Goal: Task Accomplishment & Management: Complete application form

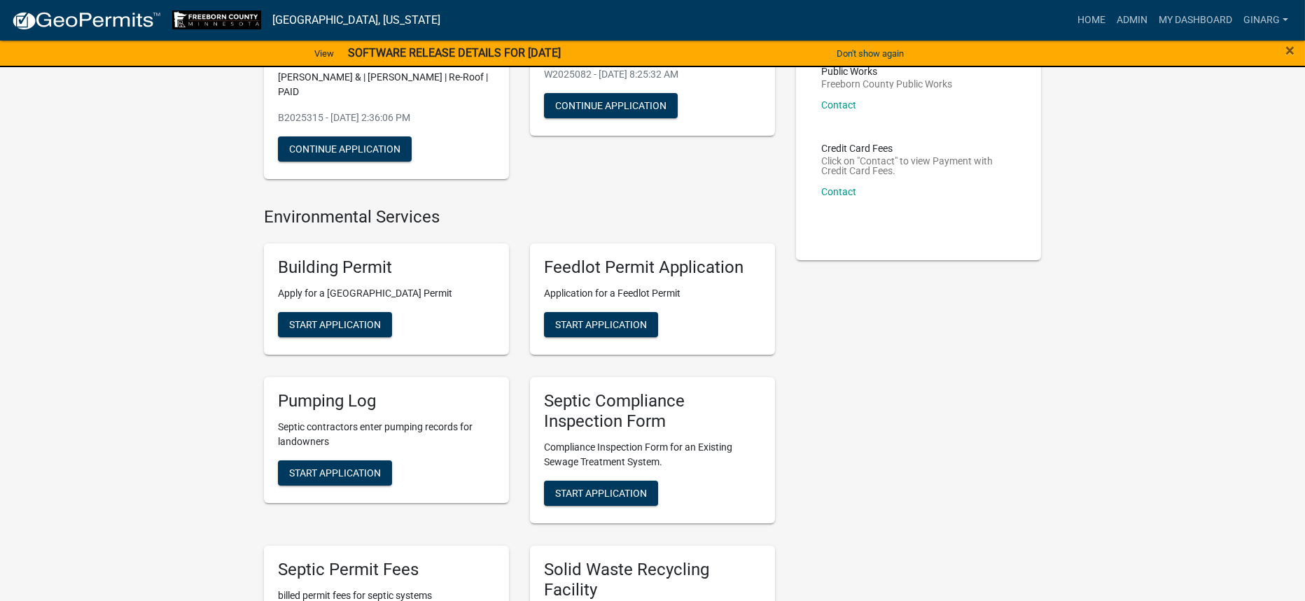
scroll to position [210, 0]
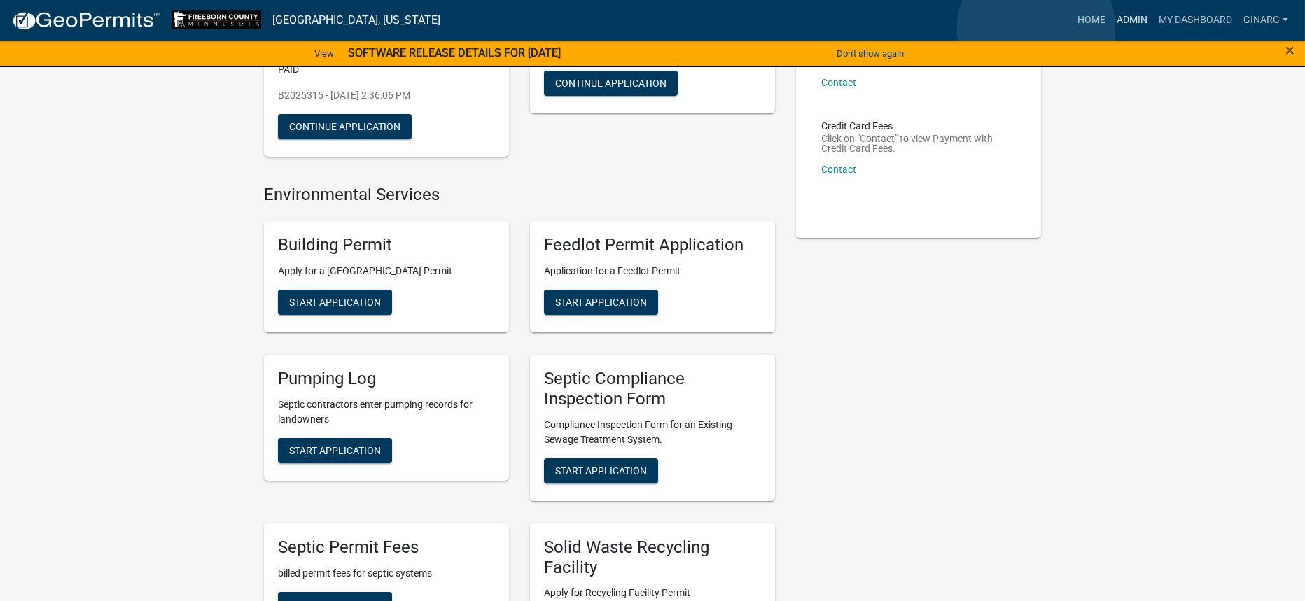
click at [1111, 28] on link "Admin" at bounding box center [1132, 20] width 42 height 27
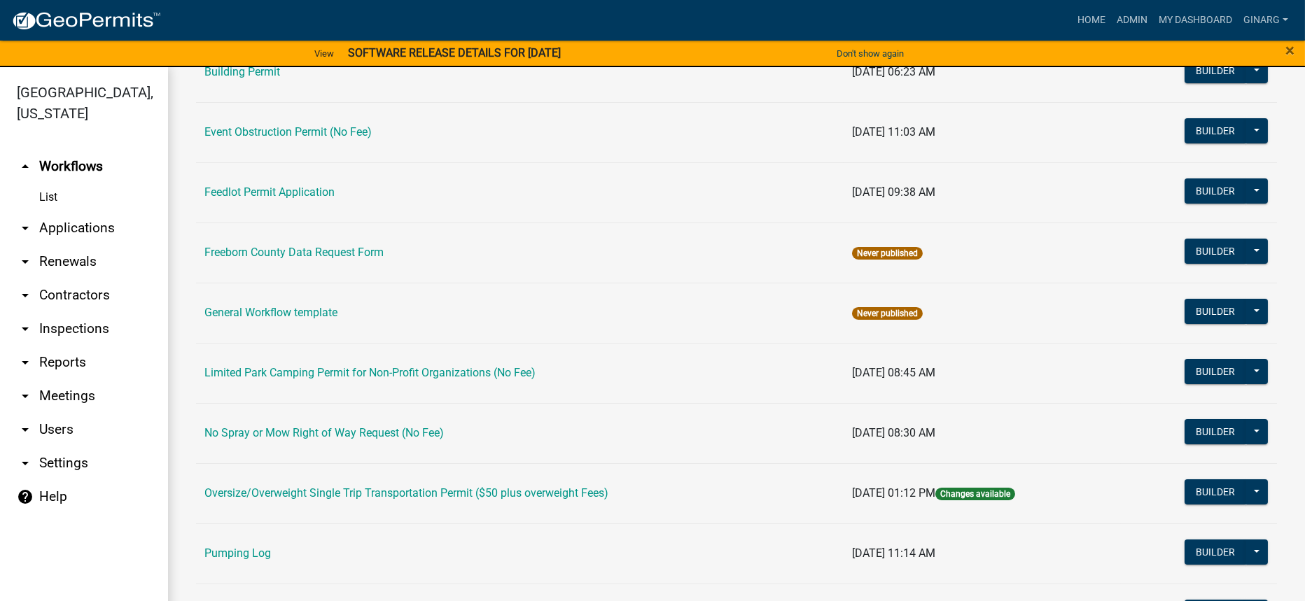
scroll to position [315, 0]
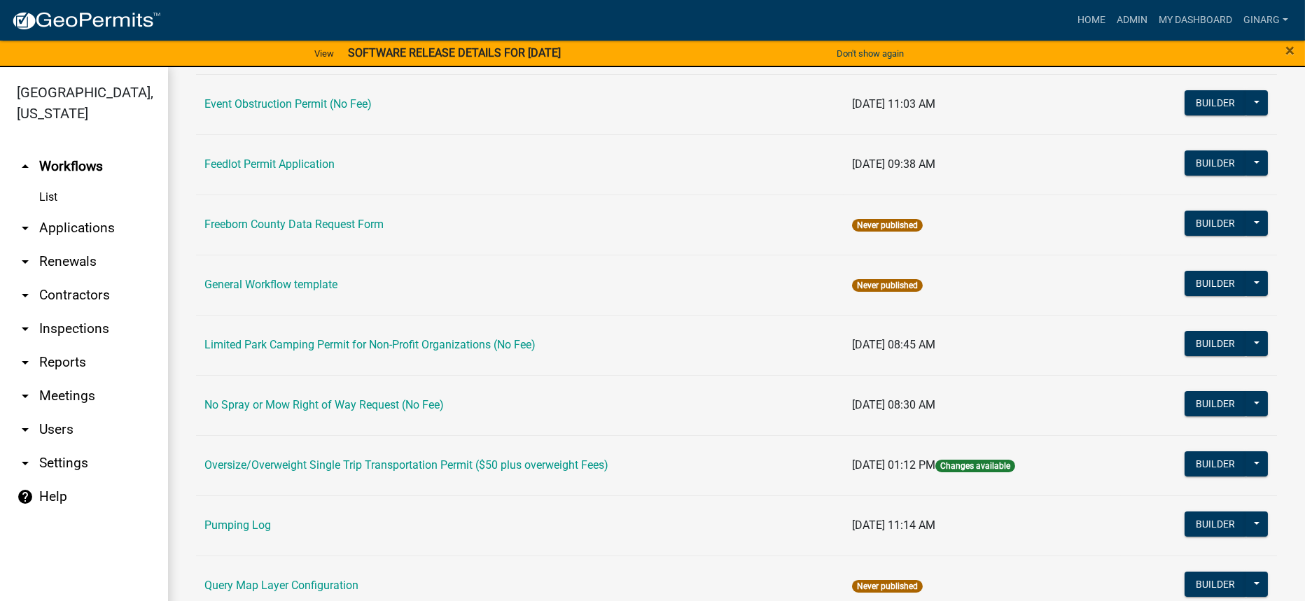
click at [280, 50] on link "Building Permit" at bounding box center [242, 43] width 76 height 13
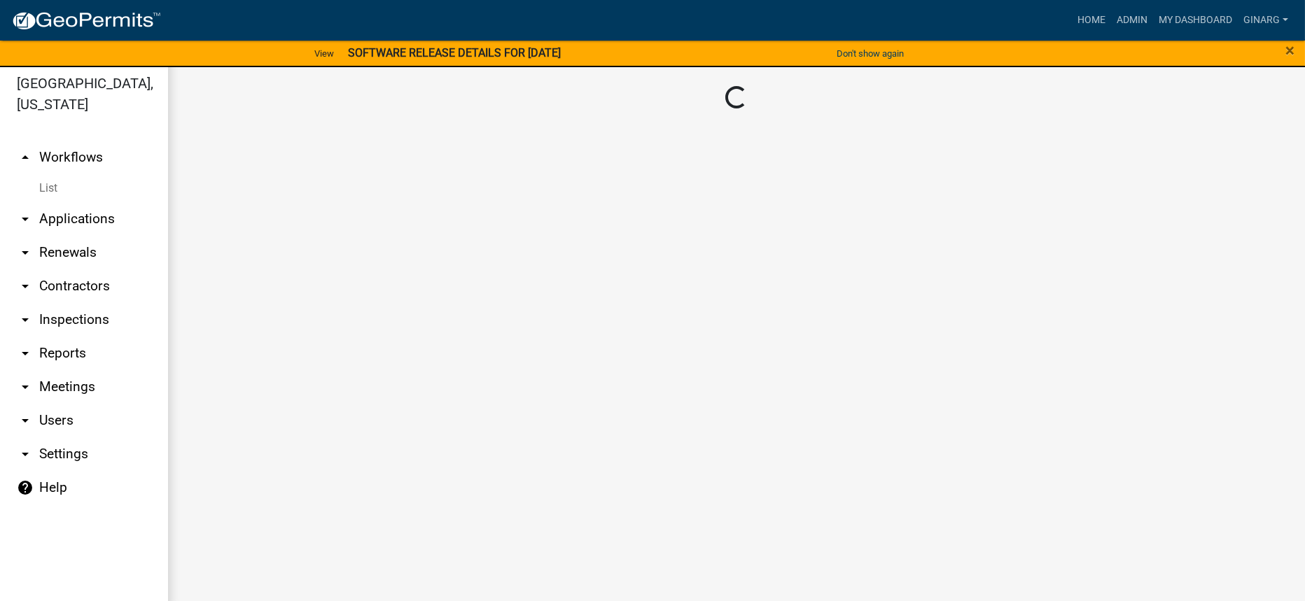
scroll to position [25, 0]
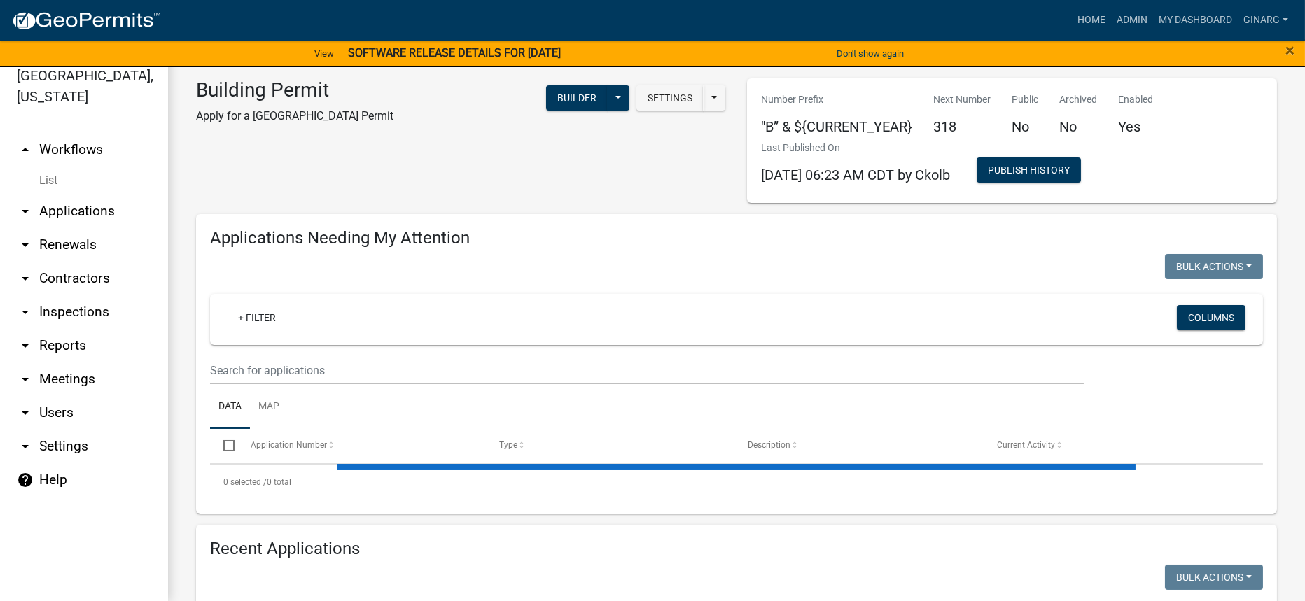
select select "3: 100"
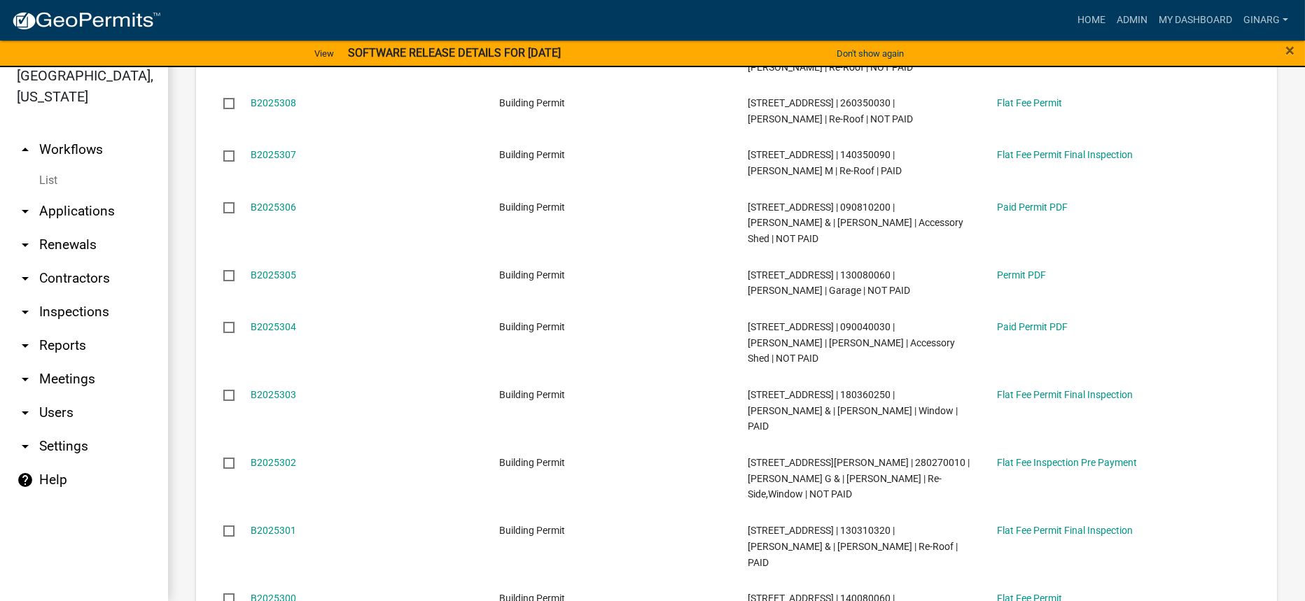
scroll to position [2101, 0]
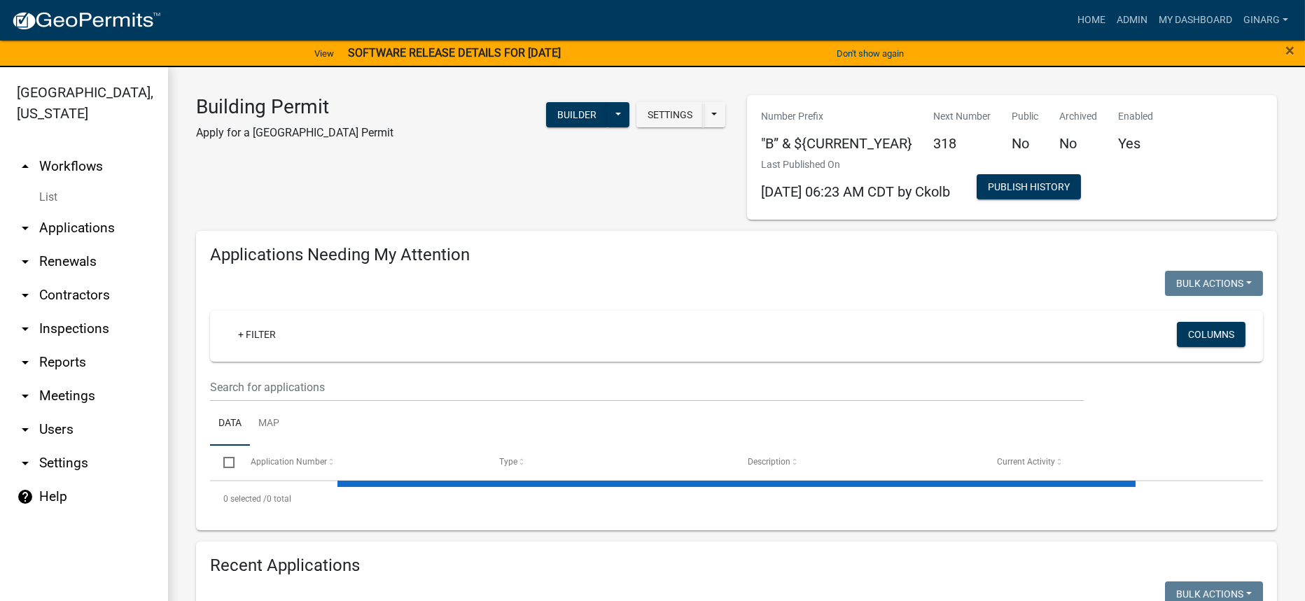
select select "3: 100"
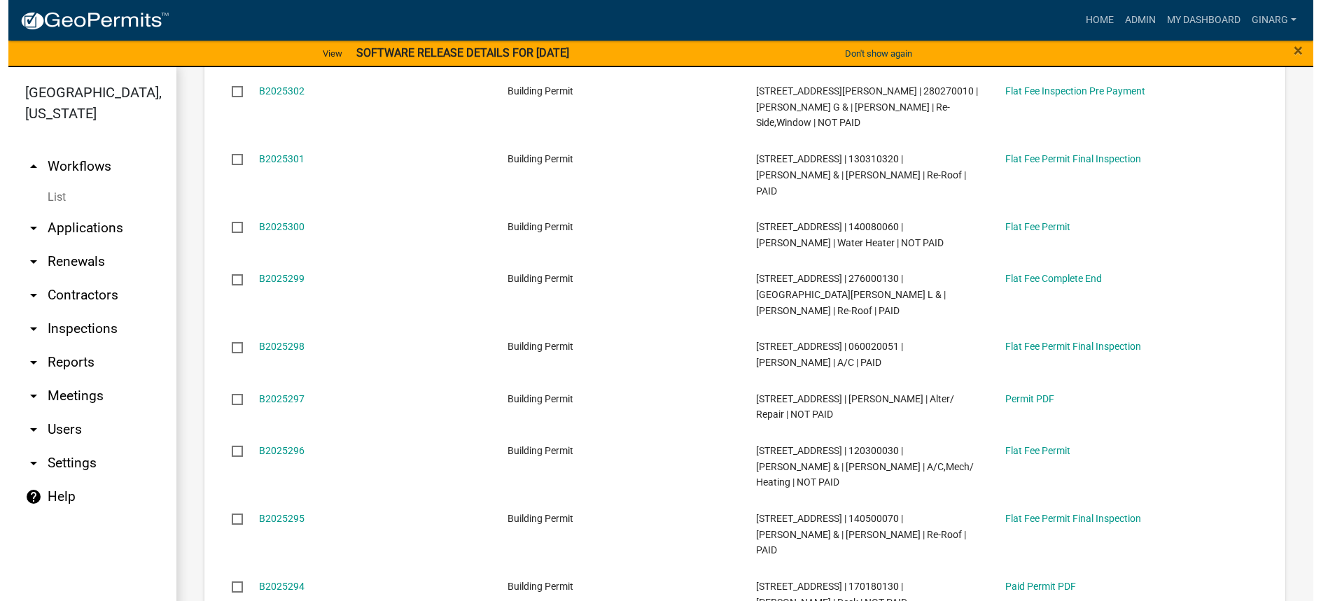
scroll to position [2311, 0]
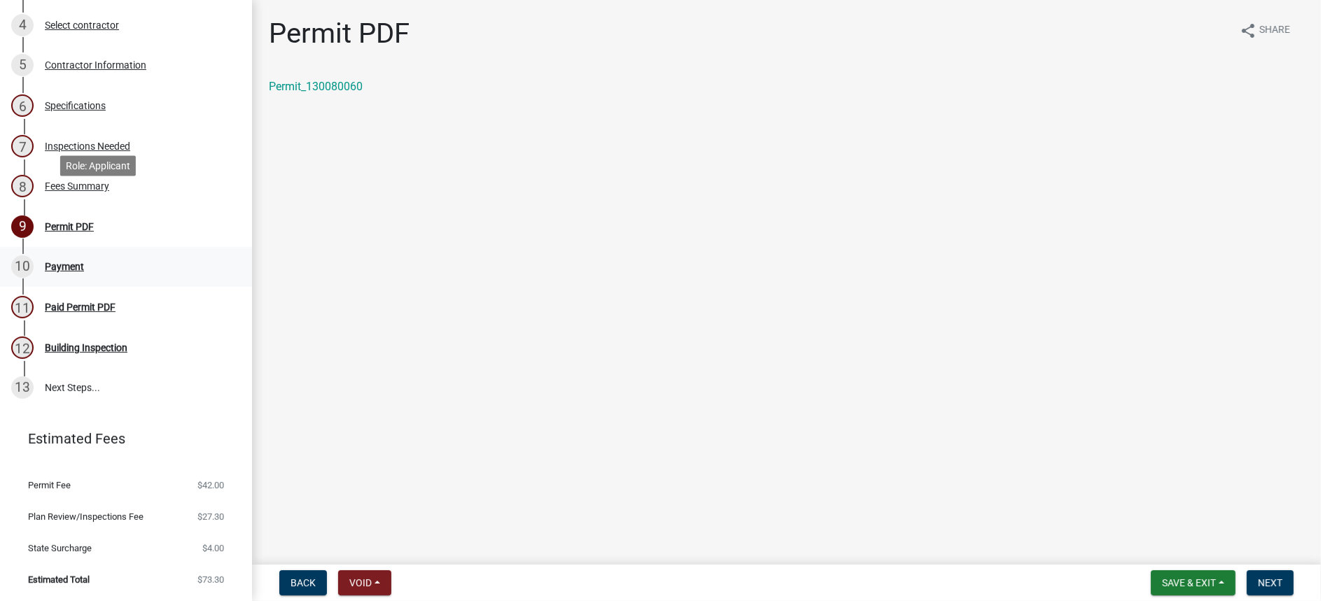
scroll to position [420, 0]
click at [1258, 578] on span "Next" at bounding box center [1270, 583] width 25 height 11
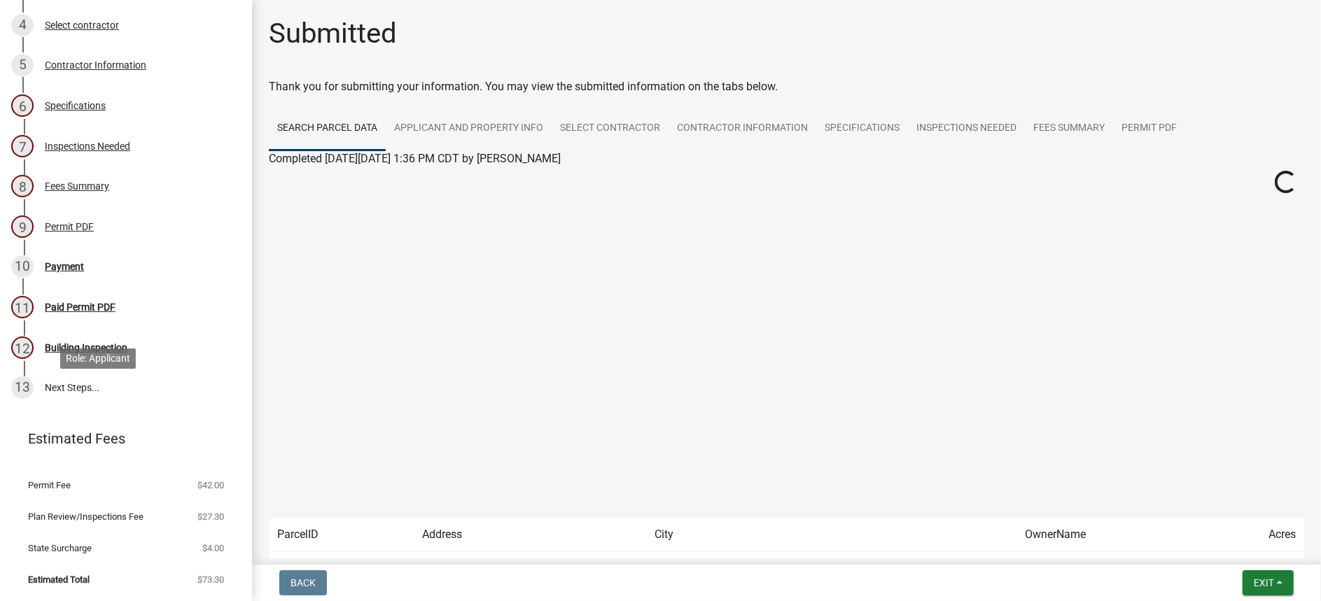
click at [84, 272] on div "Payment" at bounding box center [64, 267] width 39 height 10
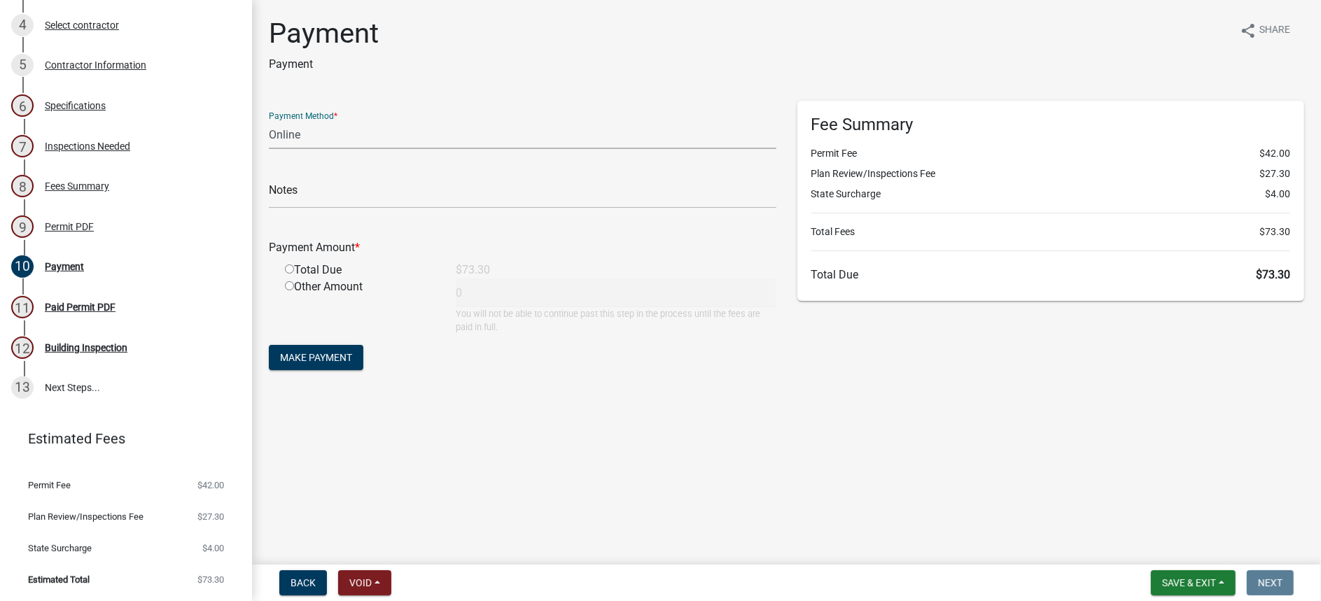
click at [327, 149] on select "Credit Card POS Check Cash Online" at bounding box center [523, 134] width 508 height 29
select select "2: 1"
click at [277, 149] on select "Credit Card POS Check Cash Online" at bounding box center [523, 134] width 508 height 29
click at [325, 209] on input "text" at bounding box center [523, 194] width 508 height 29
type input "cash"
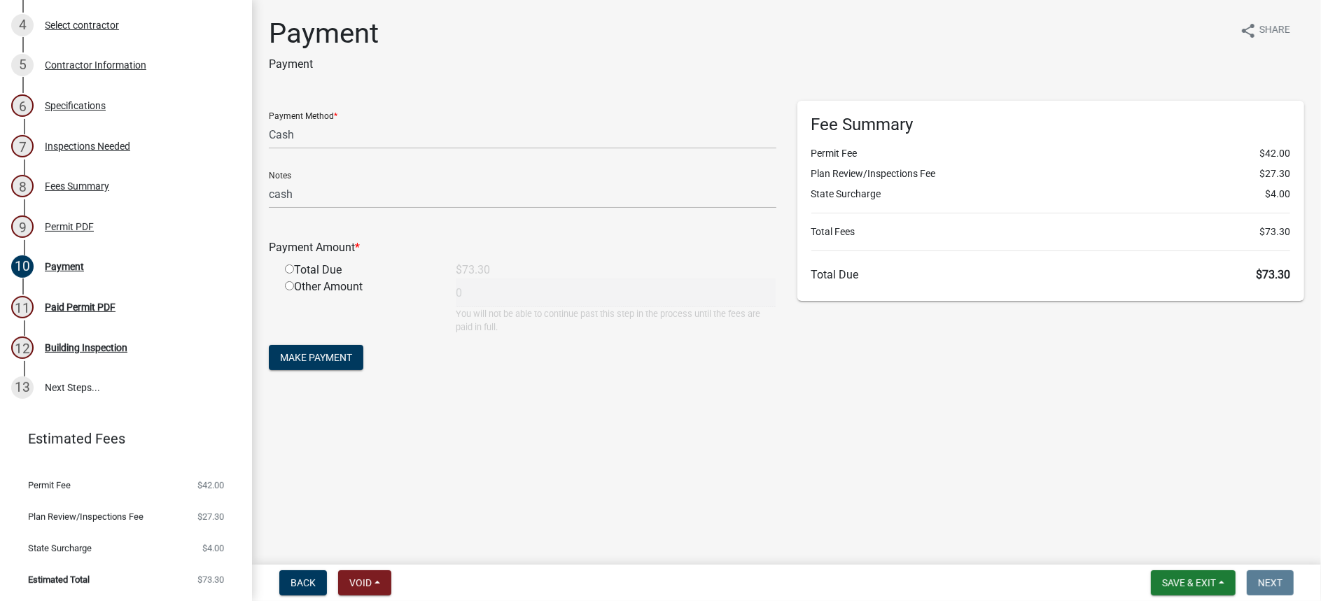
click at [297, 279] on div "Total Due" at bounding box center [359, 270] width 171 height 17
click at [294, 274] on input "radio" at bounding box center [289, 269] width 9 height 9
radio input "true"
type input "73.3"
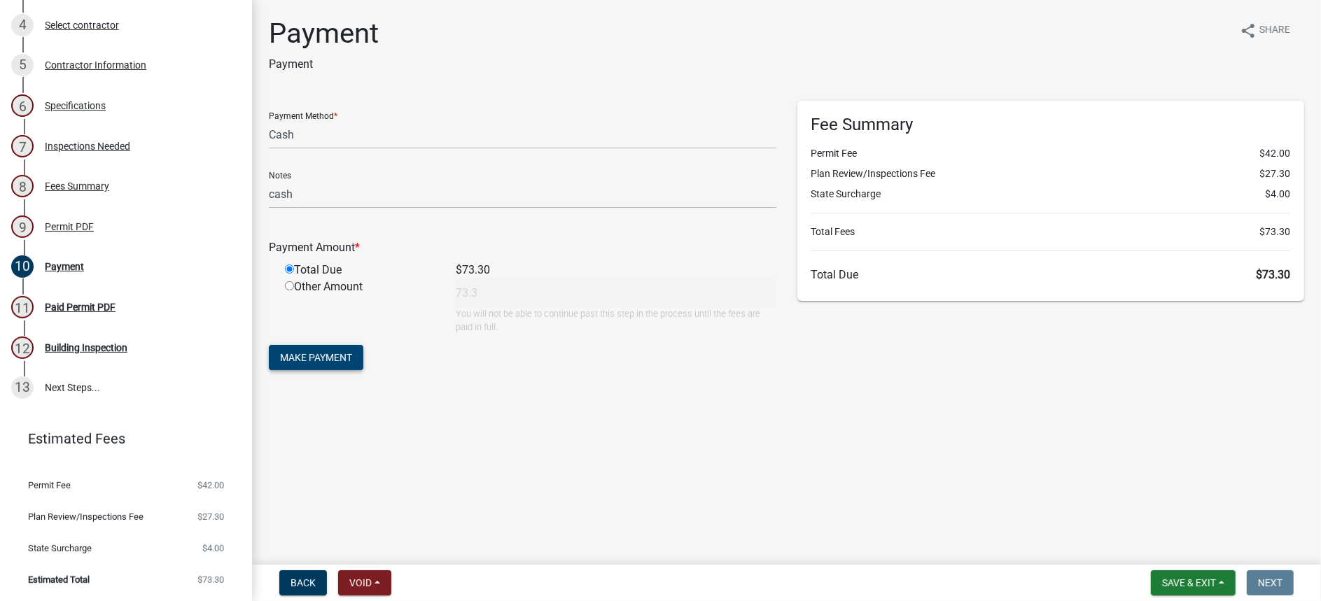
click at [352, 363] on span "Make Payment" at bounding box center [316, 357] width 72 height 11
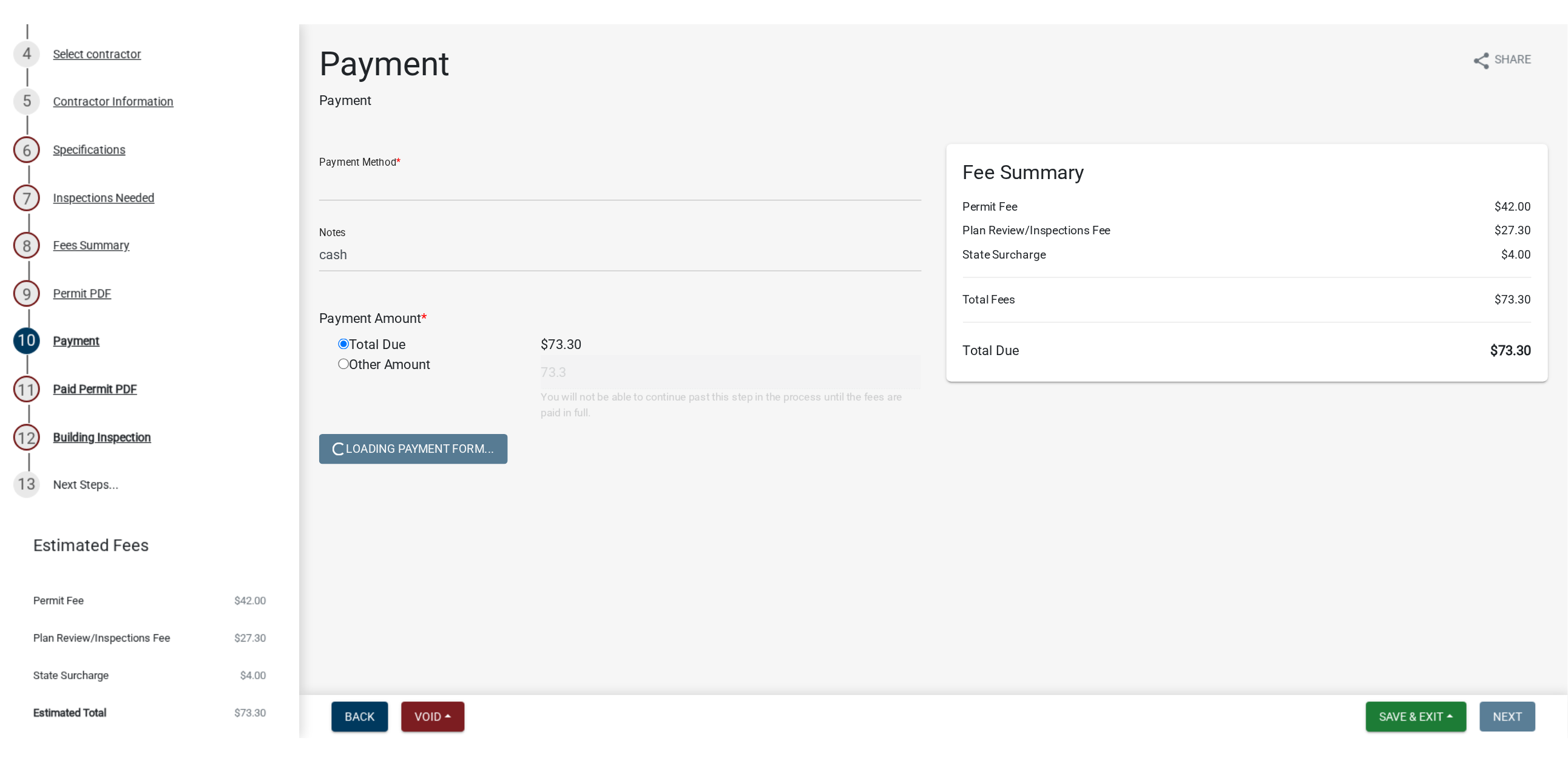
scroll to position [0, 0]
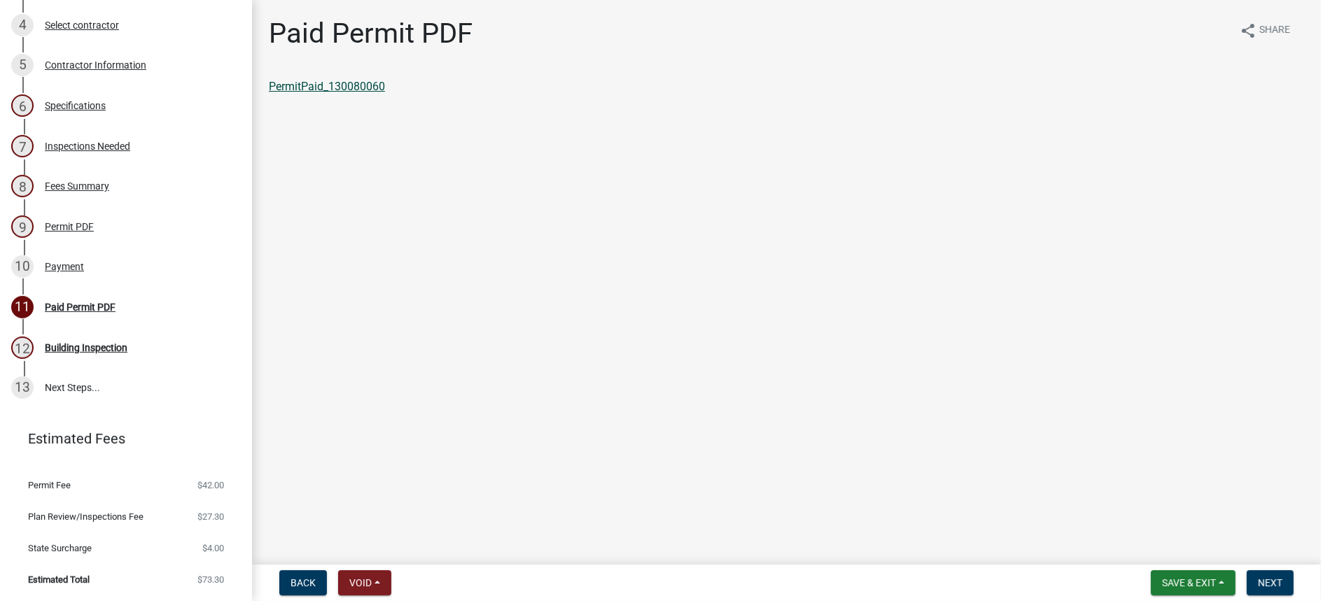
click at [385, 93] on link "PermitPaid_130080060" at bounding box center [327, 86] width 116 height 13
click at [1162, 578] on span "Save & Exit" at bounding box center [1189, 583] width 54 height 11
click at [1137, 522] on button "Save & Exit" at bounding box center [1180, 534] width 112 height 34
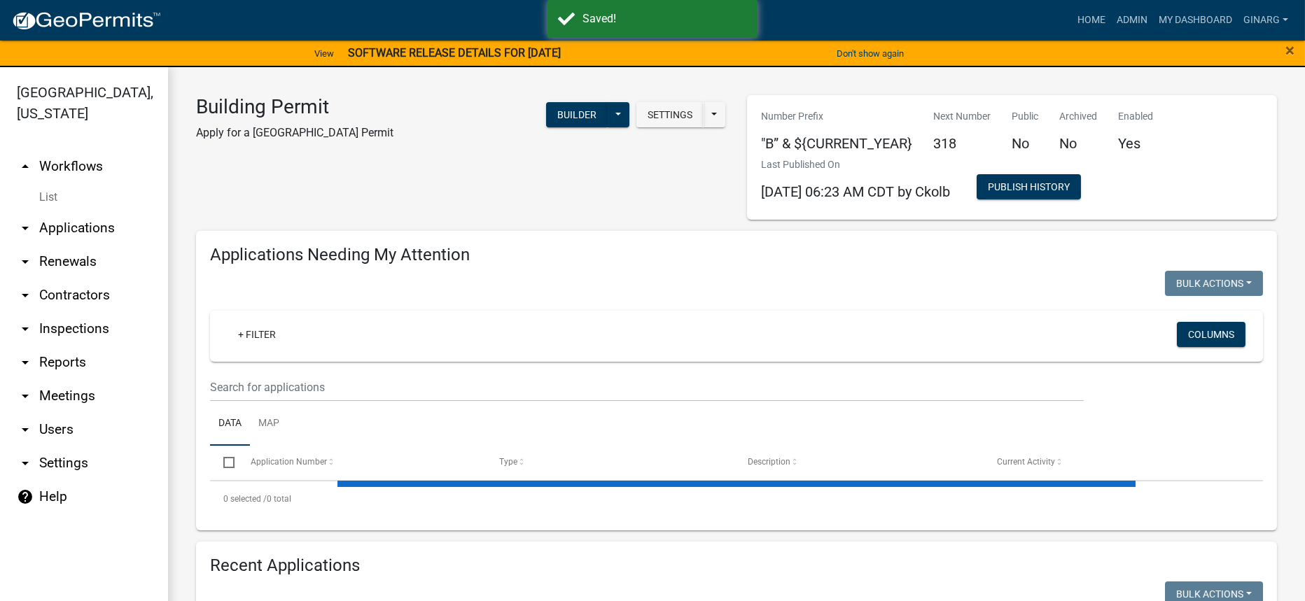
select select "3: 100"
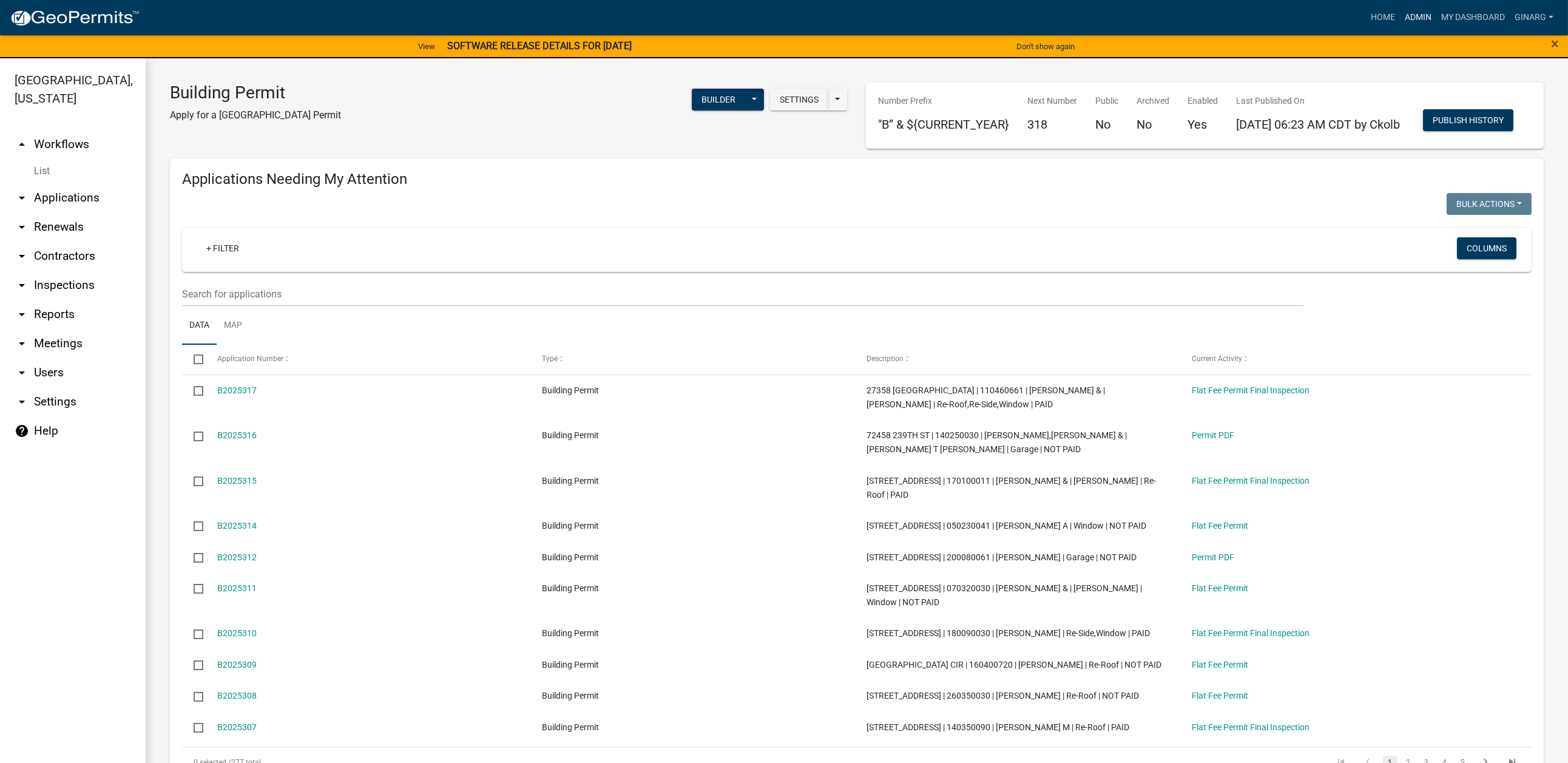
click at [1130, 29] on link "Admin" at bounding box center [1418, 17] width 36 height 23
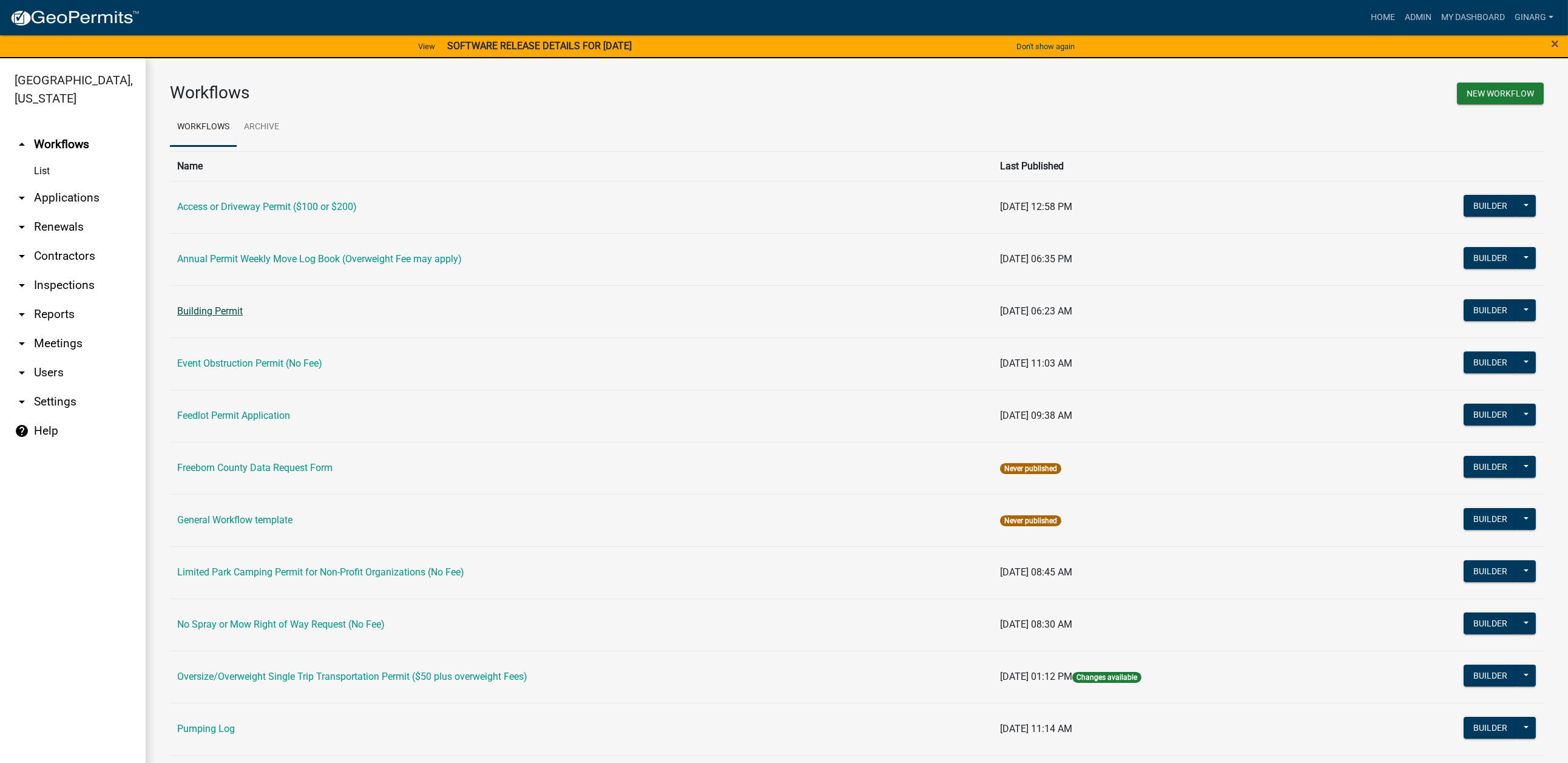
click at [243, 317] on link "Building Permit" at bounding box center [210, 310] width 66 height 11
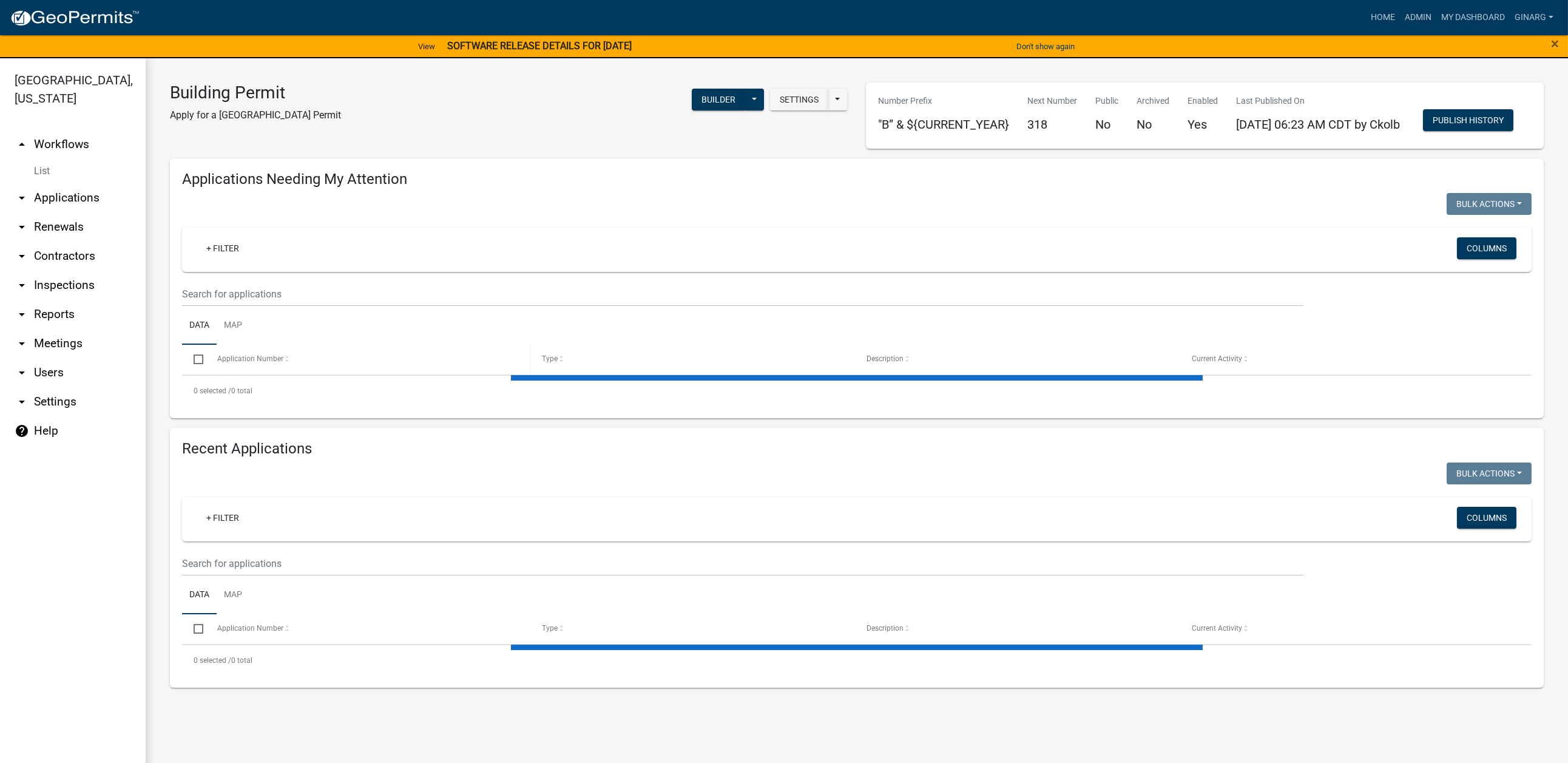
select select "3: 100"
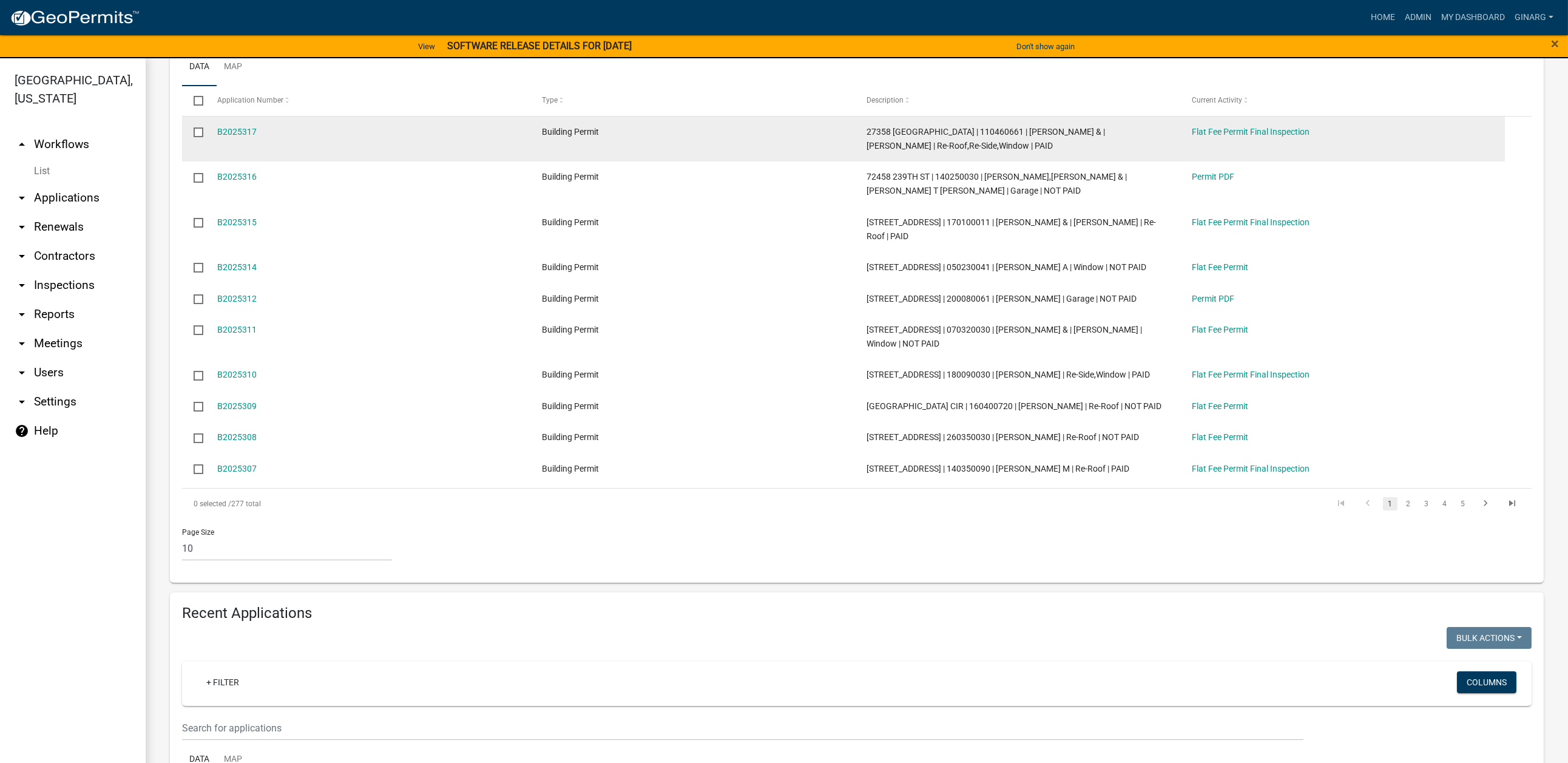
scroll to position [273, 0]
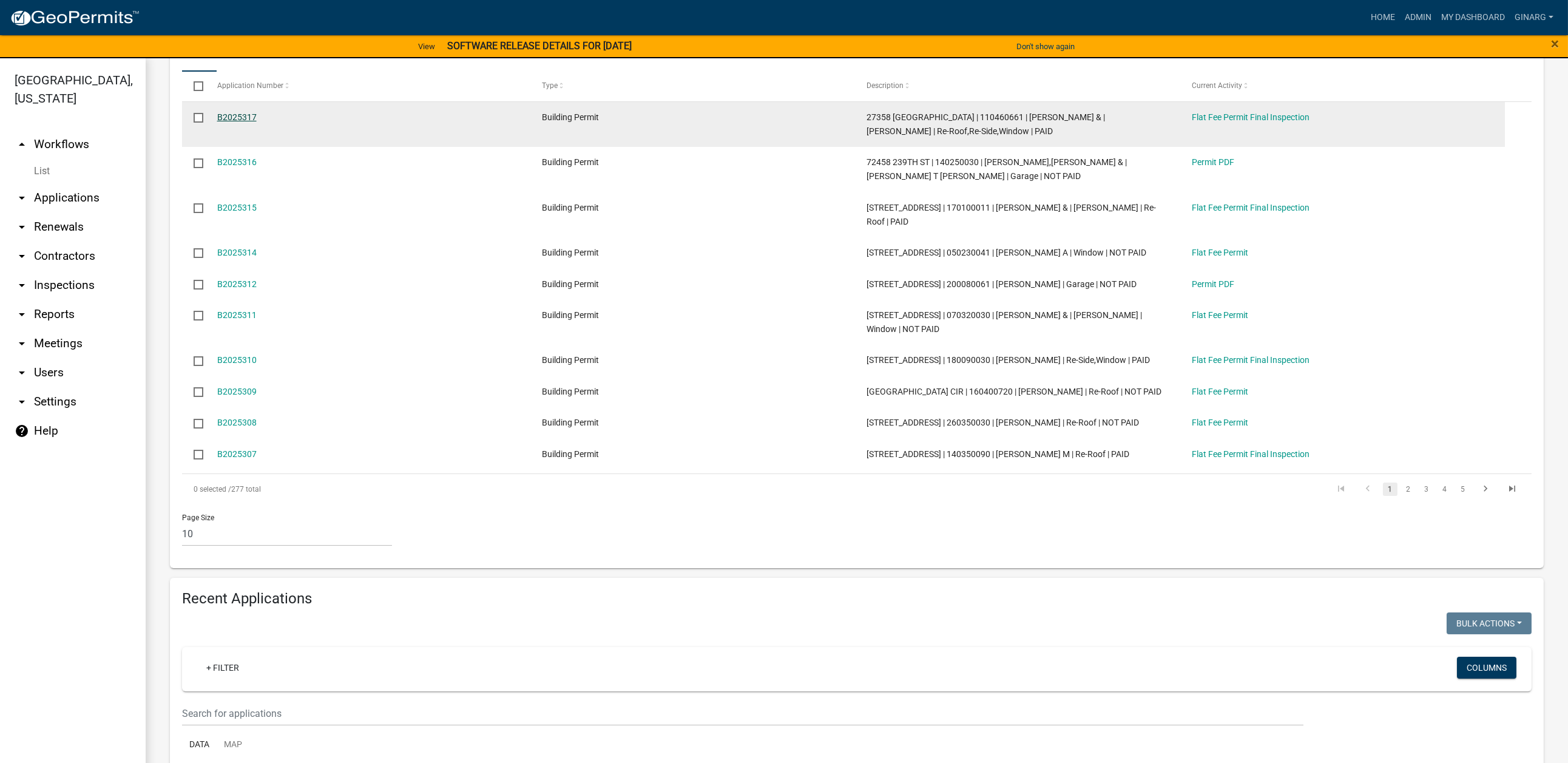
click at [252, 122] on link "B2025317" at bounding box center [237, 117] width 40 height 10
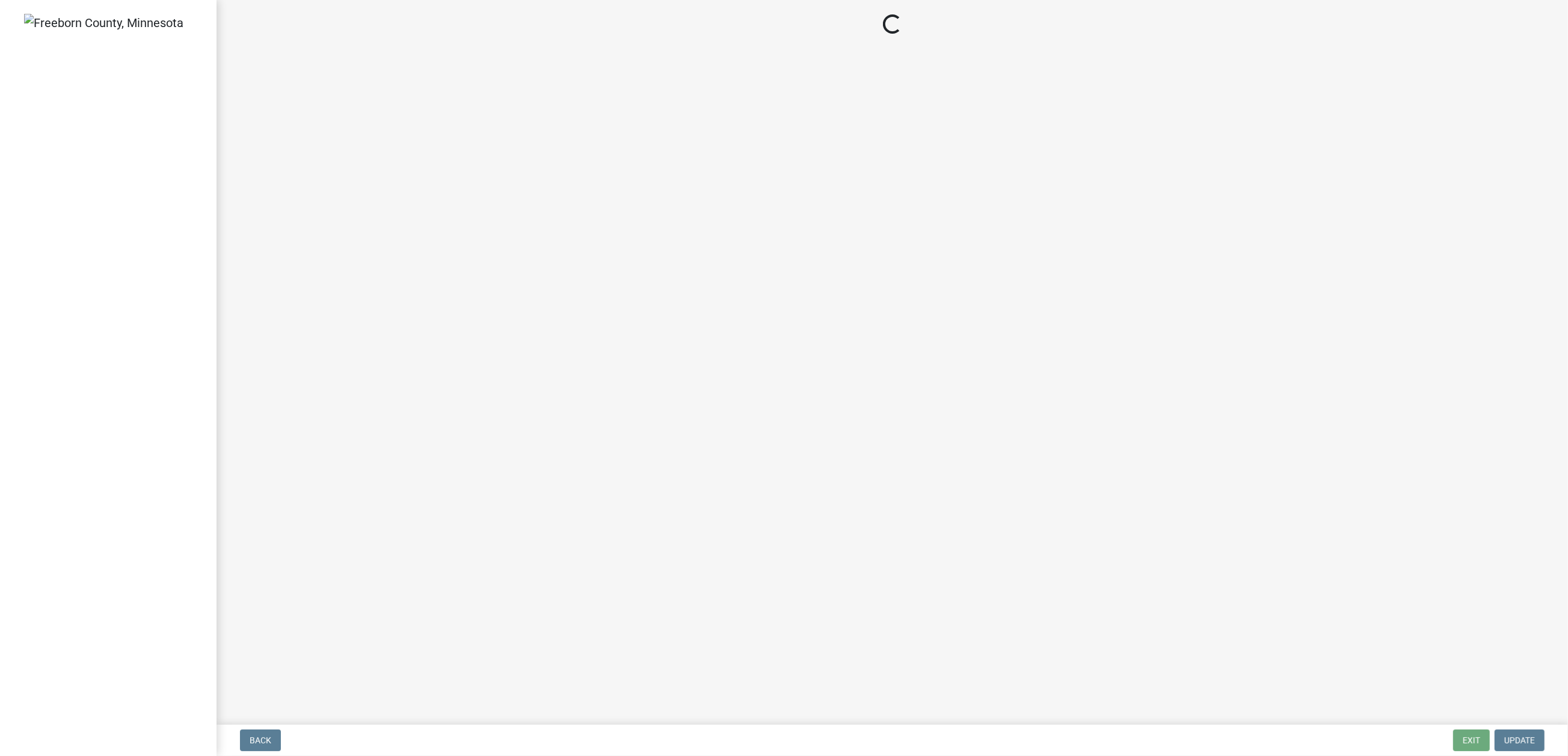
select select "3613e5d6-c0da-40a7-83d4-d5638b2e6124"
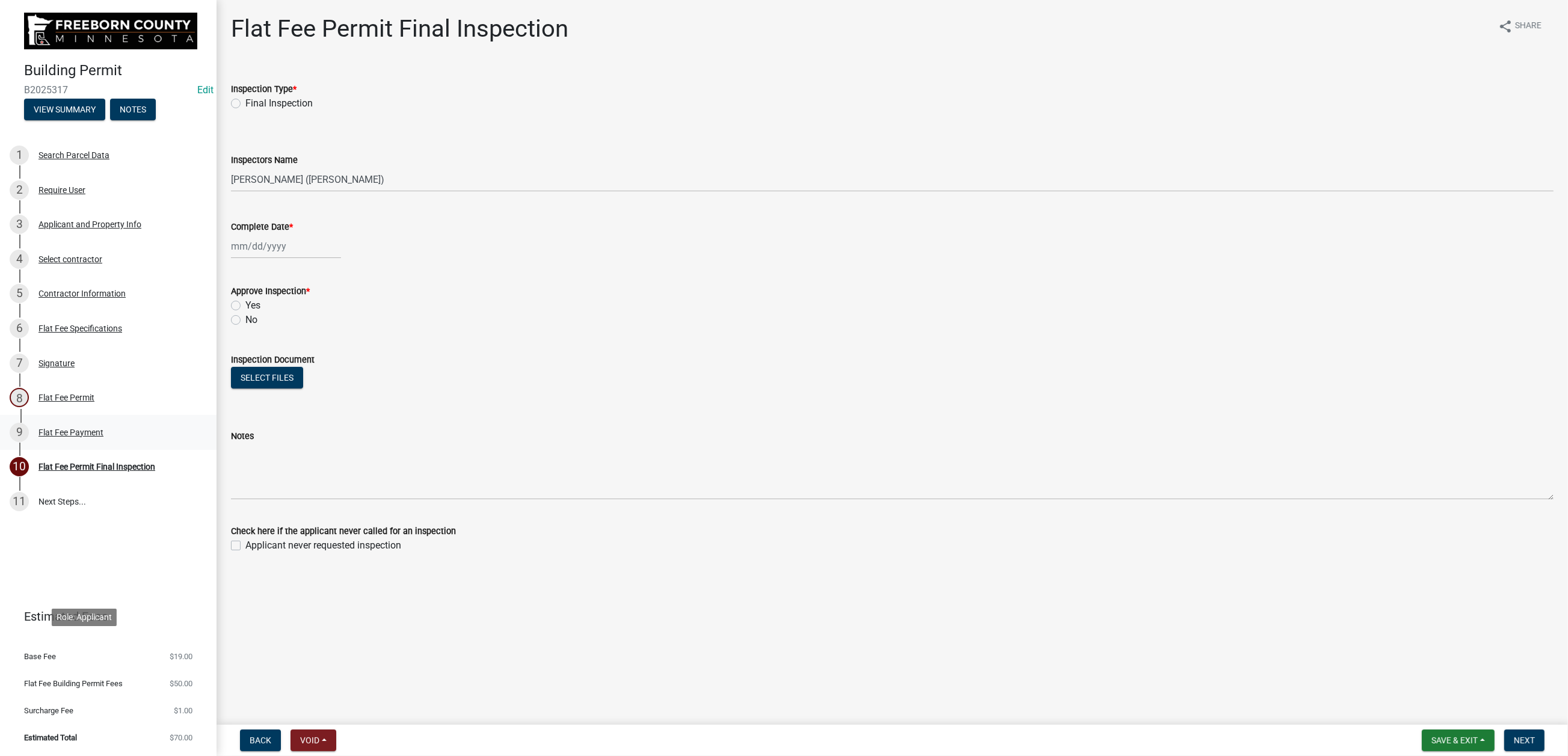
click at [103, 436] on div "Flat Fee Payment" at bounding box center [71, 433] width 65 height 9
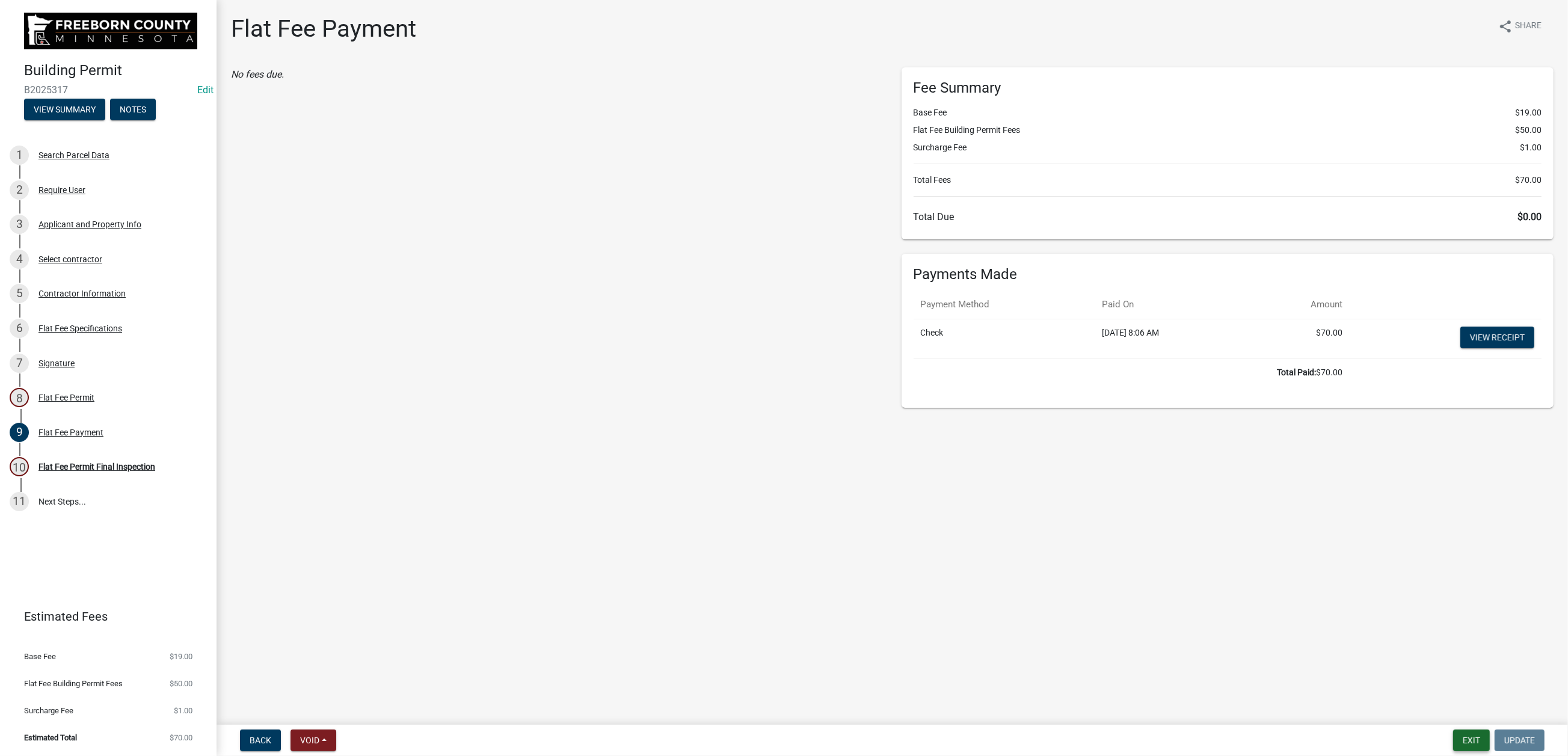
click at [1120, 516] on button "Exit" at bounding box center [1472, 740] width 37 height 21
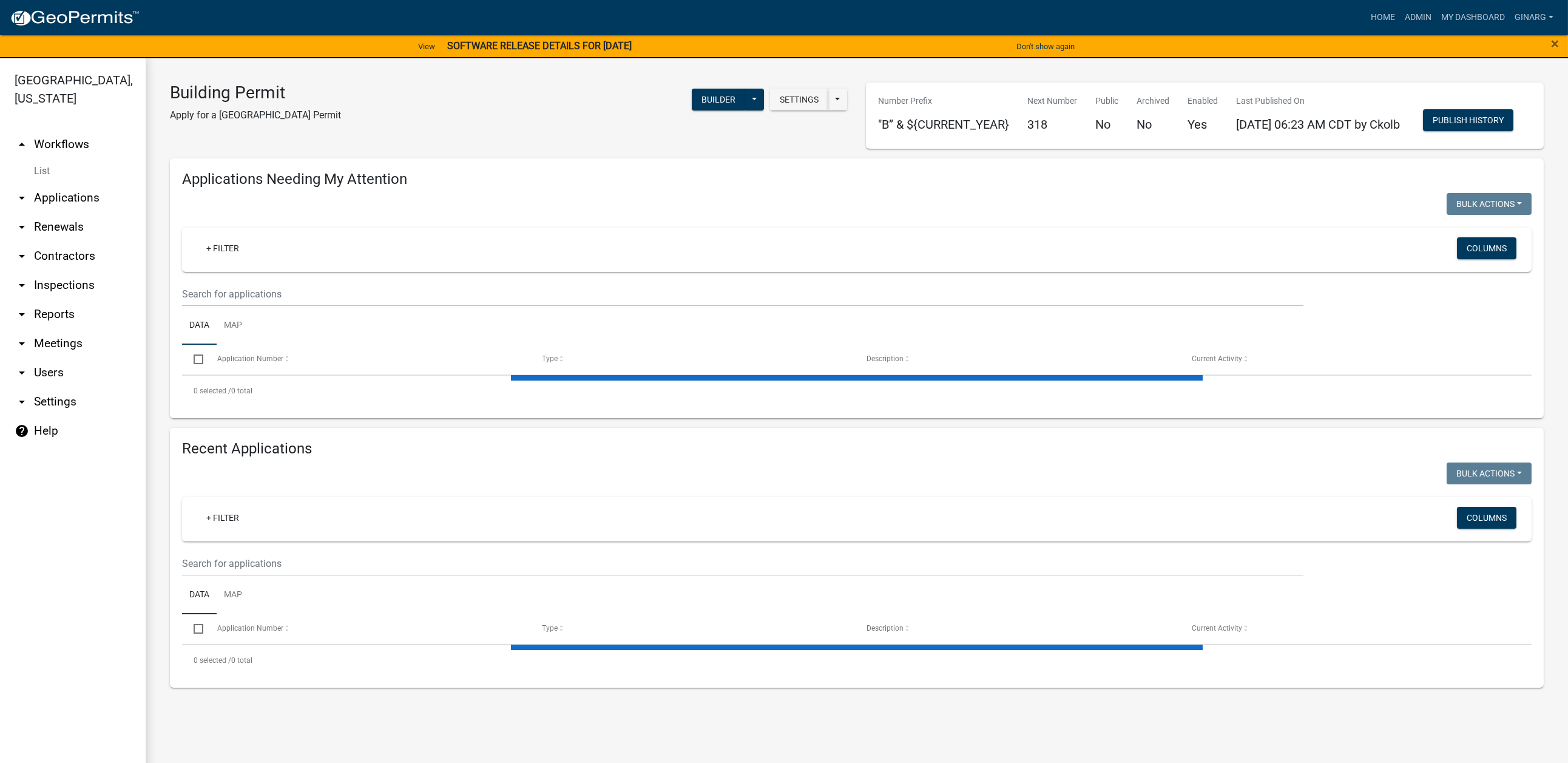
select select "3: 100"
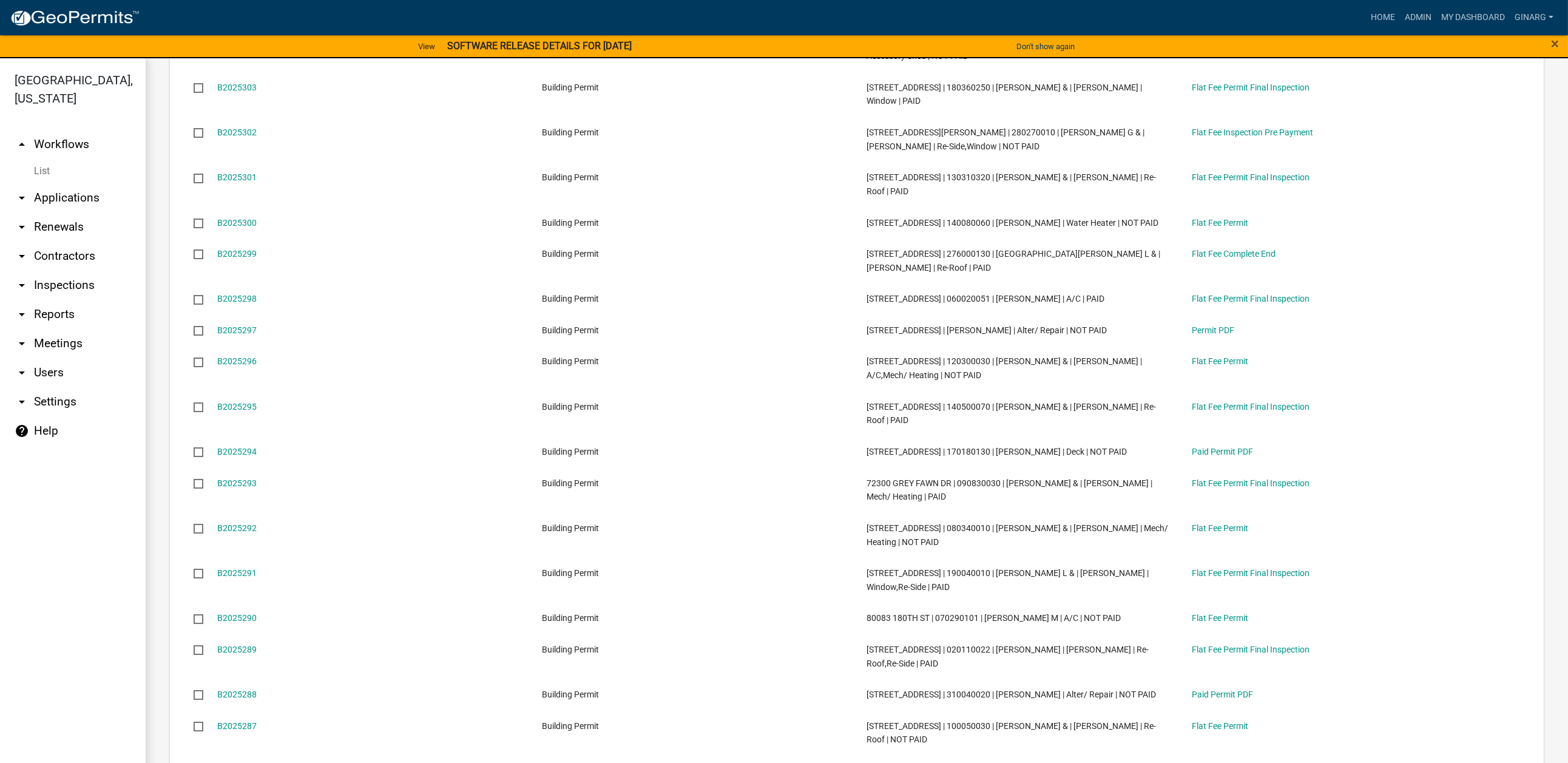
scroll to position [1731, 0]
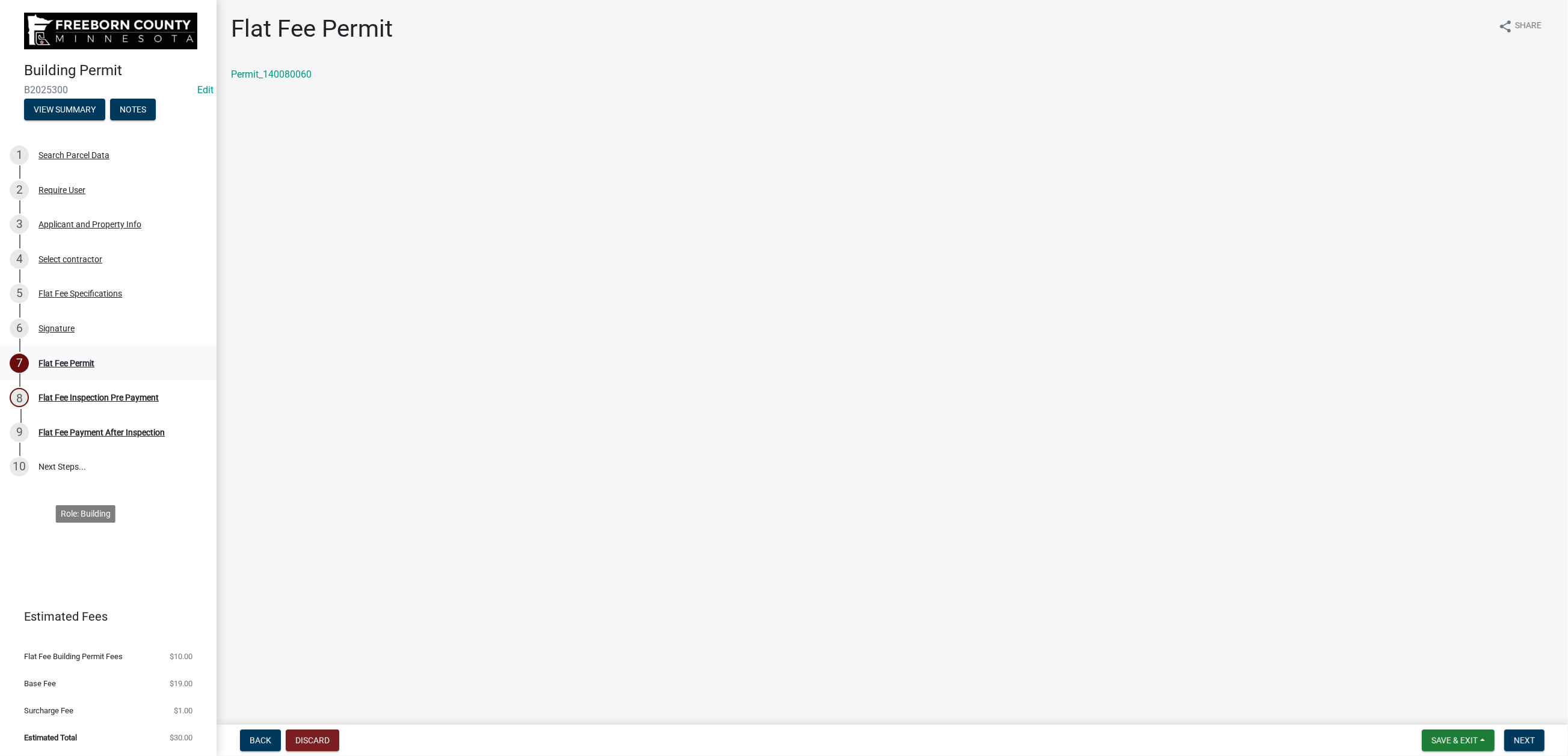
click at [95, 368] on div "Flat Fee Permit" at bounding box center [66, 363] width 56 height 9
click at [70, 332] on div "Signature" at bounding box center [57, 328] width 36 height 9
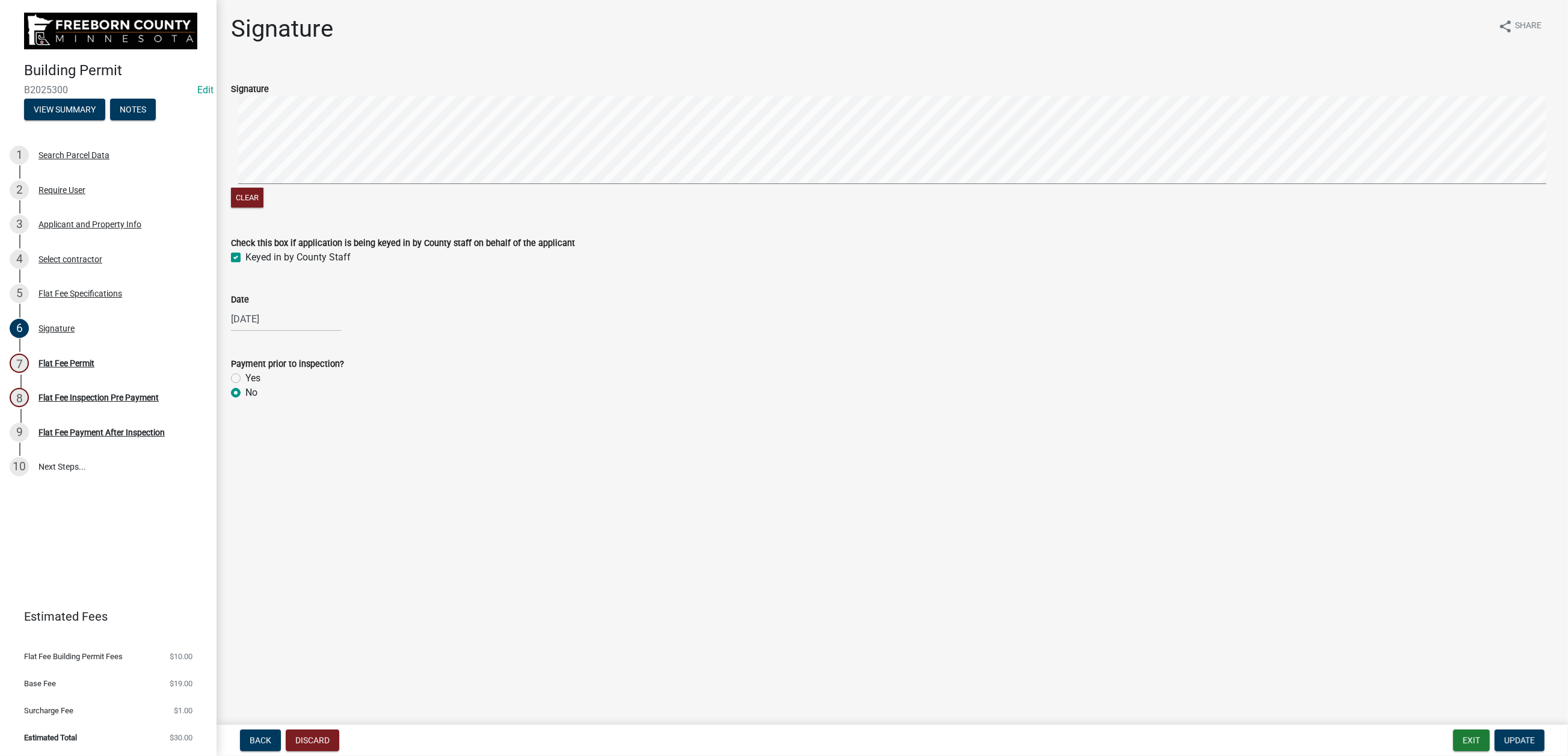
click at [246, 386] on label "Yes" at bounding box center [253, 378] width 15 height 15
click at [246, 379] on input "Yes" at bounding box center [249, 375] width 8 height 8
radio input "true"
click at [1120, 516] on span "Update" at bounding box center [1520, 740] width 31 height 9
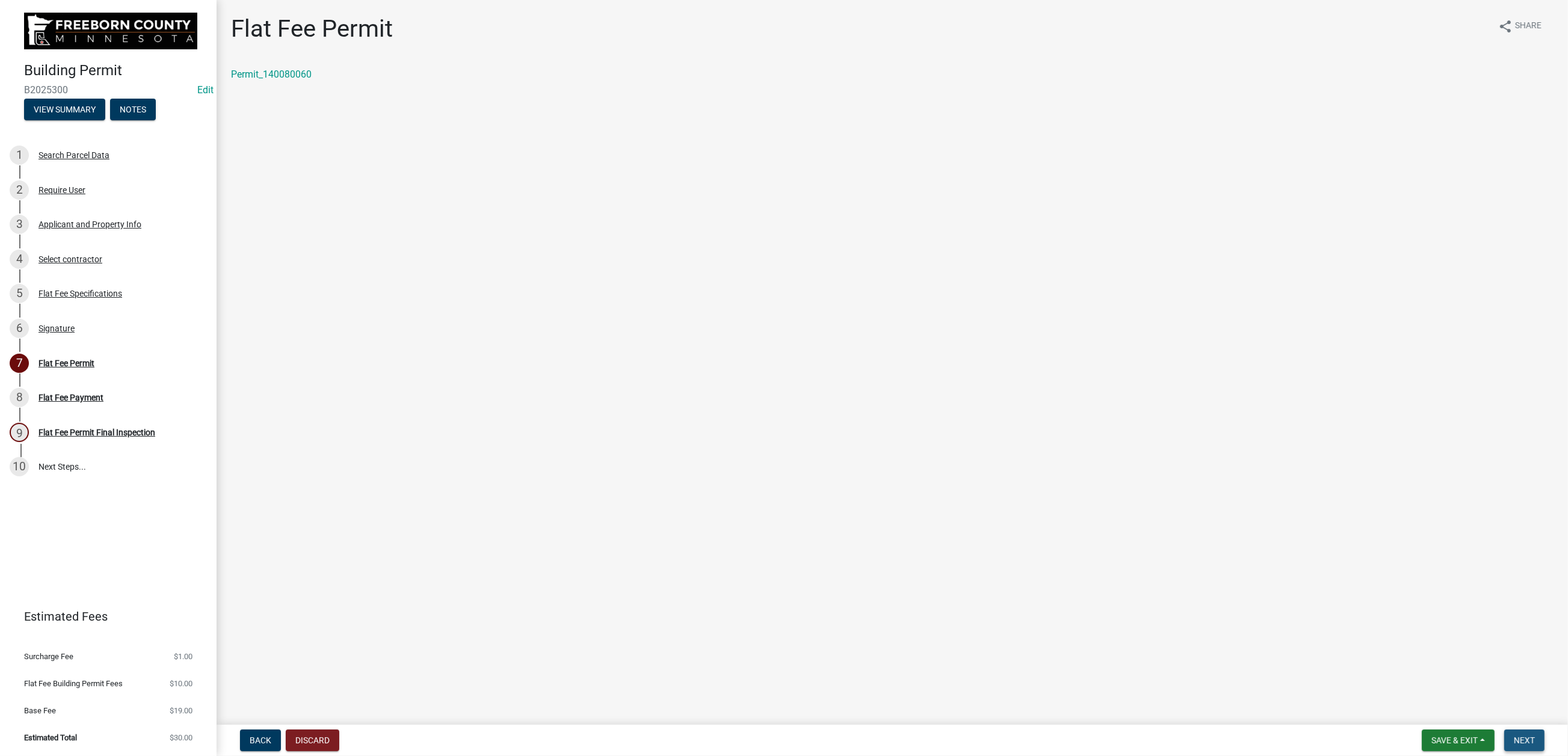
click at [1120, 516] on span "Next" at bounding box center [1524, 740] width 21 height 9
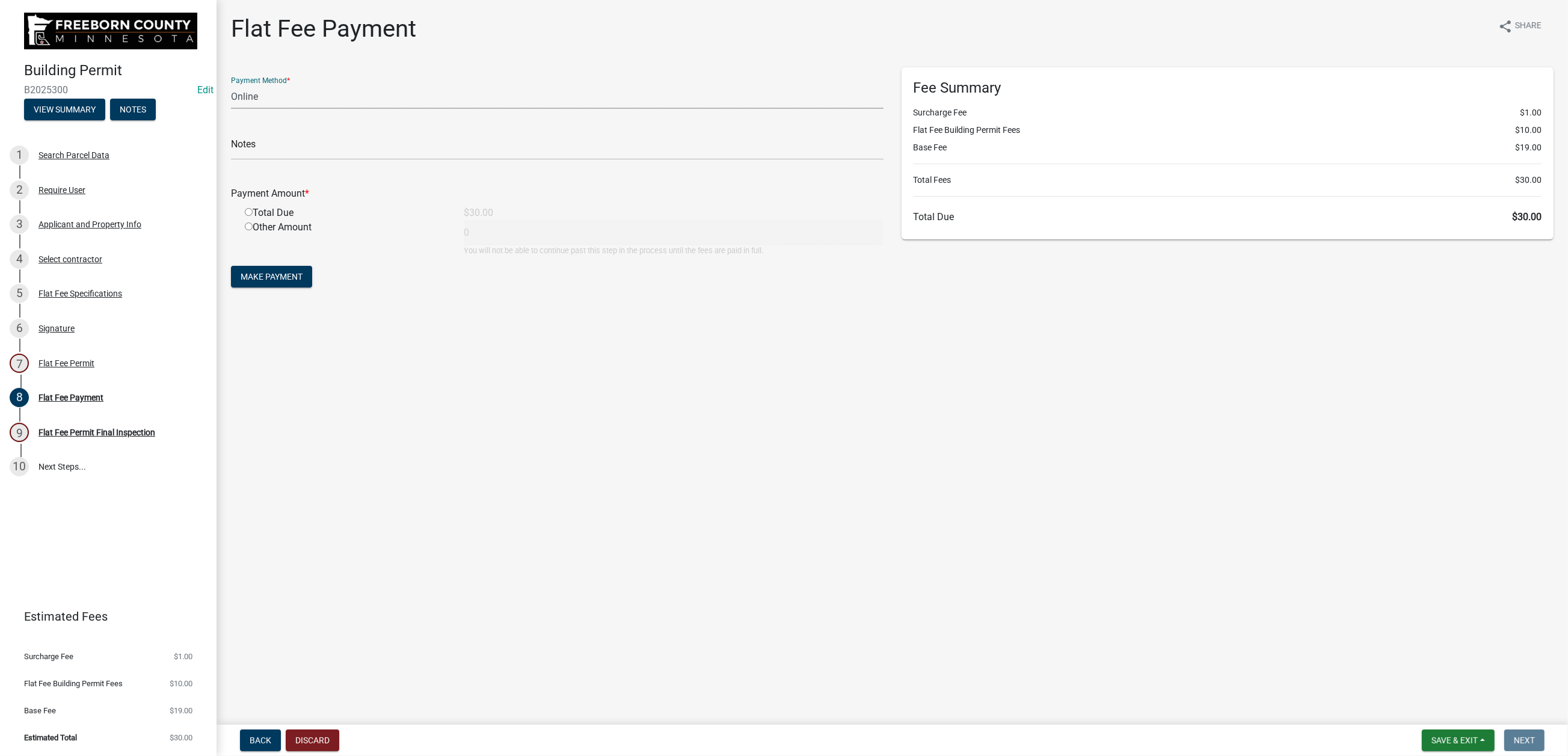
click at [284, 109] on select "Credit Card POS Check Cash Online" at bounding box center [558, 96] width 653 height 25
select select "1: 0"
click at [238, 109] on select "Credit Card POS Check Cash Online" at bounding box center [558, 96] width 653 height 25
click at [272, 160] on input "text" at bounding box center [558, 148] width 653 height 25
type input "024274"
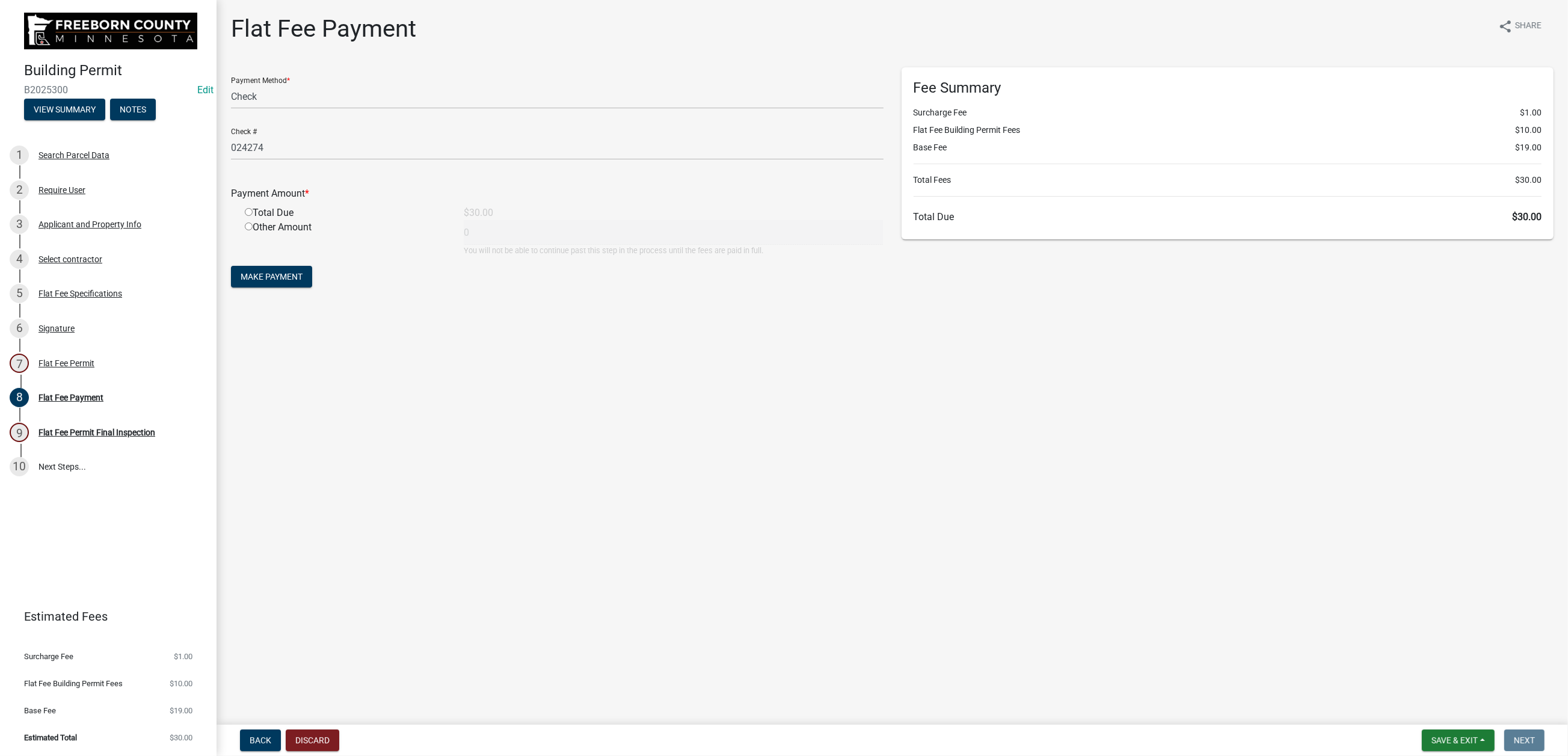
click at [253, 216] on input "radio" at bounding box center [248, 211] width 8 height 8
radio input "true"
type input "30"
click at [302, 282] on span "Make Payment" at bounding box center [272, 276] width 62 height 9
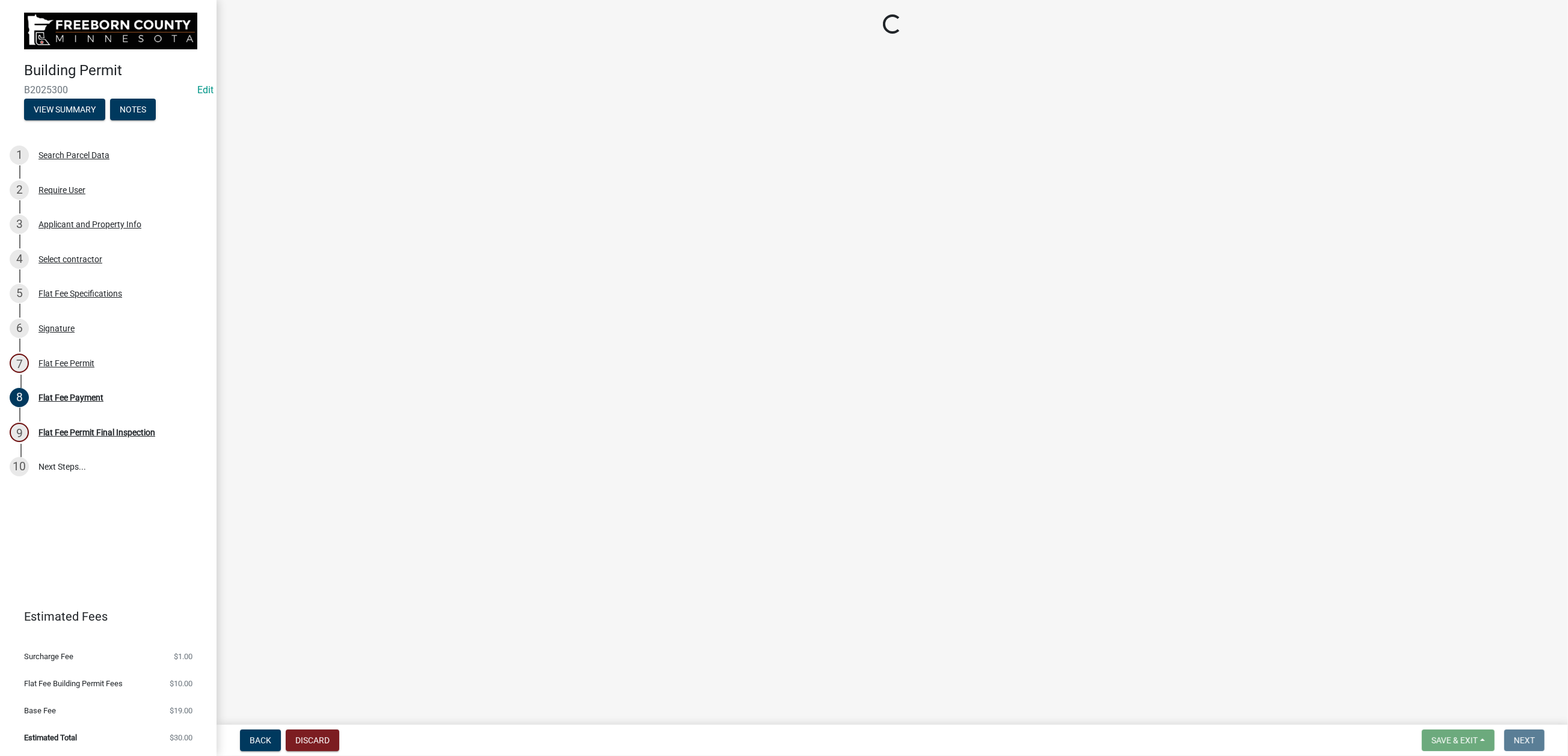
select select "3613e5d6-c0da-40a7-83d4-d5638b2e6124"
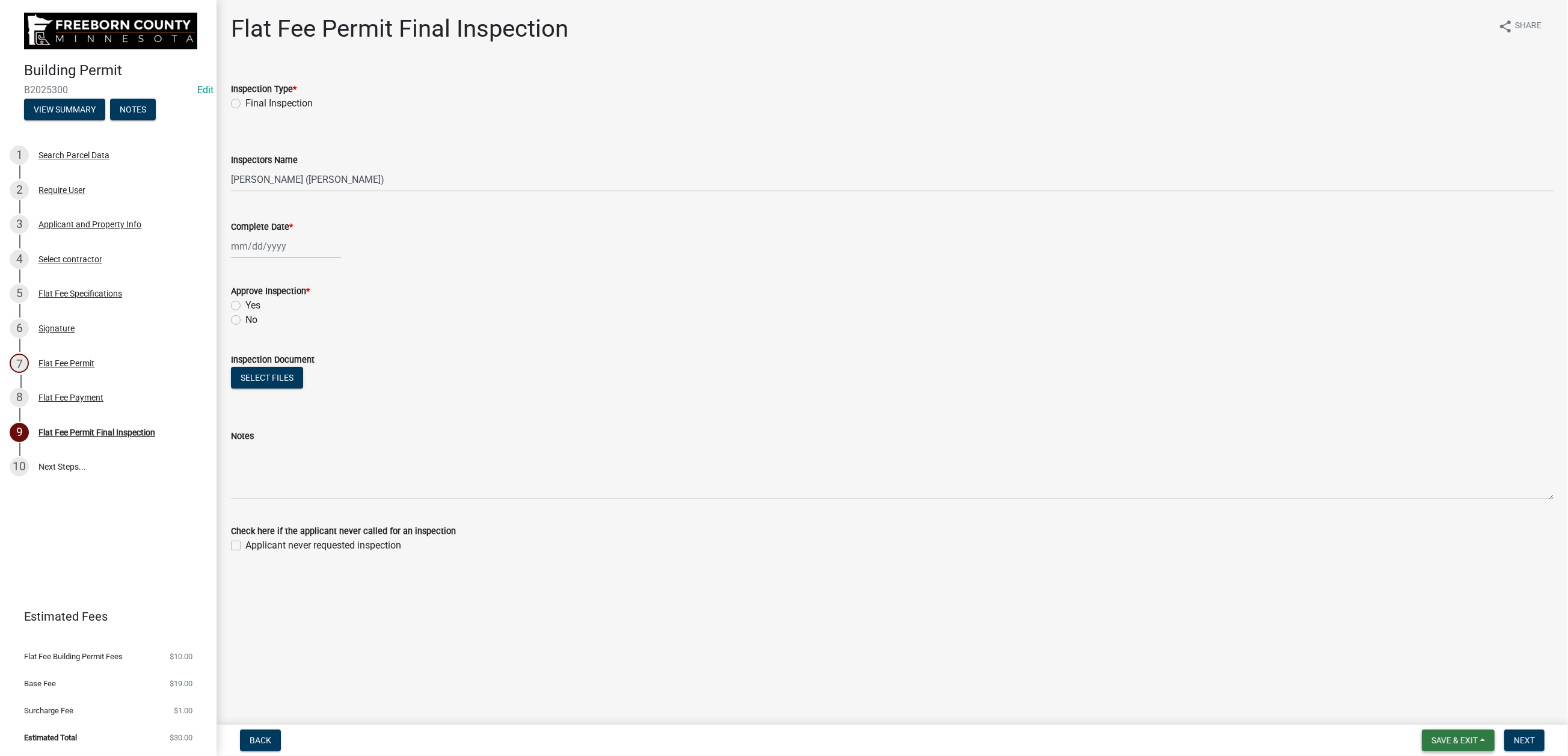
click at [1120, 516] on span "Save & Exit" at bounding box center [1455, 740] width 46 height 9
click at [1120, 516] on button "Save & Exit" at bounding box center [1447, 698] width 96 height 29
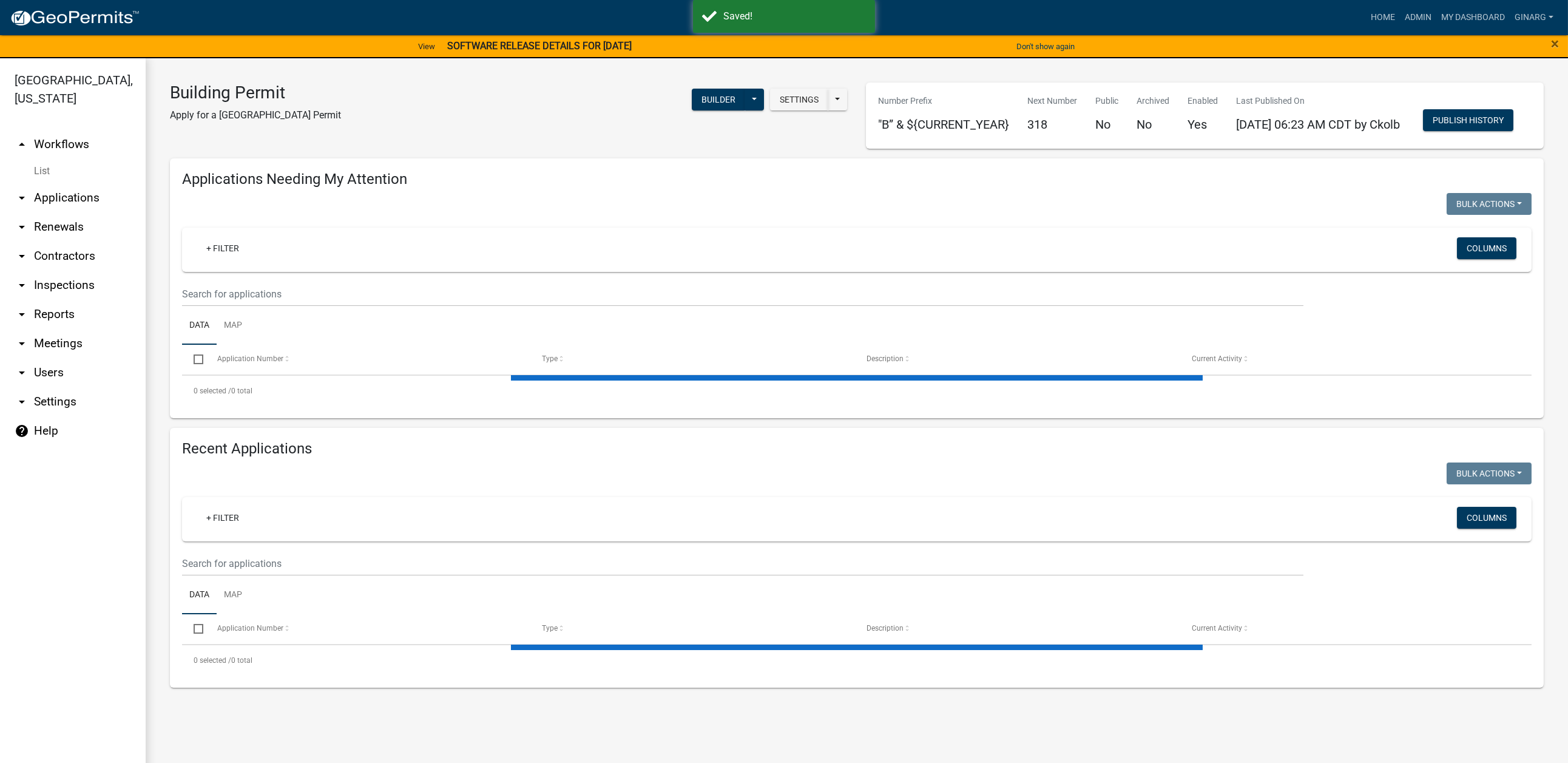
select select "3: 100"
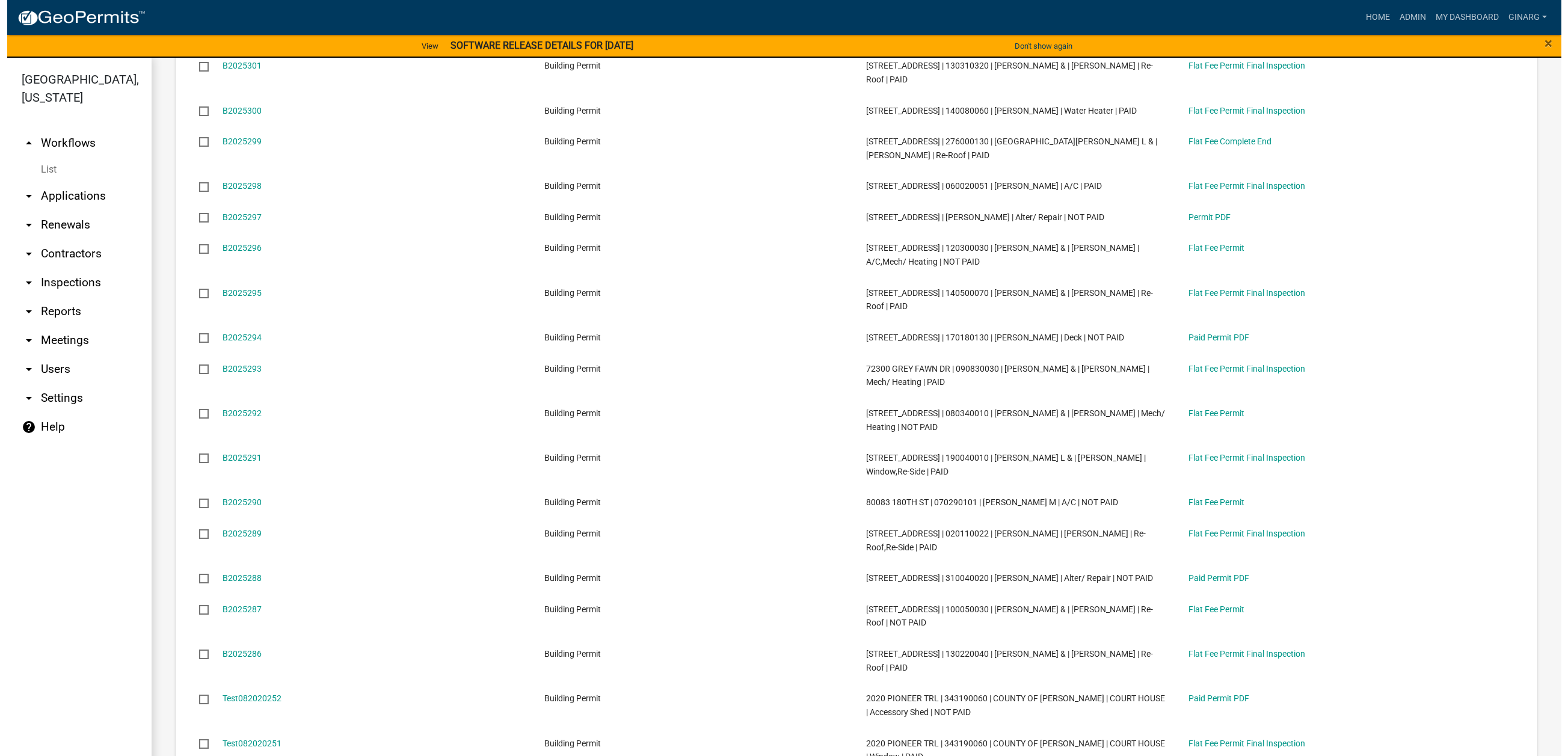
scroll to position [1625, 0]
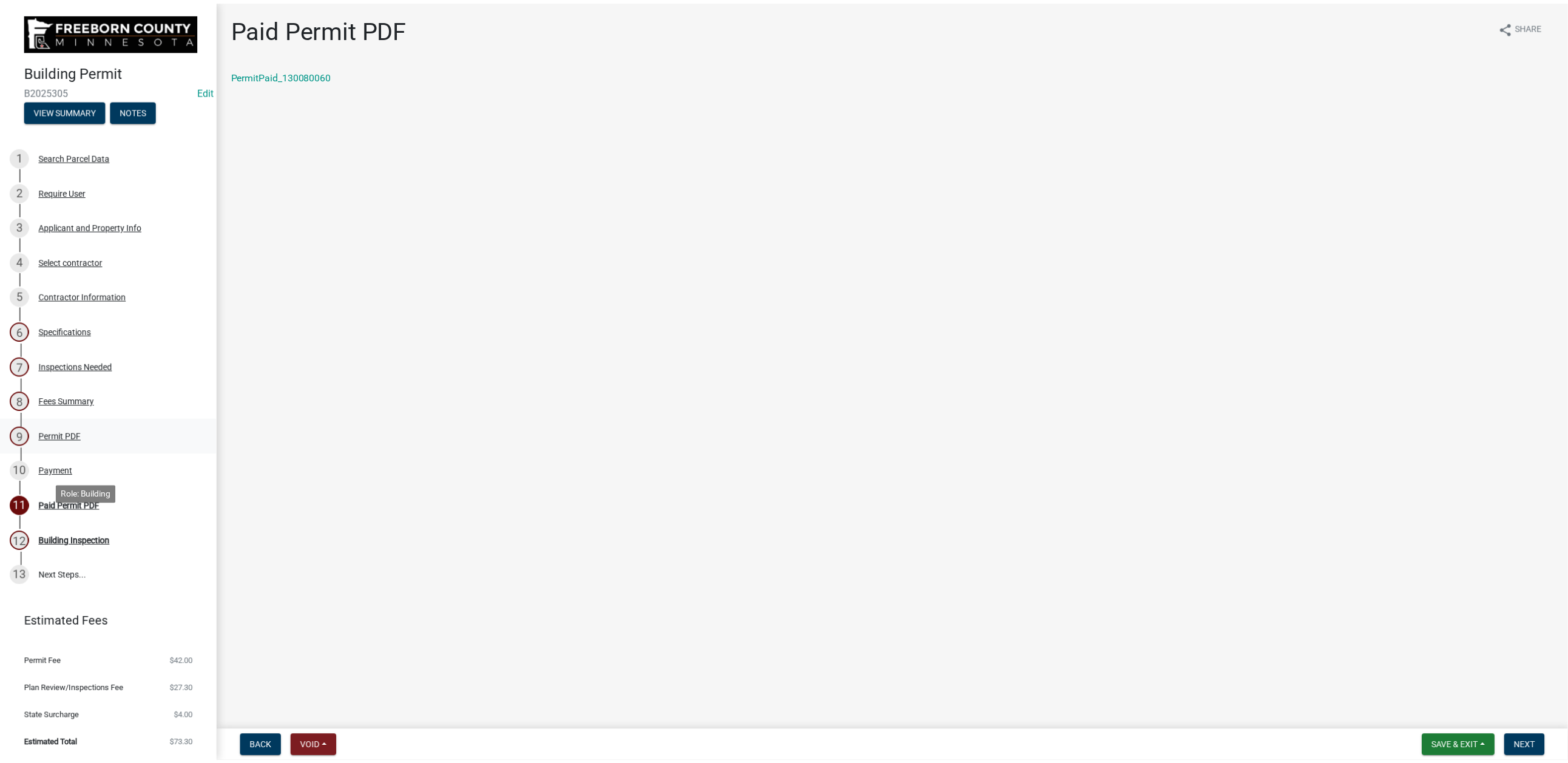
scroll to position [273, 0]
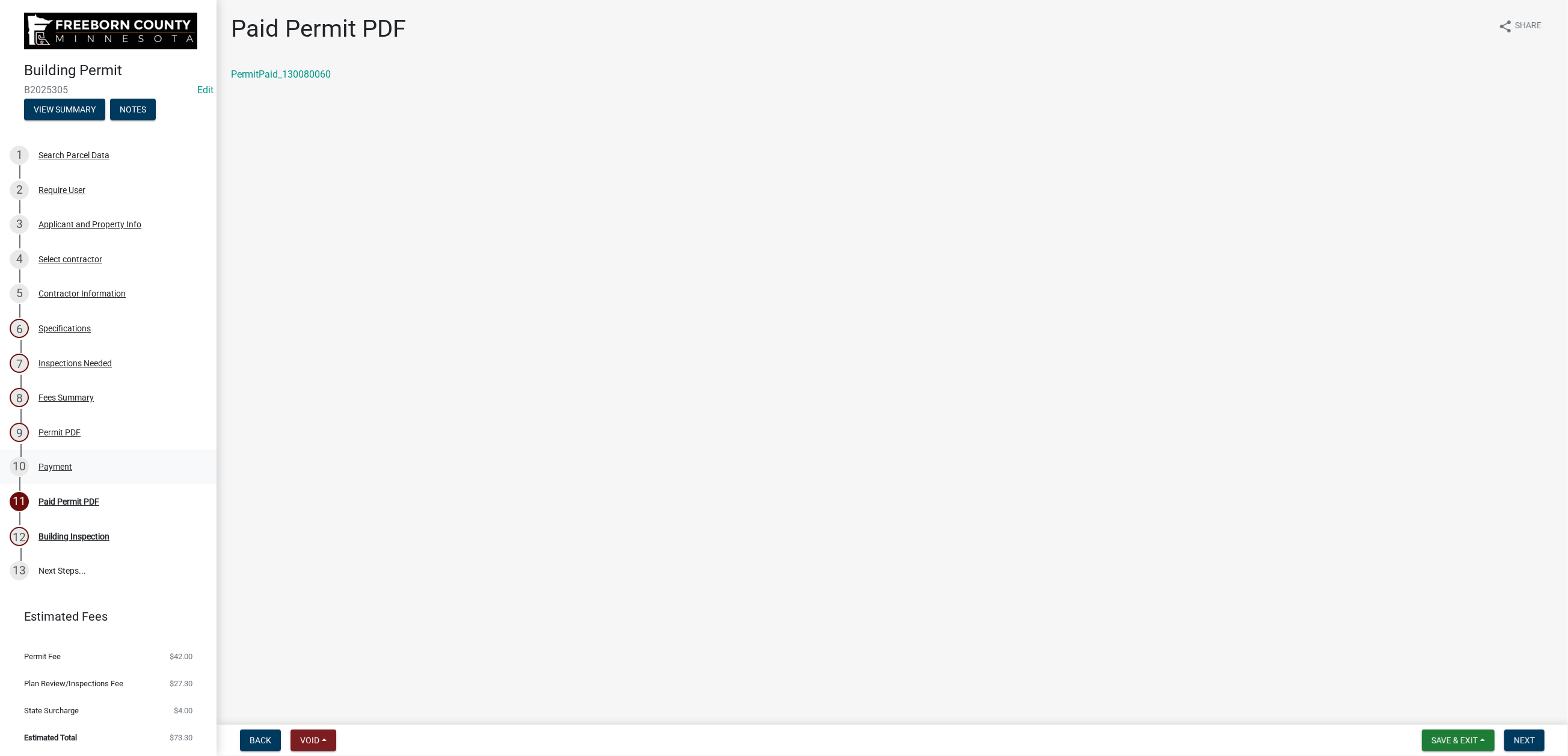
click at [72, 462] on div "Payment" at bounding box center [55, 466] width 34 height 9
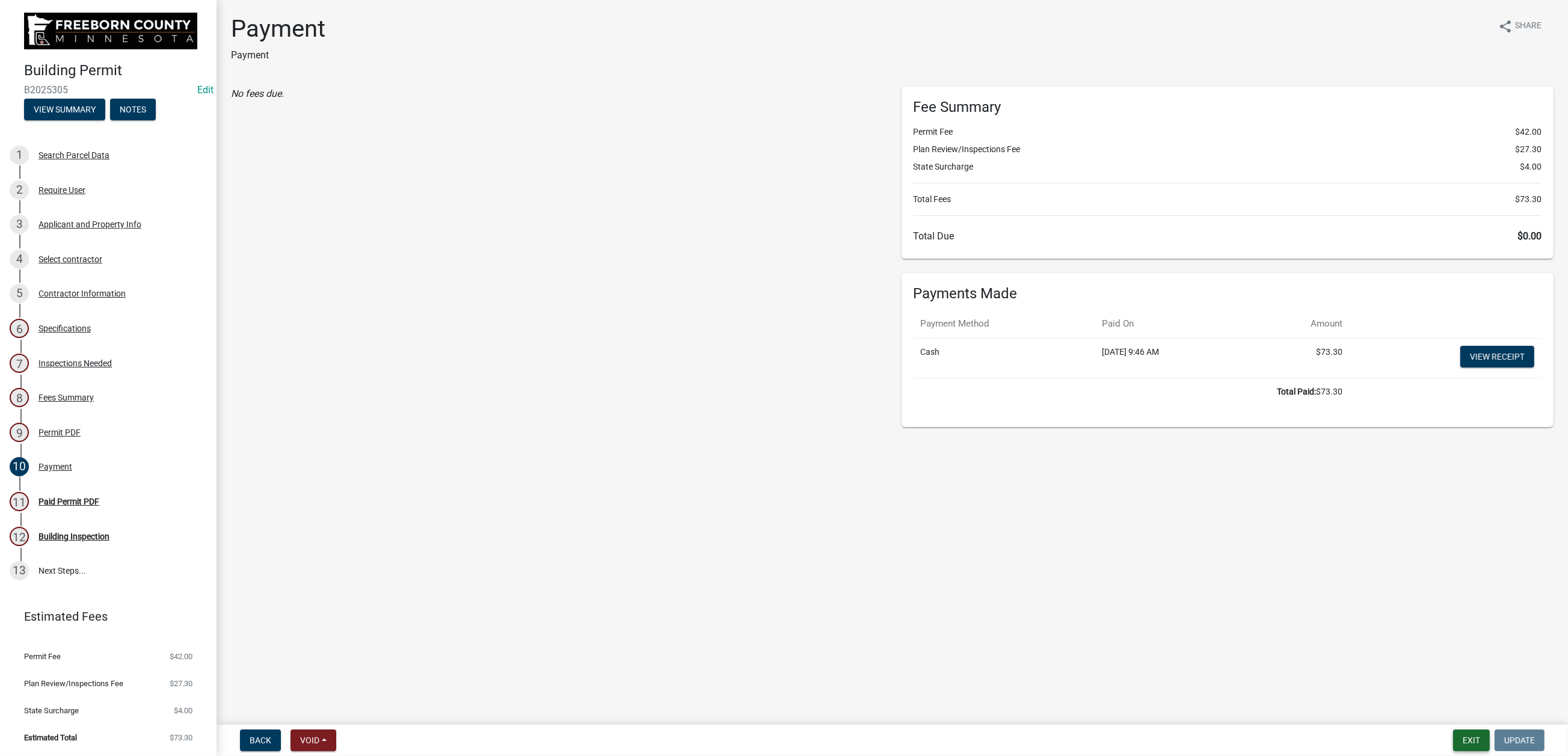
click at [1120, 516] on button "Exit" at bounding box center [1472, 740] width 37 height 21
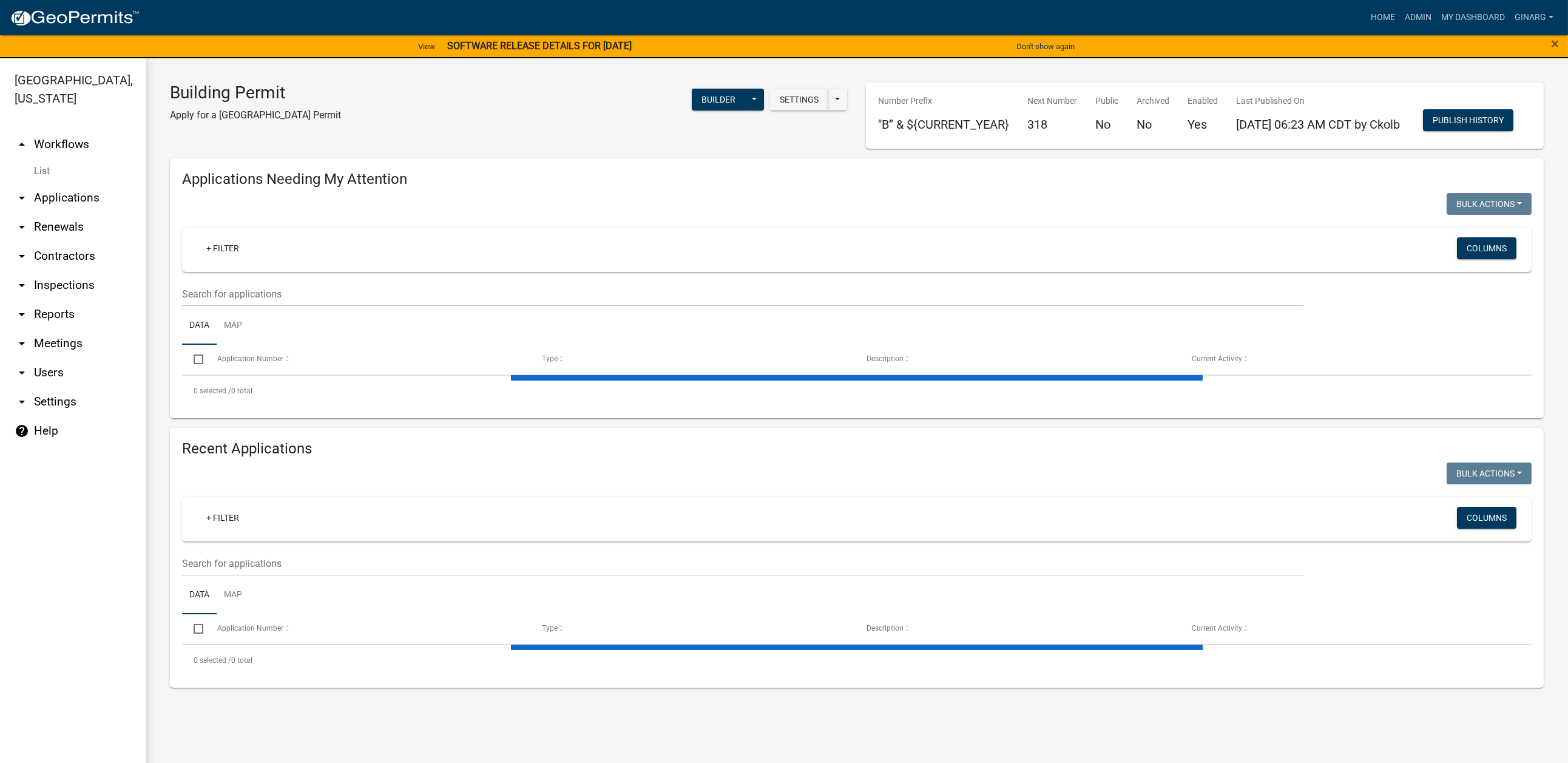
select select "3: 100"
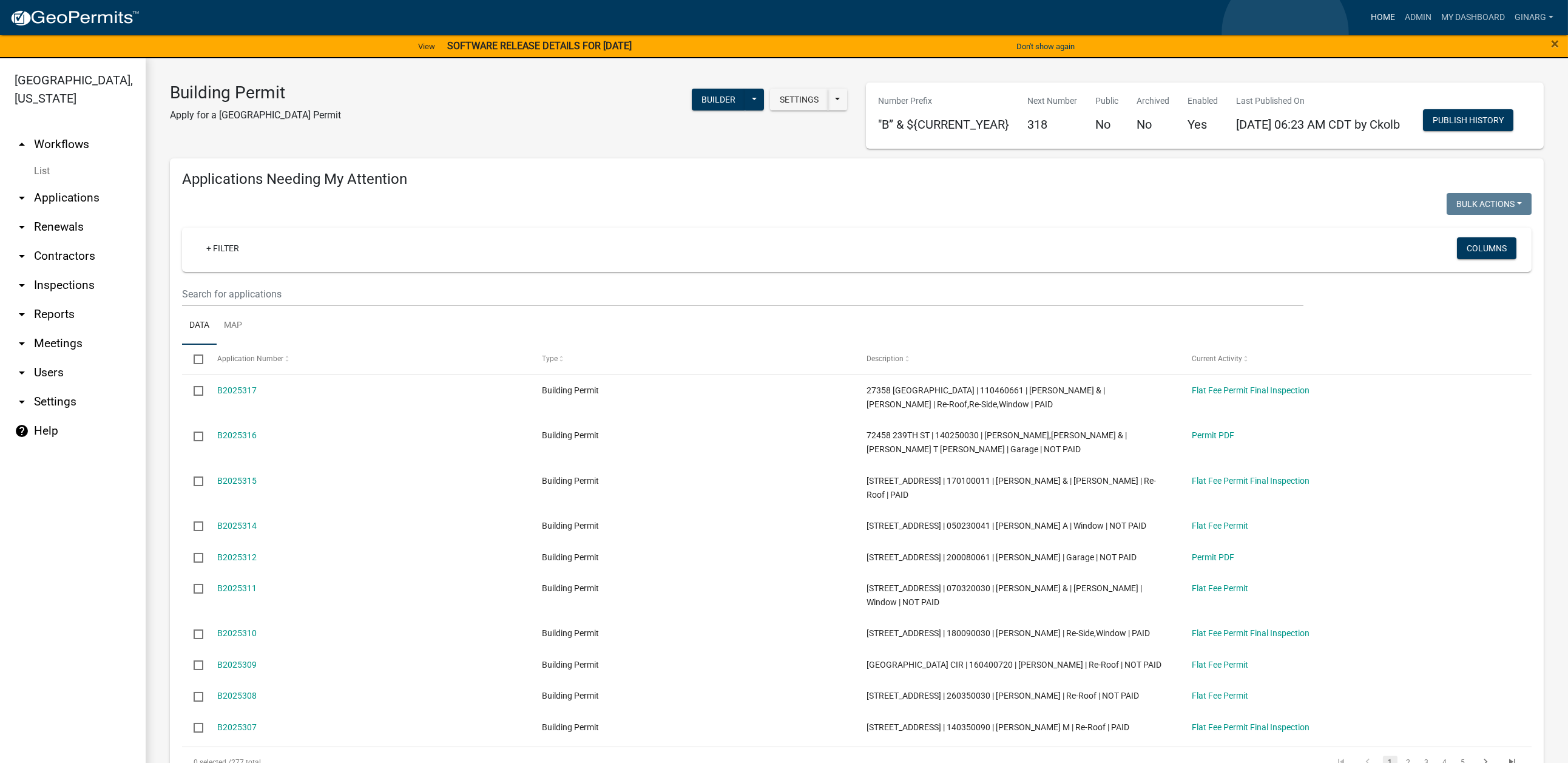
click at [1130, 29] on link "Home" at bounding box center [1383, 17] width 34 height 23
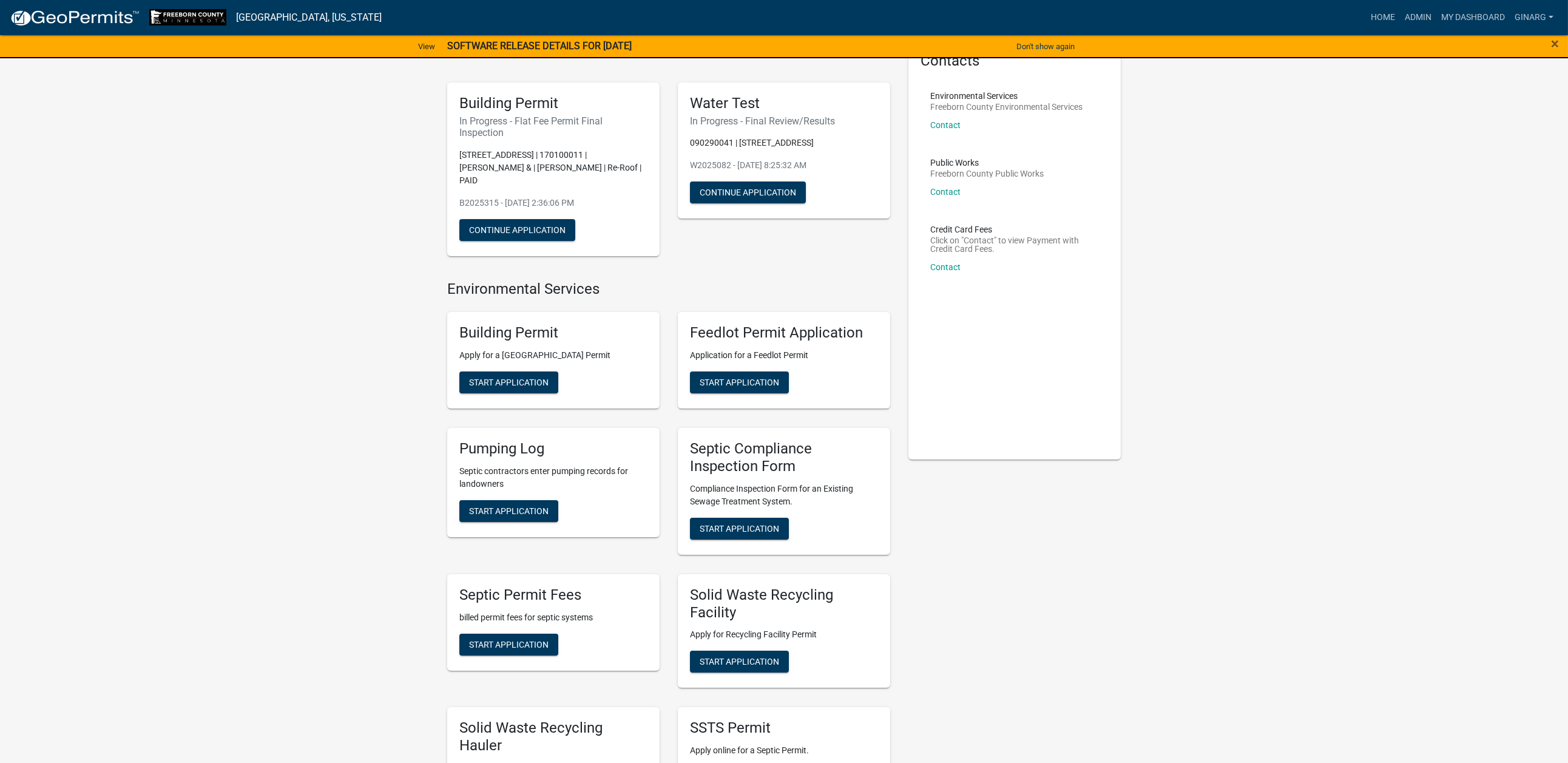
scroll to position [273, 0]
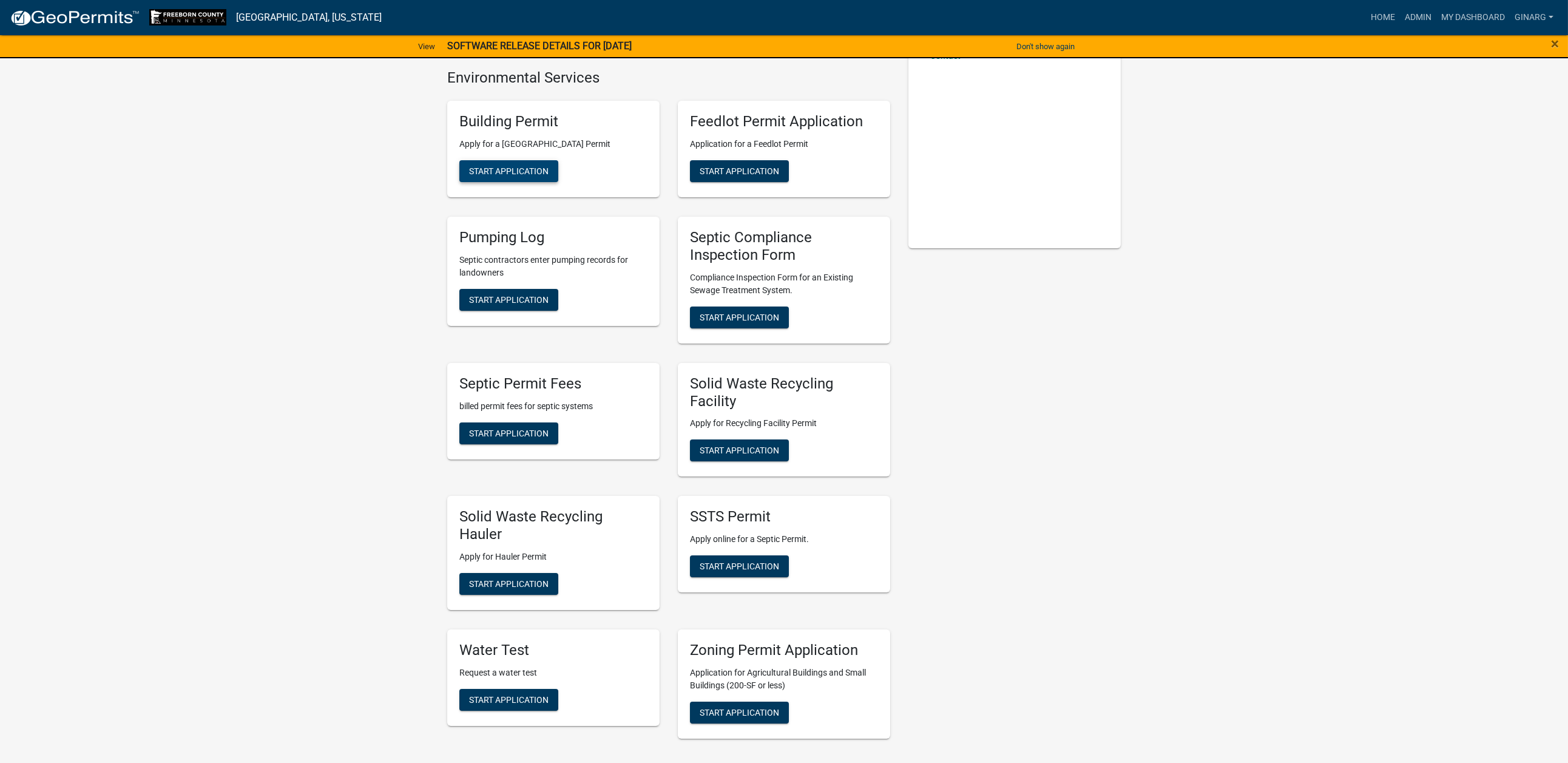
click at [532, 176] on span "Start Application" at bounding box center [509, 171] width 80 height 10
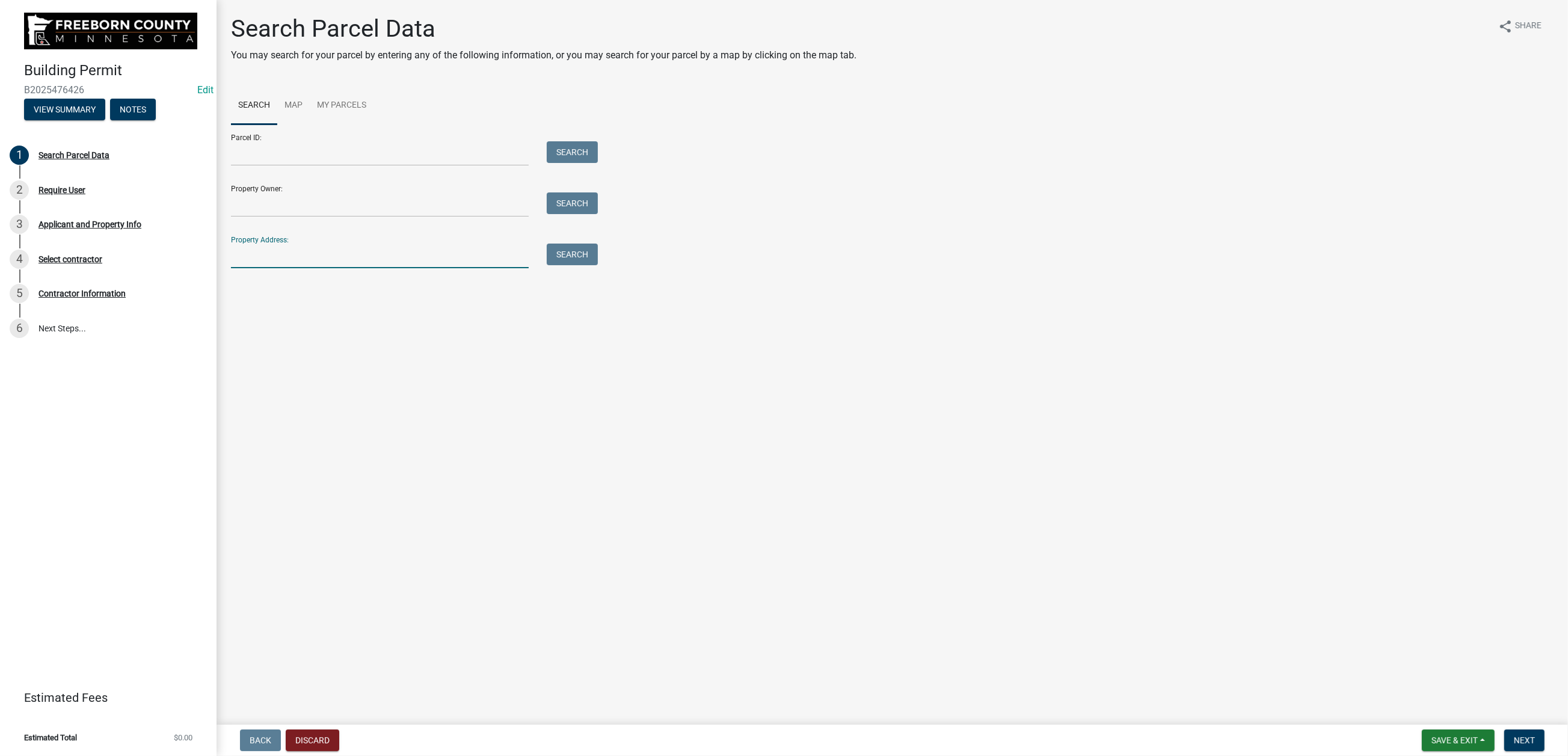
click at [259, 268] on input "Property Address:" at bounding box center [380, 256] width 298 height 25
type input "72831"
click at [598, 265] on button "Search" at bounding box center [572, 254] width 52 height 21
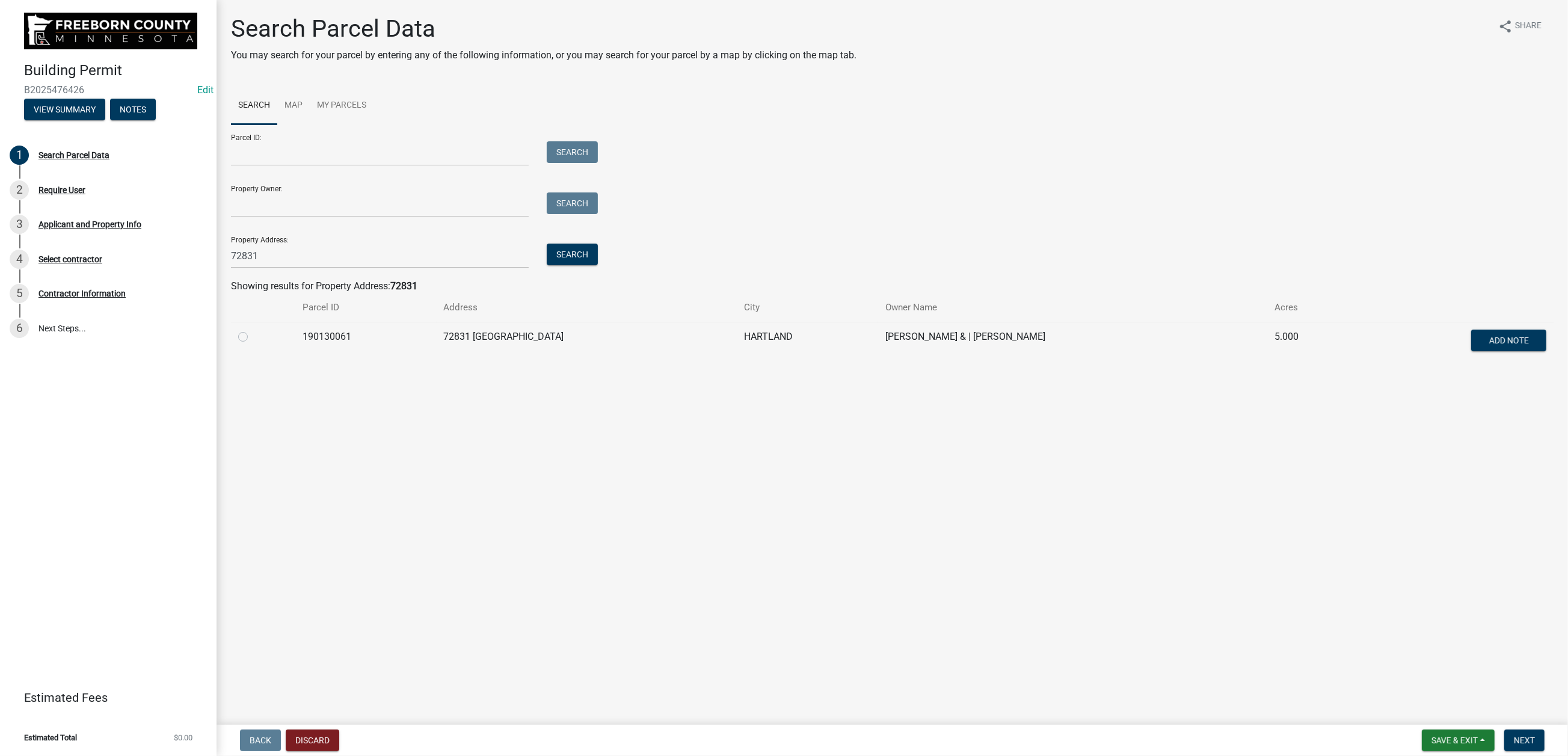
click at [253, 330] on label at bounding box center [253, 330] width 0 height 0
click at [255, 338] on input "radio" at bounding box center [256, 333] width 8 height 8
radio input "true"
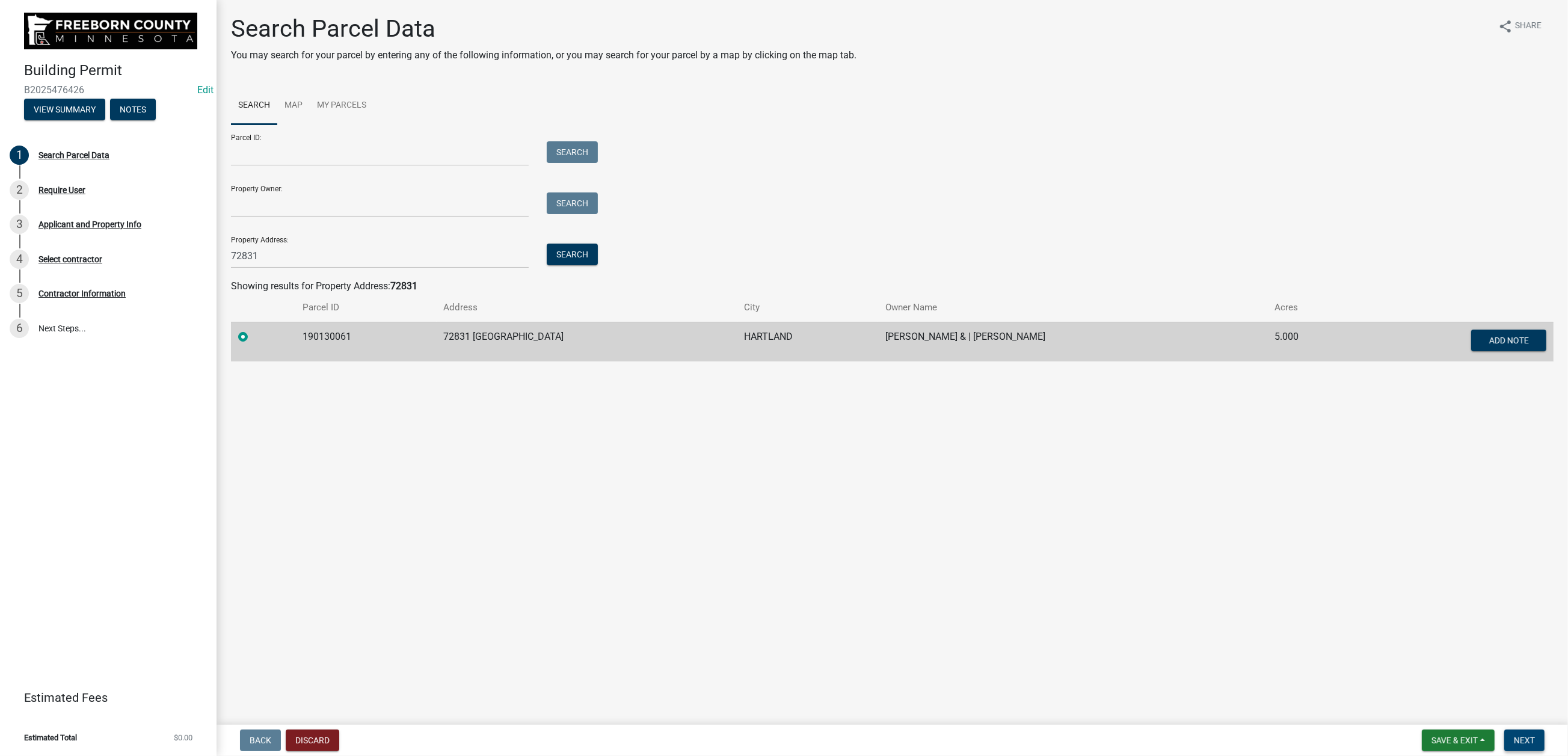
drag, startPoint x: 1502, startPoint y: 741, endPoint x: 1494, endPoint y: 734, distance: 10.6
click at [1120, 516] on button "Next" at bounding box center [1524, 740] width 40 height 21
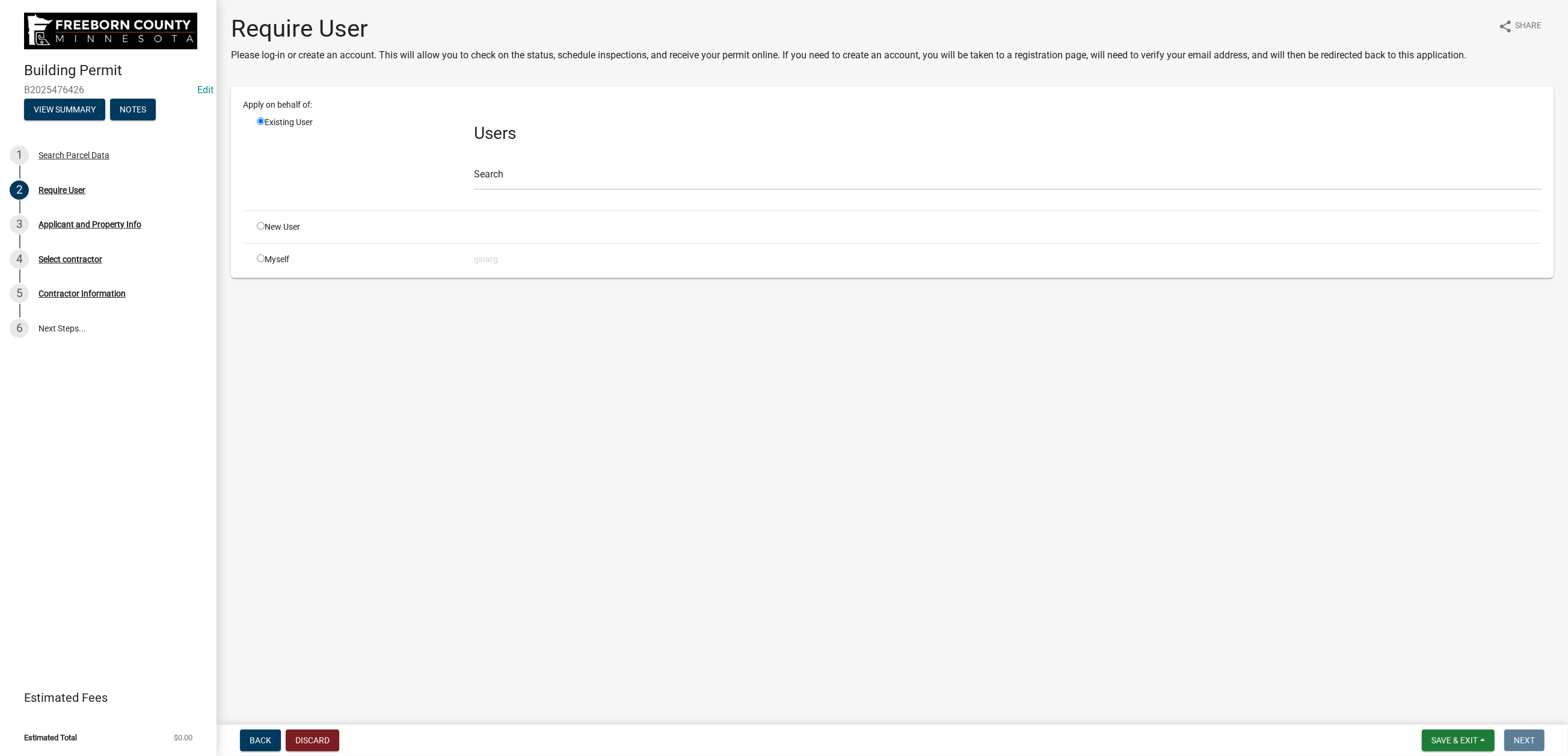
click at [265, 262] on input "radio" at bounding box center [260, 258] width 8 height 8
radio input "true"
radio input "false"
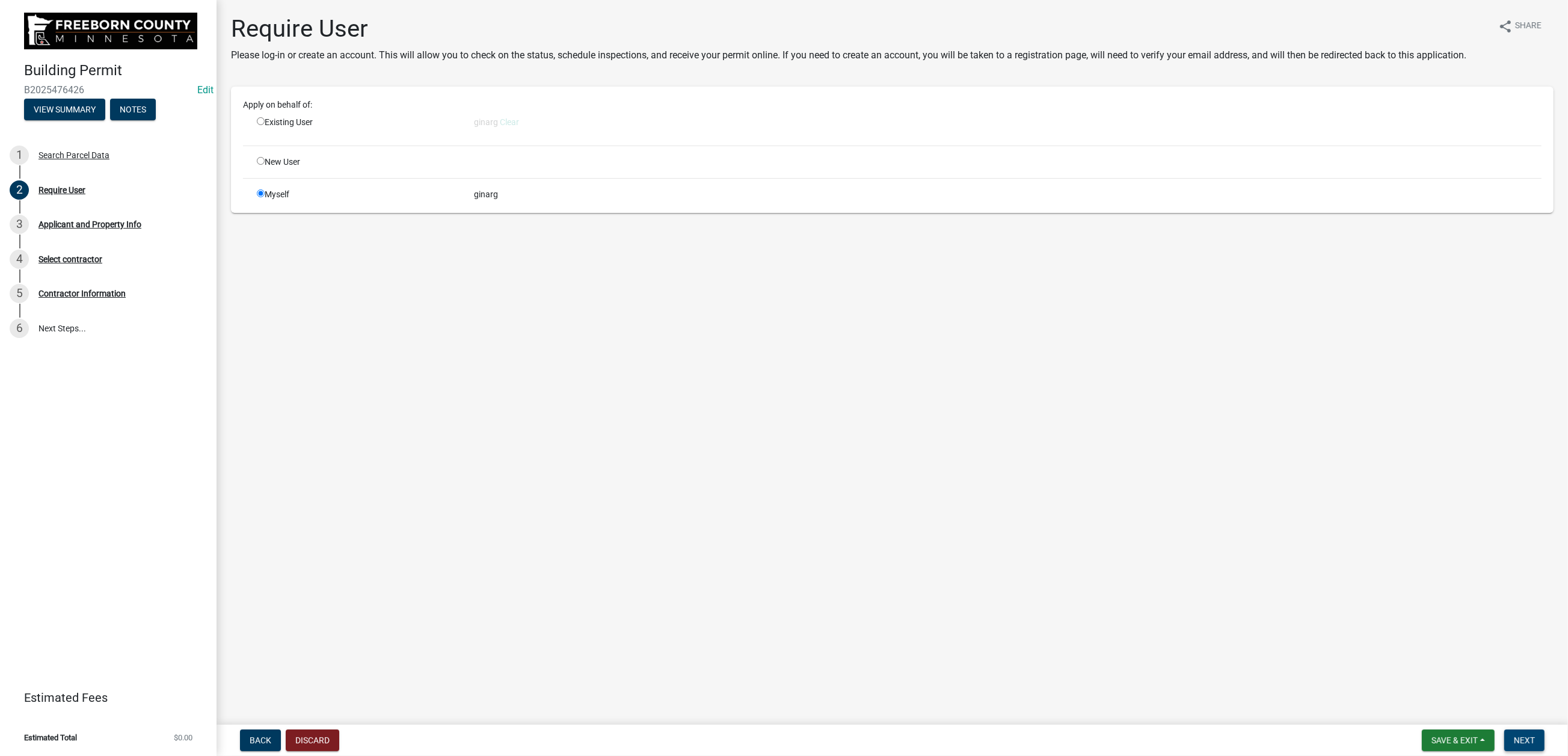
drag, startPoint x: 1508, startPoint y: 731, endPoint x: 1509, endPoint y: 724, distance: 7.1
click at [1120, 516] on span "Next" at bounding box center [1524, 740] width 21 height 9
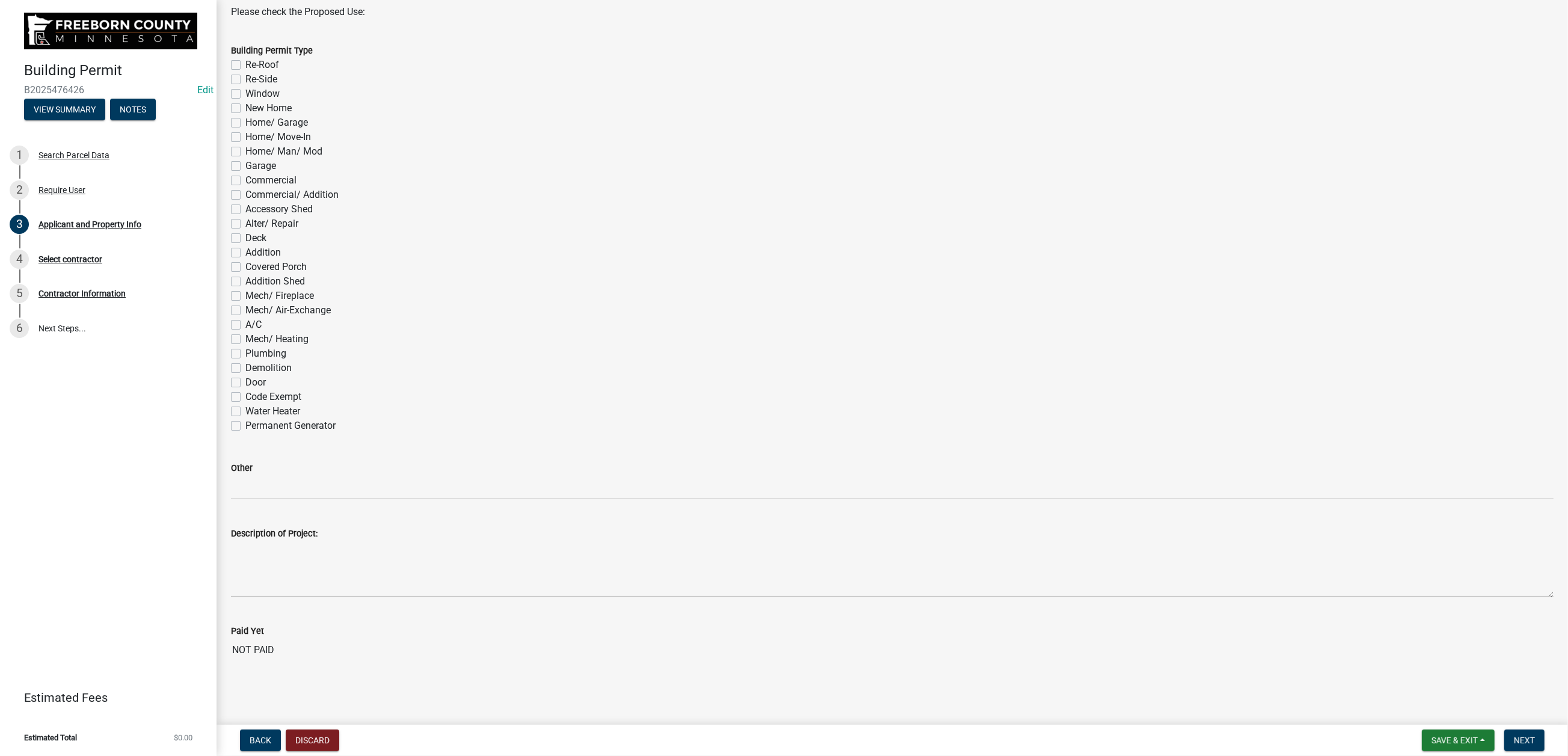
scroll to position [992, 0]
click at [250, 375] on label "Demolition" at bounding box center [269, 368] width 46 height 15
click at [250, 369] on input "Demolition" at bounding box center [249, 364] width 8 height 8
checkbox input "true"
checkbox input "false"
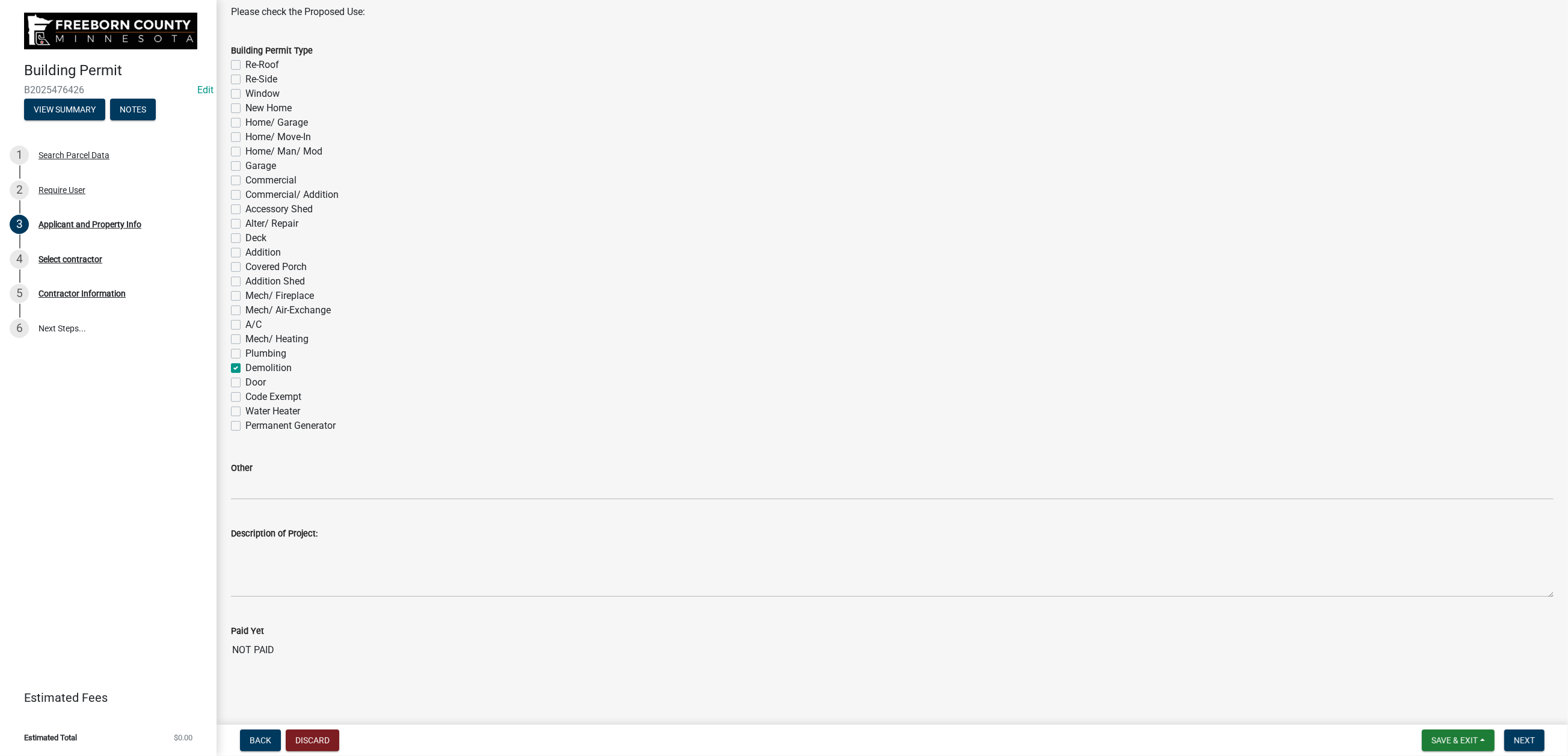
checkbox input "false"
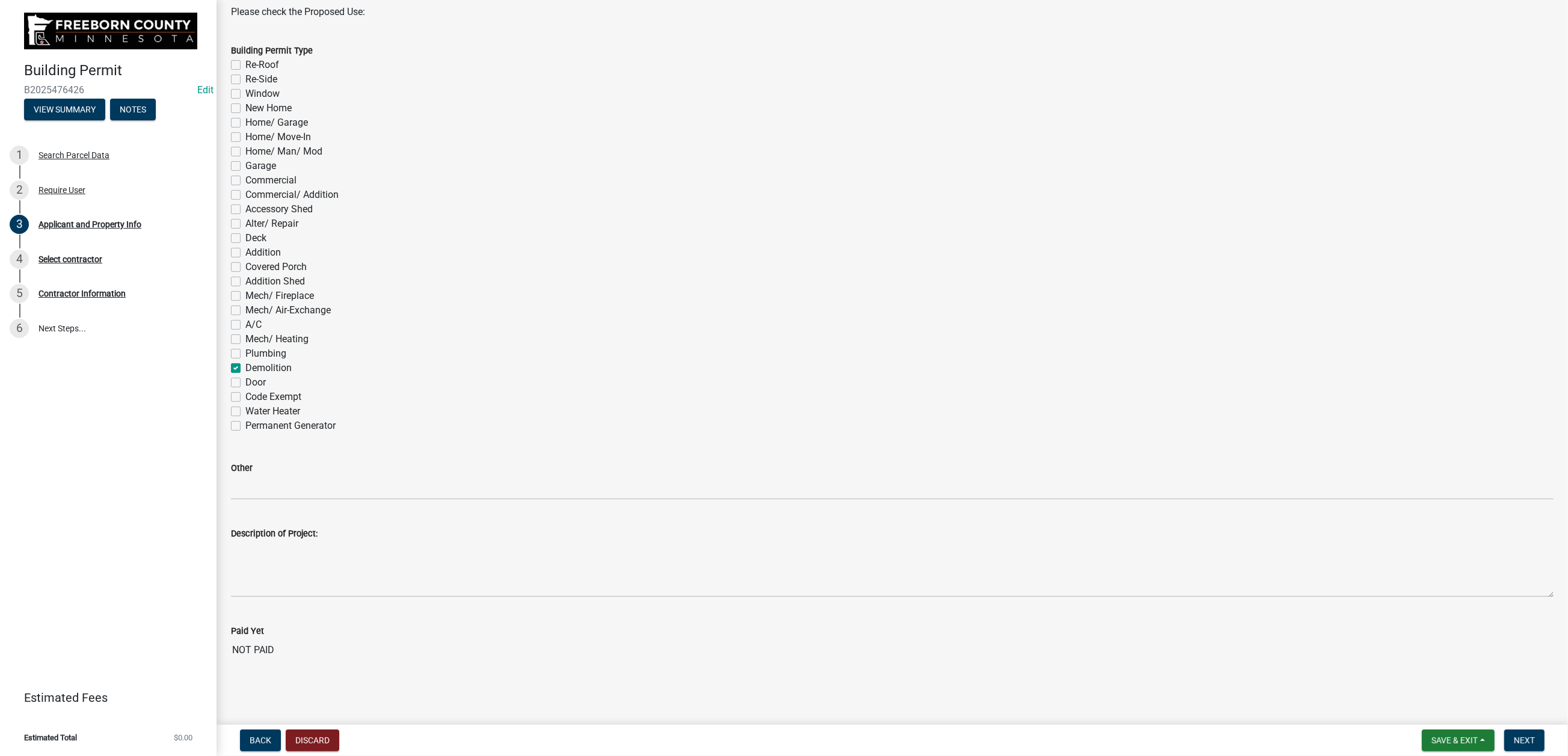
checkbox input "false"
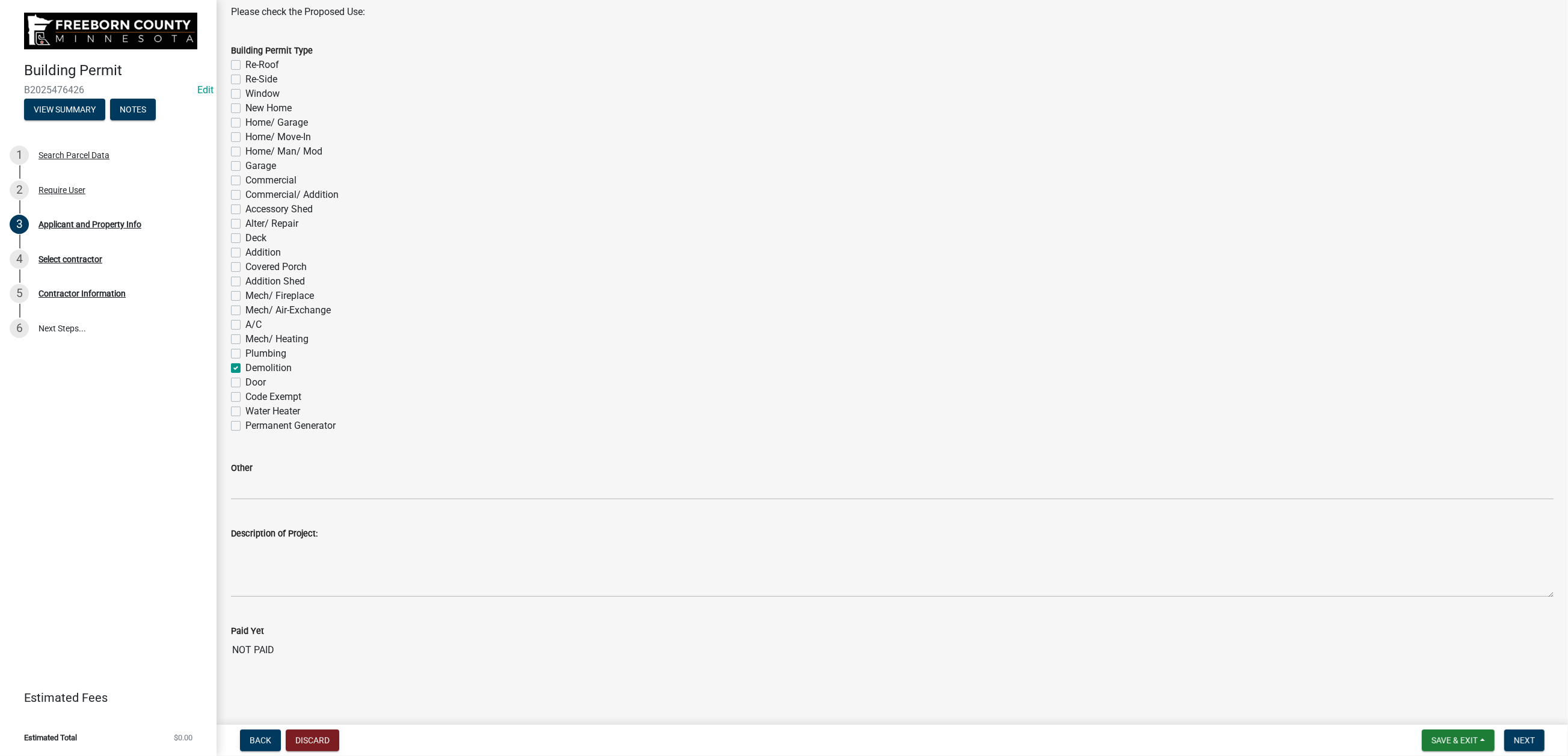
checkbox input "false"
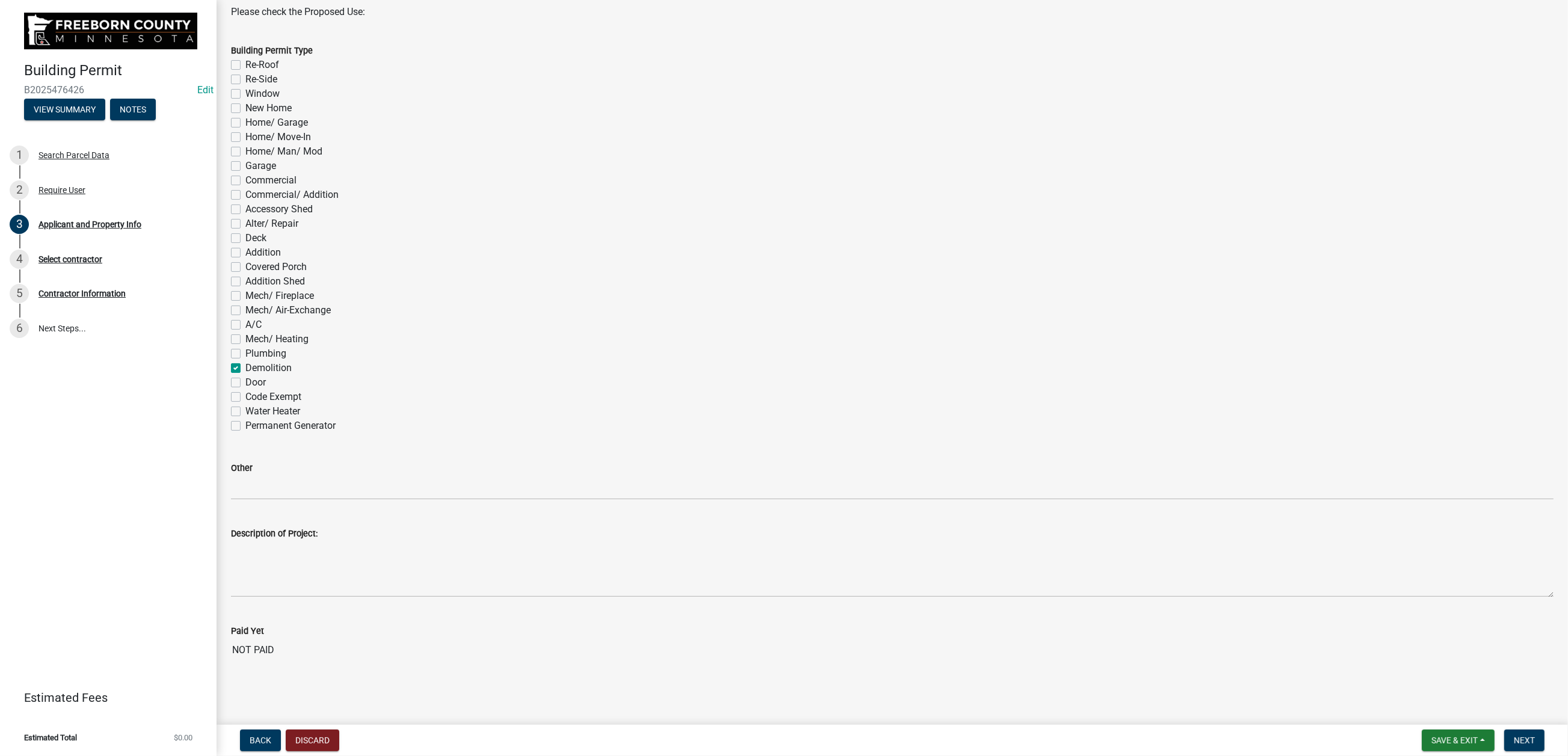
checkbox input "false"
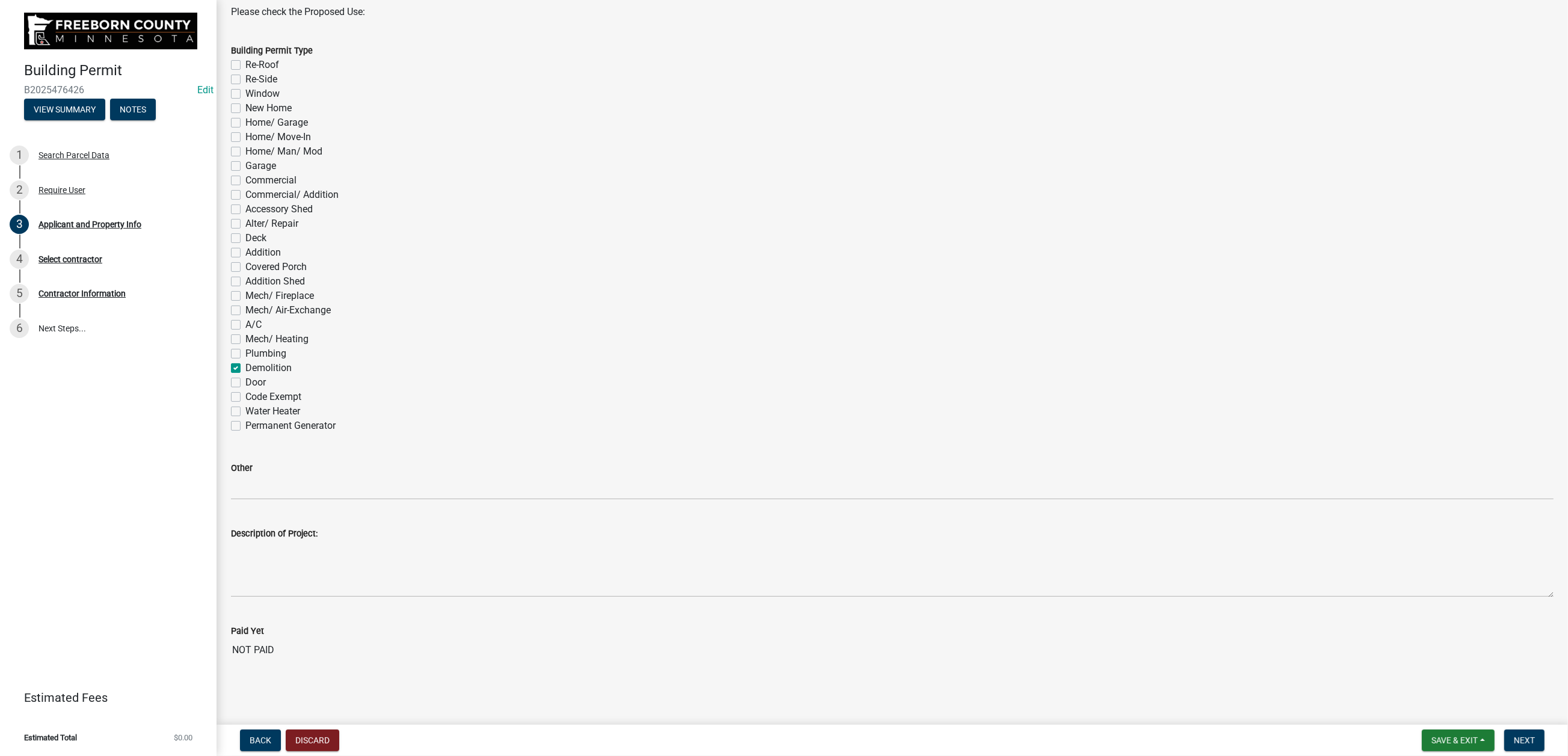
checkbox input "true"
checkbox input "false"
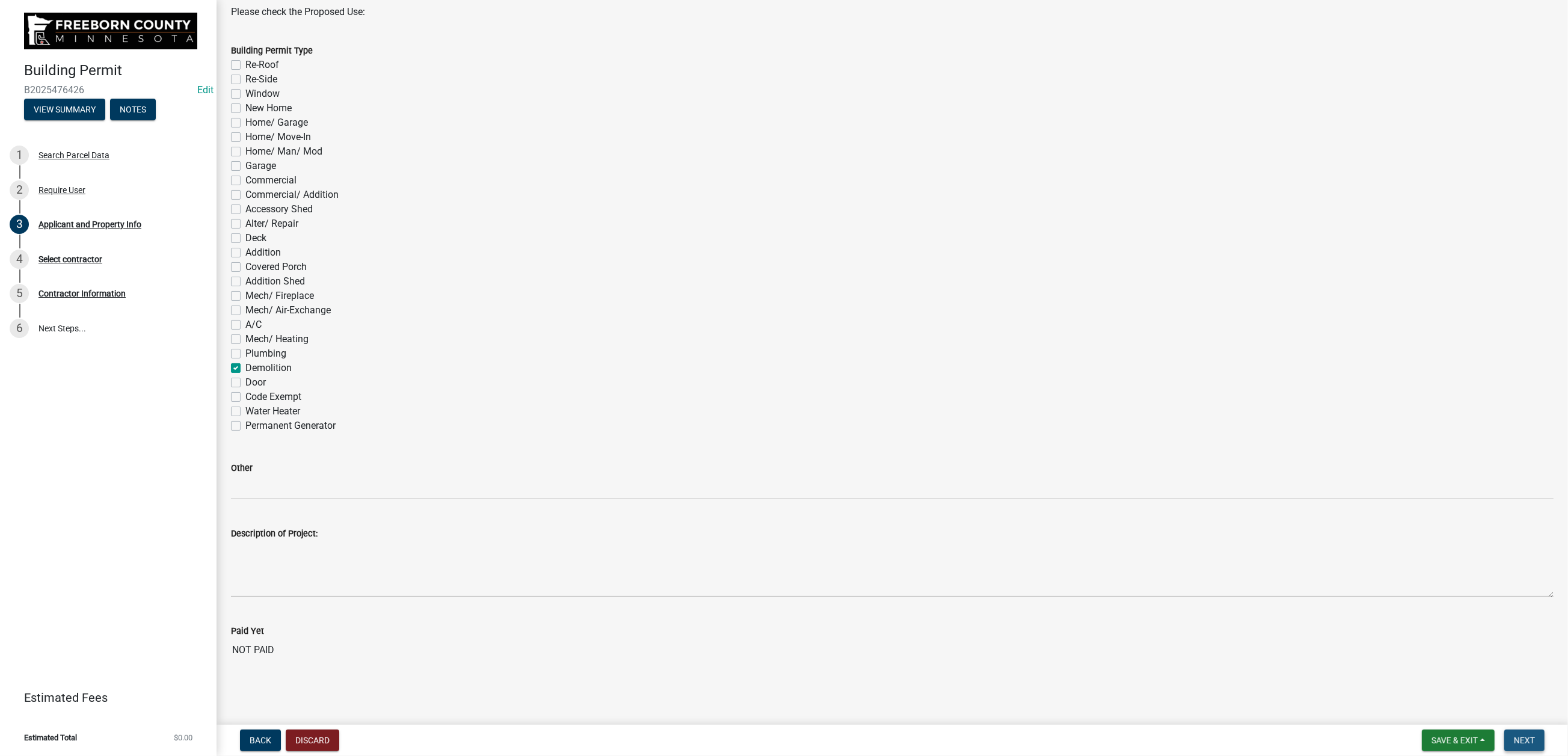
click at [1120, 516] on span "Next" at bounding box center [1524, 740] width 21 height 9
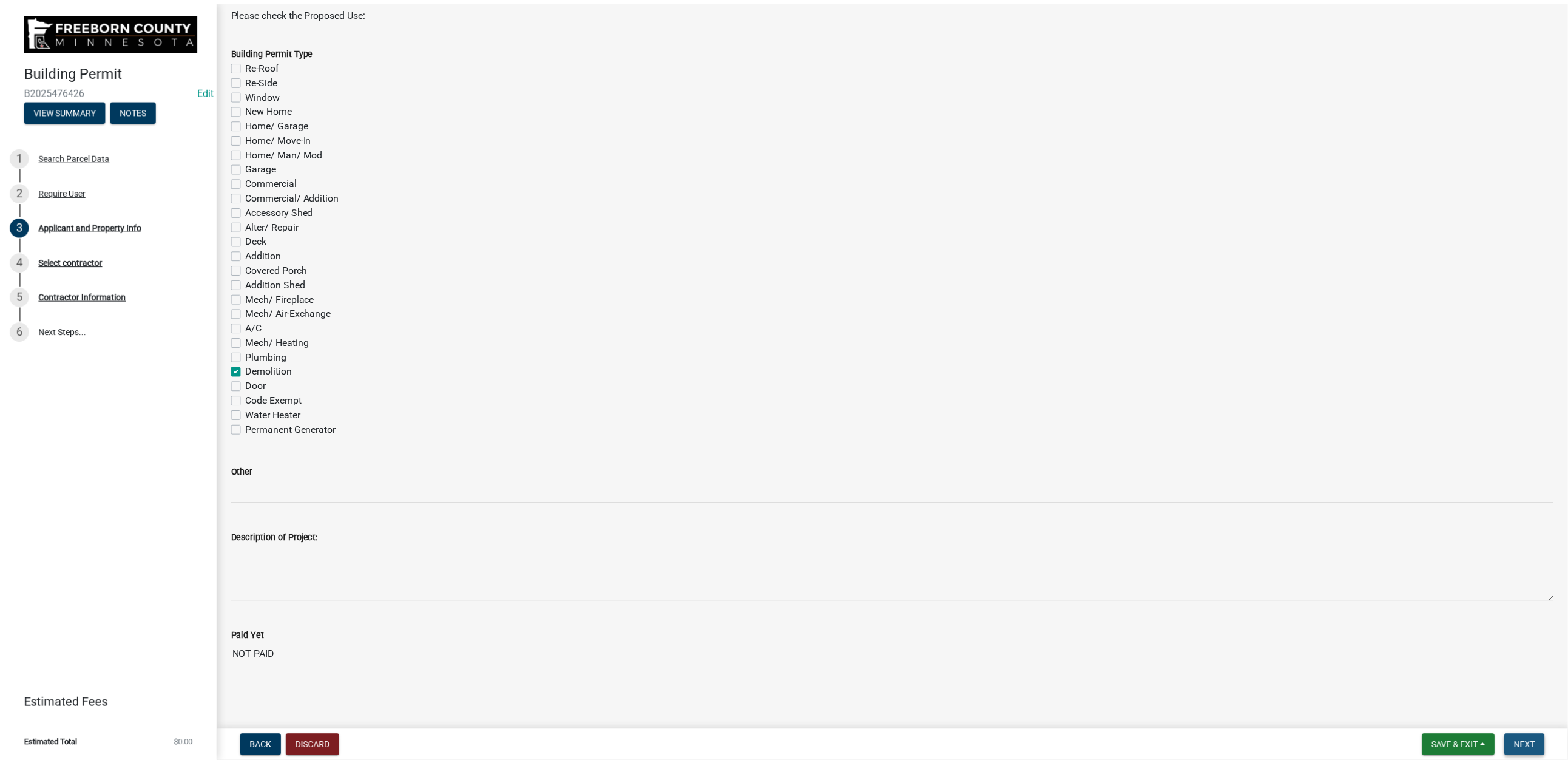
scroll to position [0, 0]
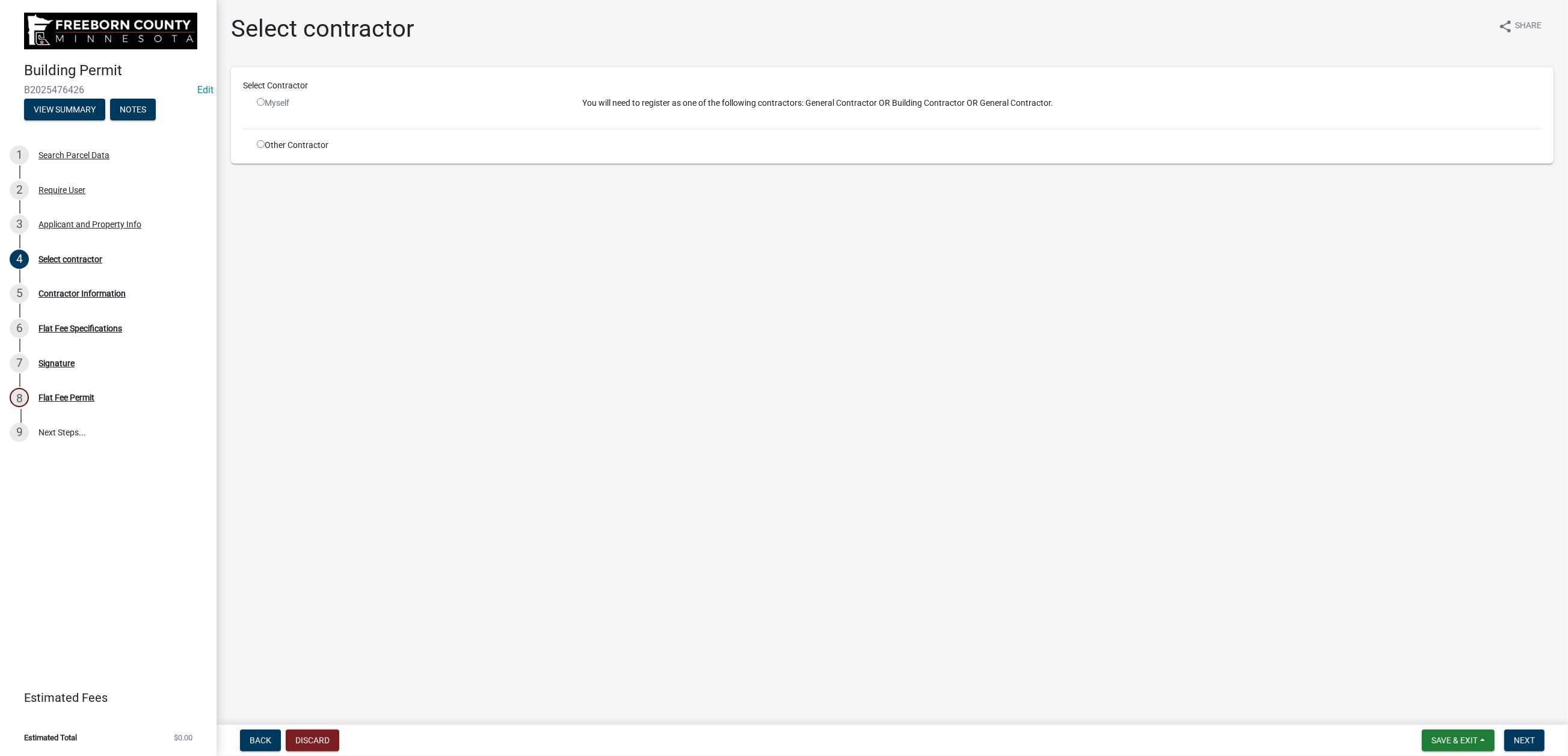
click at [265, 148] on input "radio" at bounding box center [260, 143] width 8 height 8
radio input "true"
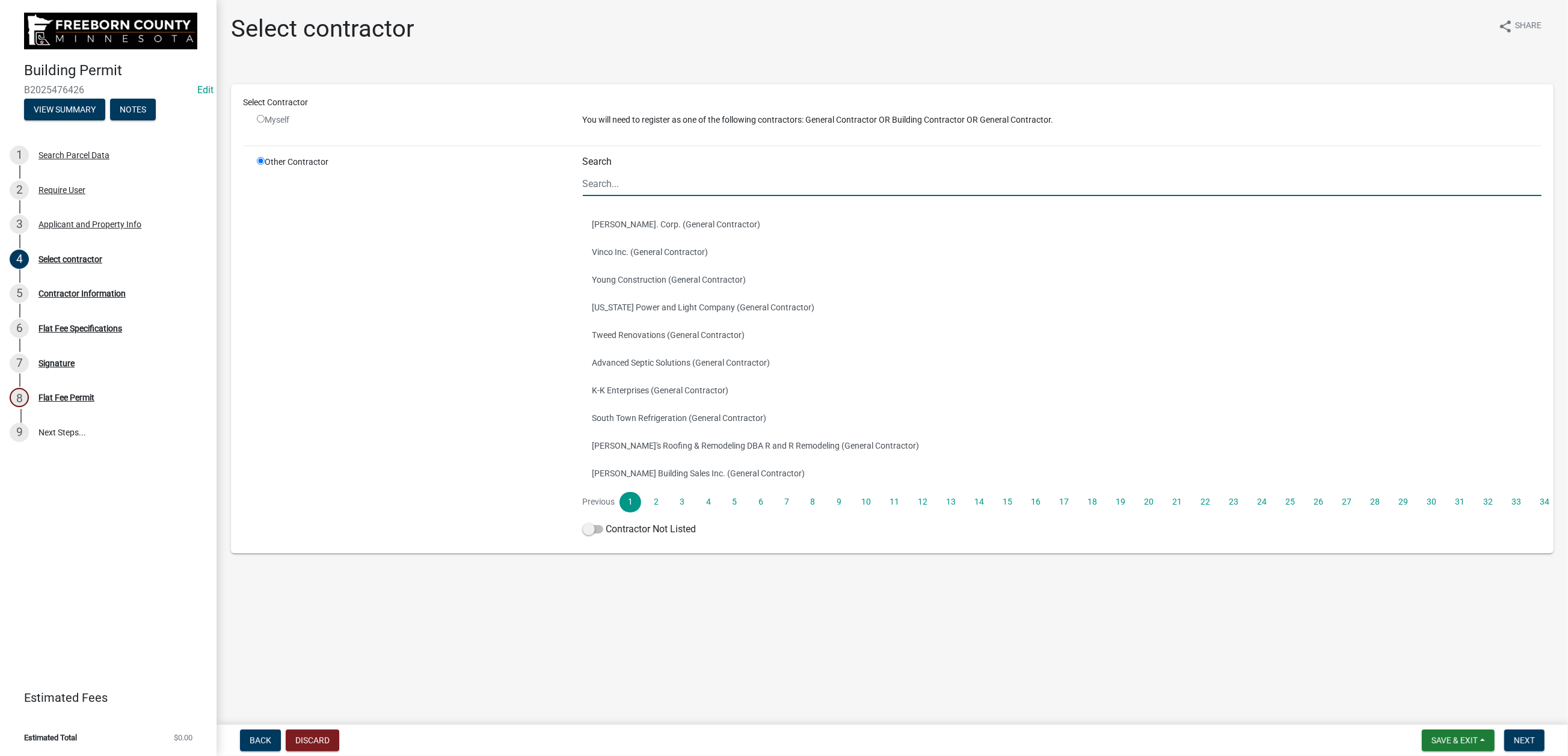
click at [617, 196] on input "Search" at bounding box center [1063, 184] width 960 height 25
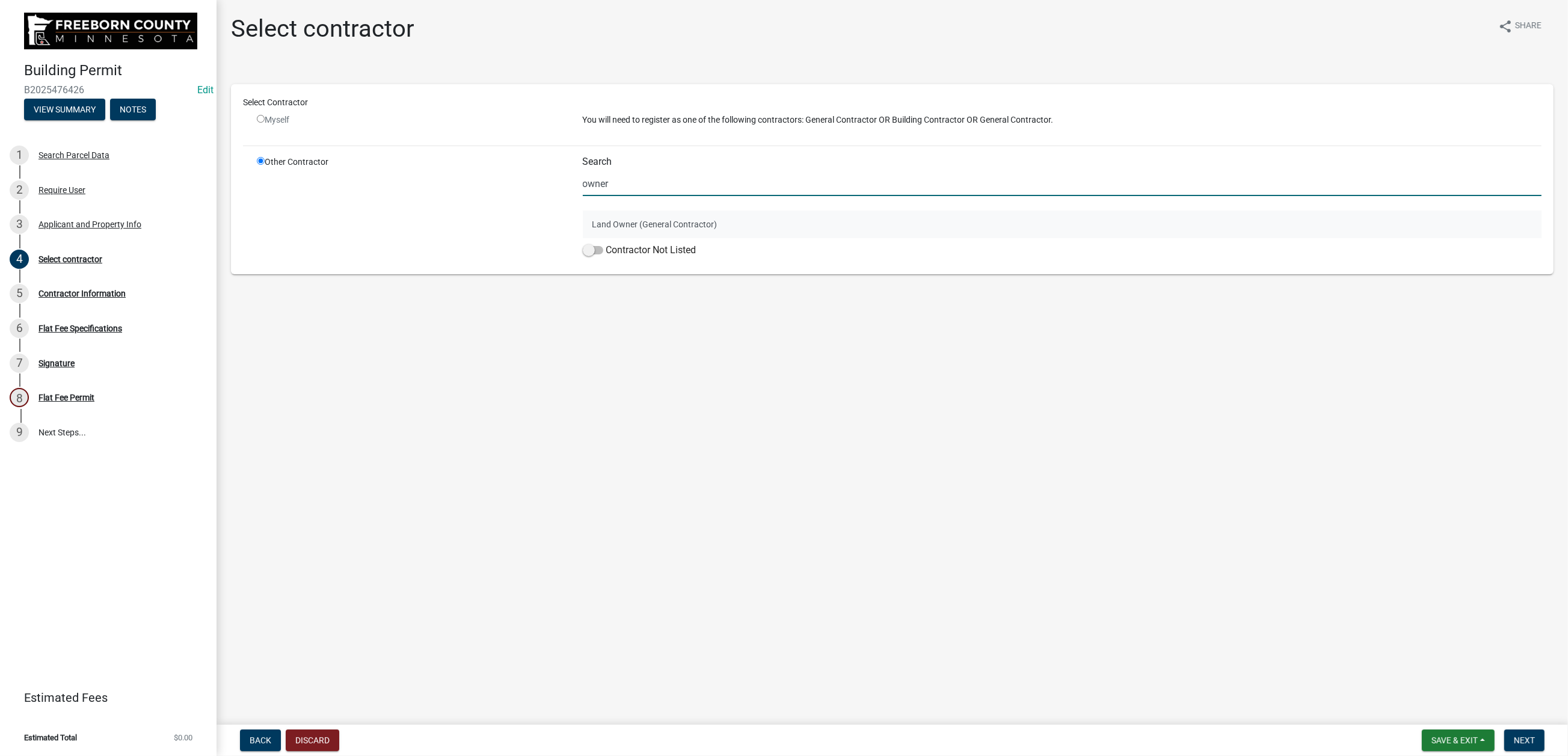
type input "owner"
click at [613, 238] on button "Land Owner (General Contractor)" at bounding box center [1063, 224] width 960 height 27
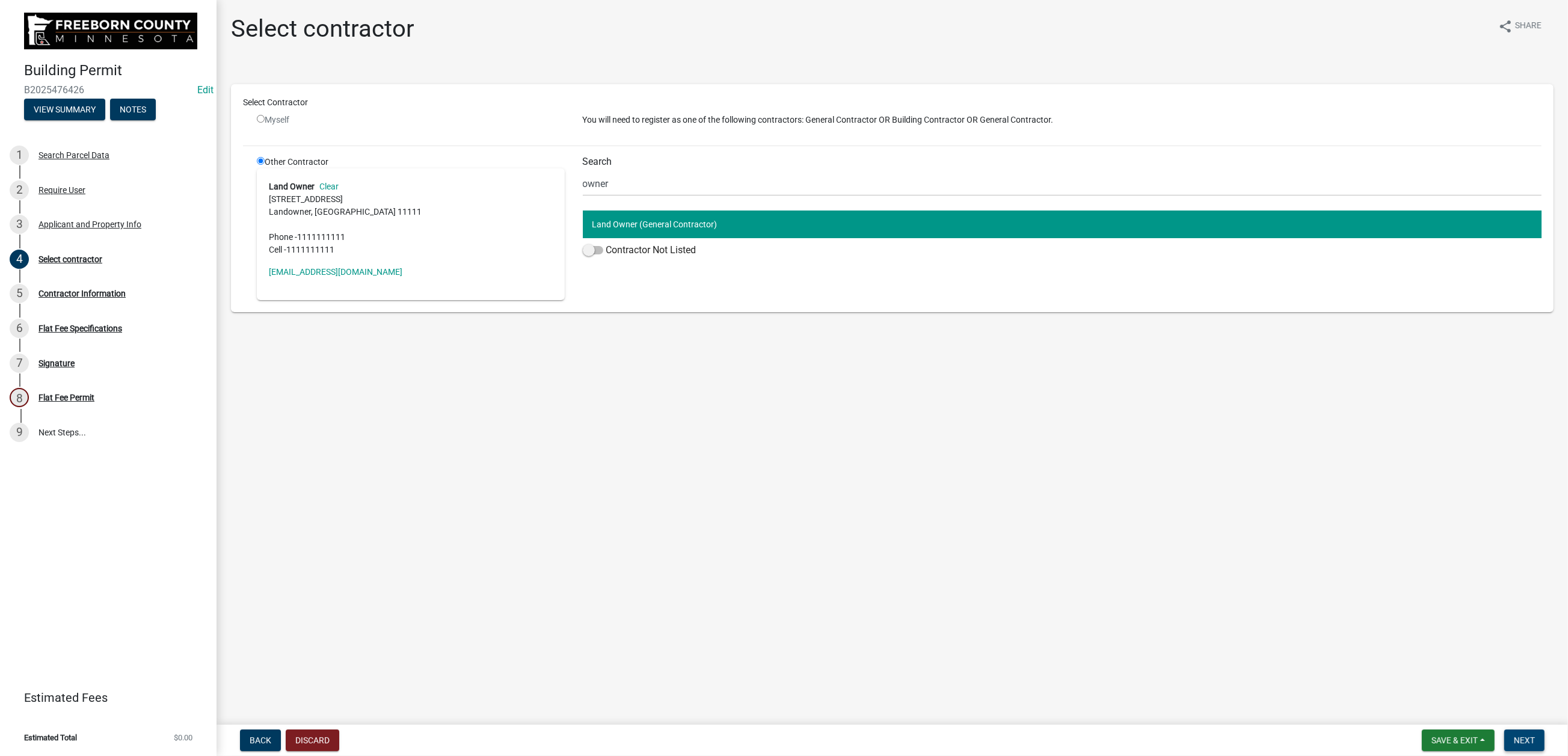
drag, startPoint x: 1499, startPoint y: 729, endPoint x: 1504, endPoint y: 724, distance: 7.1
click at [1120, 516] on span "Next" at bounding box center [1524, 740] width 21 height 9
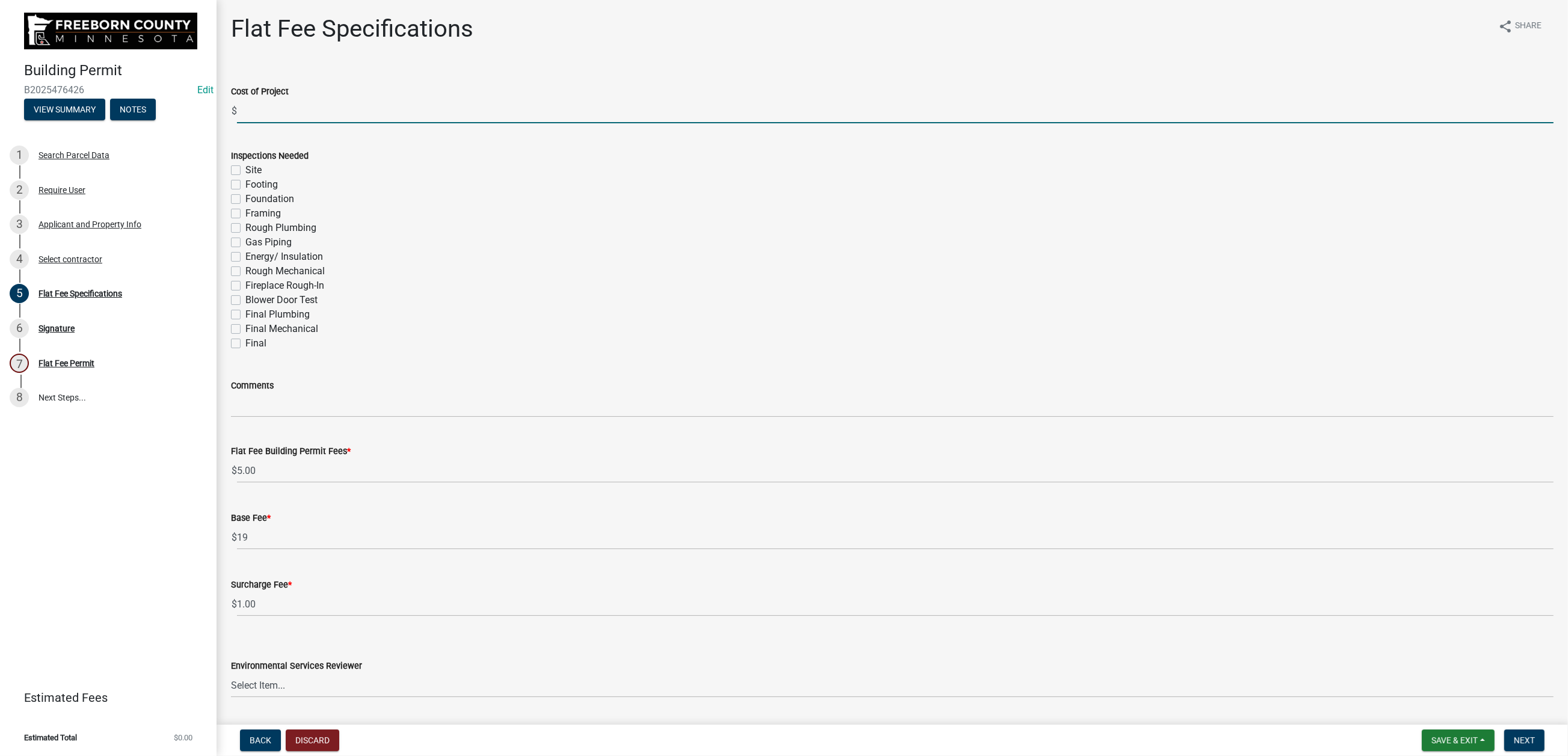
click at [260, 124] on input "text" at bounding box center [895, 111] width 1317 height 25
type input "8000"
click at [247, 178] on div "Site" at bounding box center [893, 170] width 1323 height 15
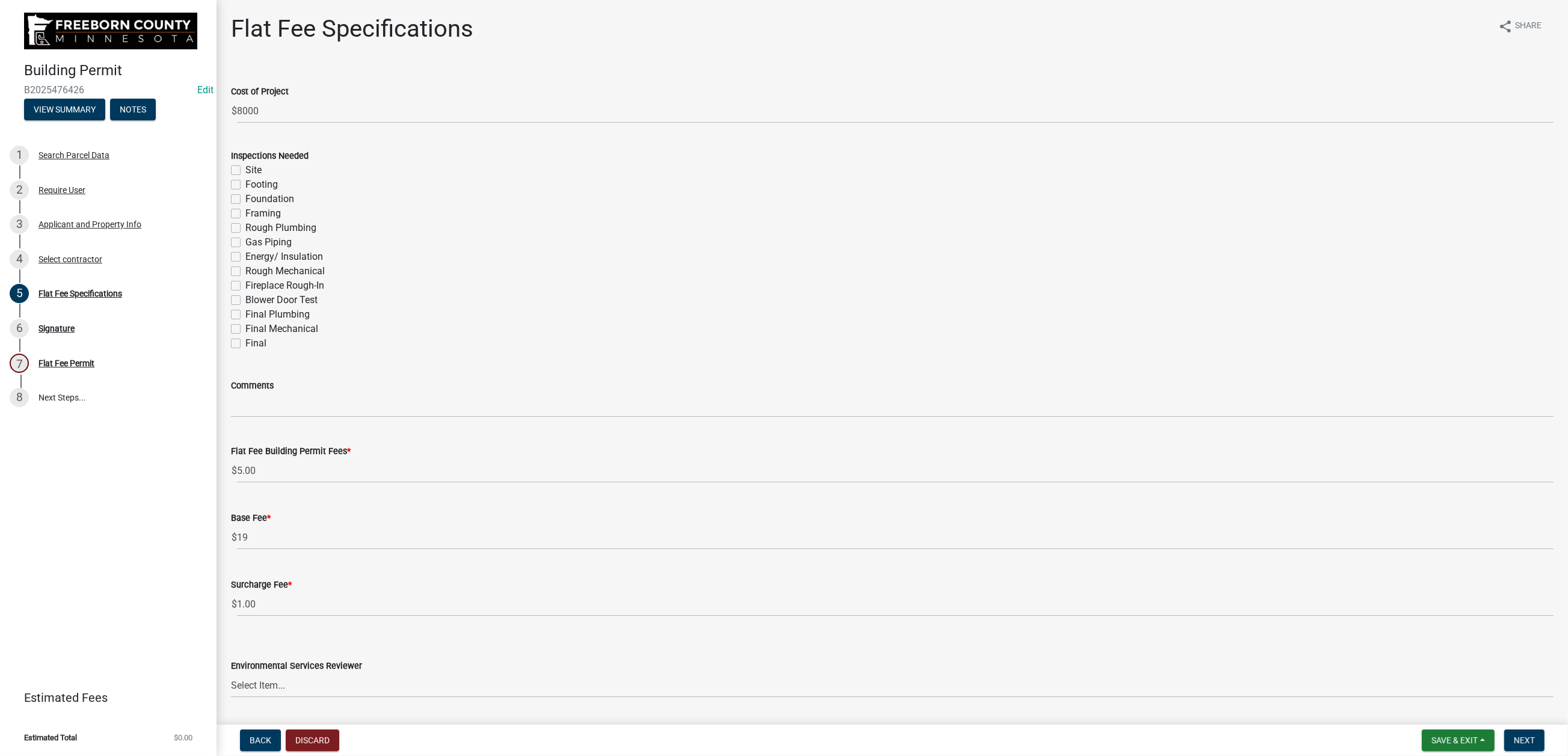
click at [246, 178] on label "Site" at bounding box center [253, 170] width 16 height 15
click at [246, 171] on input "Site" at bounding box center [249, 167] width 8 height 8
checkbox input "true"
checkbox input "false"
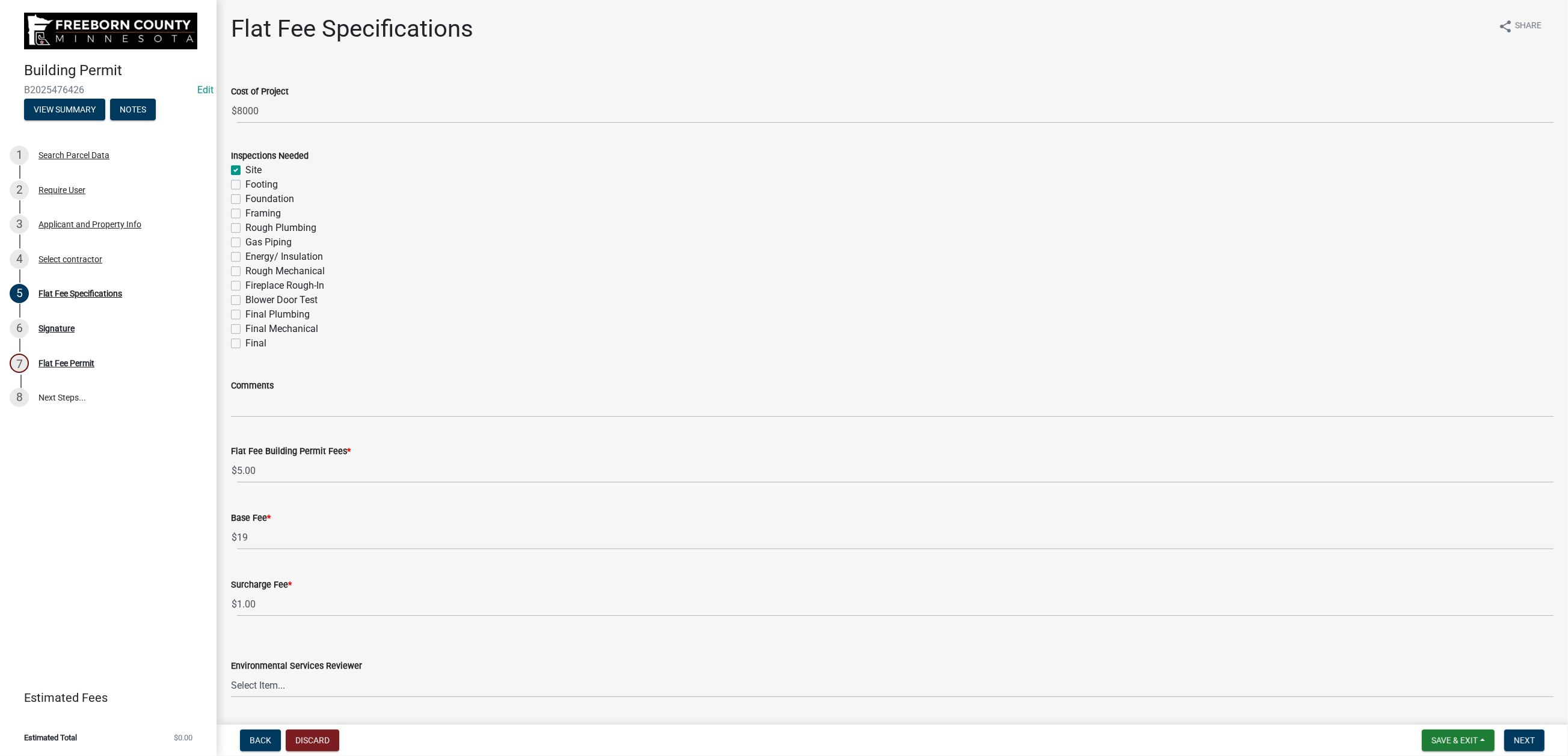
checkbox input "false"
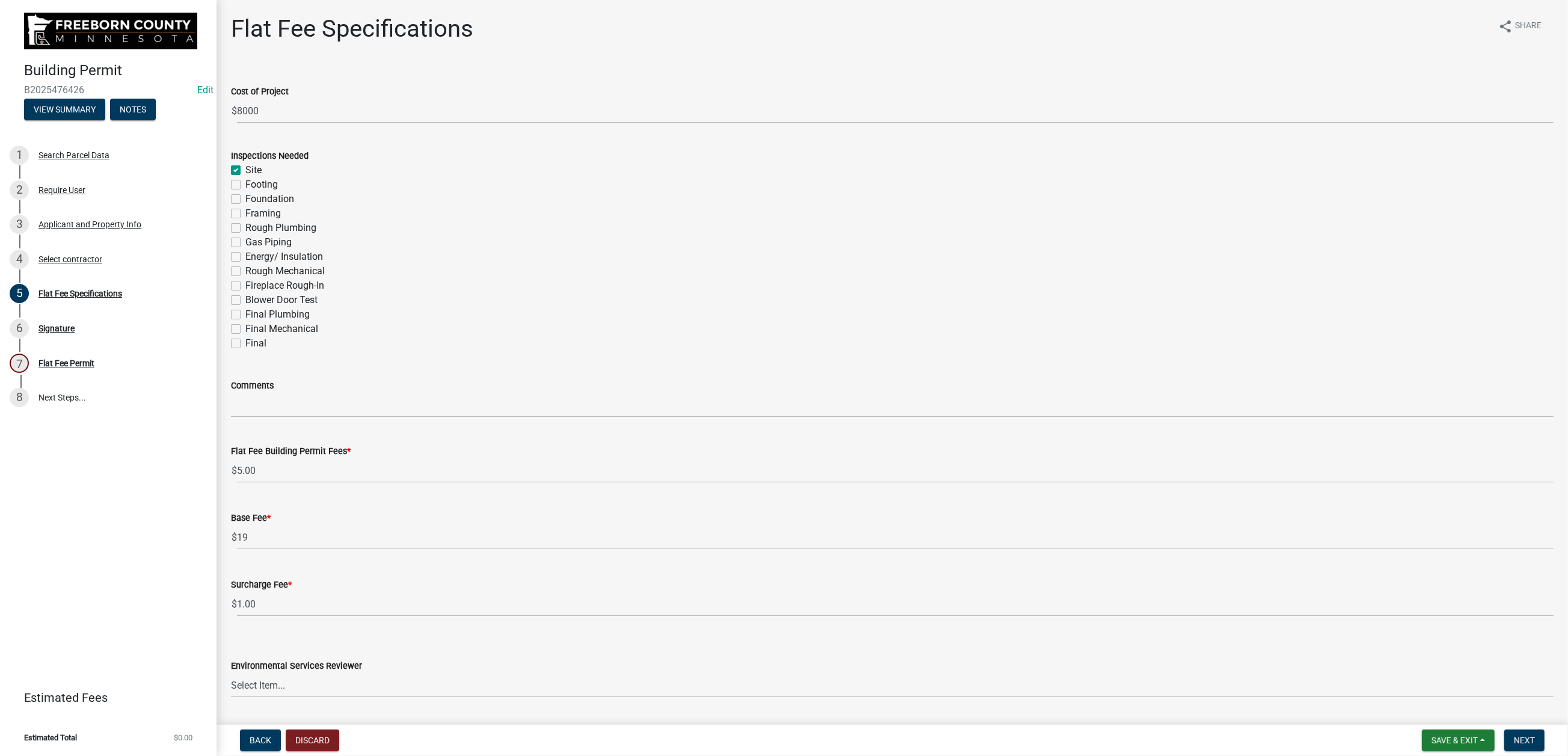
checkbox input "false"
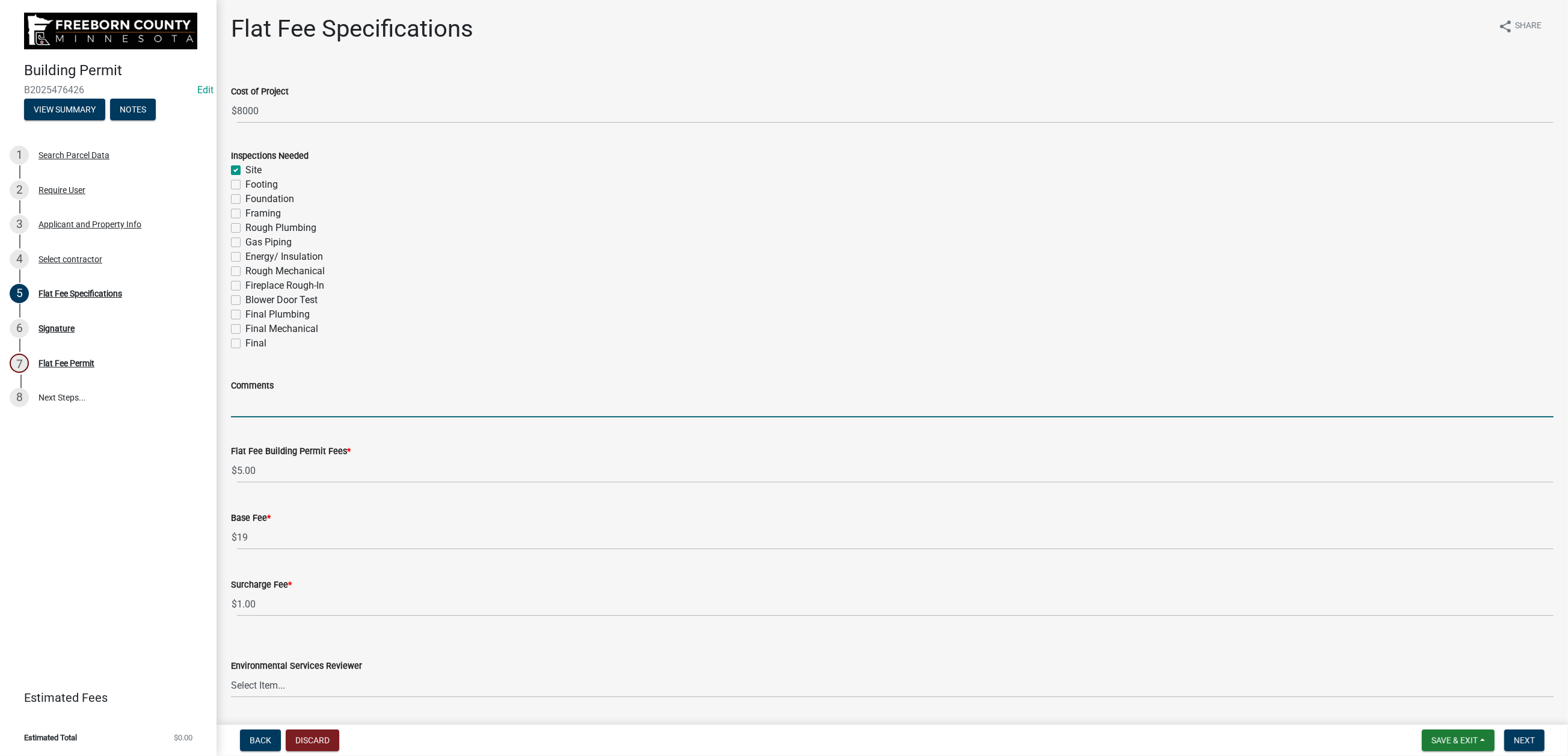
click at [274, 418] on input "Comments" at bounding box center [893, 405] width 1323 height 25
type input "demo of former dairy barn - 1,000 sq. feet"
click at [1120, 516] on span "Next" at bounding box center [1524, 740] width 21 height 9
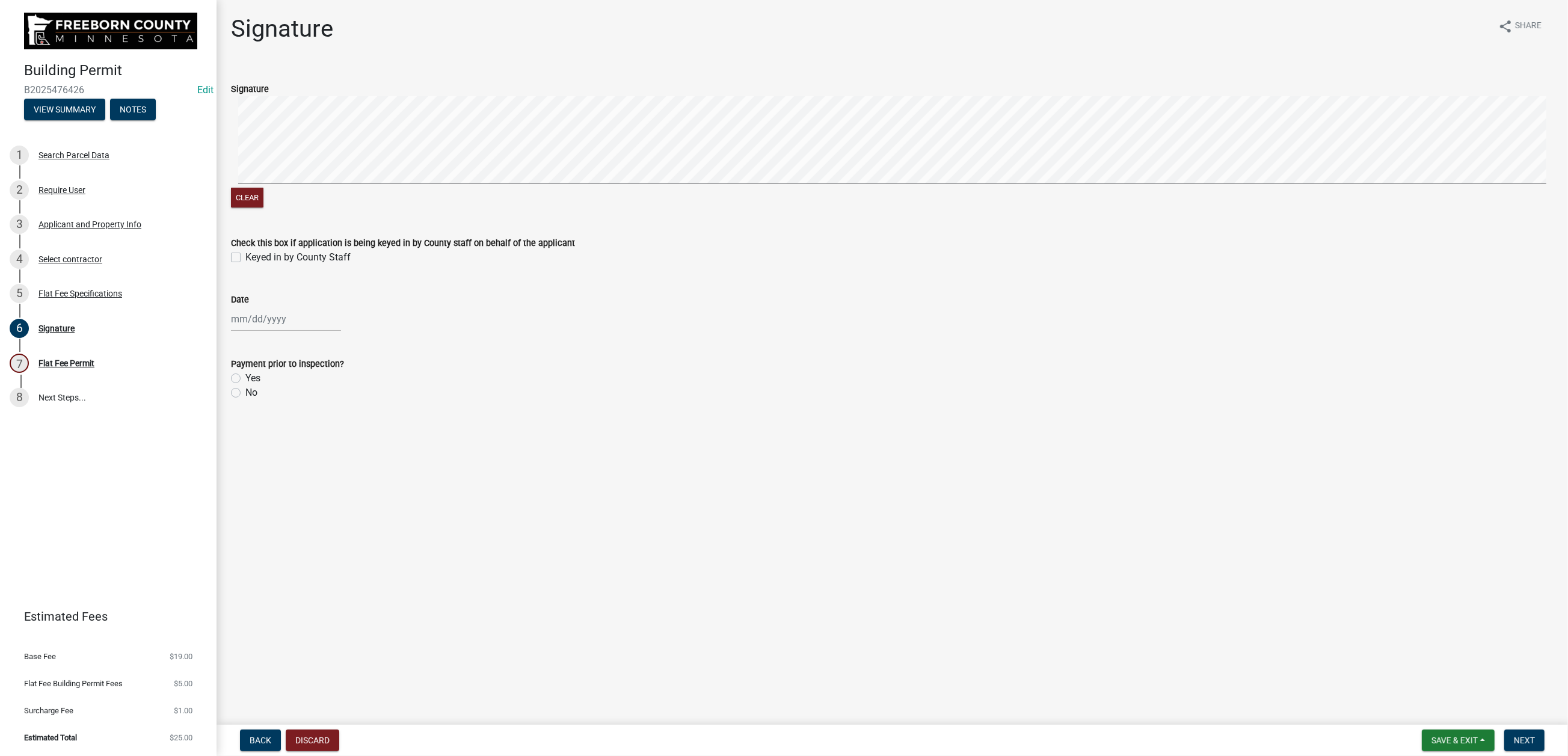
click at [246, 265] on label "Keyed in by County Staff" at bounding box center [298, 257] width 106 height 15
click at [246, 258] on input "Keyed in by County Staff" at bounding box center [249, 253] width 8 height 8
checkbox input "true"
select select "9"
select select "2025"
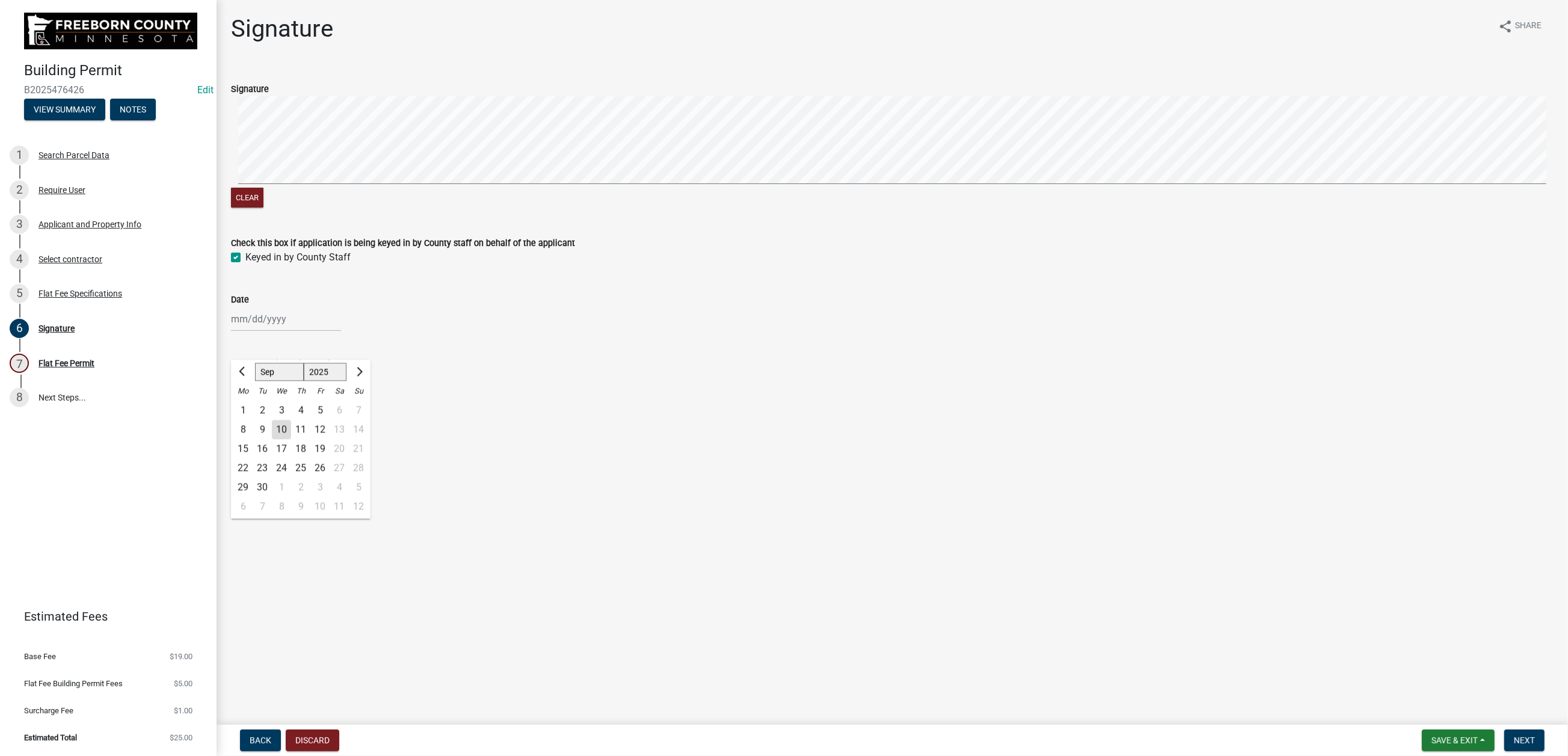
click at [277, 332] on div "Jan Feb Mar Apr May Jun Jul Aug Sep Oct Nov Dec 1525 1526 1527 1528 1529 1530 1…" at bounding box center [286, 319] width 110 height 25
click at [291, 439] on div "10" at bounding box center [281, 430] width 19 height 19
type input "[DATE]"
click at [246, 400] on label "No" at bounding box center [252, 393] width 12 height 15
click at [246, 393] on input "No" at bounding box center [249, 389] width 8 height 8
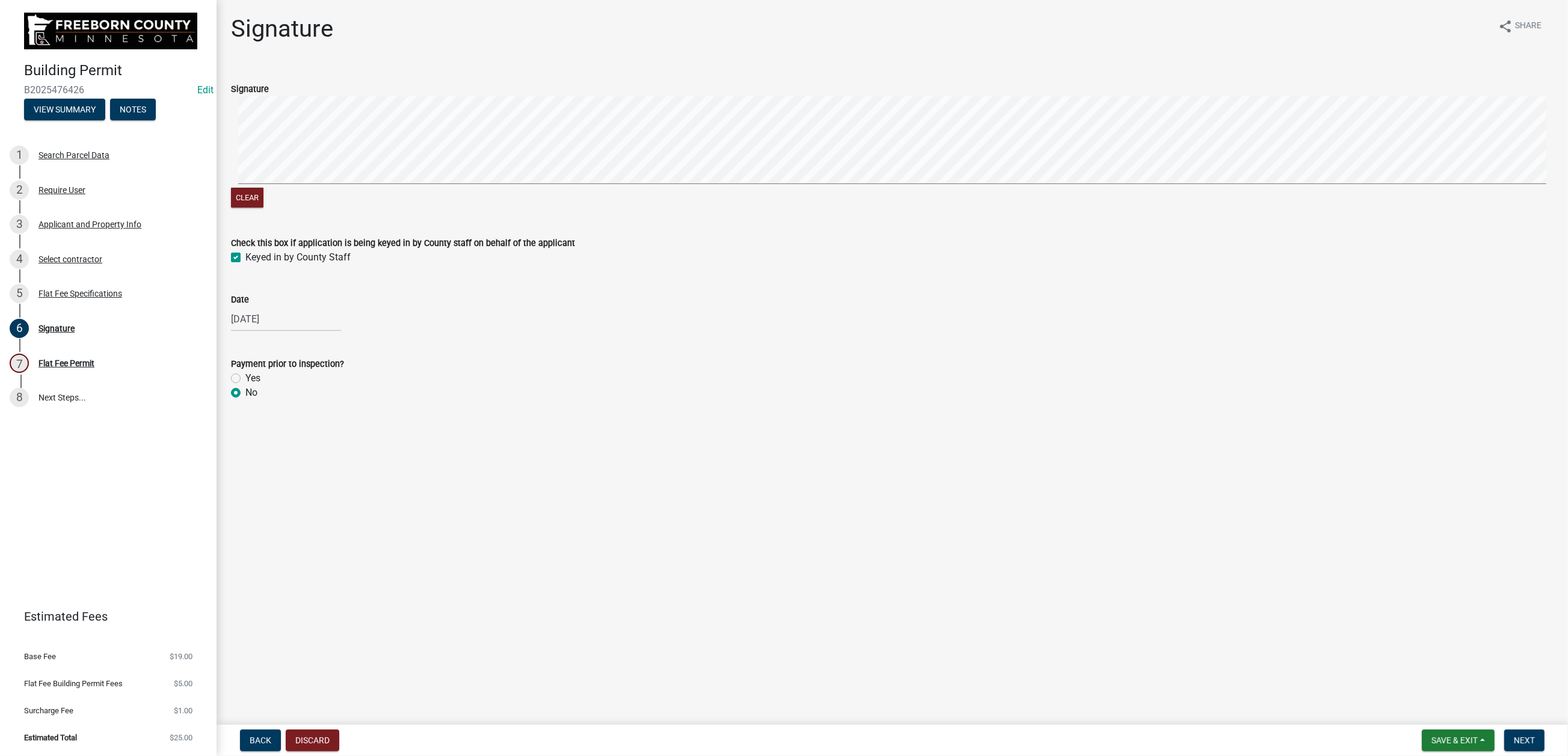
radio input "true"
click at [246, 386] on label "Yes" at bounding box center [253, 378] width 15 height 15
click at [246, 379] on input "Yes" at bounding box center [249, 375] width 8 height 8
radio input "true"
click at [1120, 516] on span "Next" at bounding box center [1524, 740] width 21 height 9
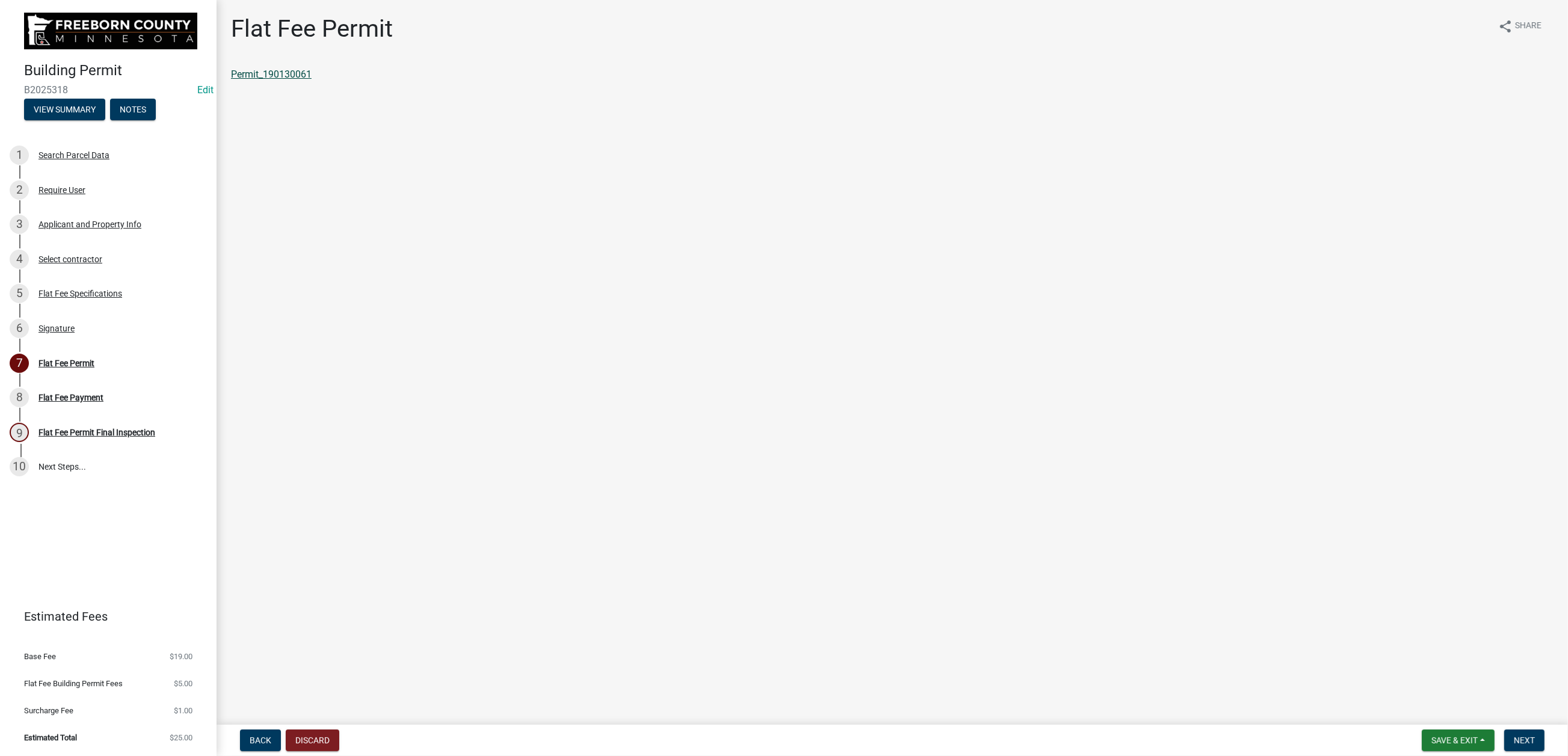
click at [293, 80] on link "Permit_190130061" at bounding box center [272, 74] width 81 height 11
click at [1120, 516] on span "Save & Exit" at bounding box center [1455, 740] width 46 height 9
click at [1120, 516] on button "Save & Exit" at bounding box center [1447, 698] width 96 height 29
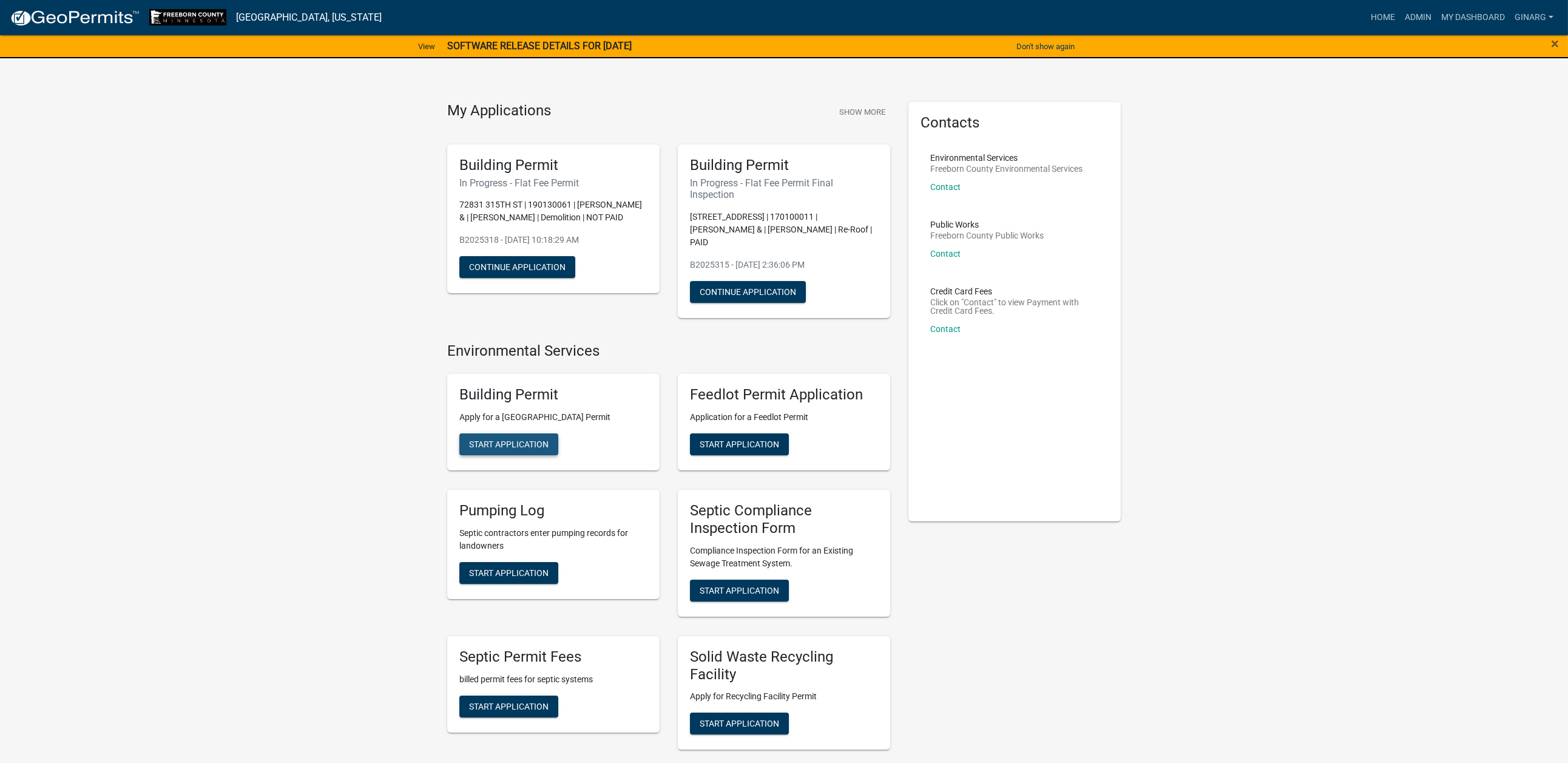
click at [521, 449] on span "Start Application" at bounding box center [509, 444] width 80 height 10
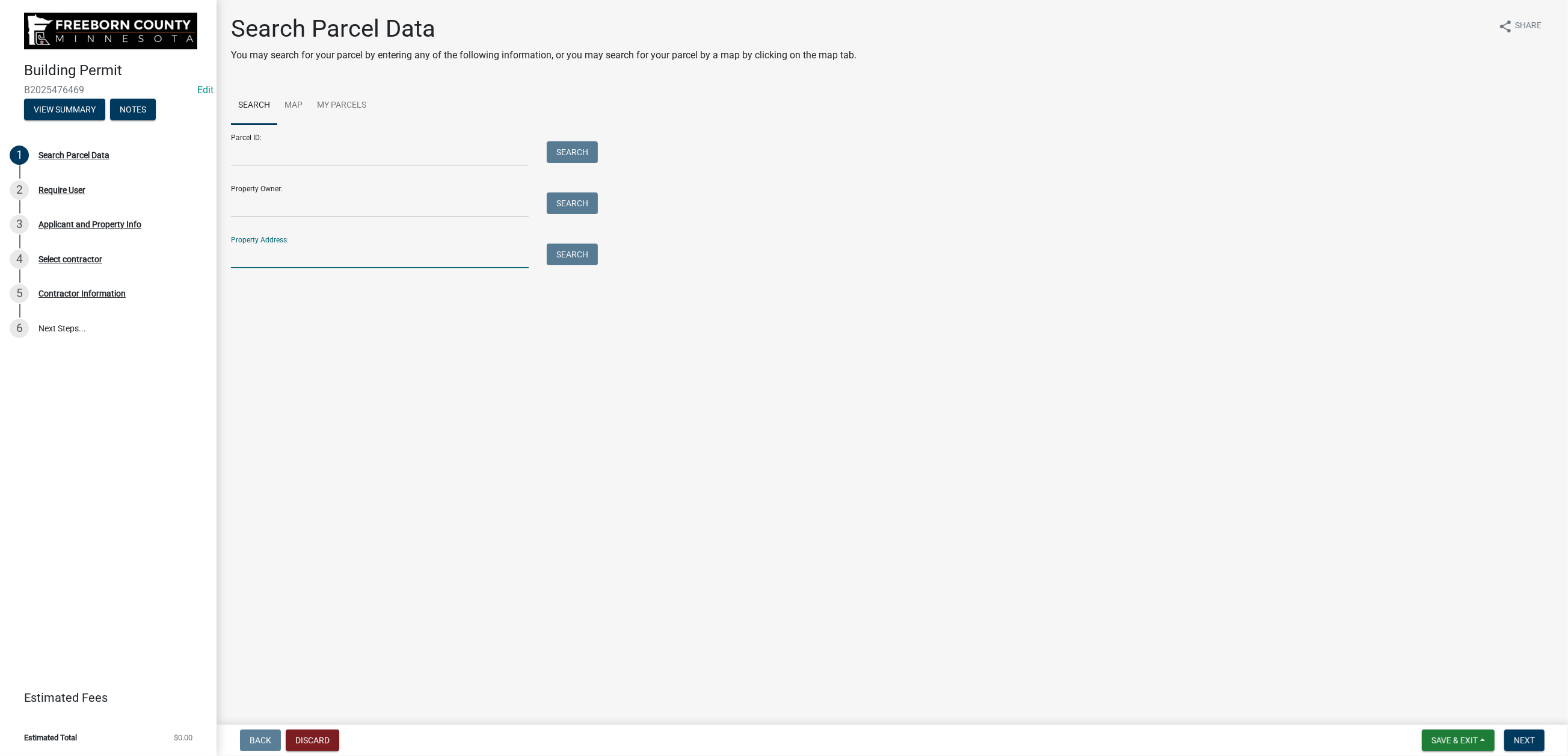
click at [282, 268] on input "Property Address:" at bounding box center [380, 256] width 298 height 25
click at [279, 268] on input "Property Address:" at bounding box center [380, 256] width 298 height 25
type input "89168"
click at [586, 265] on button "Search" at bounding box center [572, 254] width 52 height 21
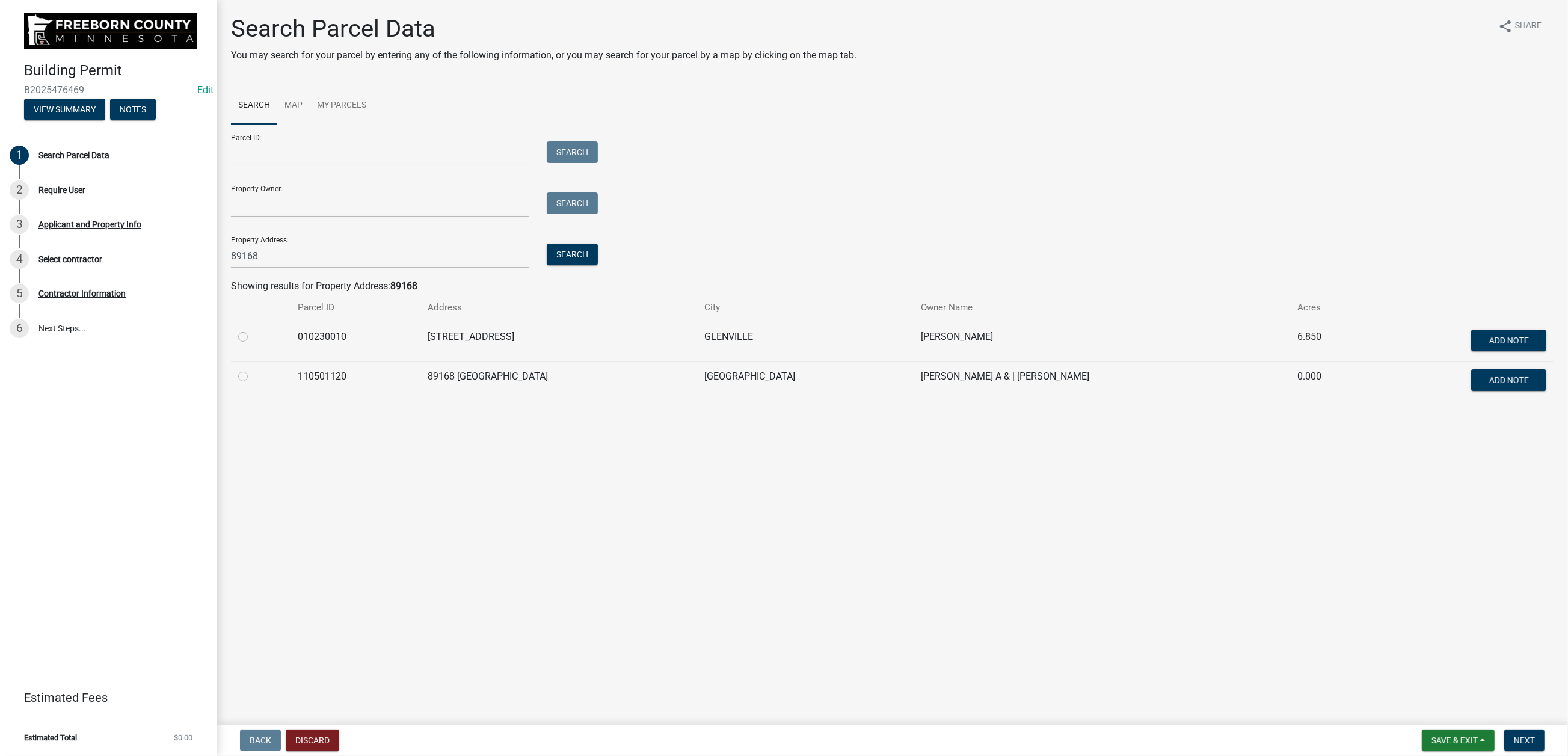
click at [253, 330] on label at bounding box center [253, 330] width 0 height 0
click at [260, 338] on input "radio" at bounding box center [256, 333] width 8 height 8
radio input "true"
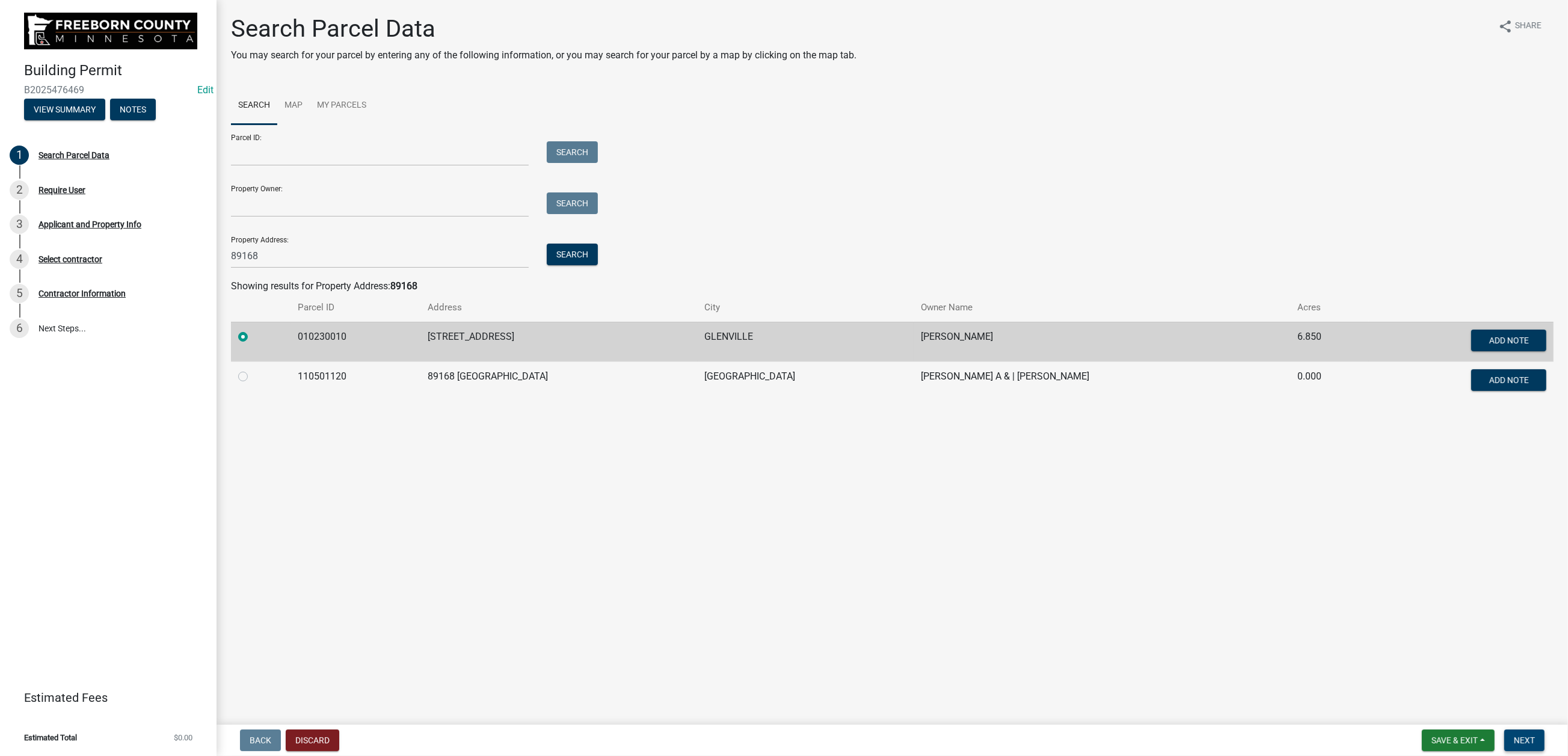
click at [1122, 516] on span "Next" at bounding box center [1524, 740] width 21 height 9
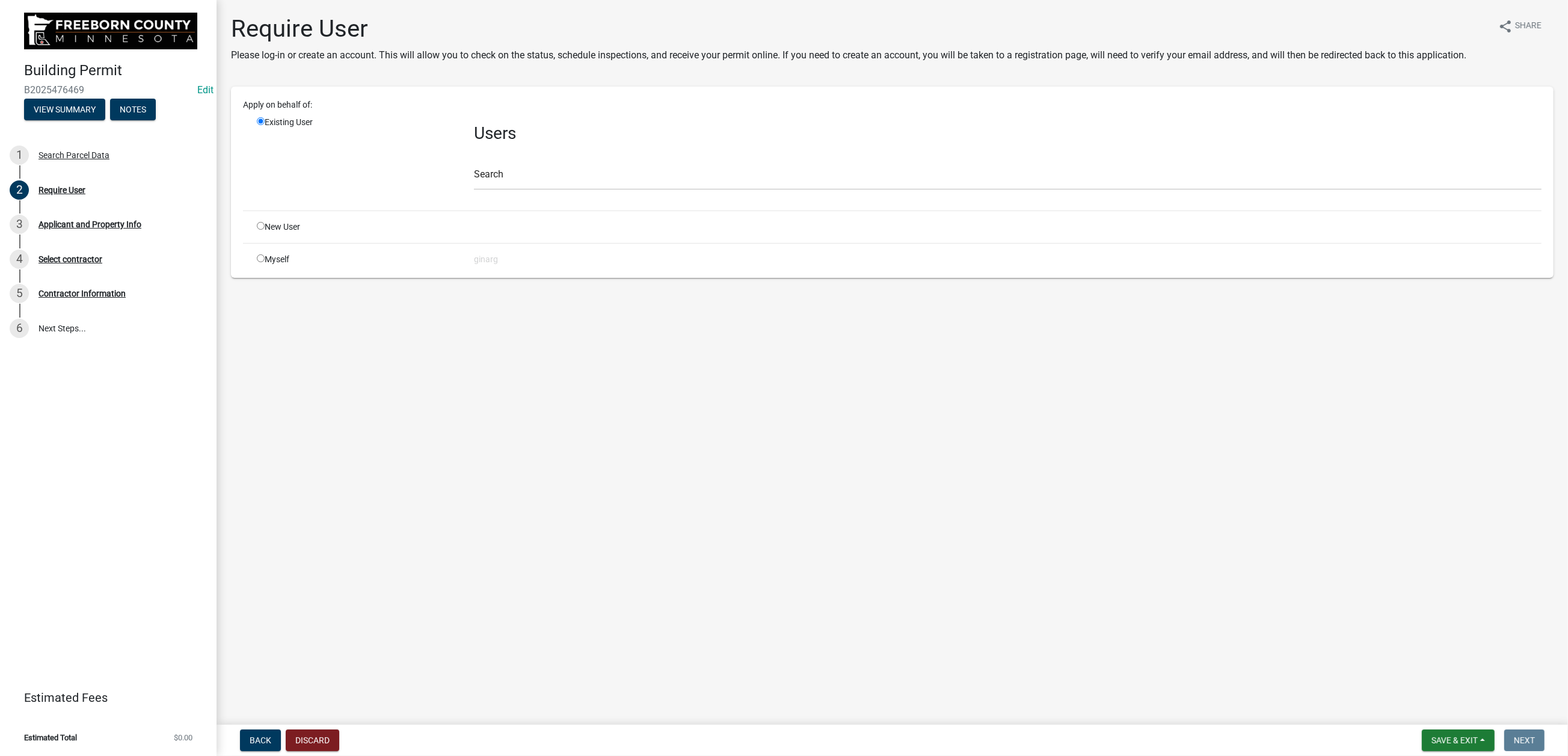
click at [265, 262] on input "radio" at bounding box center [260, 258] width 8 height 8
radio input "true"
radio input "false"
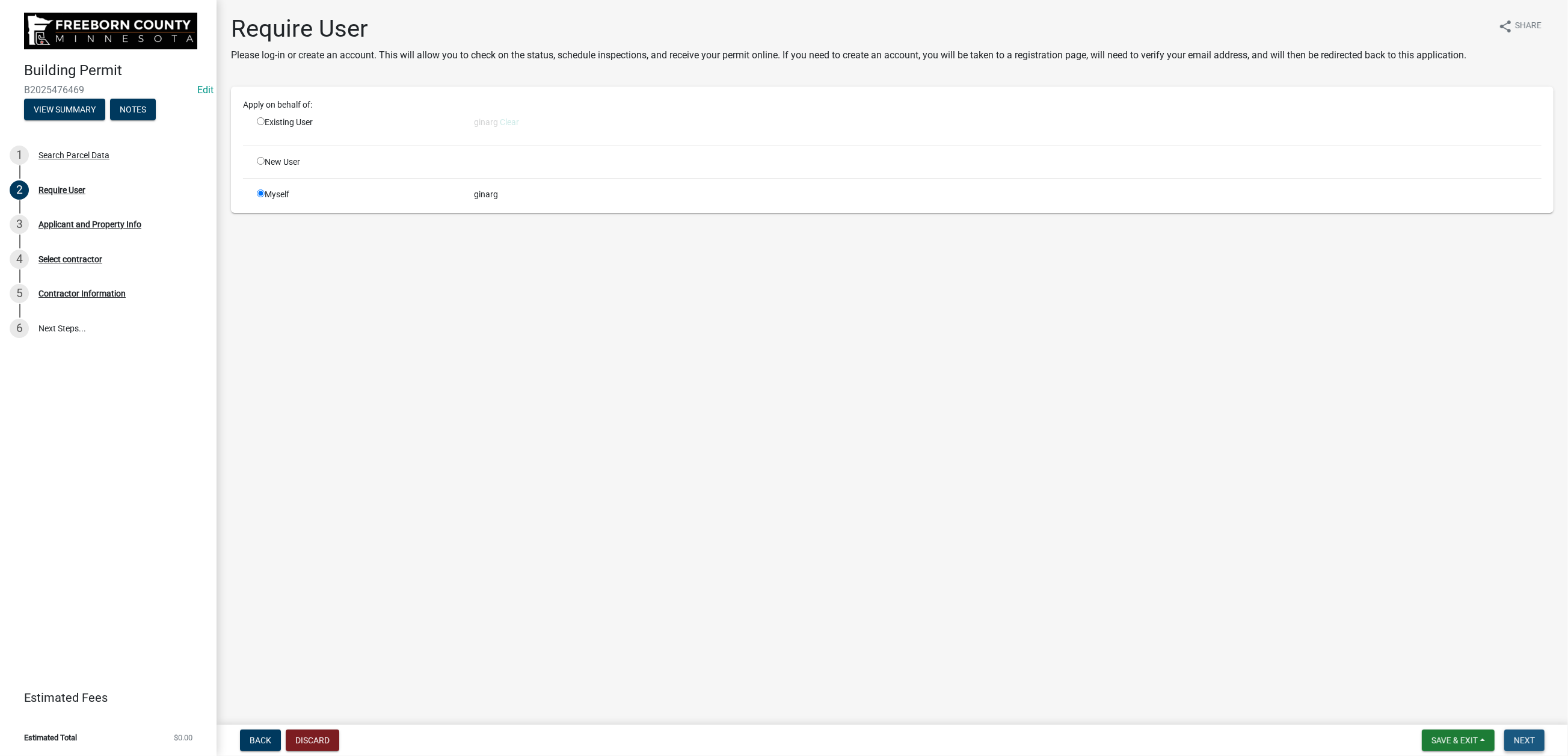
click at [1122, 516] on span "Next" at bounding box center [1524, 740] width 21 height 9
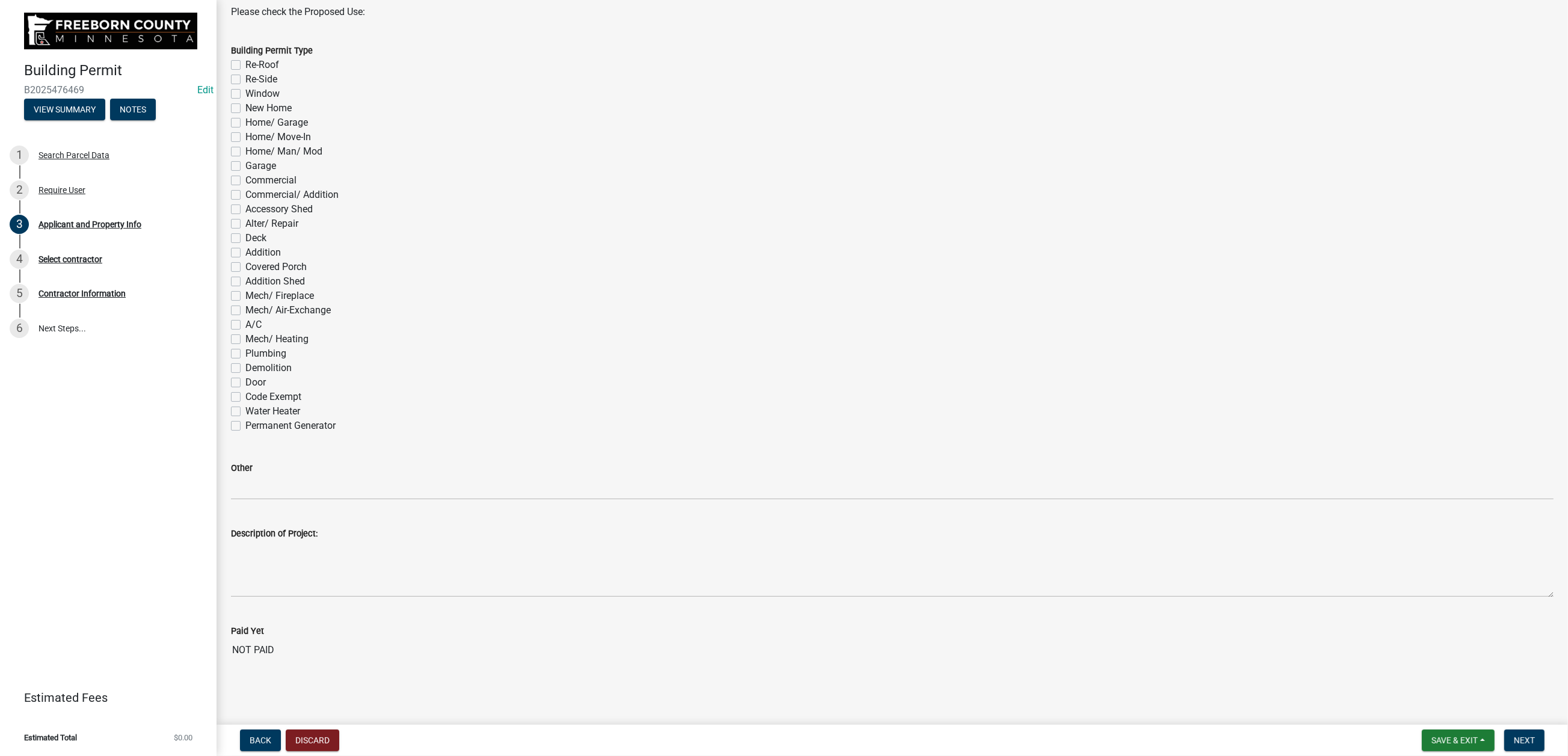
scroll to position [902, 0]
click at [246, 375] on label "Demolition" at bounding box center [269, 368] width 46 height 15
click at [246, 369] on input "Demolition" at bounding box center [249, 364] width 8 height 8
checkbox input "true"
checkbox input "false"
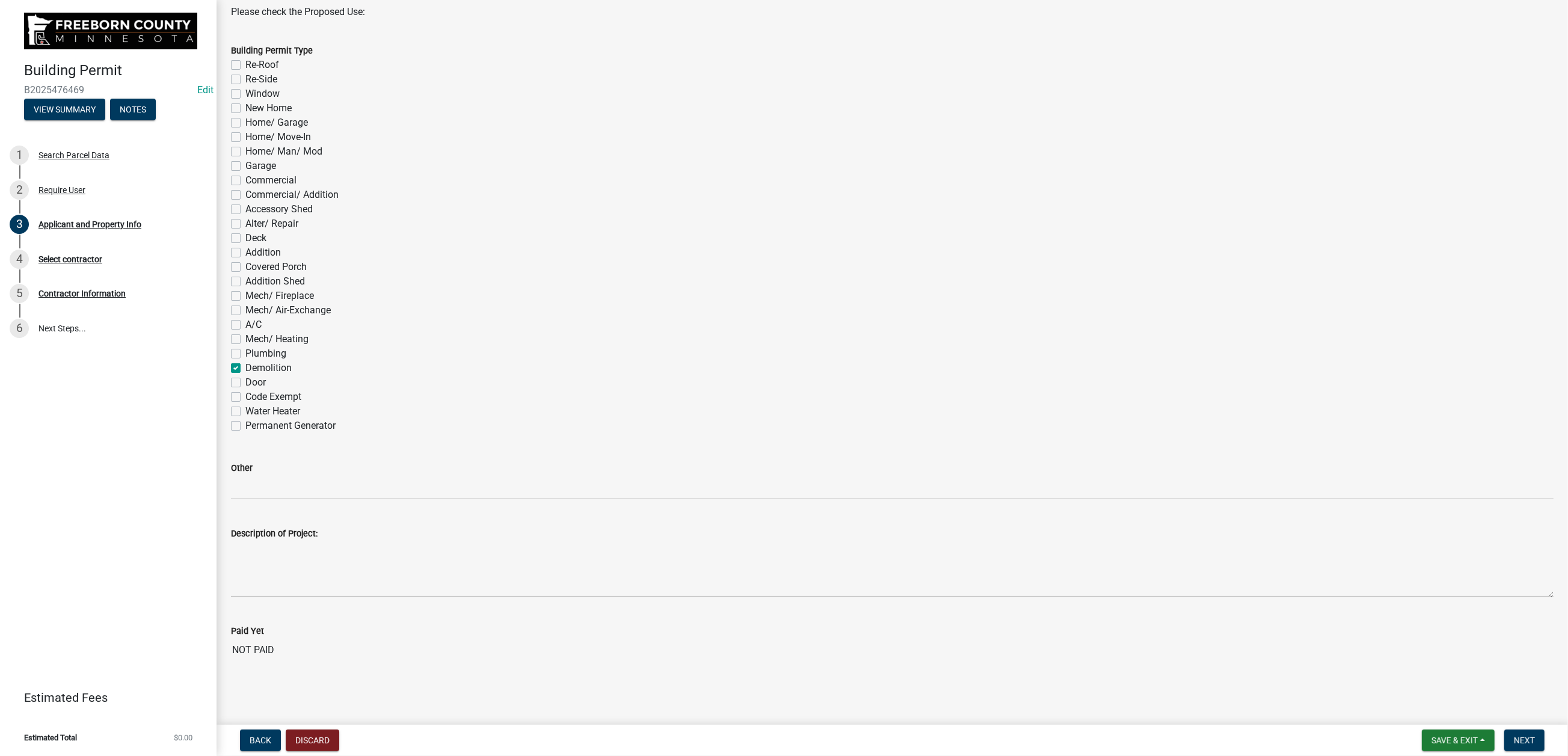
checkbox input "false"
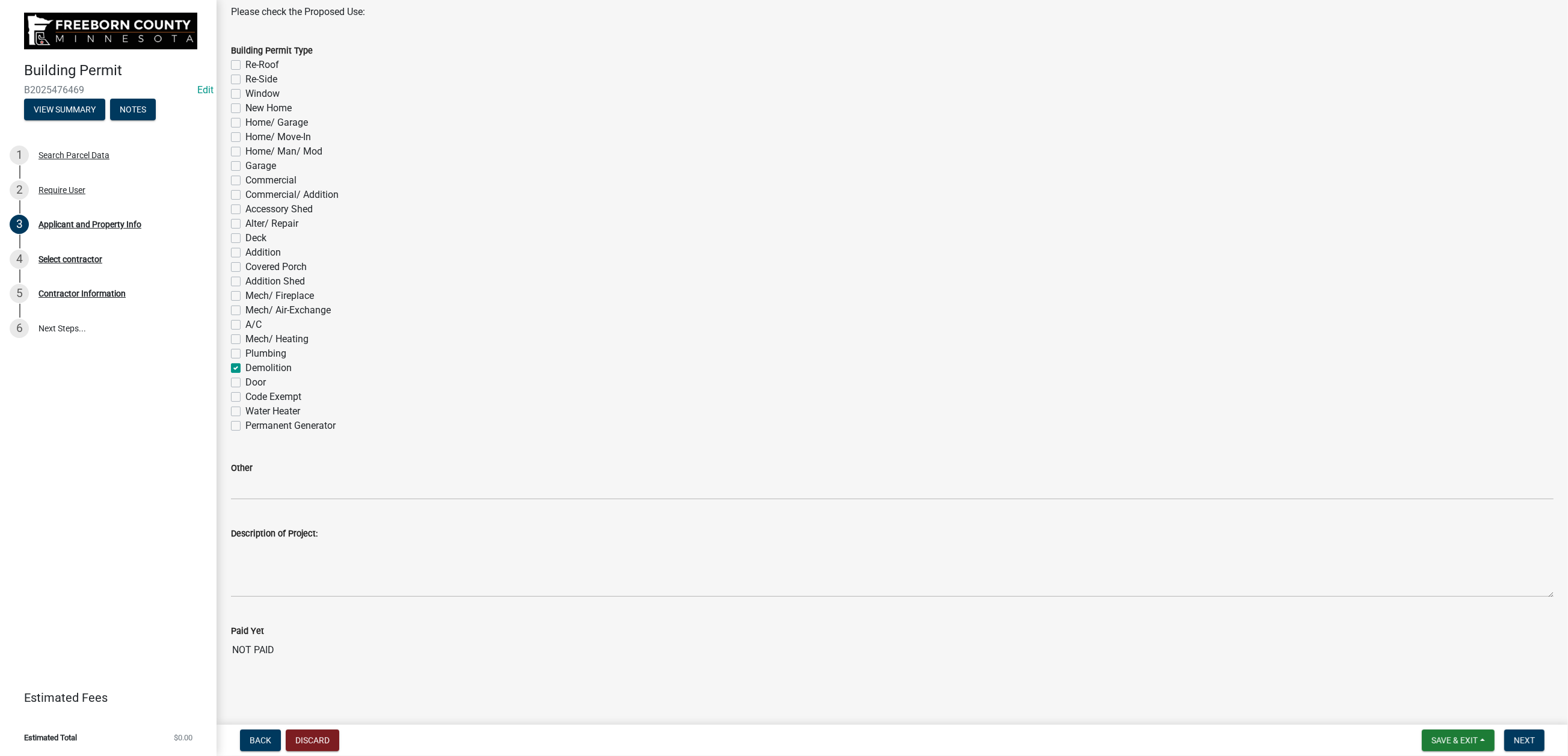
checkbox input "false"
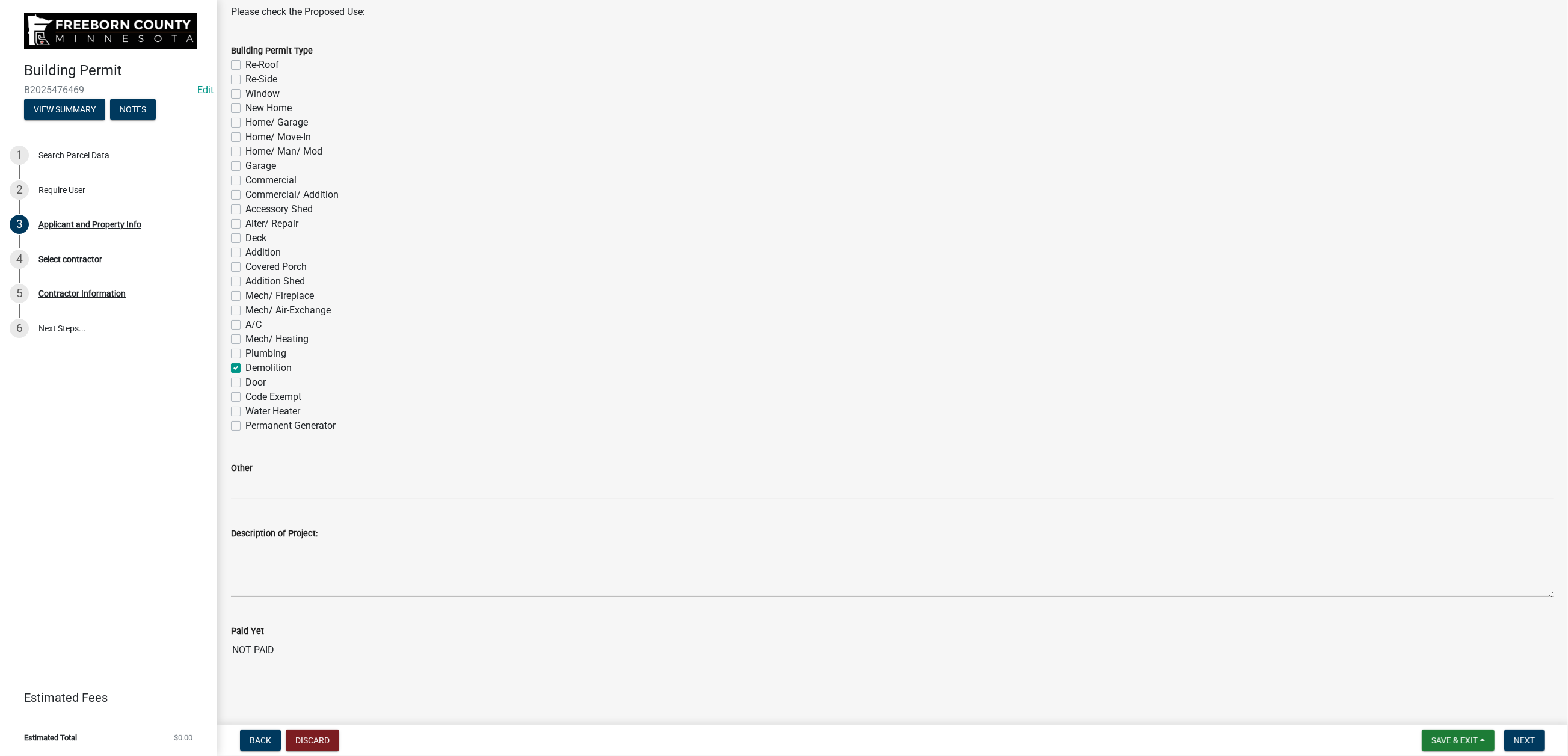
checkbox input "false"
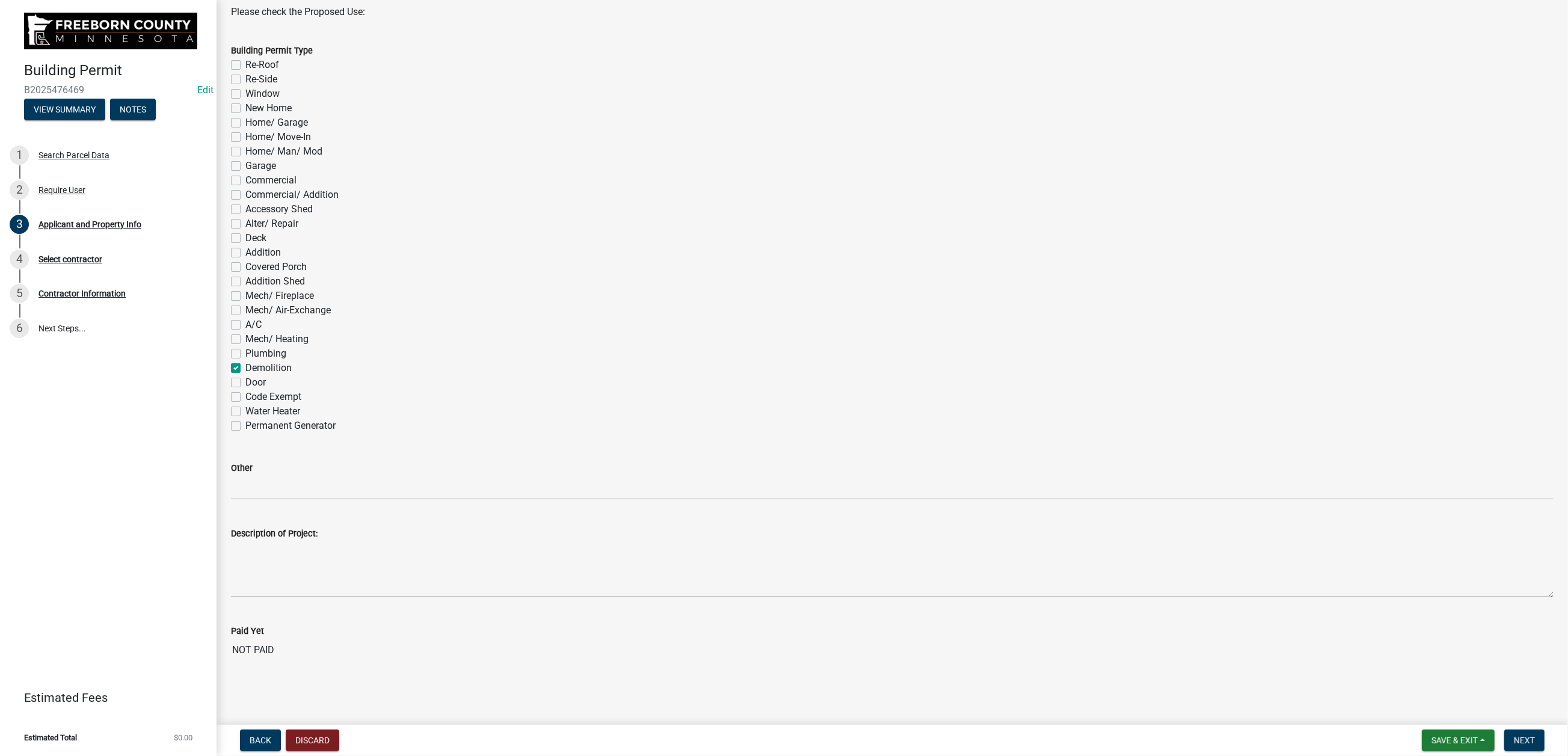
checkbox input "false"
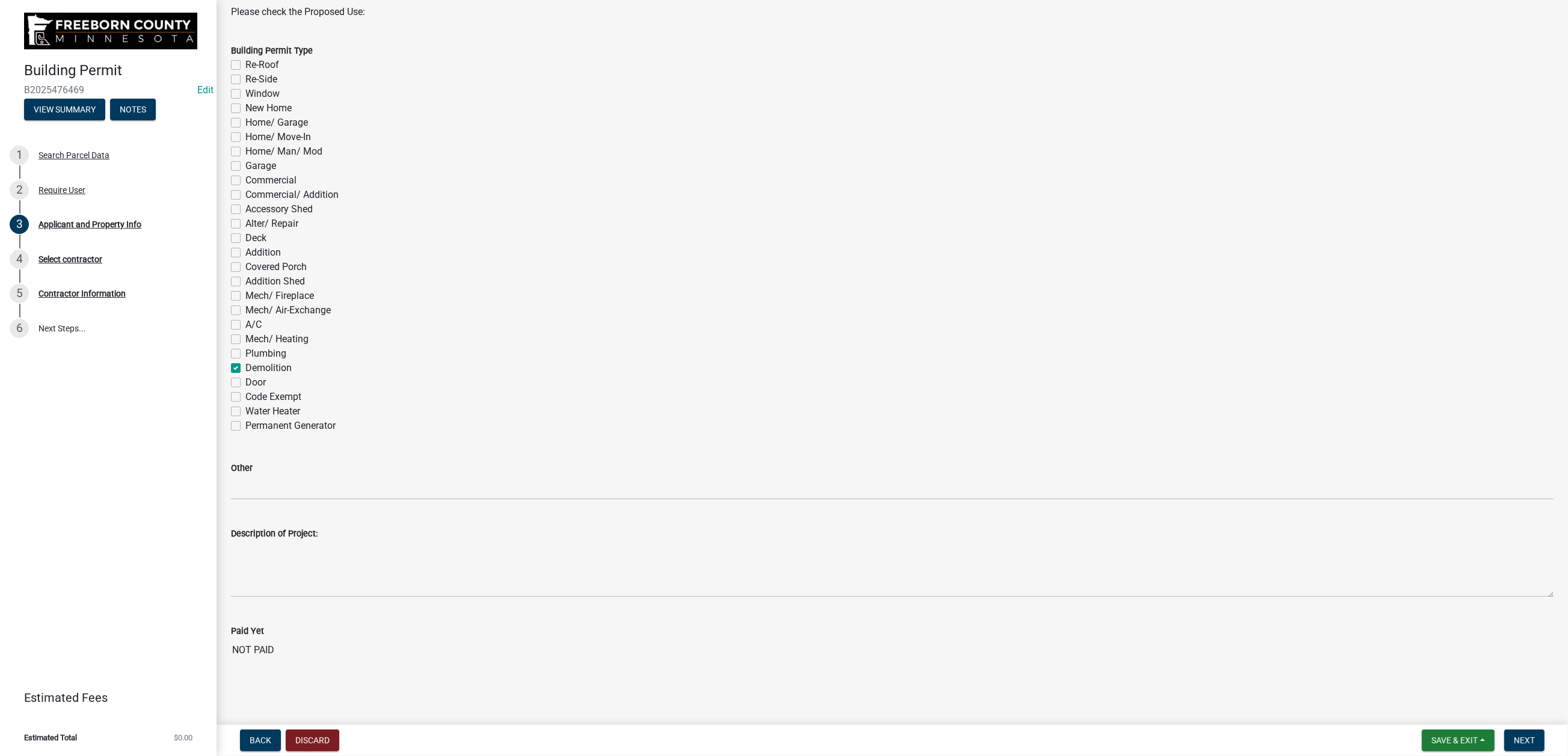
checkbox input "true"
checkbox input "false"
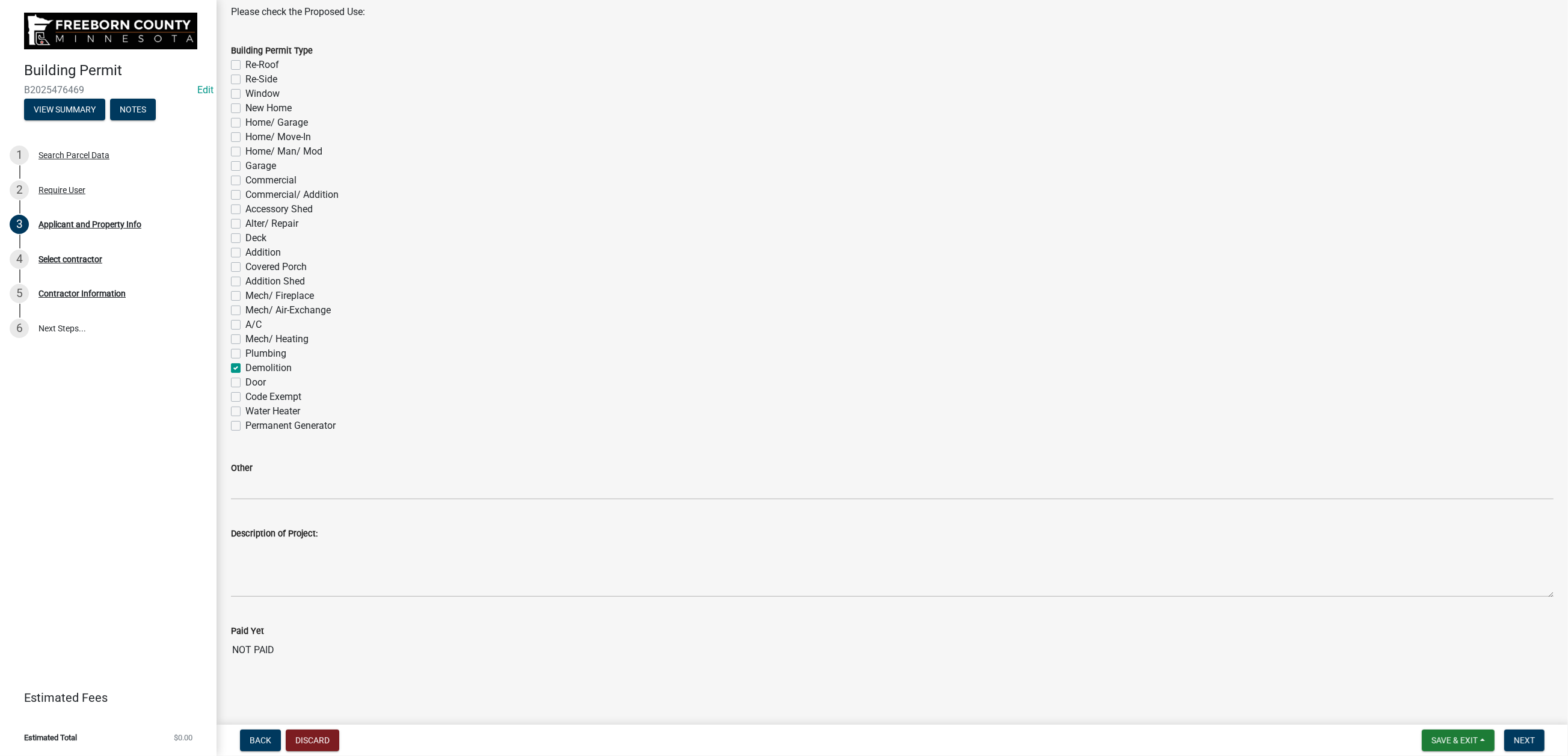
scroll to position [1192, 0]
click at [1122, 516] on span "Next" at bounding box center [1524, 740] width 21 height 9
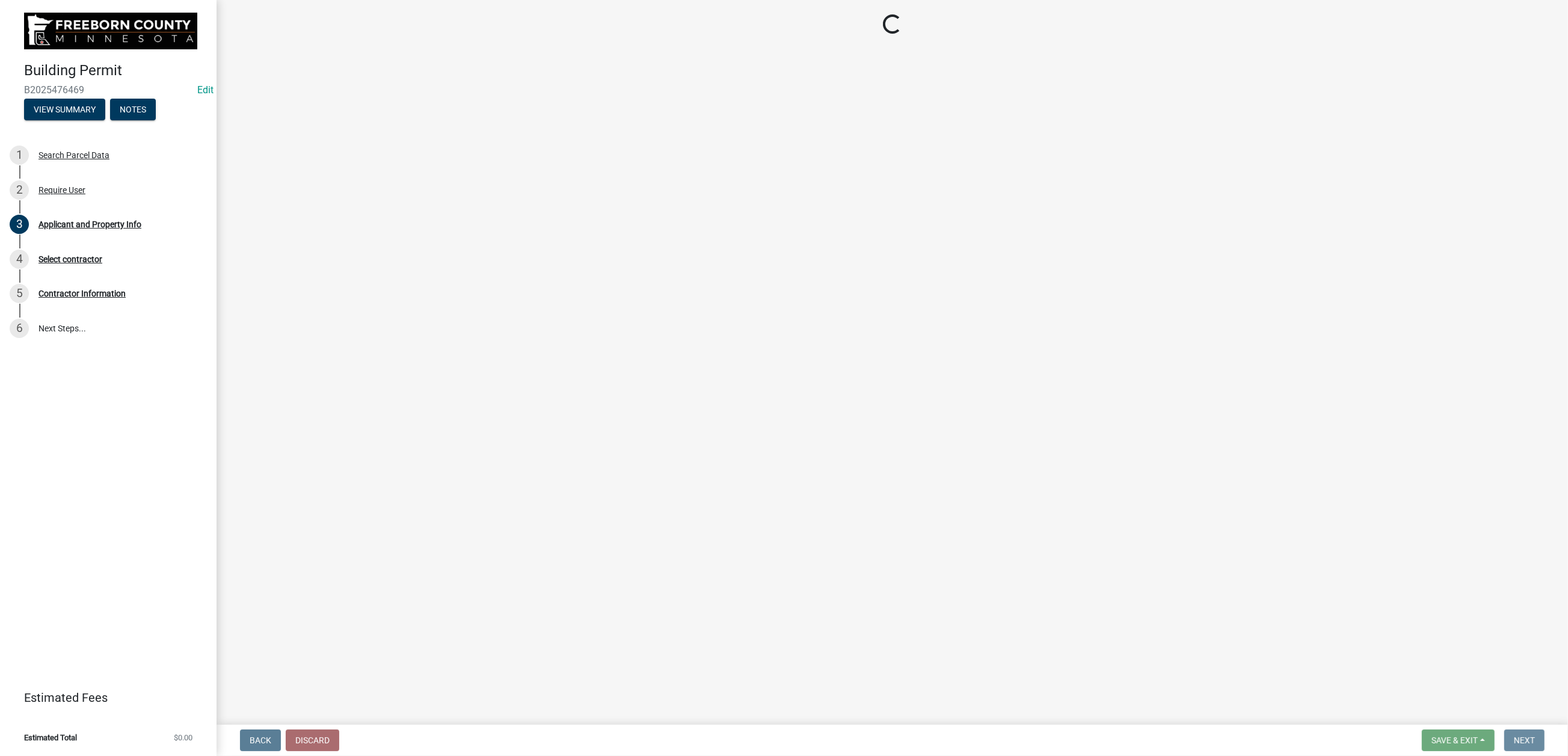
scroll to position [0, 0]
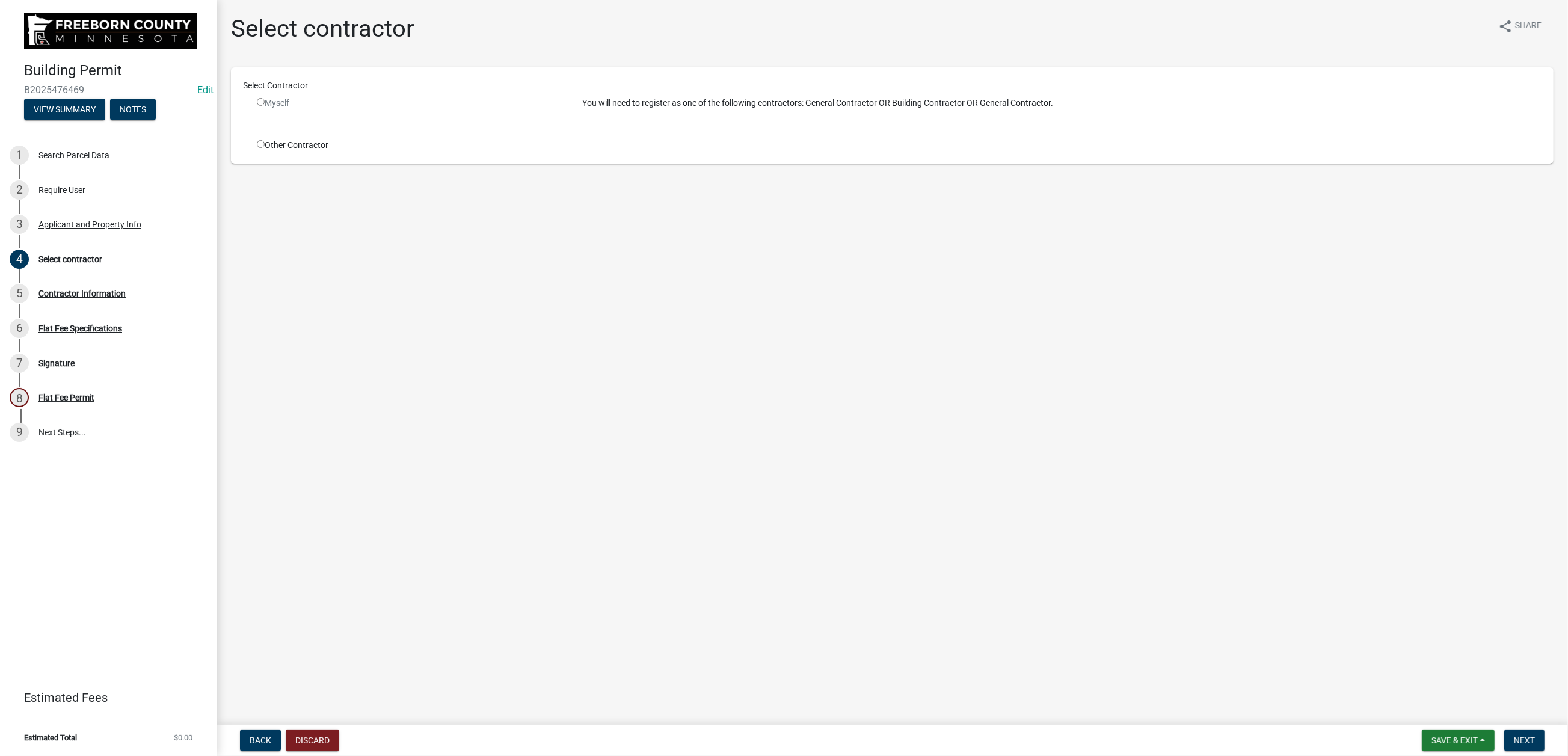
click at [265, 148] on input "radio" at bounding box center [260, 143] width 8 height 8
radio input "true"
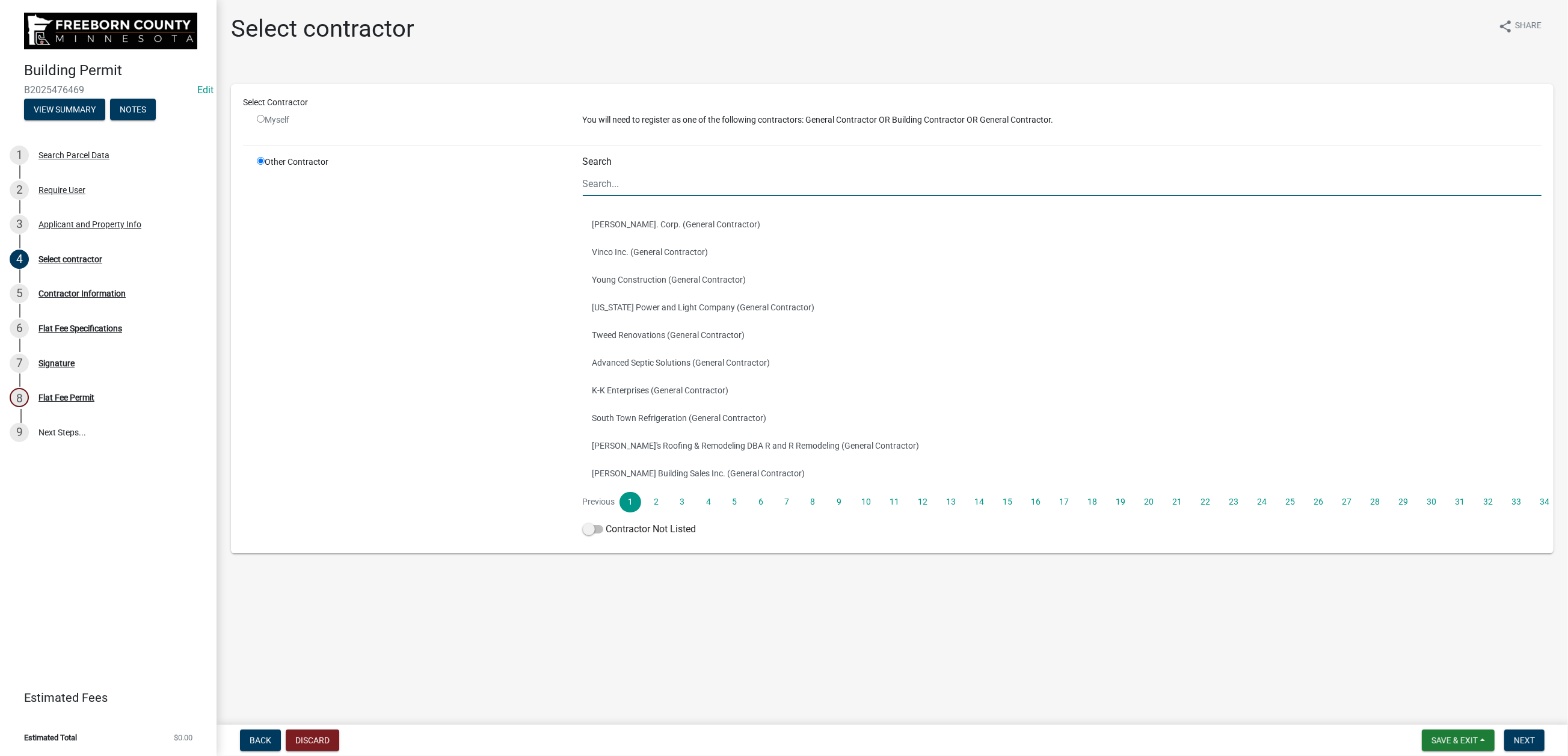
click at [617, 196] on input "Search" at bounding box center [1063, 184] width 960 height 25
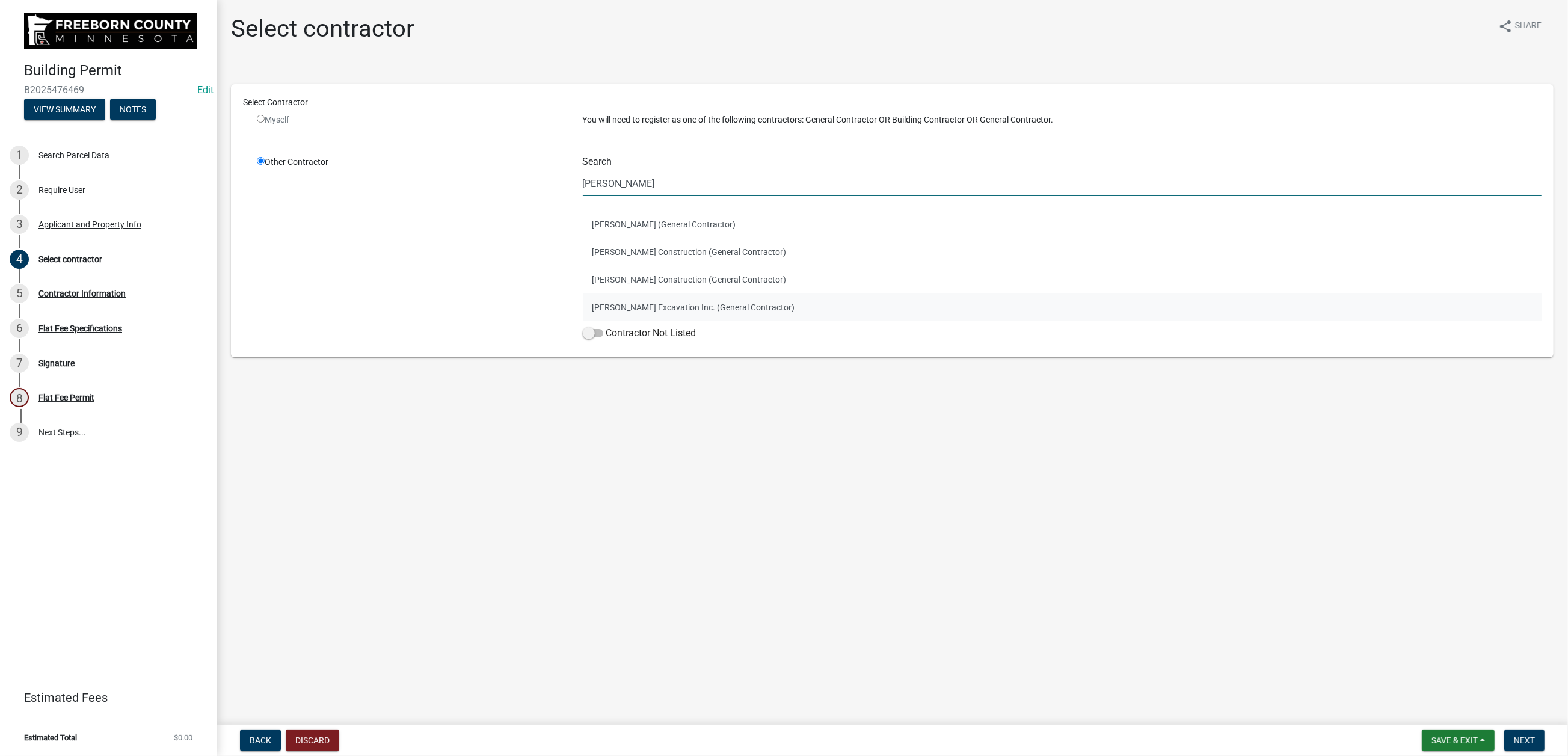
type input "[PERSON_NAME]"
click at [656, 321] on button "[PERSON_NAME] Excavation Inc. (General Contractor)" at bounding box center [1063, 308] width 960 height 27
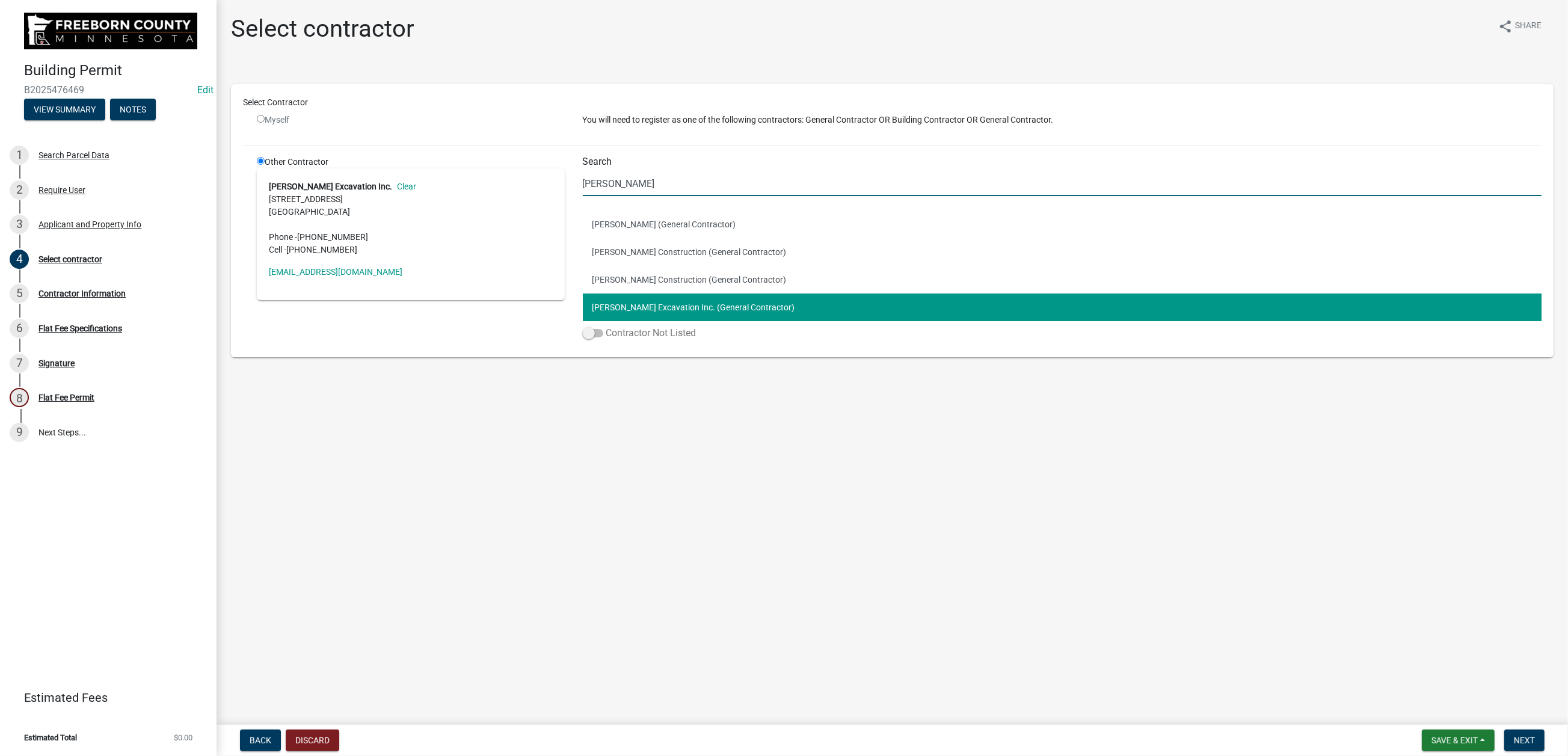
click at [664, 340] on label "Contractor Not Listed" at bounding box center [640, 333] width 113 height 15
click at [607, 326] on input "Contractor Not Listed" at bounding box center [607, 326] width 0 height 0
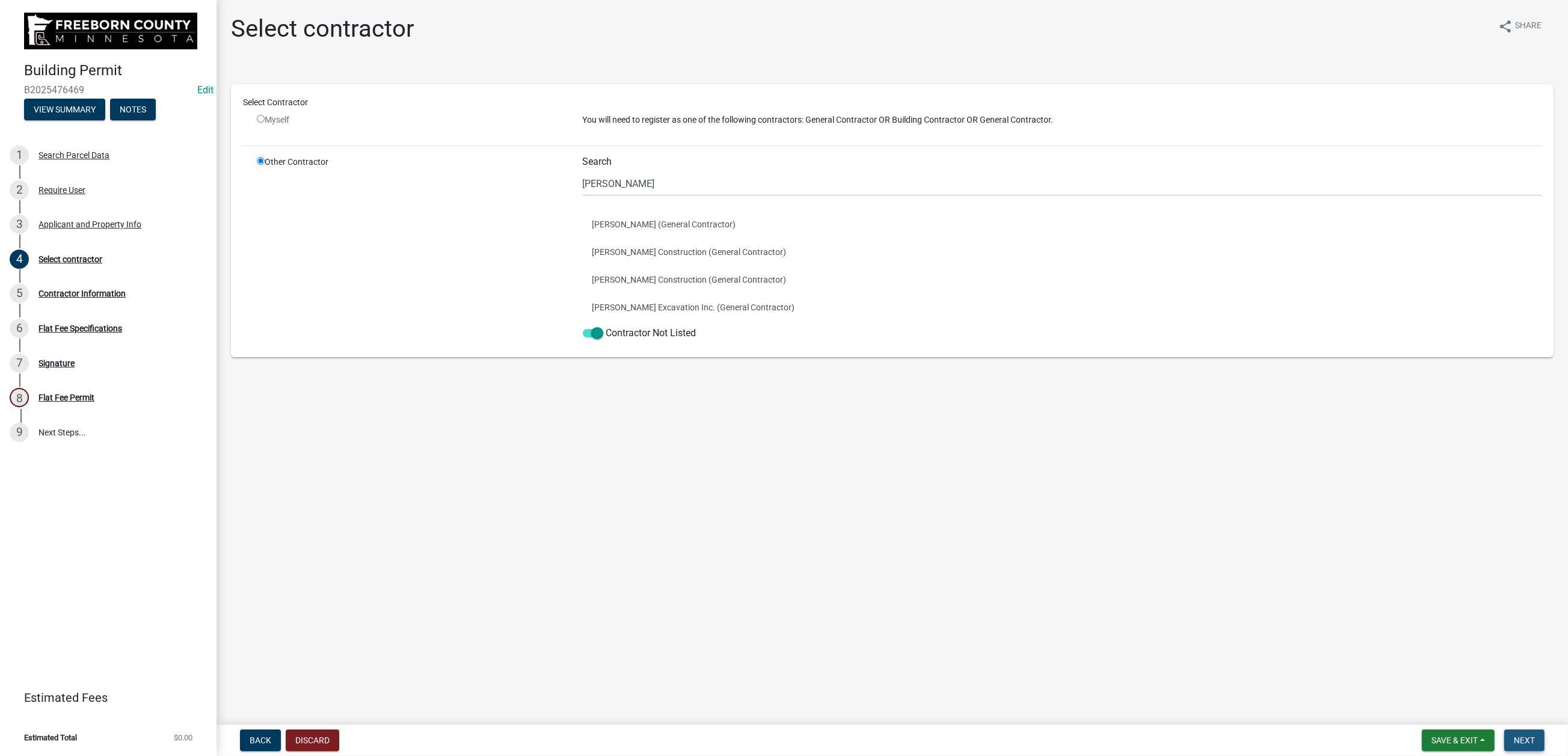
click at [1122, 516] on span "Next" at bounding box center [1524, 740] width 21 height 9
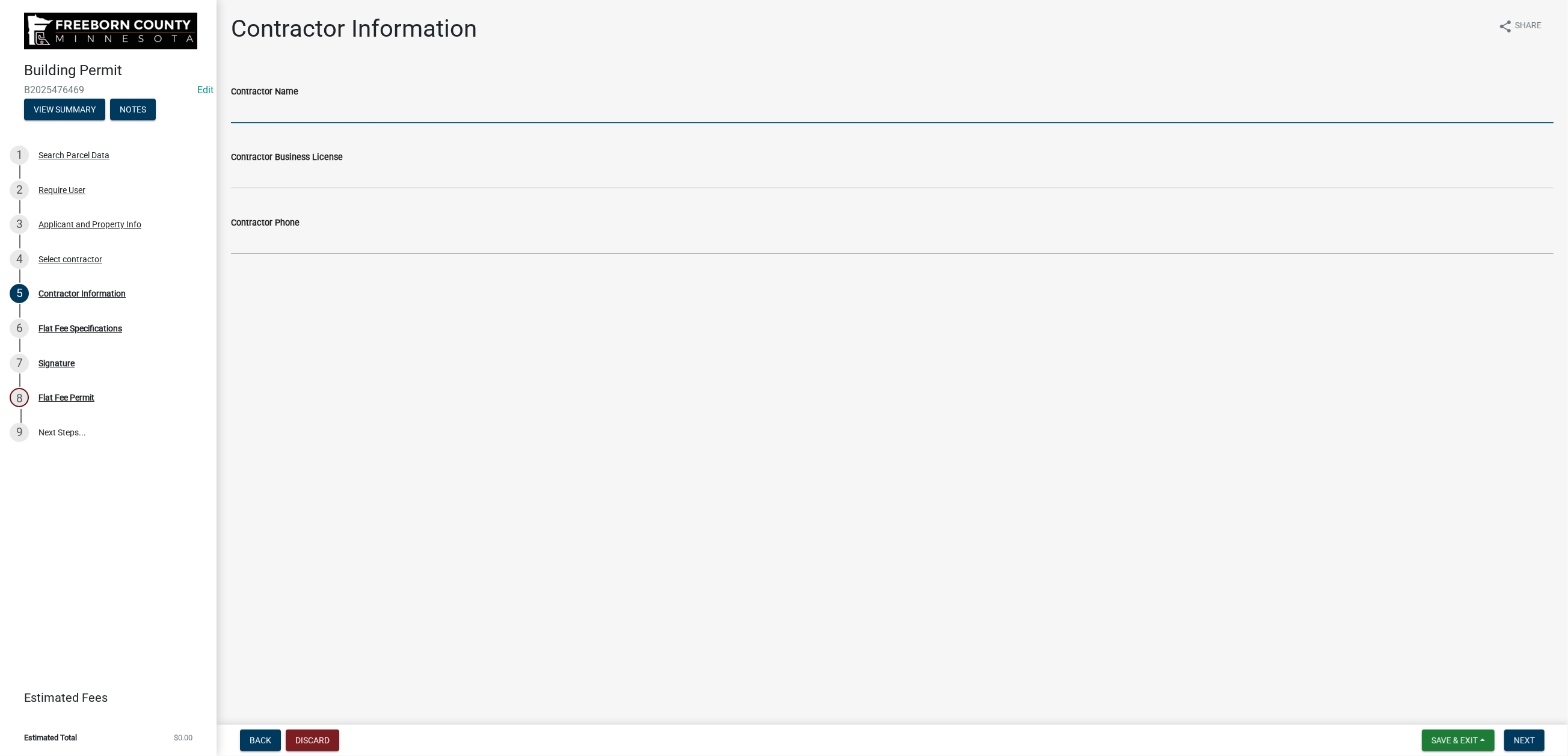
click at [290, 124] on input "Contractor Name" at bounding box center [893, 111] width 1323 height 25
type input "[PERSON_NAME] and Excavation, [STREET_ADDRESS][PERSON_NAME]"
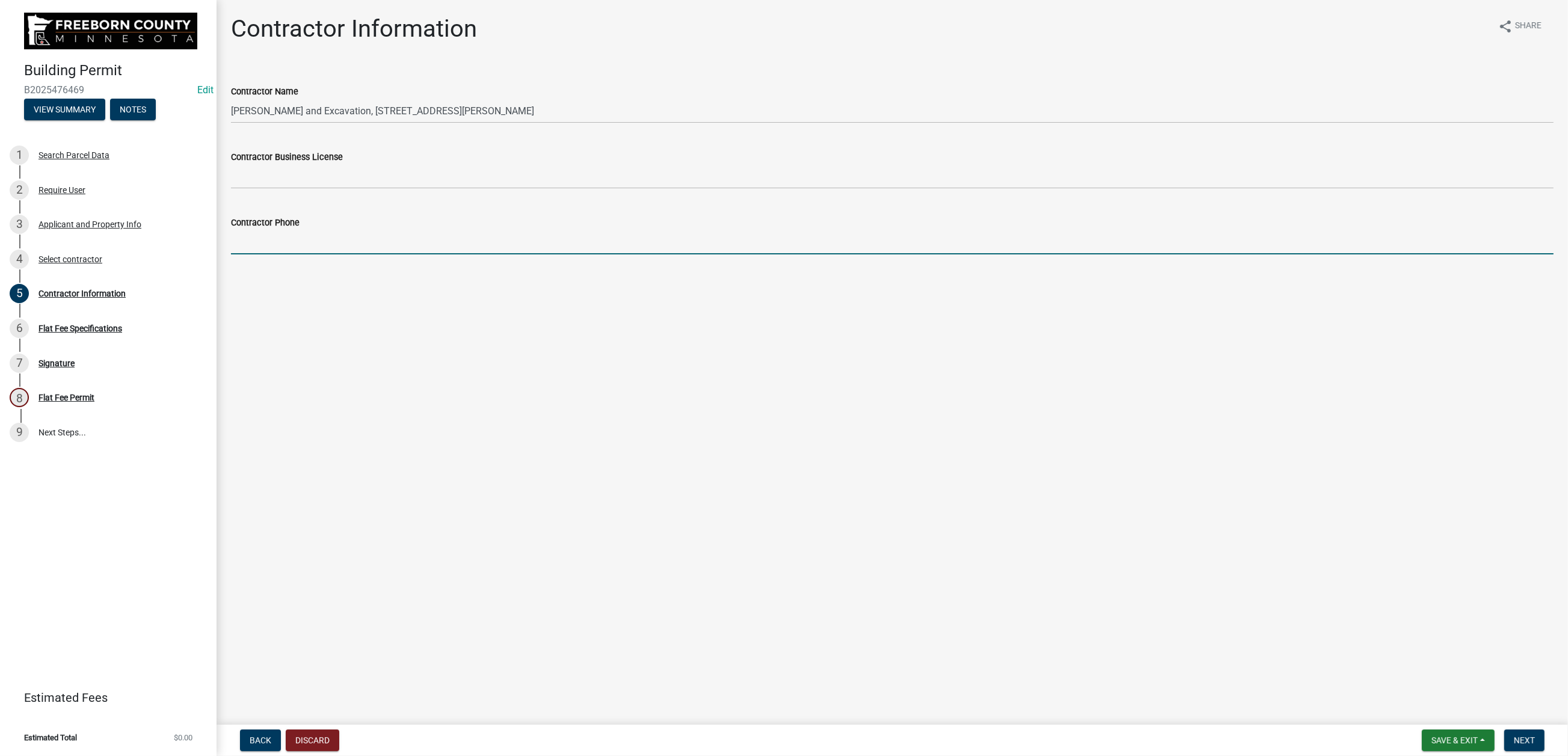
click at [278, 254] on input "Contractor Phone" at bounding box center [893, 241] width 1323 height 25
type input "[PHONE_NUMBER]"
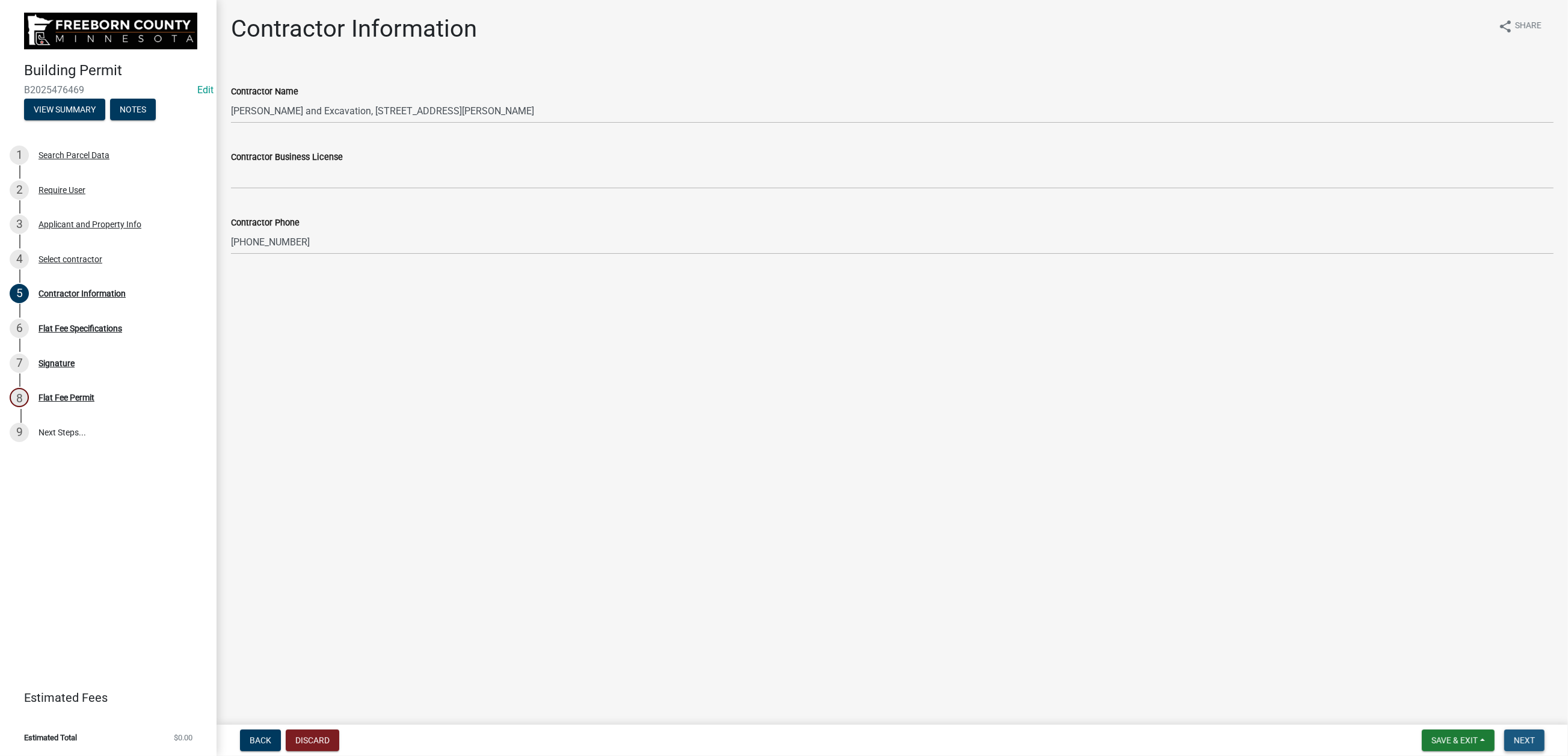
click at [1122, 516] on span "Next" at bounding box center [1524, 740] width 21 height 9
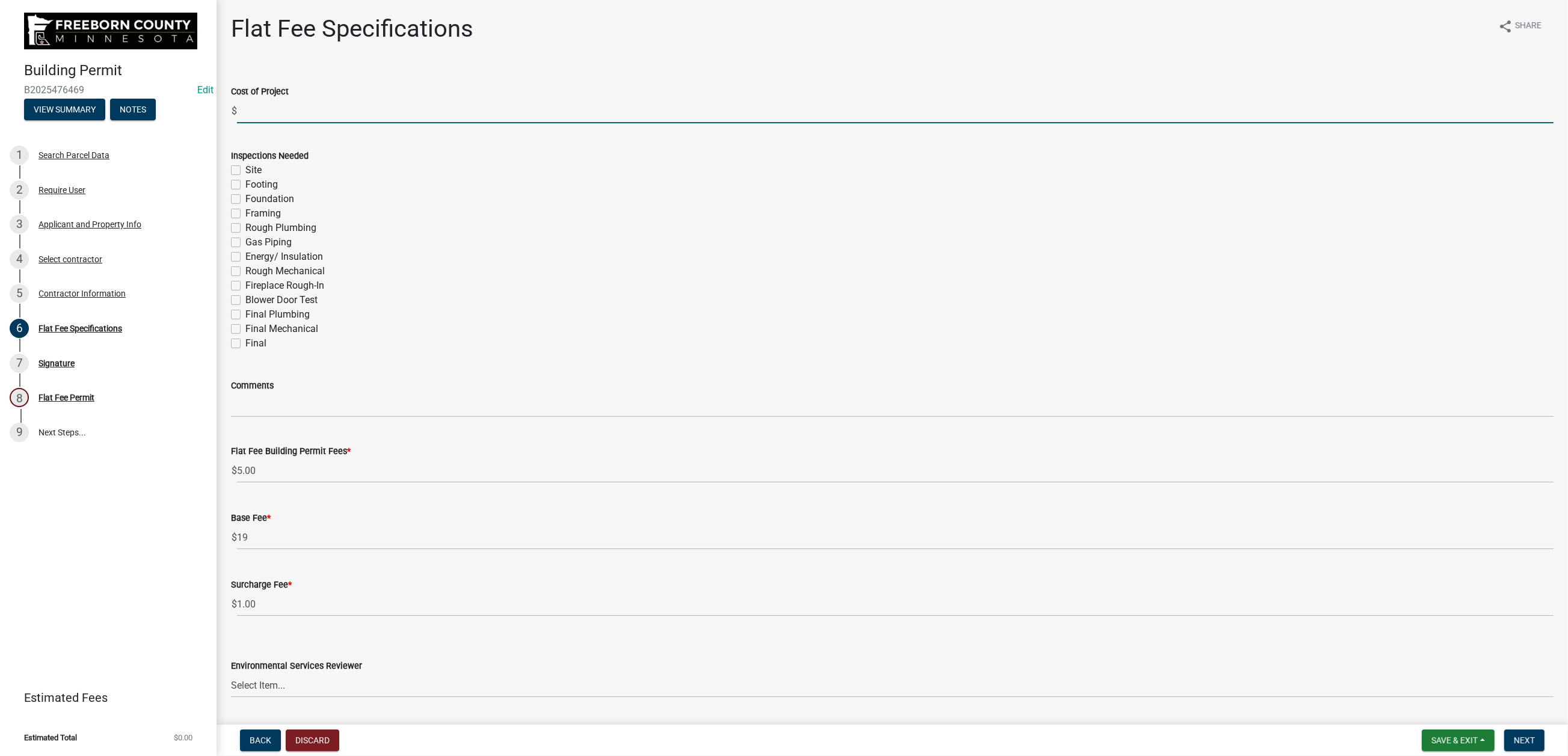
click at [282, 124] on input "text" at bounding box center [895, 111] width 1317 height 25
click at [304, 124] on input "text" at bounding box center [895, 111] width 1317 height 25
drag, startPoint x: 284, startPoint y: 167, endPoint x: 241, endPoint y: 154, distance: 44.9
click at [241, 124] on div "$ 8000" at bounding box center [893, 111] width 1323 height 25
type input "10000"
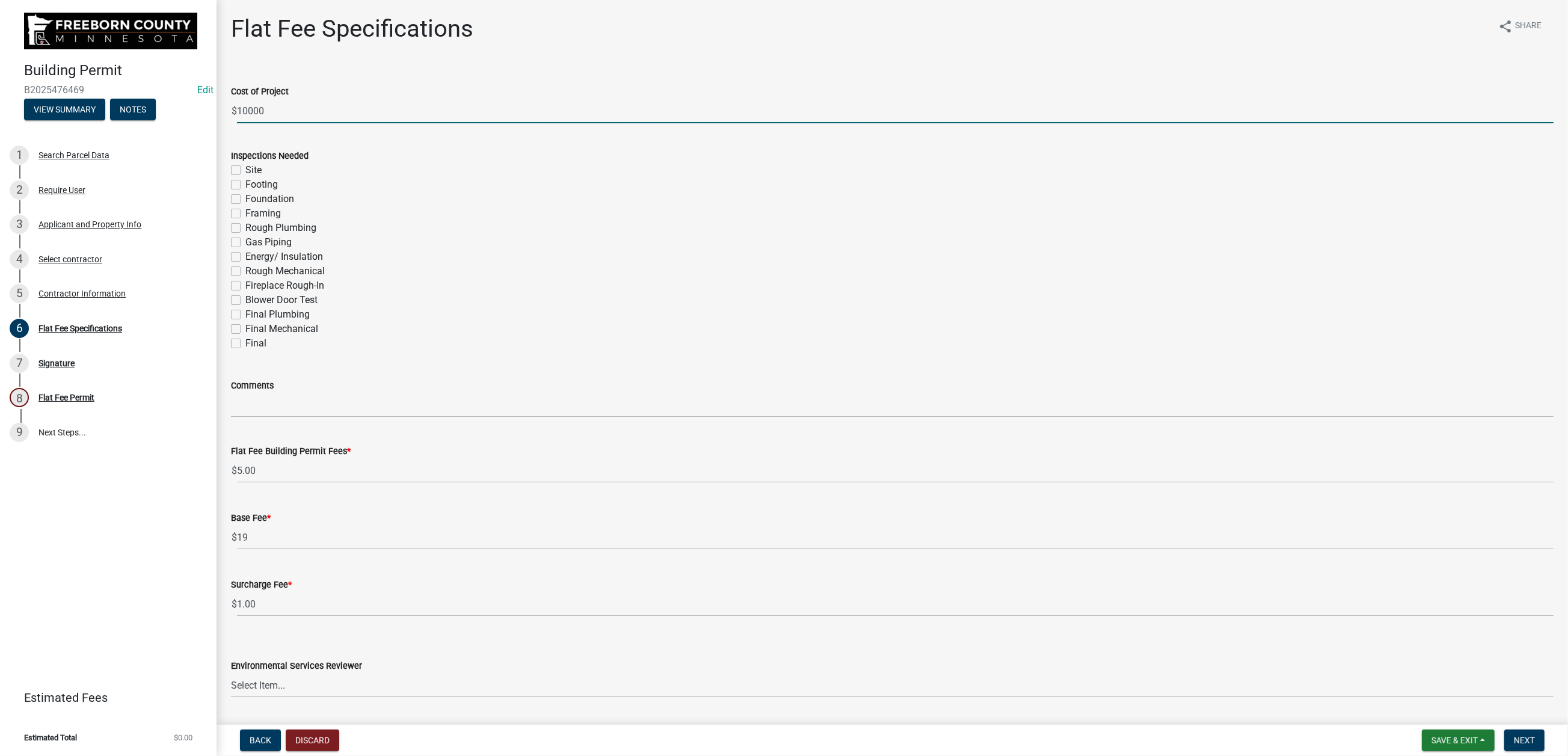
click at [236, 253] on div "Inspections Needed Site Footing Foundation Framing Rough Plumbing Gas Piping En…" at bounding box center [892, 242] width 1341 height 216
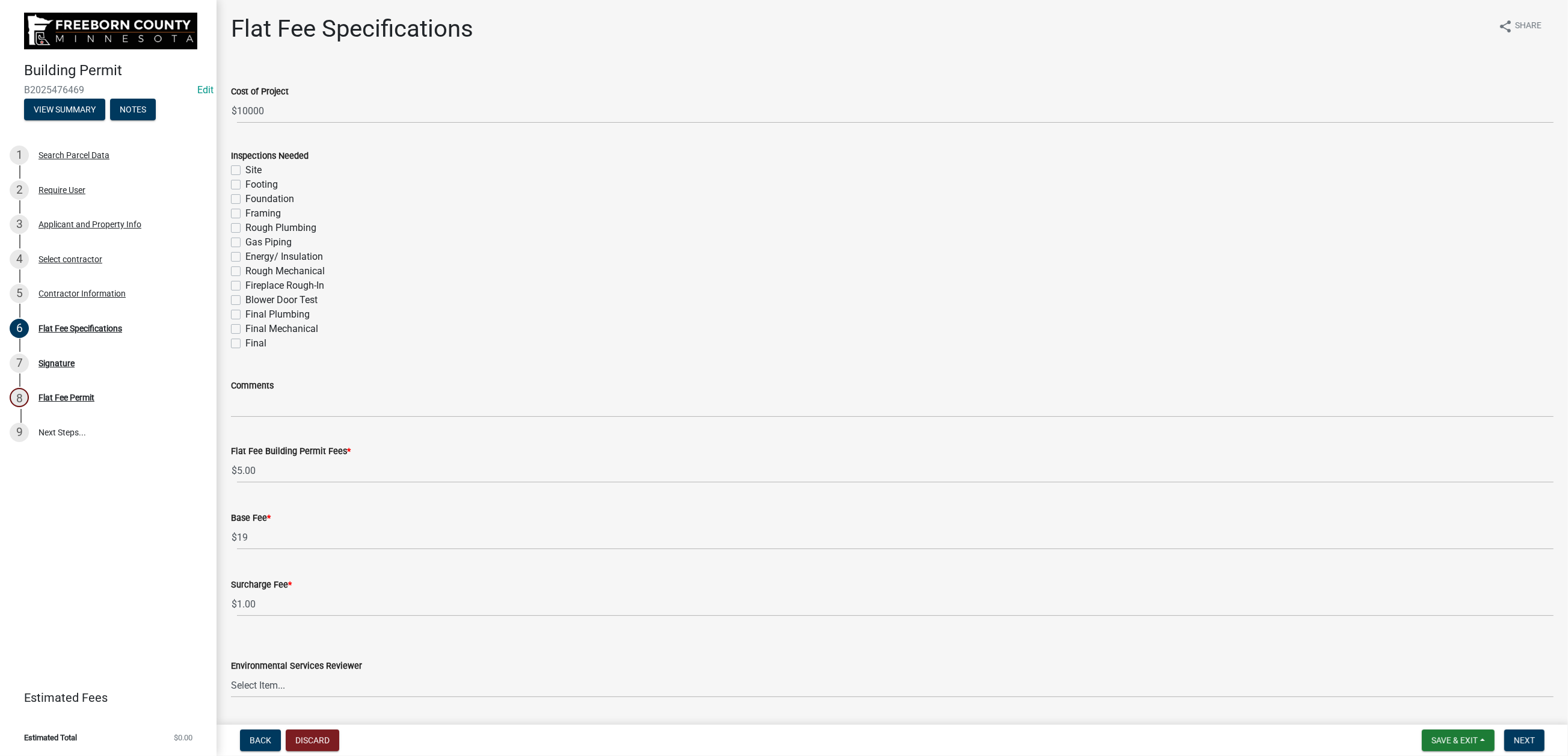
drag, startPoint x: 240, startPoint y: 253, endPoint x: 267, endPoint y: 289, distance: 45.0
click at [246, 178] on label "Site" at bounding box center [253, 170] width 16 height 15
click at [246, 171] on input "Site" at bounding box center [249, 167] width 8 height 8
checkbox input "true"
checkbox input "false"
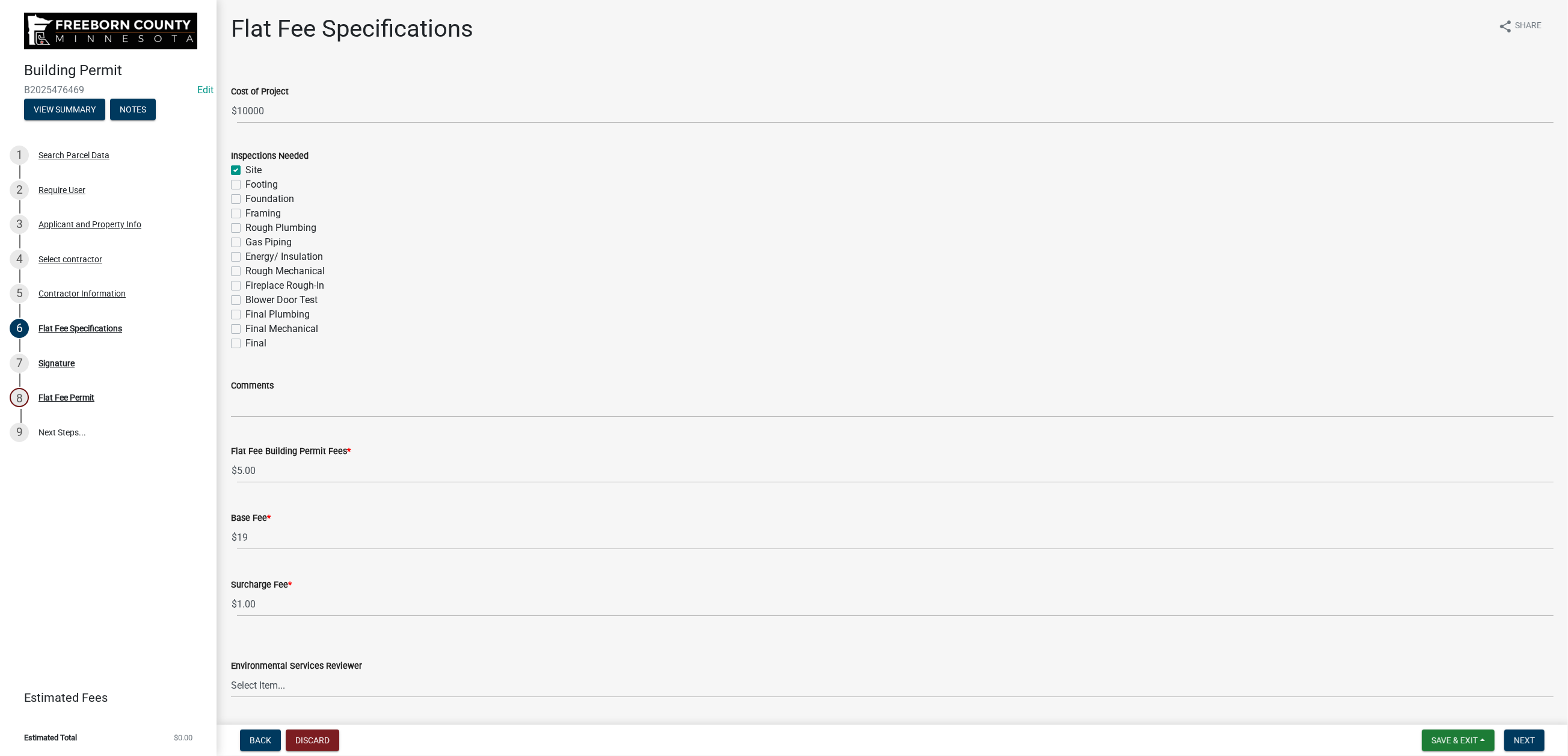
checkbox input "false"
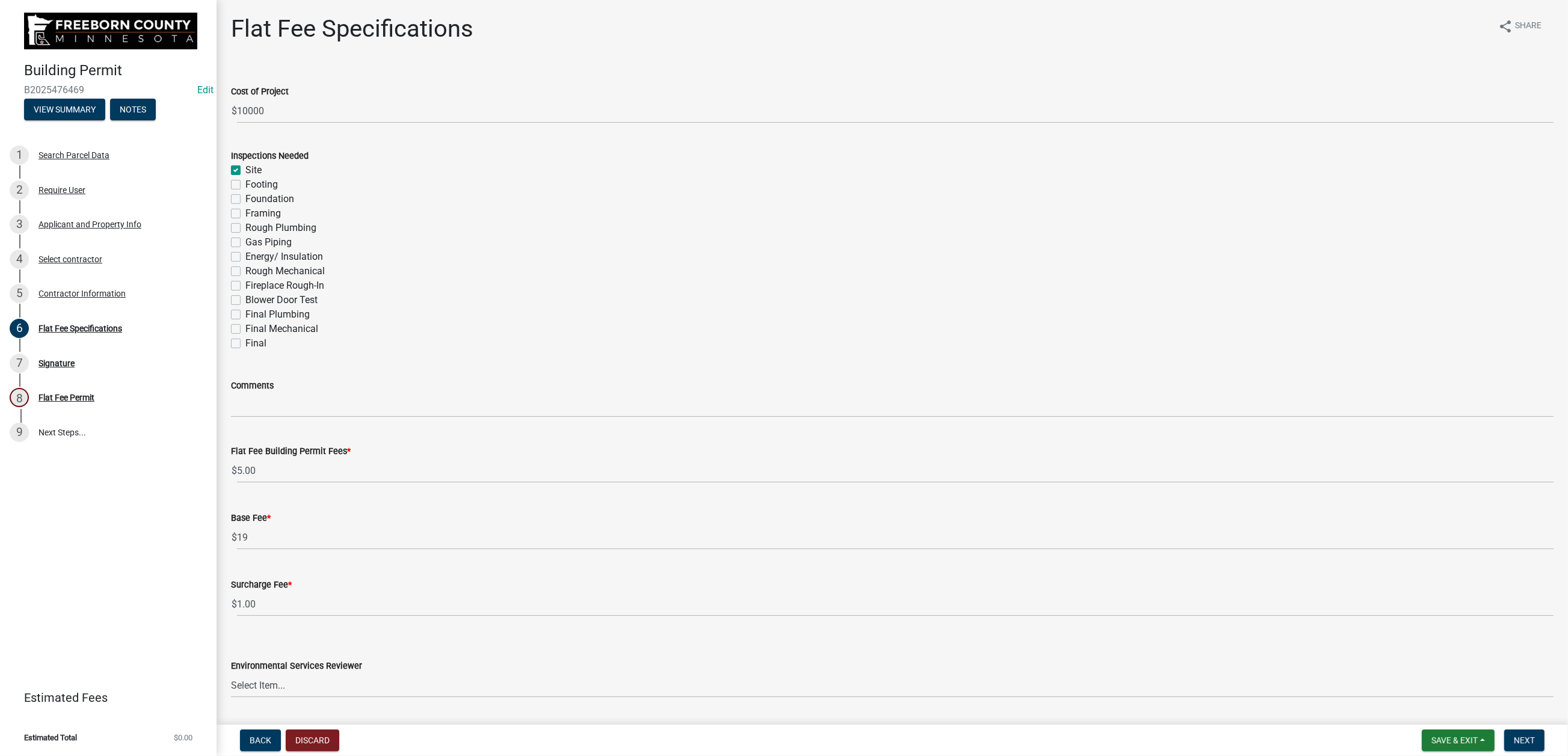
checkbox input "false"
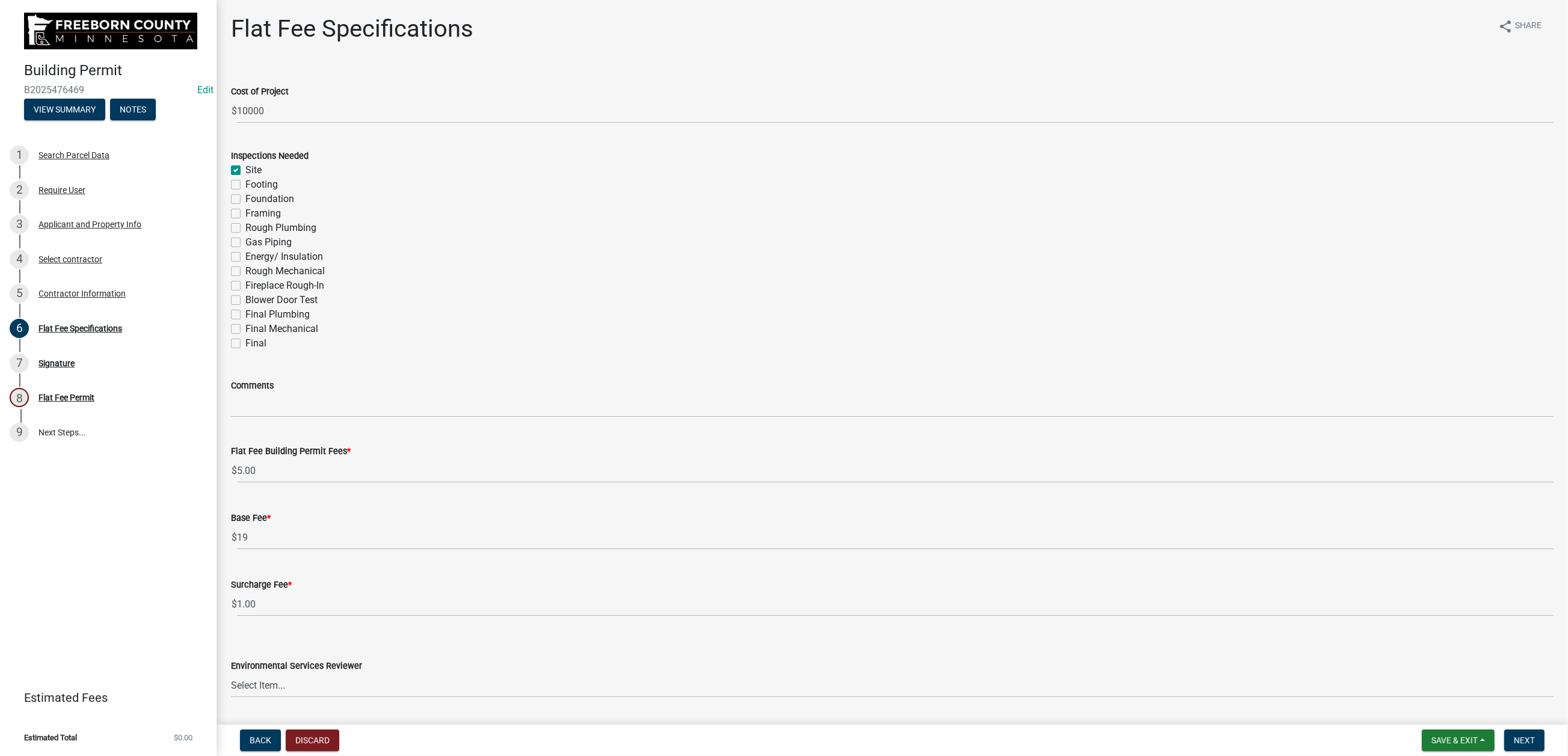
checkbox input "false"
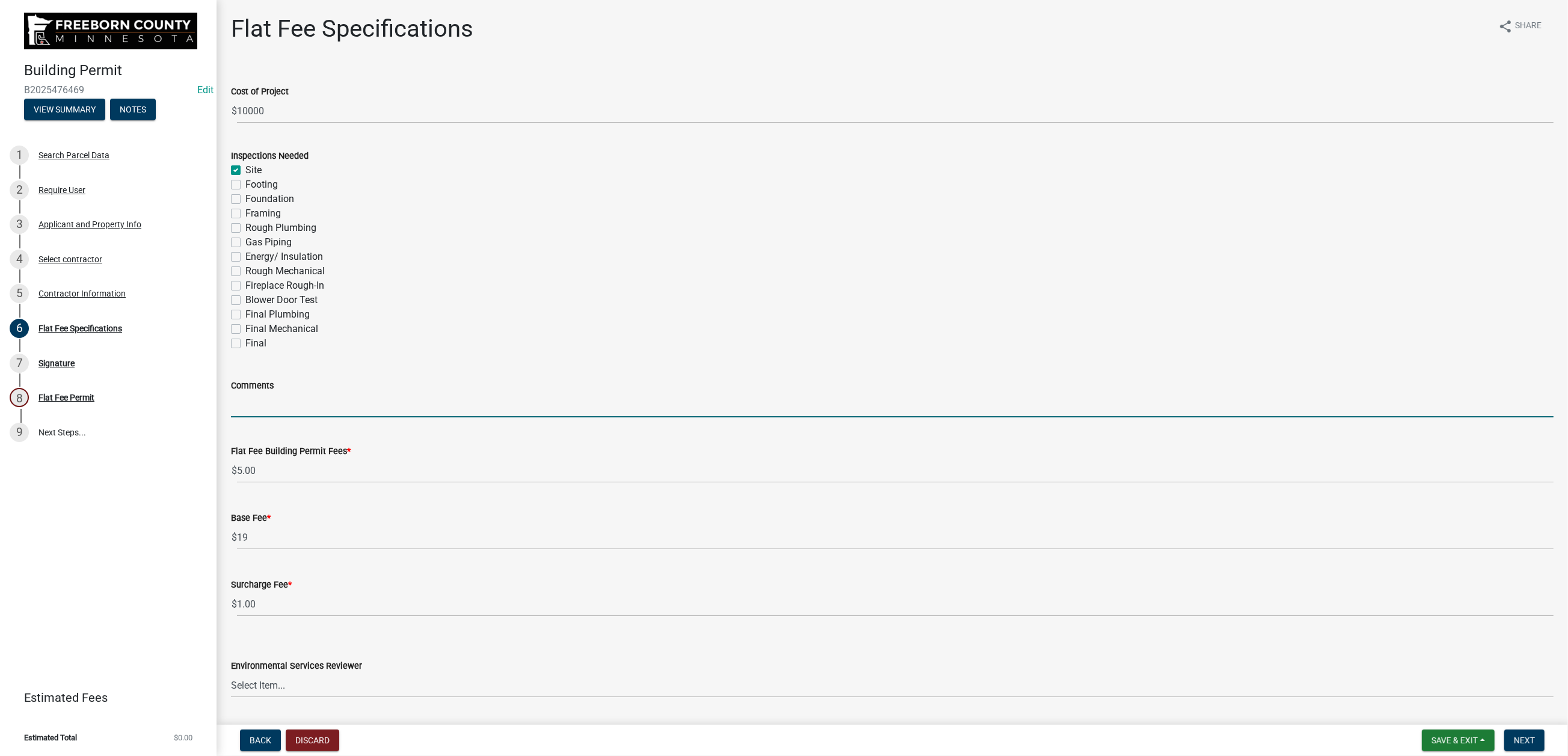
click at [302, 418] on input "Comments" at bounding box center [893, 405] width 1323 height 25
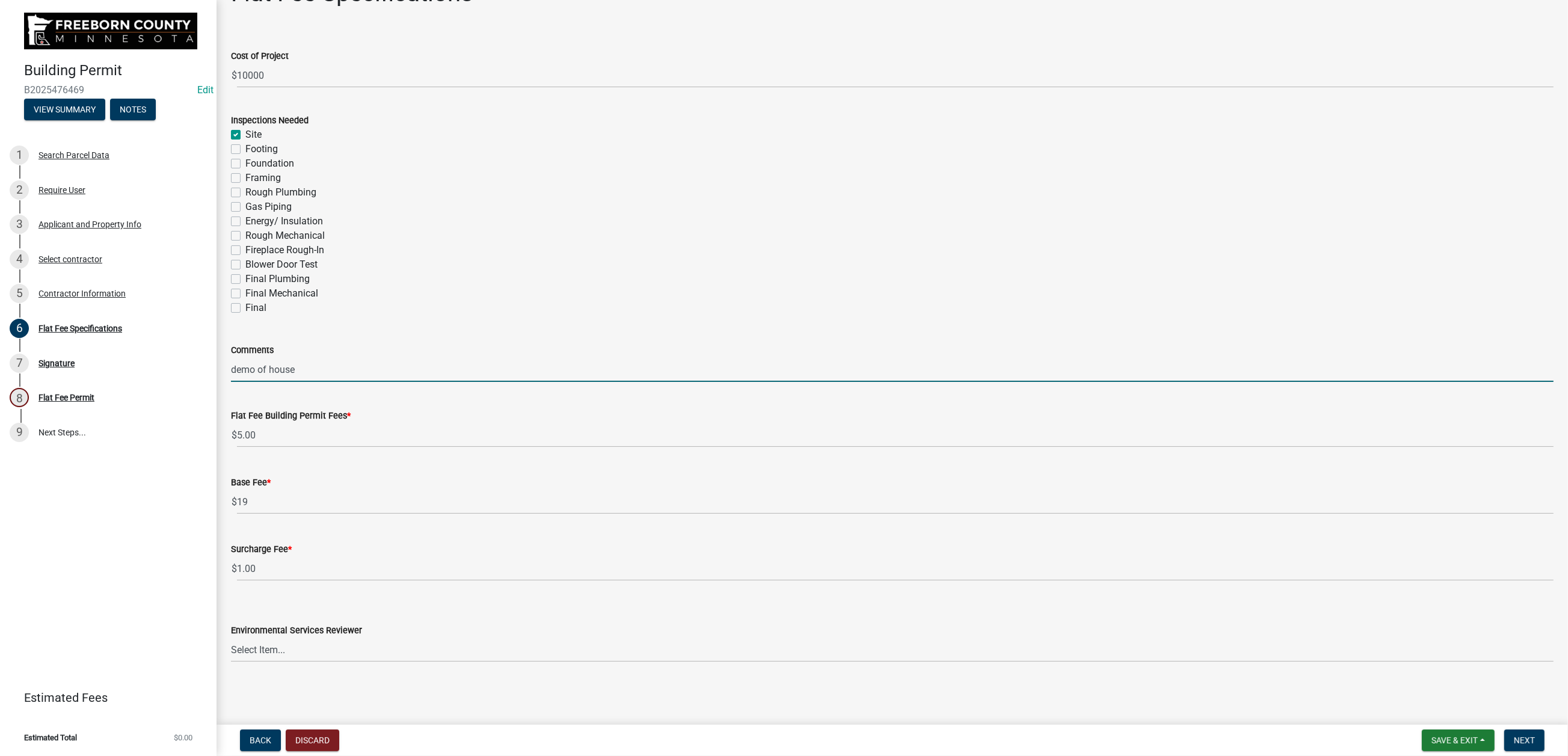
scroll to position [391, 0]
type input "demo of house"
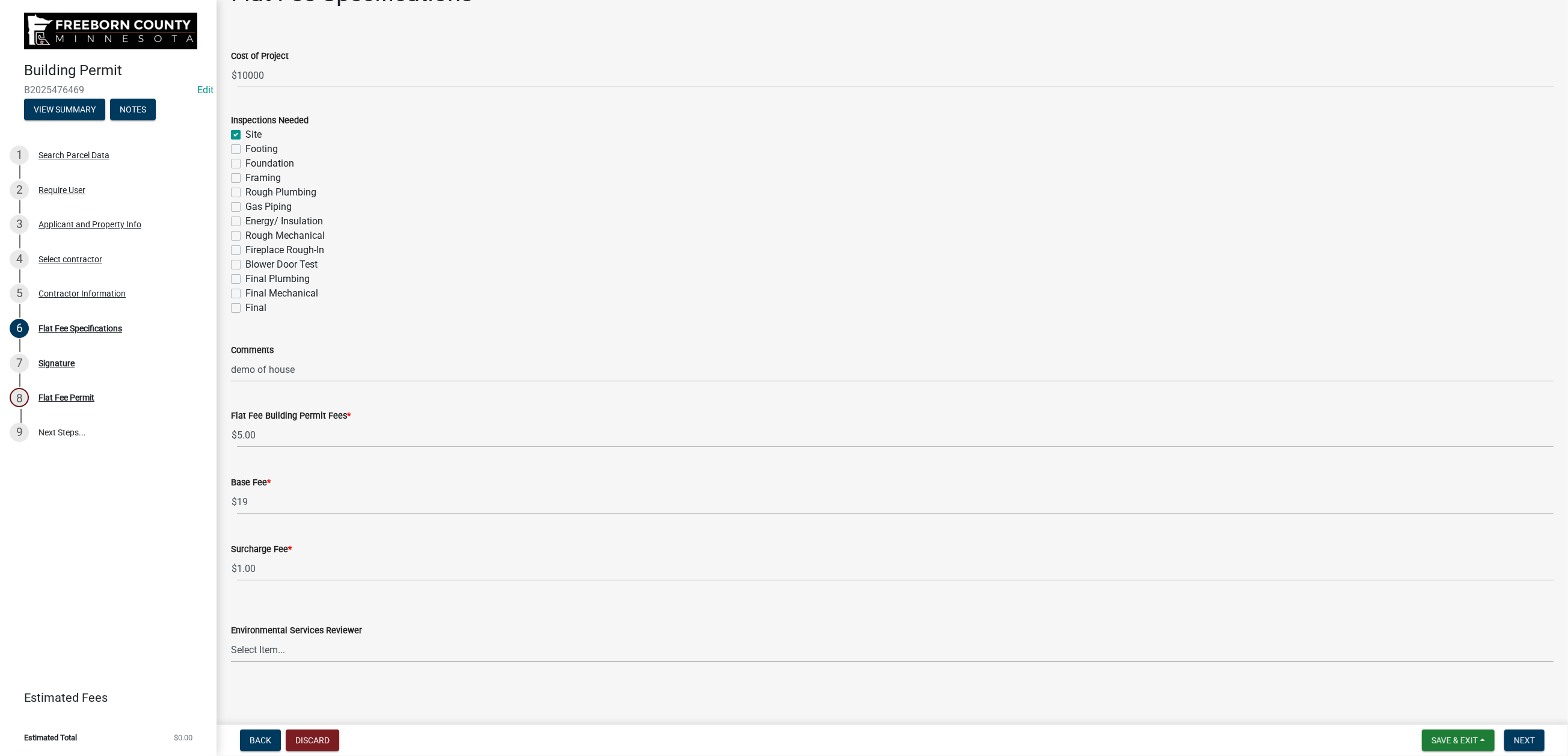
click at [467, 516] on select "Select Item... [PERSON_NAME] [PERSON_NAME] [PERSON_NAME] [PERSON_NAME] [PERSON_…" at bounding box center [893, 649] width 1323 height 25
click at [238, 516] on select "Select Item... [PERSON_NAME] [PERSON_NAME] [PERSON_NAME] [PERSON_NAME] [PERSON_…" at bounding box center [893, 649] width 1323 height 25
select select "924a6568-c78e-4b8f-8d60-97b9010028f1"
click at [1122, 516] on span "Next" at bounding box center [1524, 740] width 21 height 9
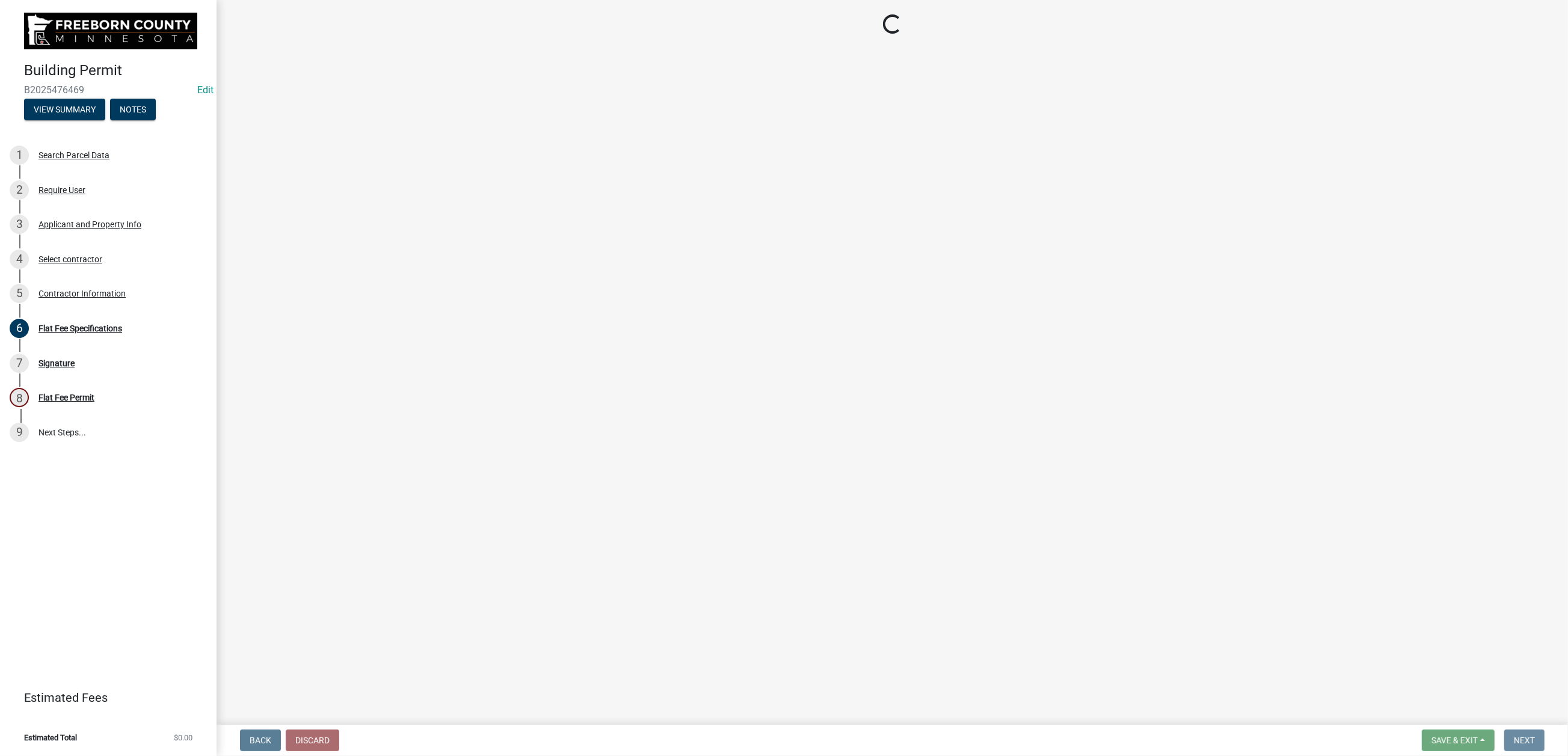
scroll to position [0, 0]
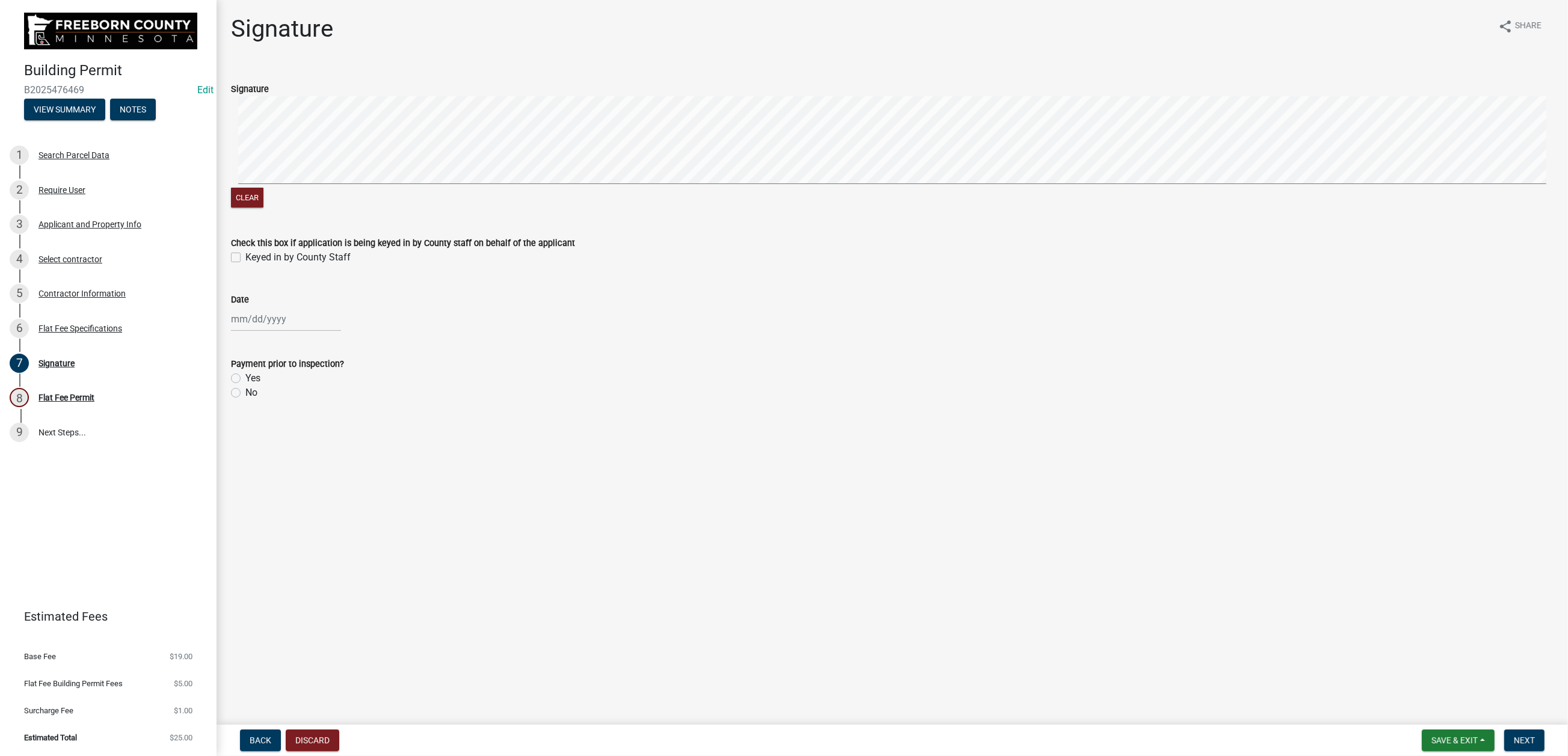
click at [246, 265] on label "Keyed in by County Staff" at bounding box center [298, 257] width 106 height 15
click at [246, 258] on input "Keyed in by County Staff" at bounding box center [249, 253] width 8 height 8
checkbox input "true"
click at [253, 332] on div at bounding box center [286, 319] width 110 height 25
select select "9"
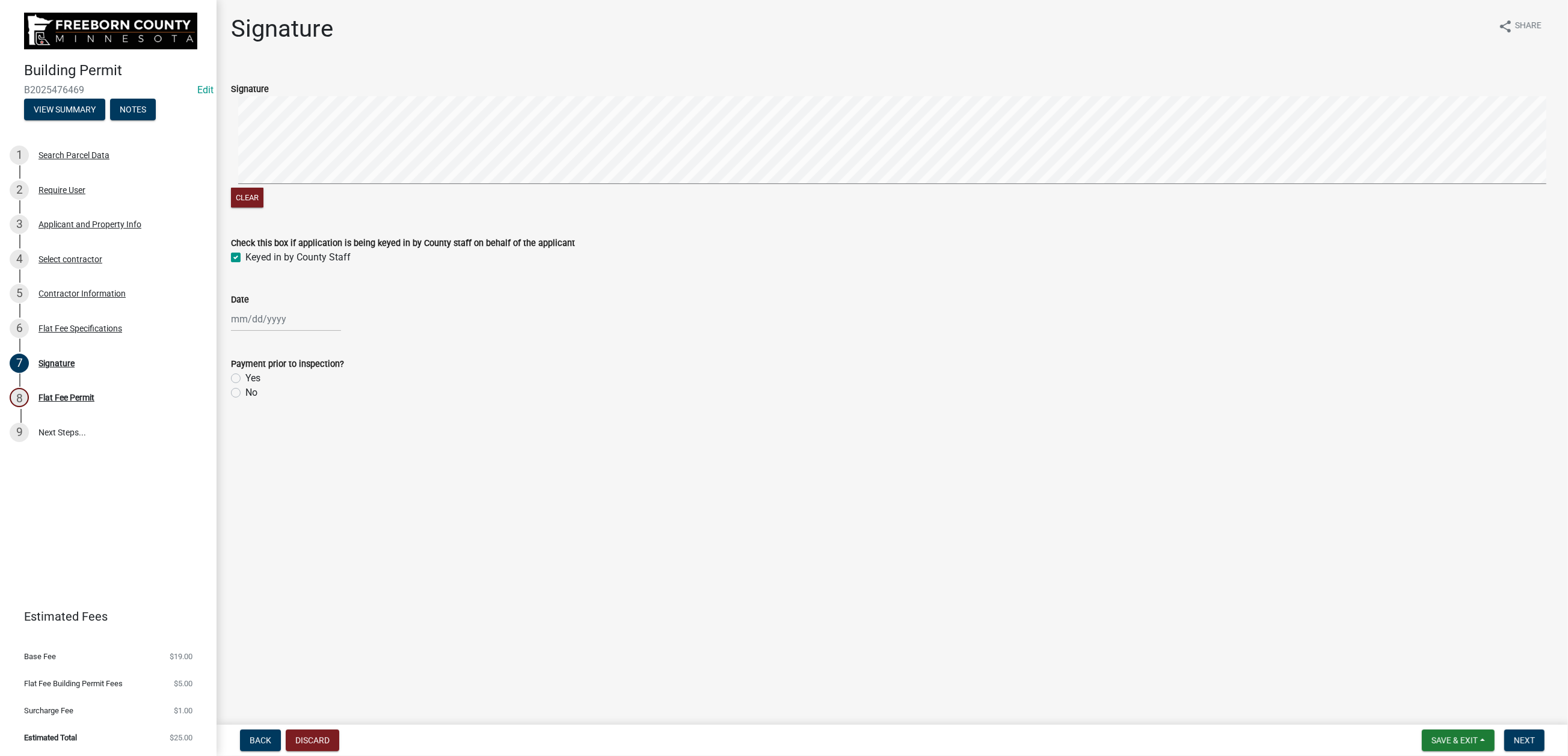
select select "2025"
click at [291, 439] on div "10" at bounding box center [281, 430] width 19 height 19
type input "[DATE]"
click at [246, 386] on label "Yes" at bounding box center [253, 378] width 15 height 15
click at [246, 379] on input "Yes" at bounding box center [249, 375] width 8 height 8
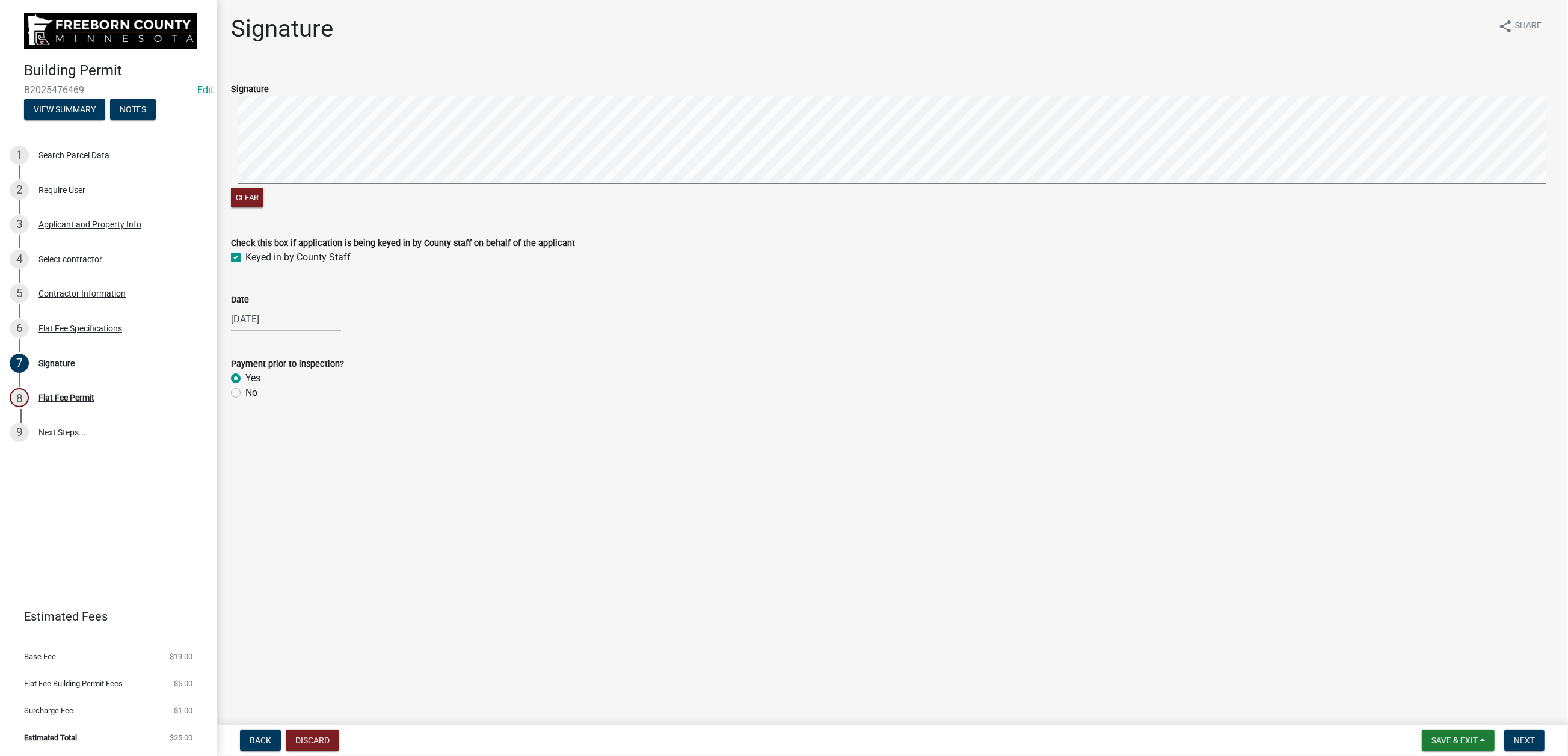
radio input "true"
click at [1122, 516] on span "Next" at bounding box center [1524, 740] width 21 height 9
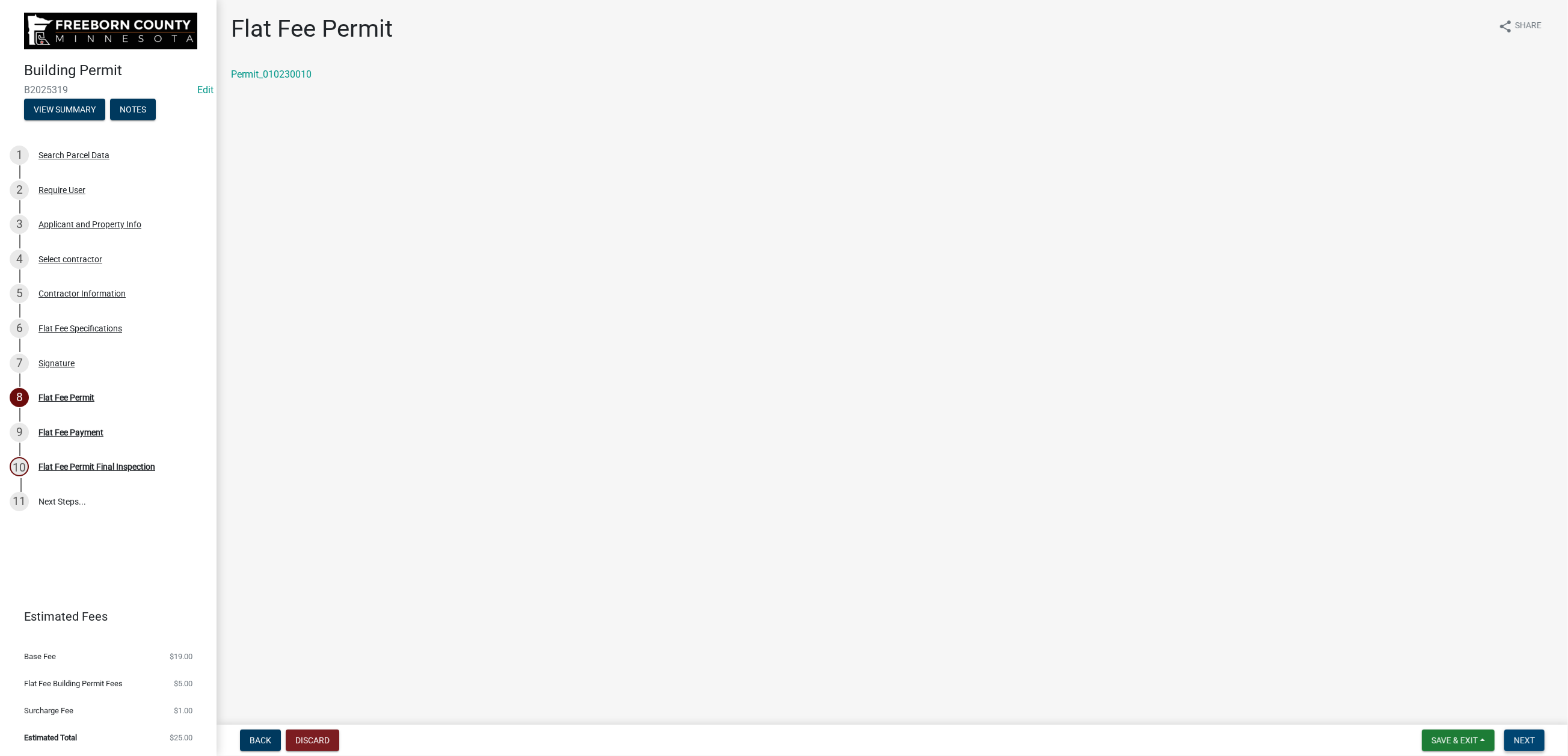
click at [1122, 516] on button "Next" at bounding box center [1524, 740] width 40 height 21
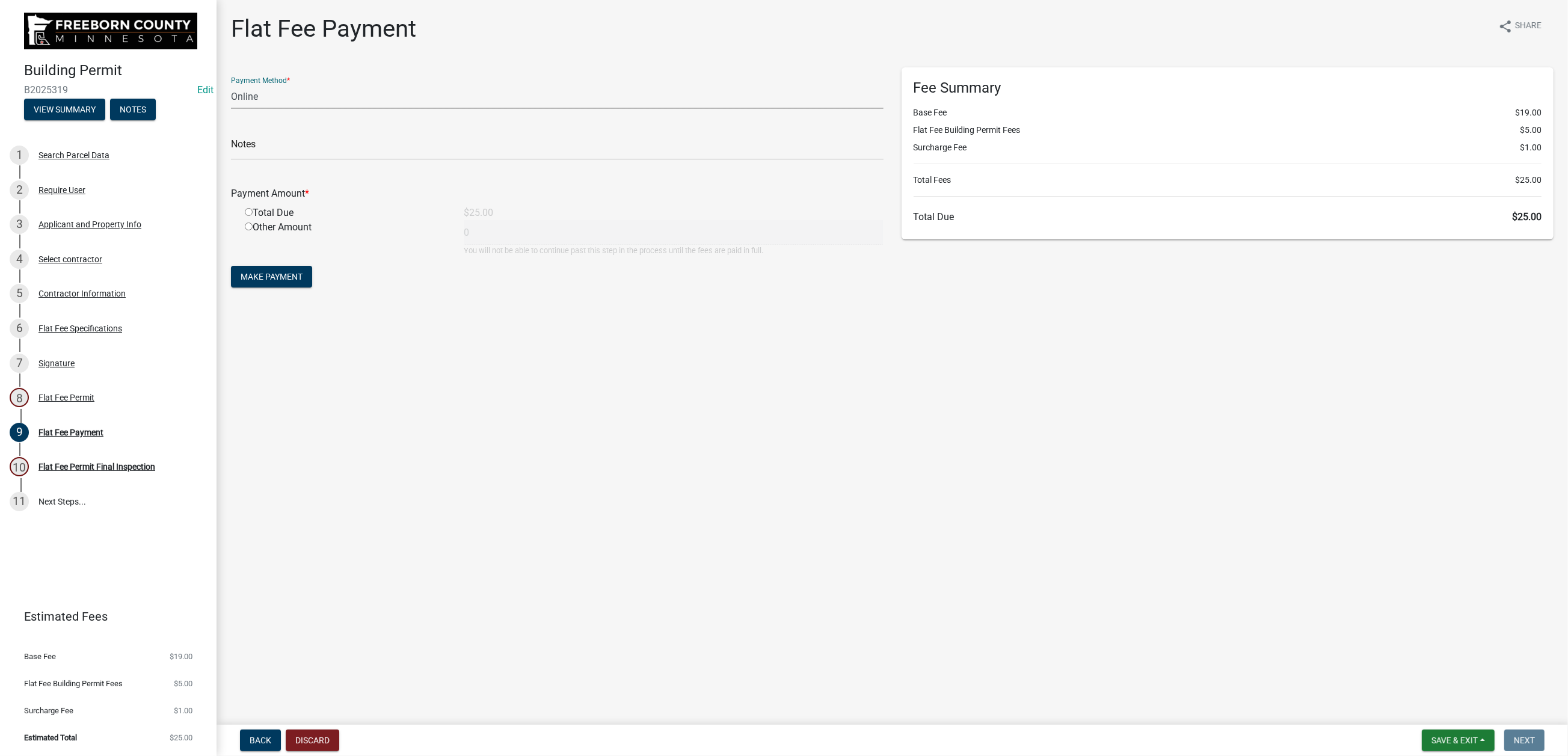
click at [279, 109] on select "Credit Card POS Check Cash Online" at bounding box center [558, 96] width 653 height 25
select select "1: 0"
click at [238, 109] on select "Credit Card POS Check Cash Online" at bounding box center [558, 96] width 653 height 25
click at [253, 216] on input "radio" at bounding box center [248, 211] width 8 height 8
radio input "true"
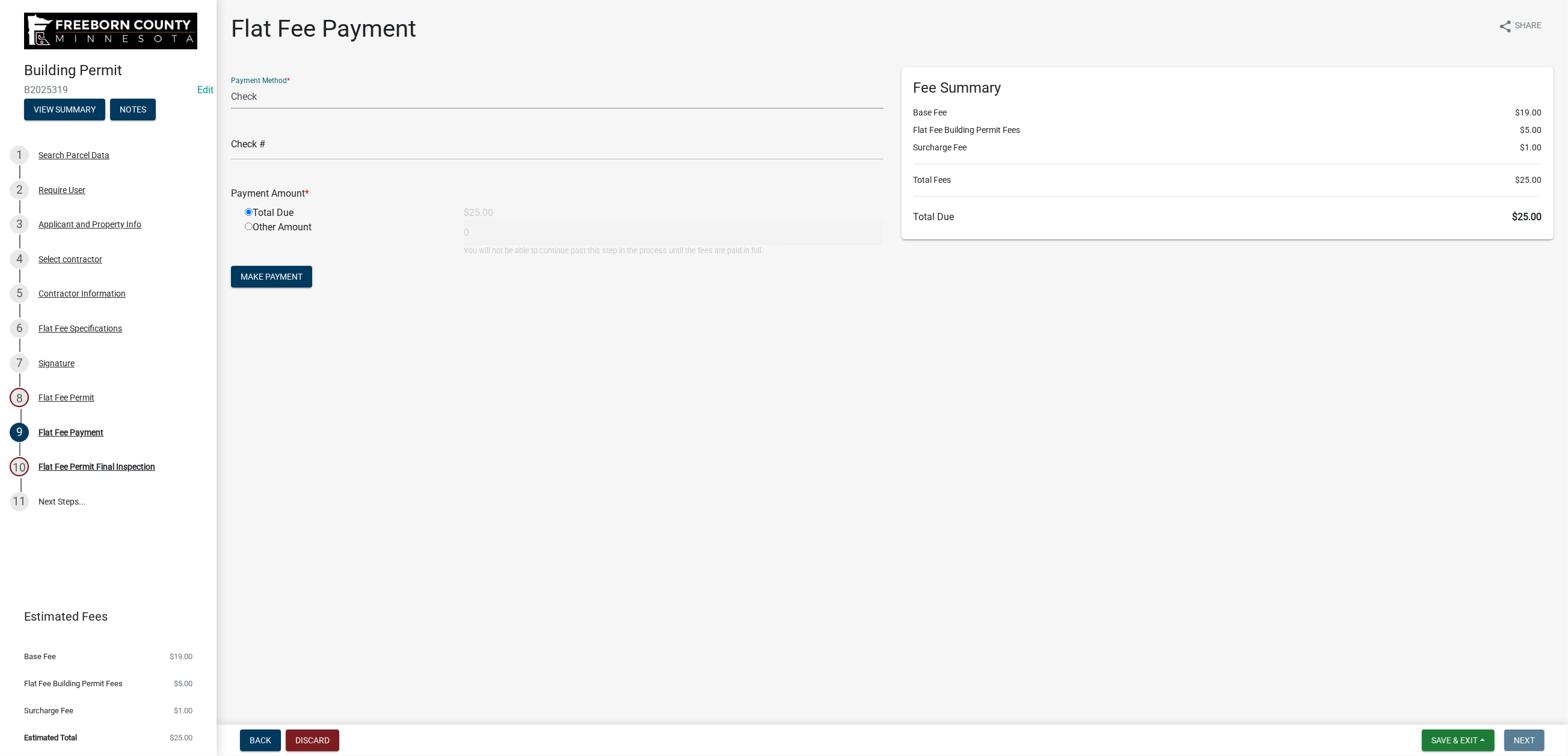
type input "25"
click at [307, 160] on input "text" at bounding box center [558, 148] width 653 height 25
click at [302, 160] on input "text" at bounding box center [558, 148] width 653 height 25
type input "5197"
click at [302, 282] on span "Make Payment" at bounding box center [272, 276] width 62 height 9
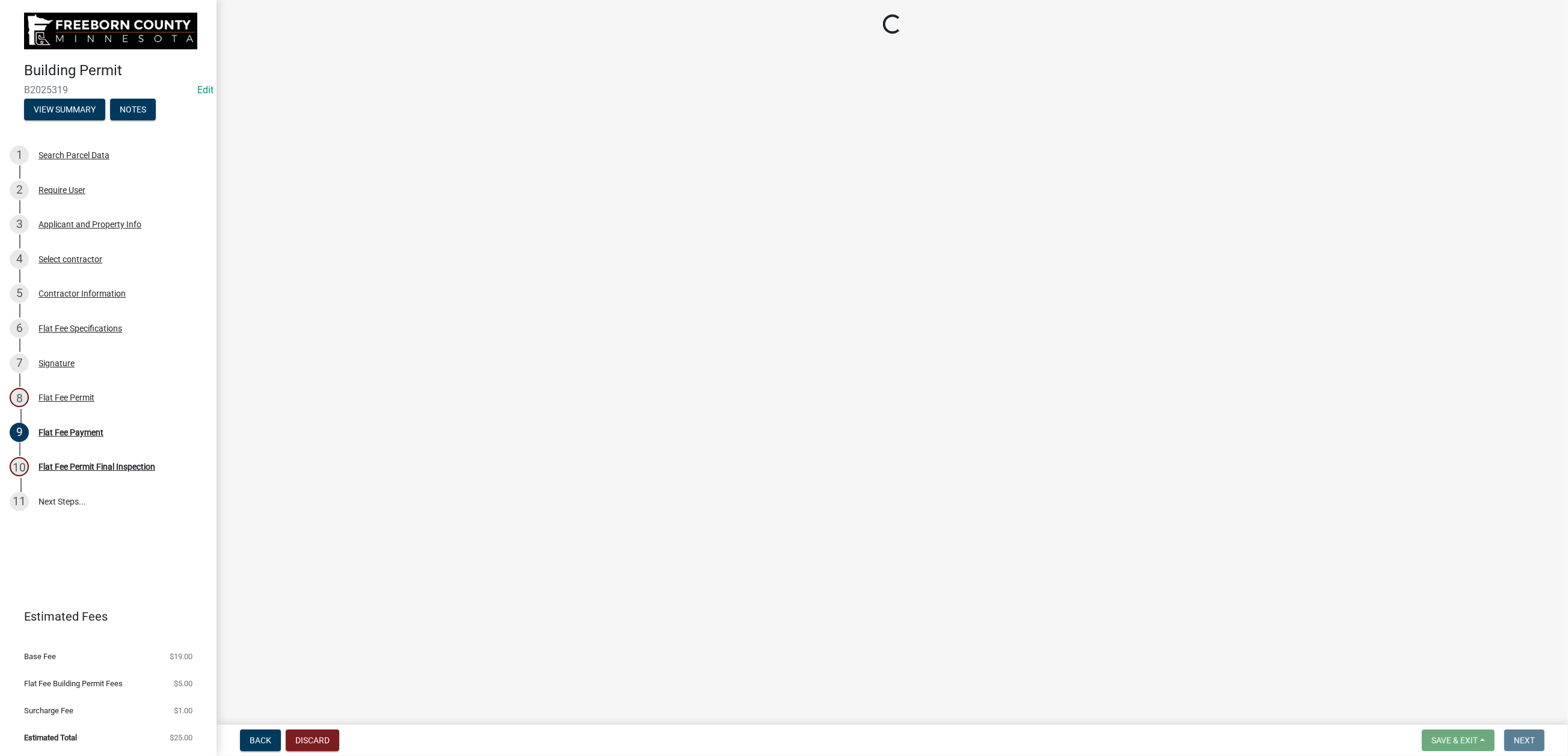
select select "3613e5d6-c0da-40a7-83d4-d5638b2e6124"
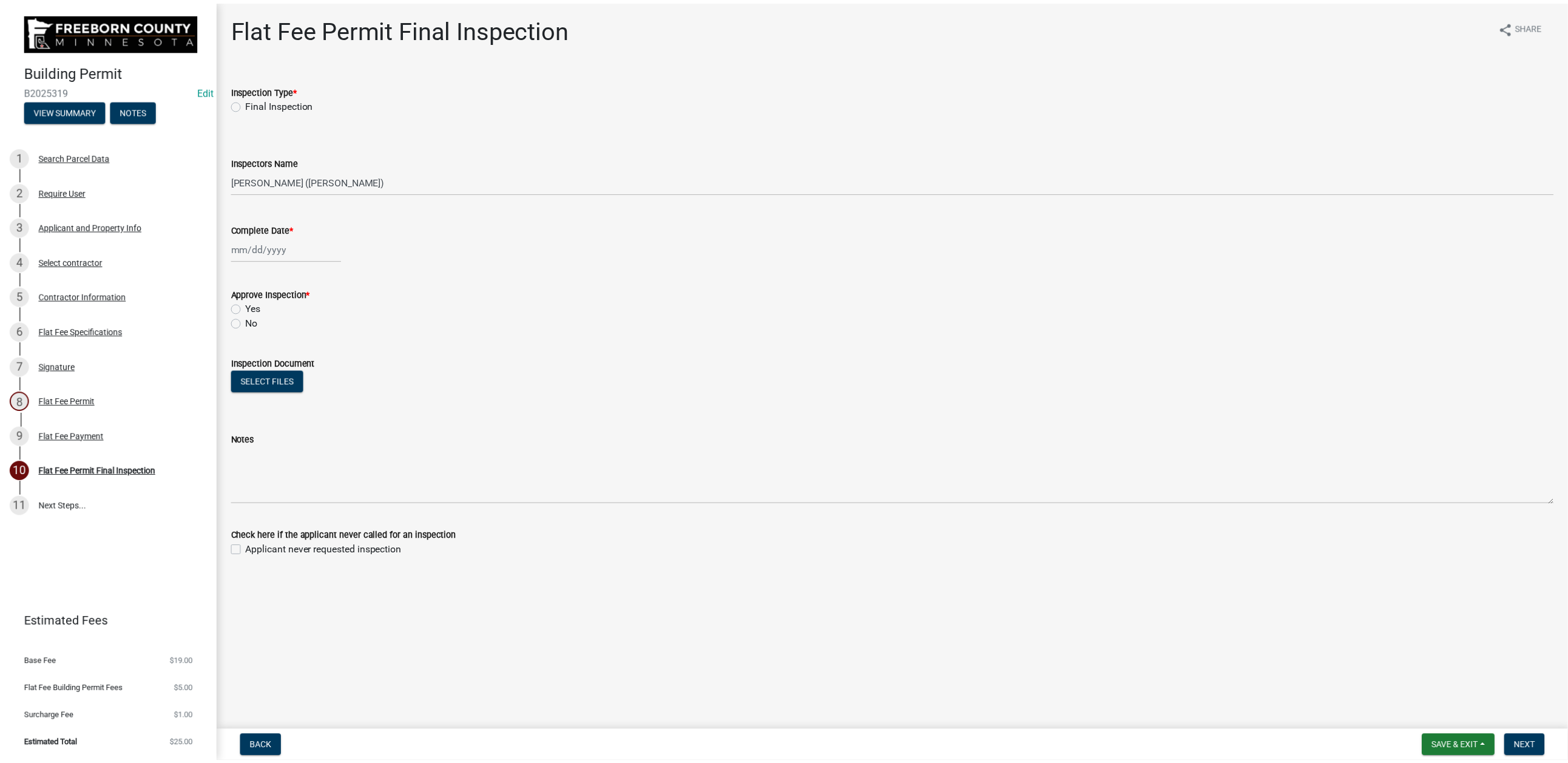
scroll to position [182, 0]
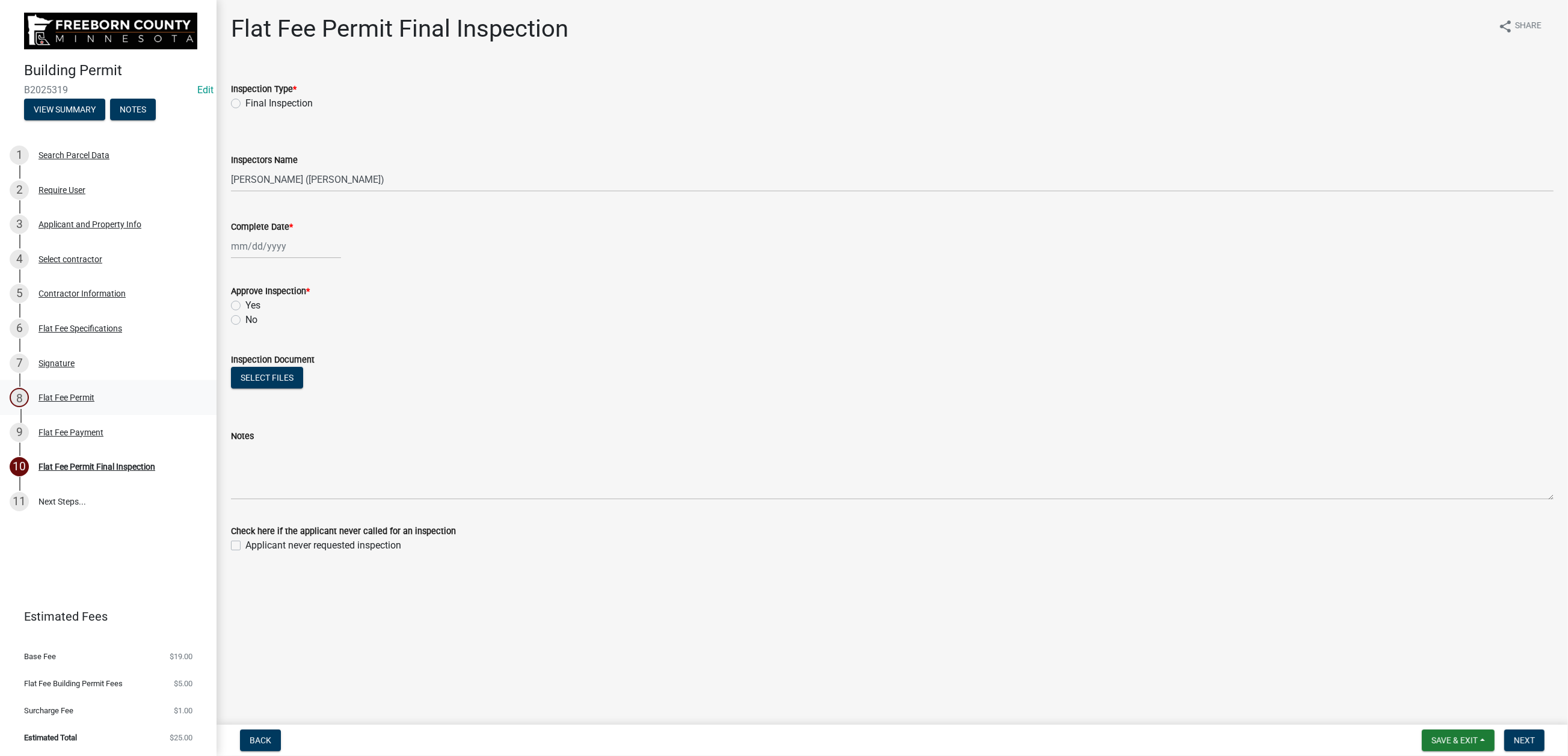
click at [95, 402] on div "Flat Fee Permit" at bounding box center [66, 398] width 56 height 9
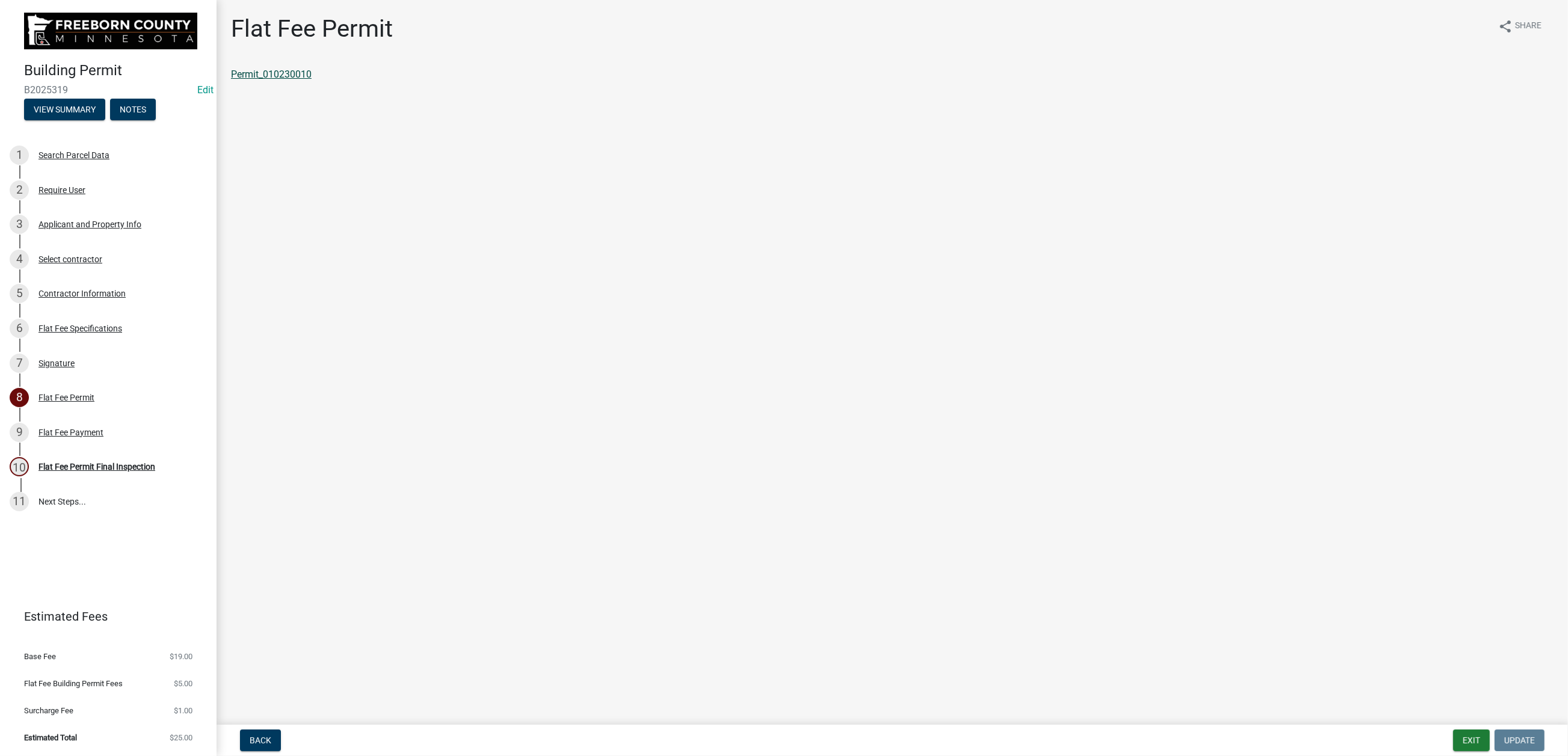
click at [312, 80] on link "Permit_010230010" at bounding box center [272, 74] width 81 height 11
click at [1122, 516] on button "Exit" at bounding box center [1472, 740] width 37 height 21
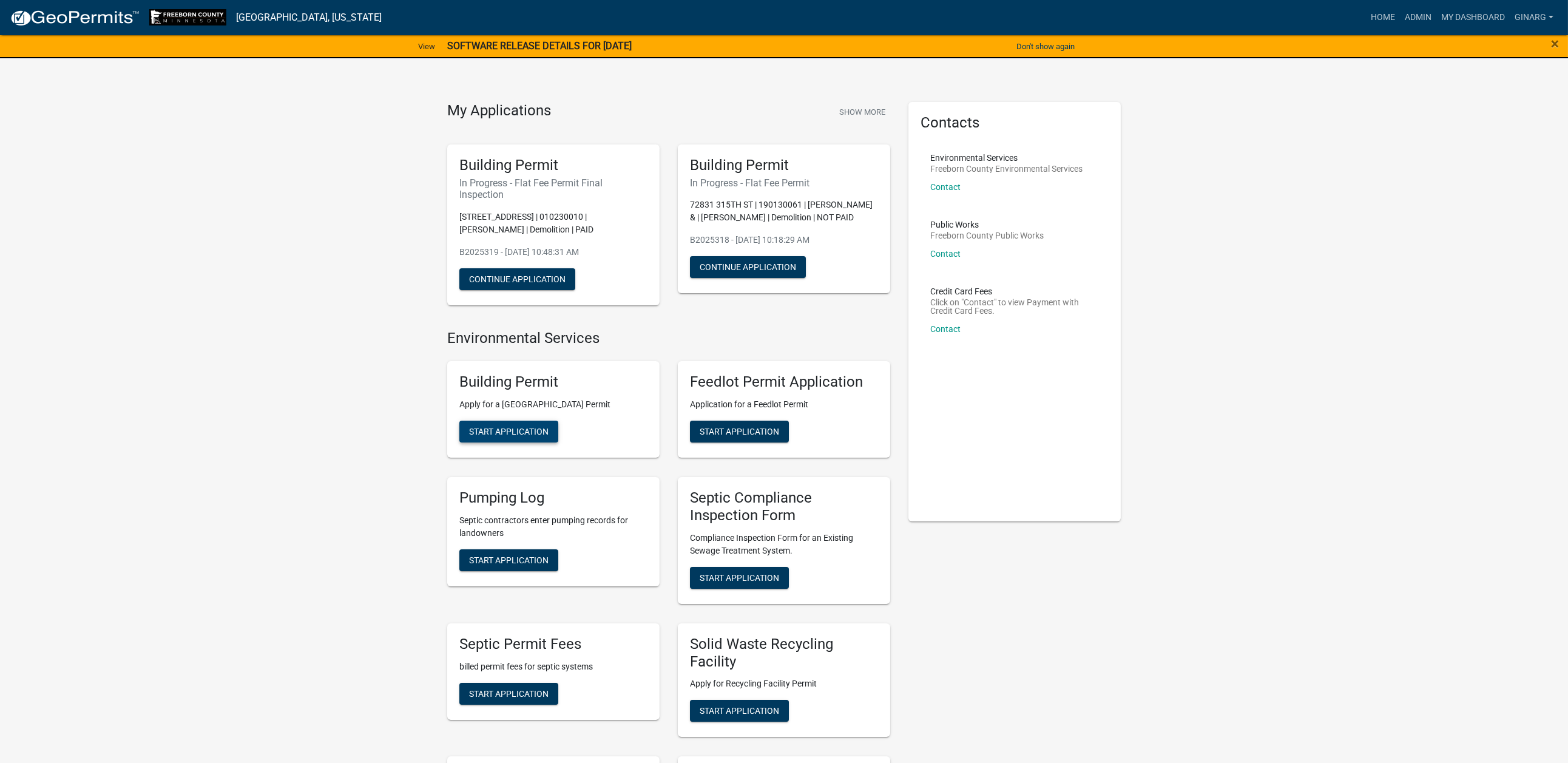
click at [537, 436] on span "Start Application" at bounding box center [509, 431] width 80 height 10
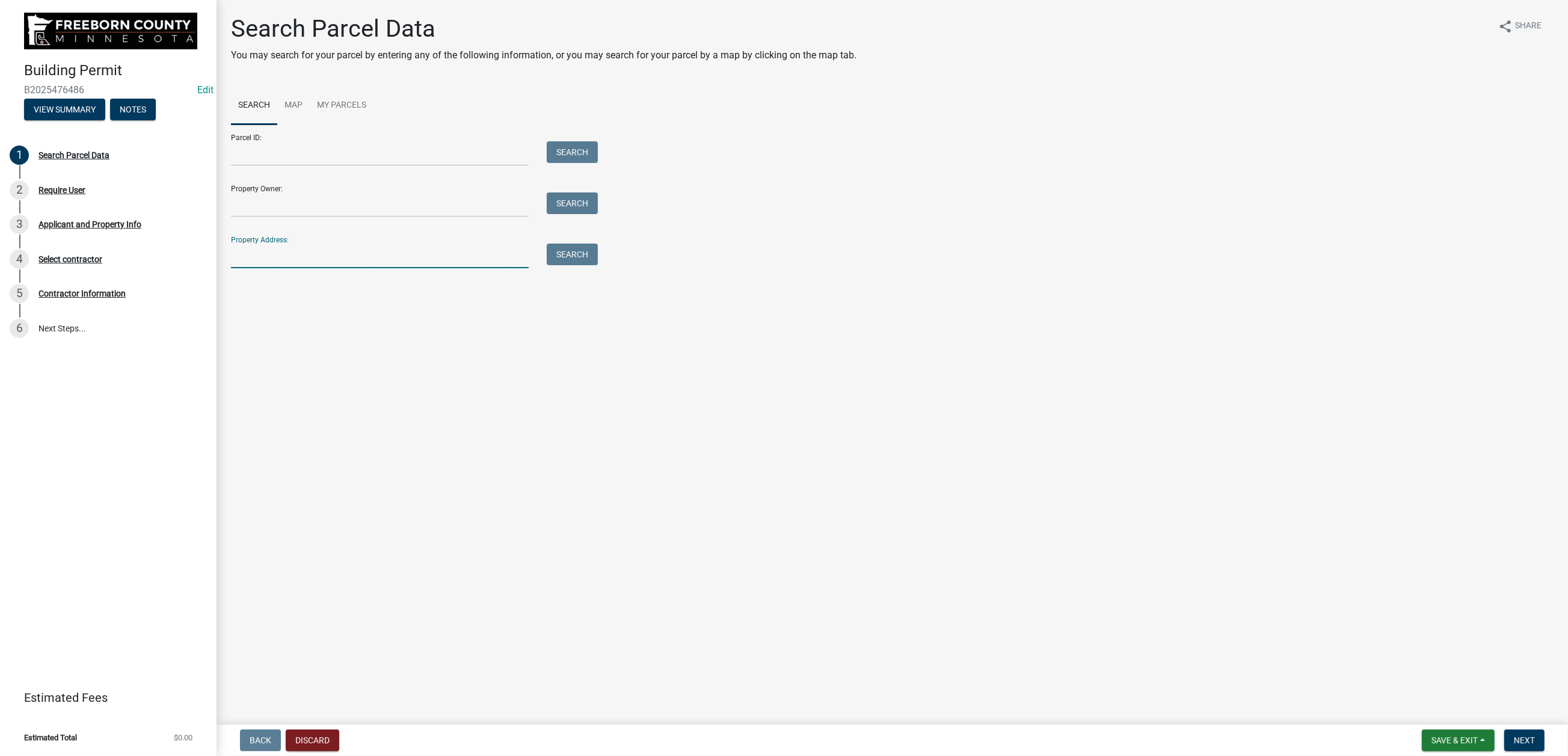
click at [274, 268] on input "Property Address:" at bounding box center [380, 256] width 298 height 25
type input "113 2nd e"
click at [598, 265] on button "Search" at bounding box center [572, 254] width 52 height 21
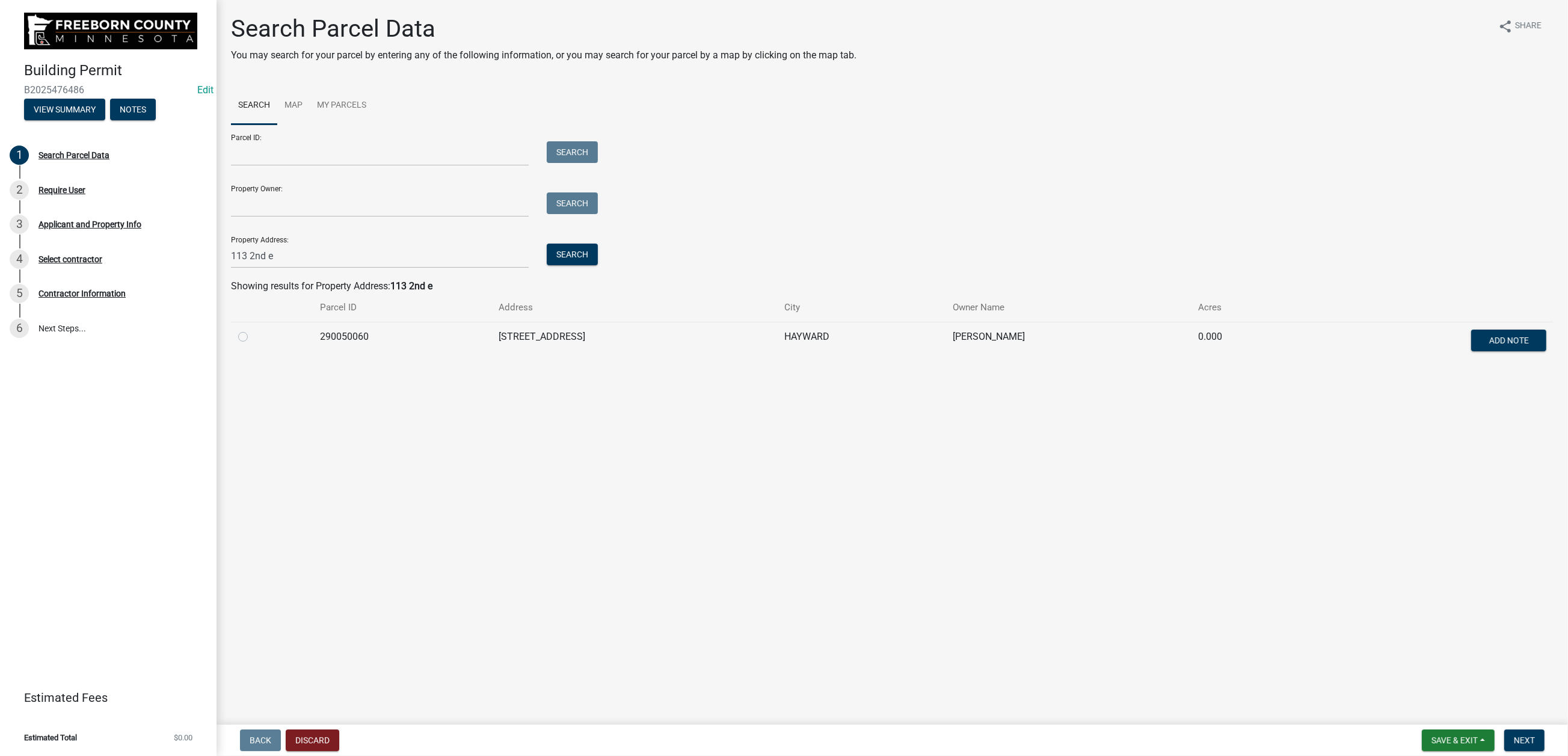
click at [253, 330] on label at bounding box center [253, 330] width 0 height 0
click at [257, 338] on input "radio" at bounding box center [256, 333] width 8 height 8
radio input "true"
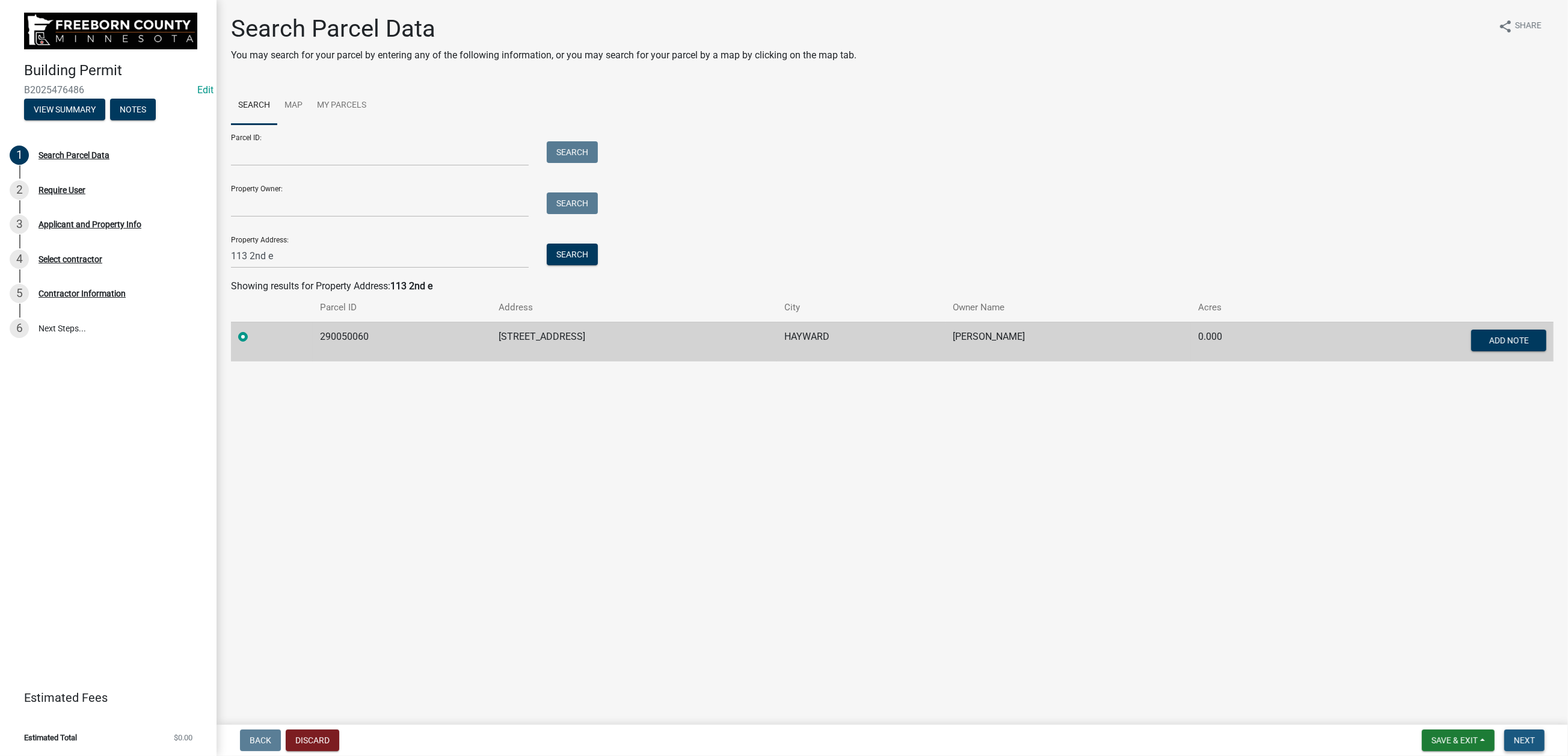
click at [1291, 607] on button "Next" at bounding box center [1524, 740] width 40 height 21
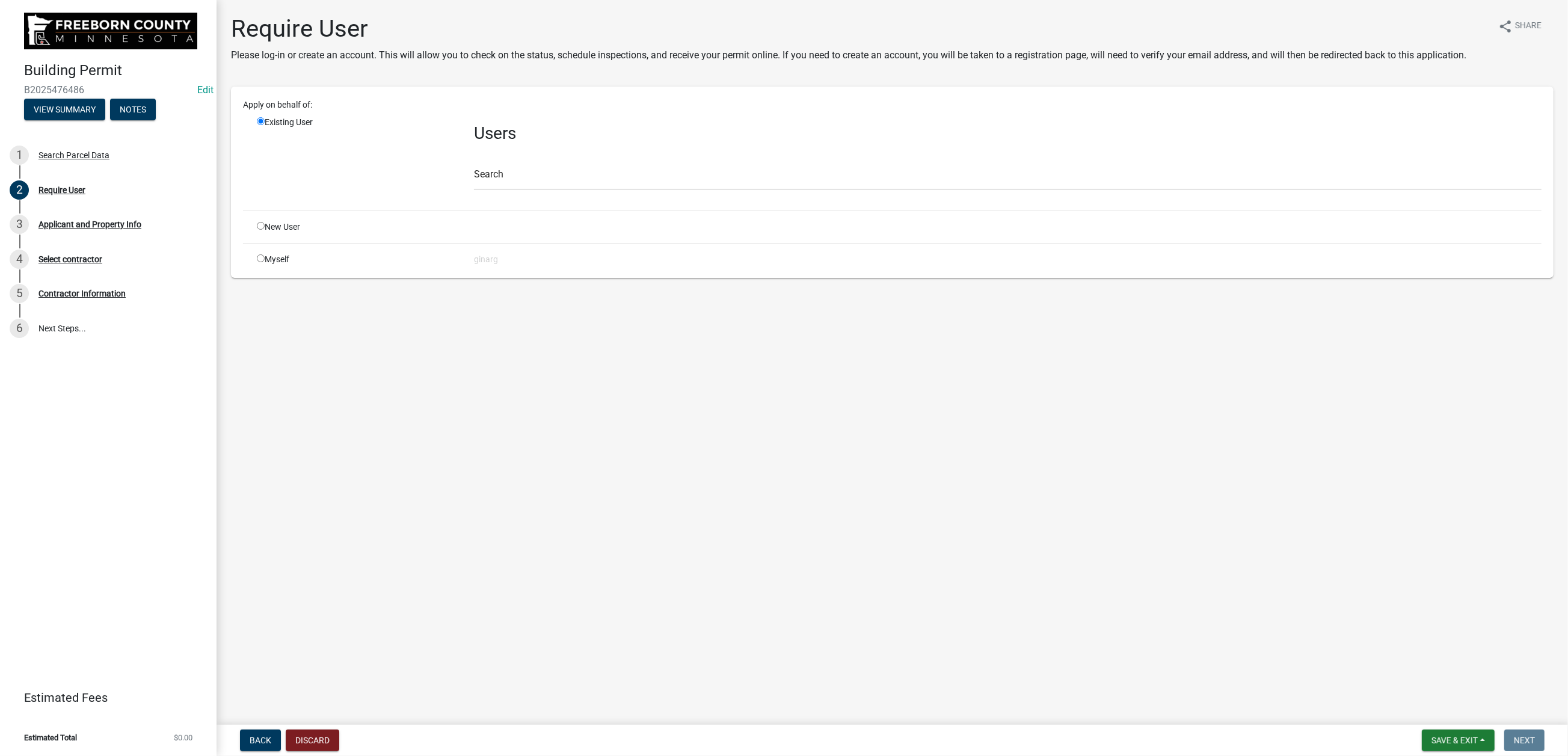
click at [274, 265] on div "Myself" at bounding box center [356, 259] width 217 height 13
click at [265, 262] on input "radio" at bounding box center [260, 258] width 8 height 8
radio input "true"
radio input "false"
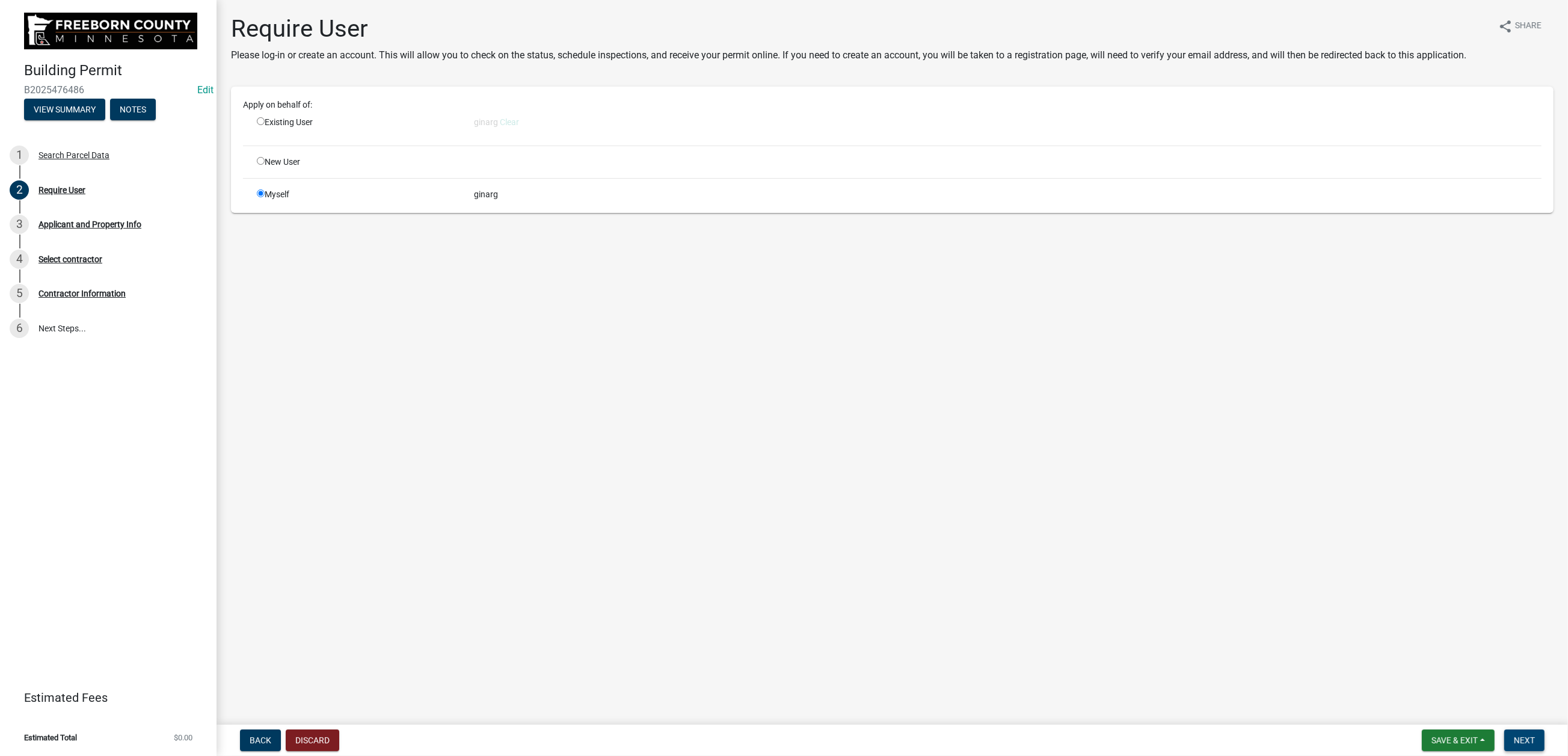
click at [1291, 607] on button "Next" at bounding box center [1524, 740] width 40 height 21
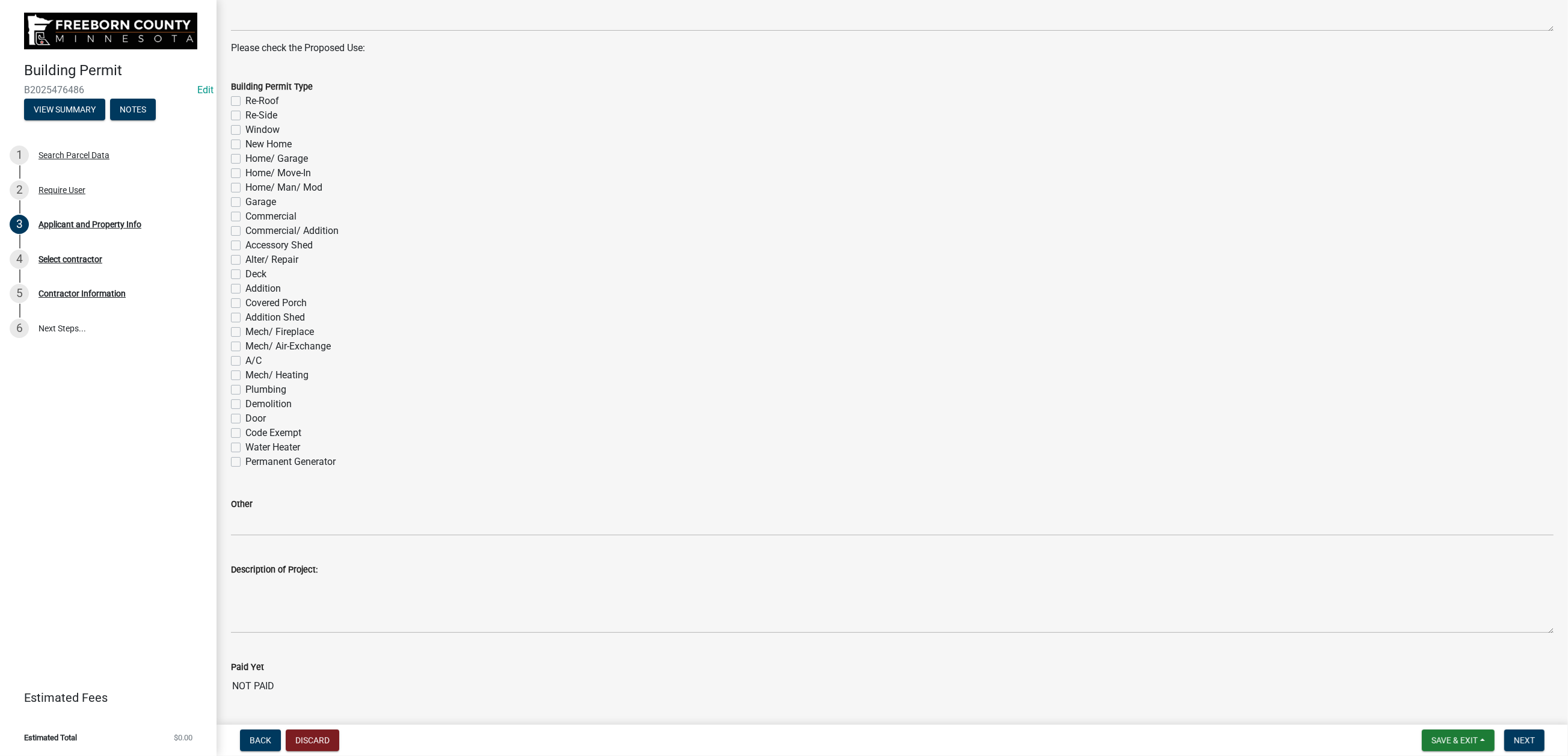
scroll to position [541, 0]
click at [246, 101] on label "Re-Roof" at bounding box center [262, 93] width 34 height 15
click at [246, 94] on input "Re-Roof" at bounding box center [249, 89] width 8 height 8
checkbox input "true"
checkbox input "false"
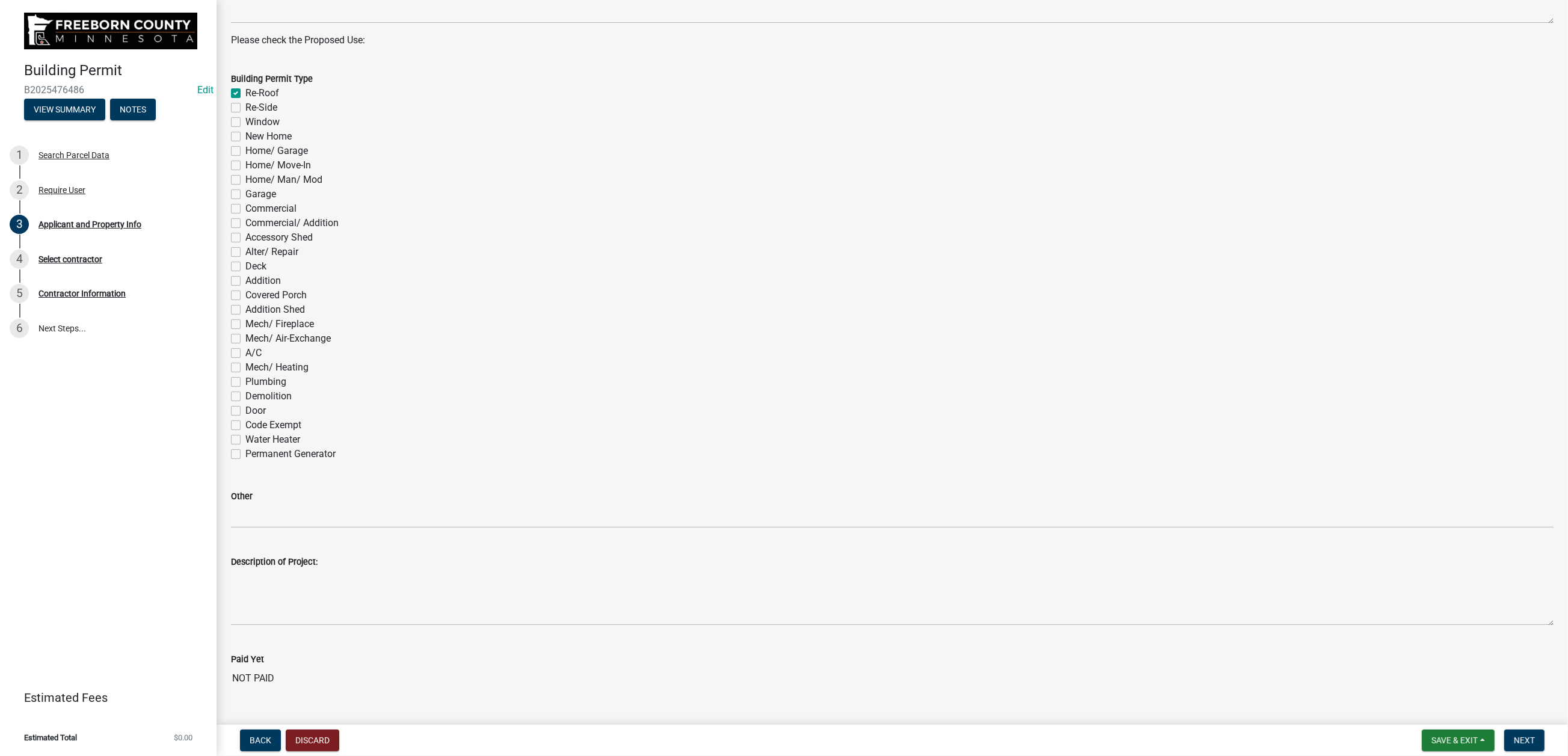
checkbox input "false"
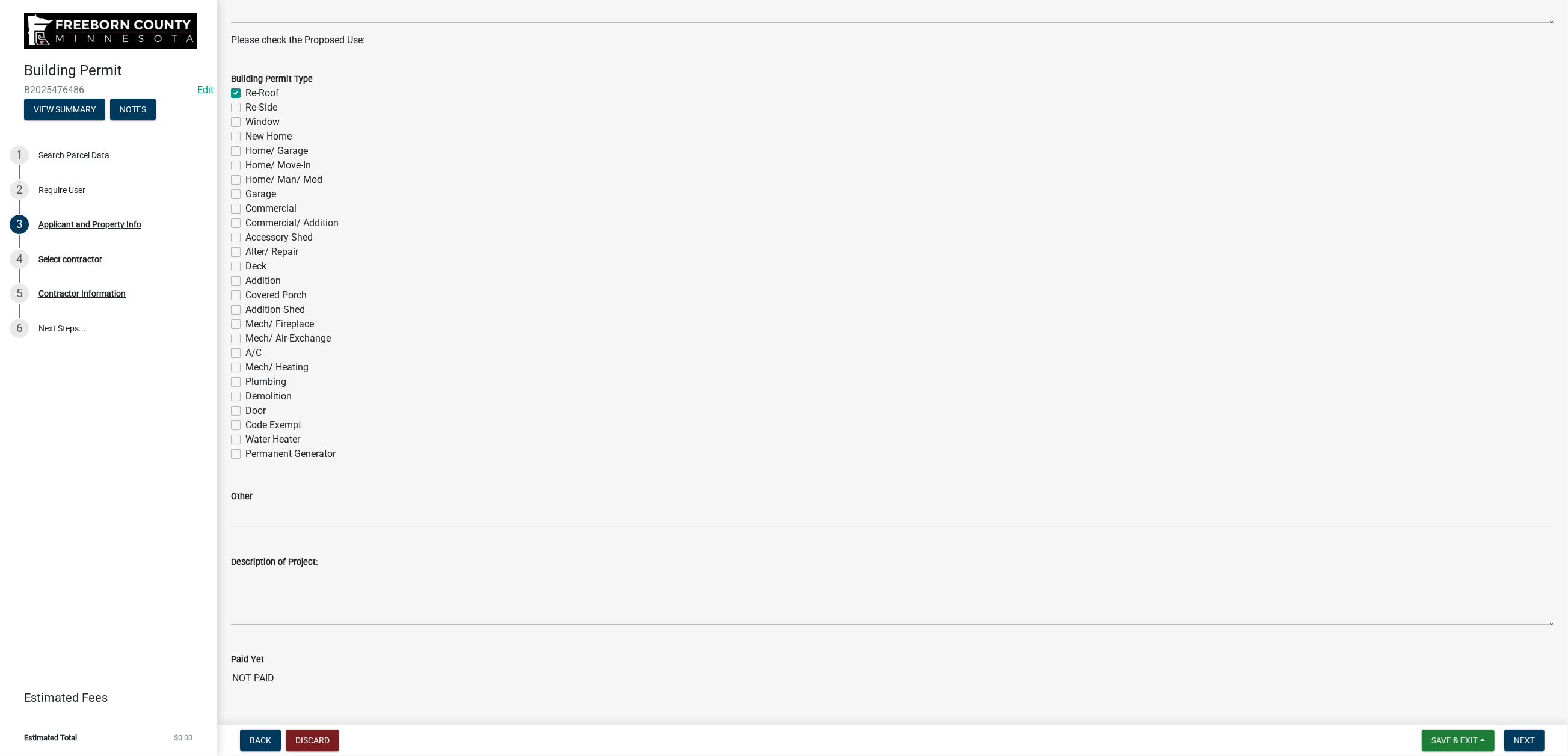
checkbox input "false"
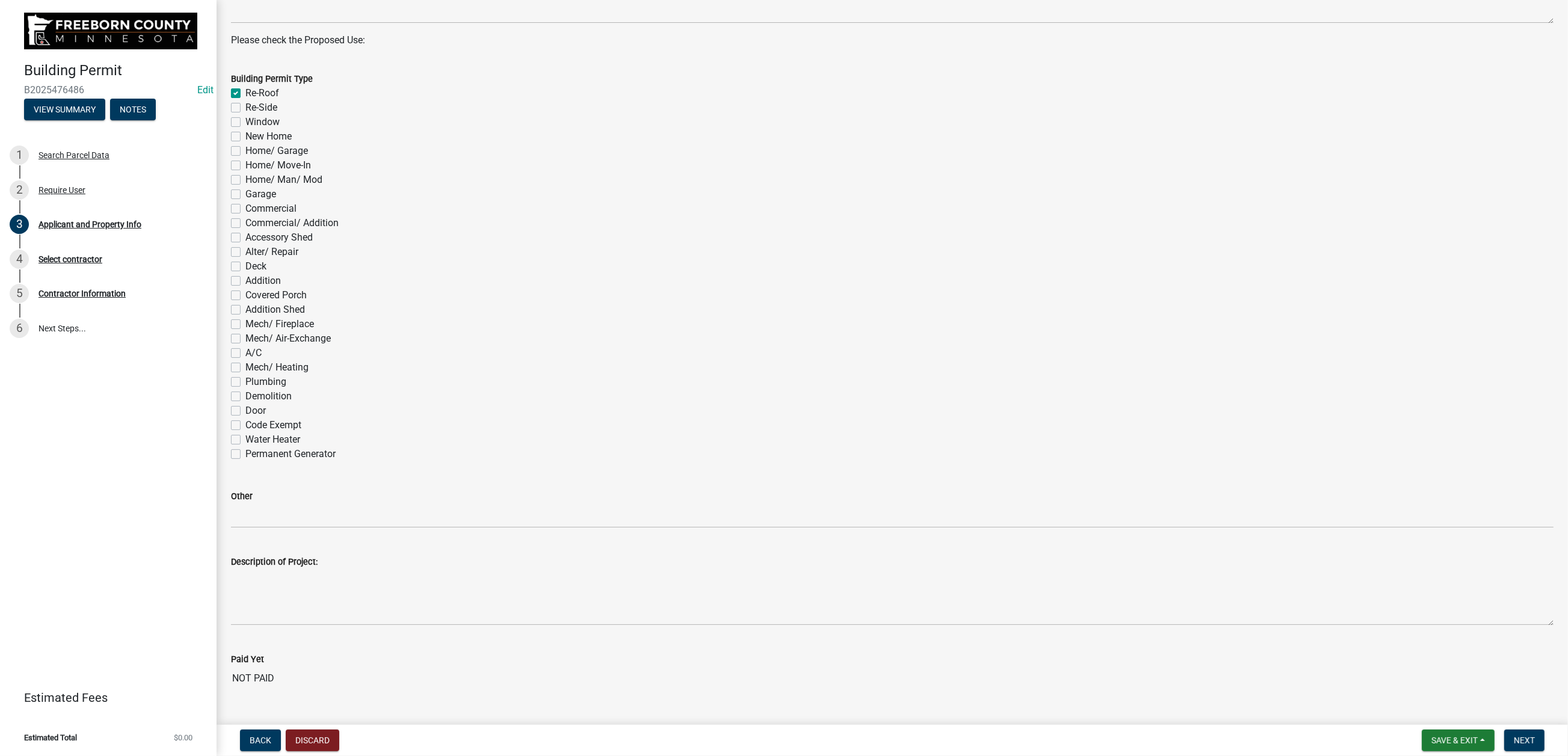
checkbox input "false"
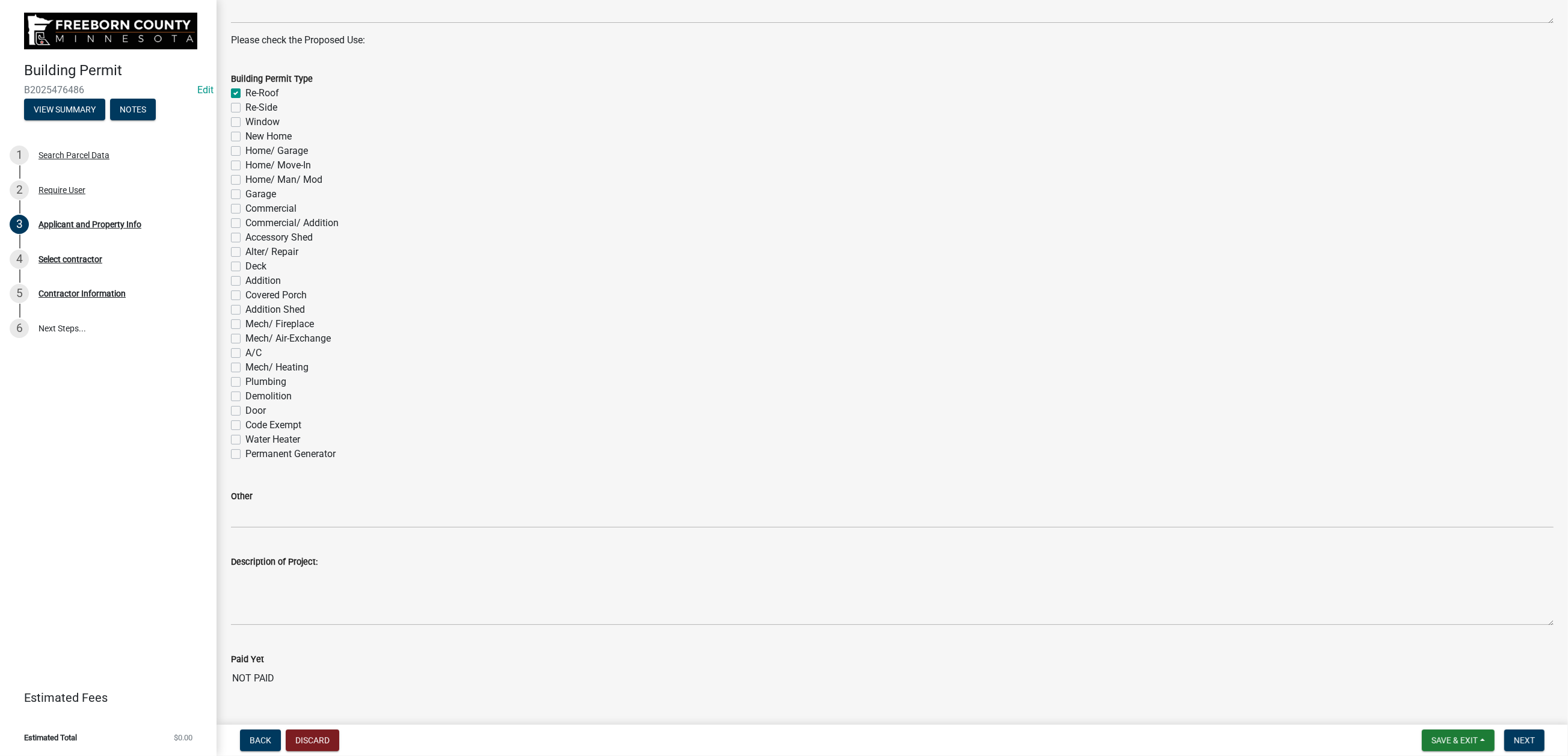
checkbox input "false"
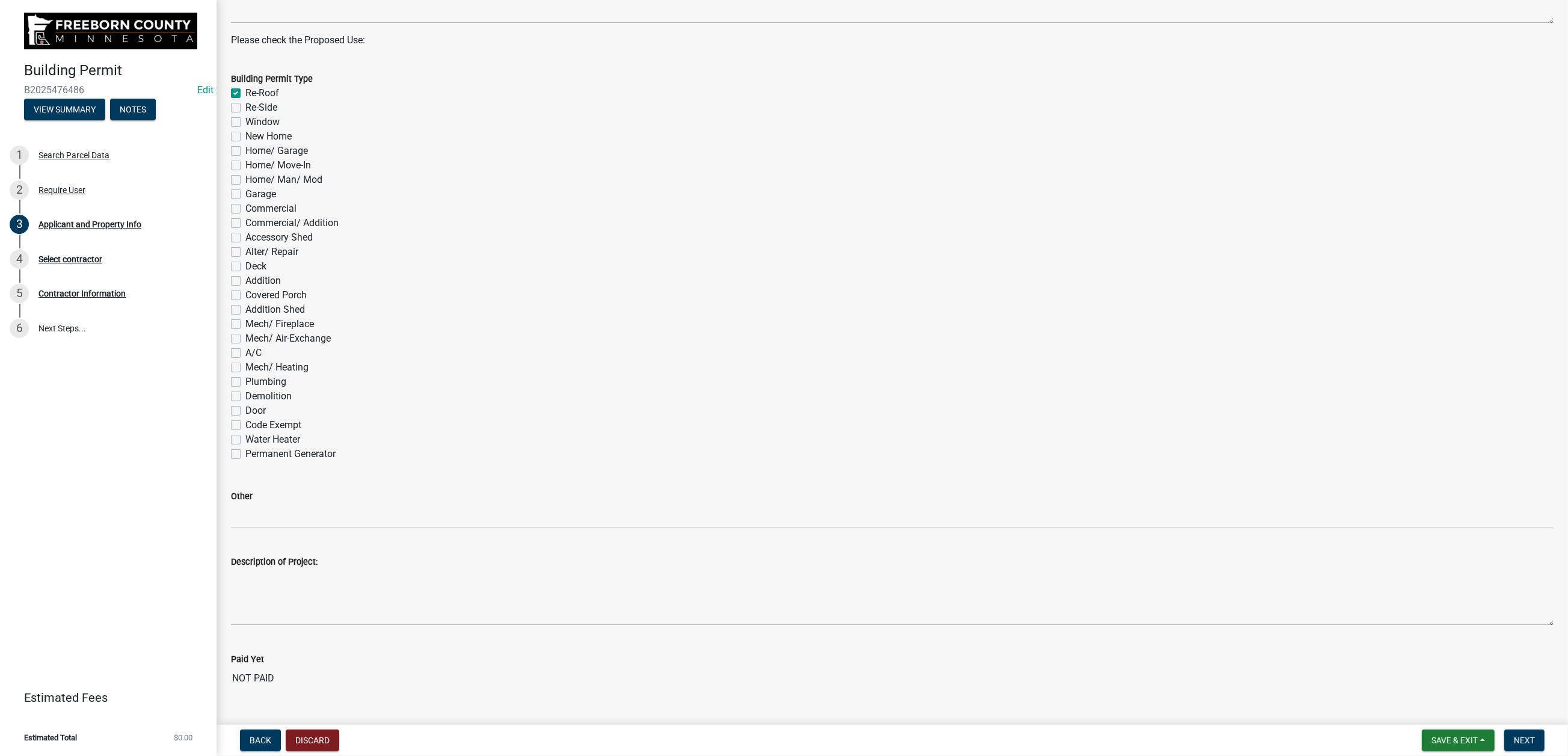
checkbox input "false"
click at [246, 115] on label "Re-Side" at bounding box center [261, 107] width 32 height 15
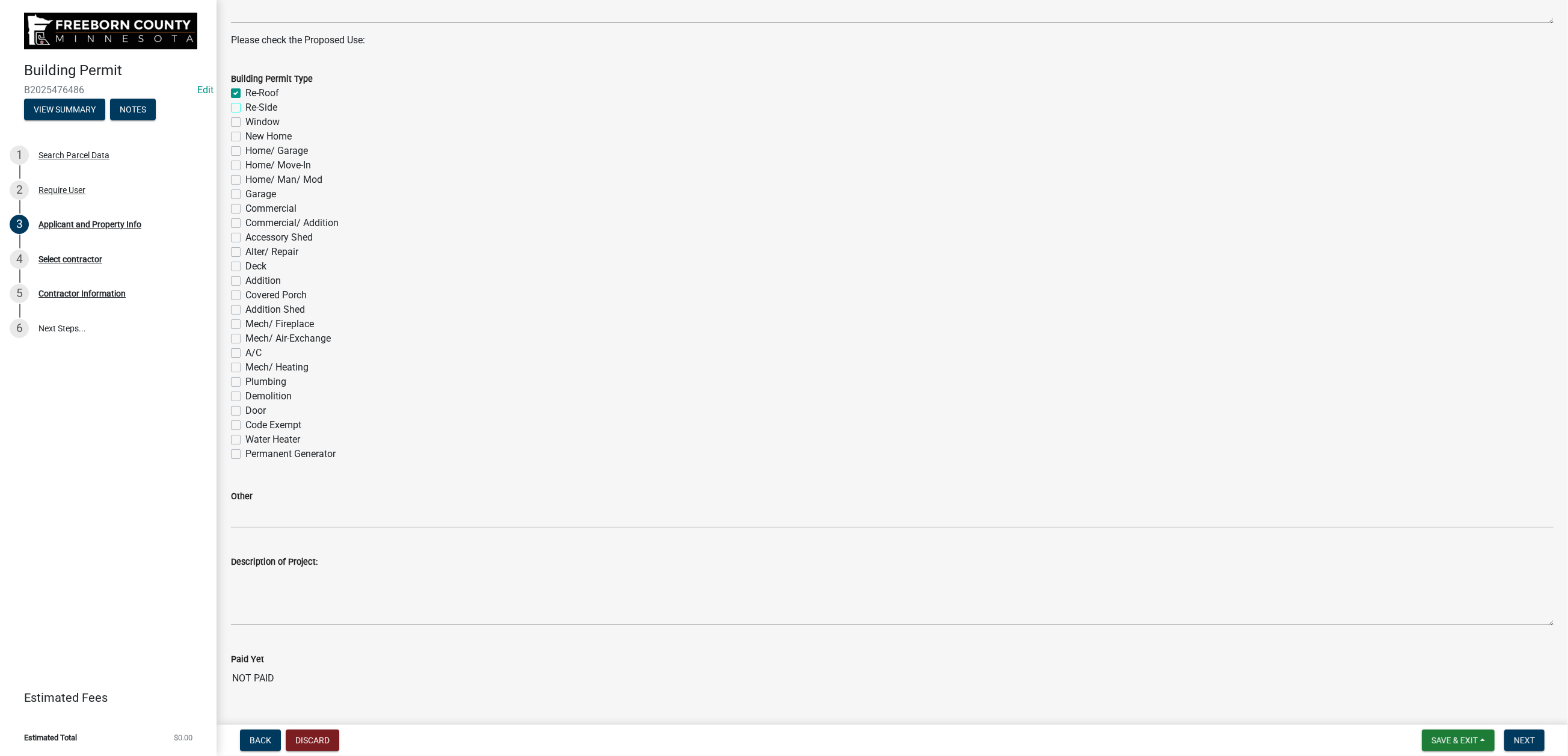
click at [246, 108] on input "Re-Side" at bounding box center [249, 104] width 8 height 8
checkbox input "true"
checkbox input "false"
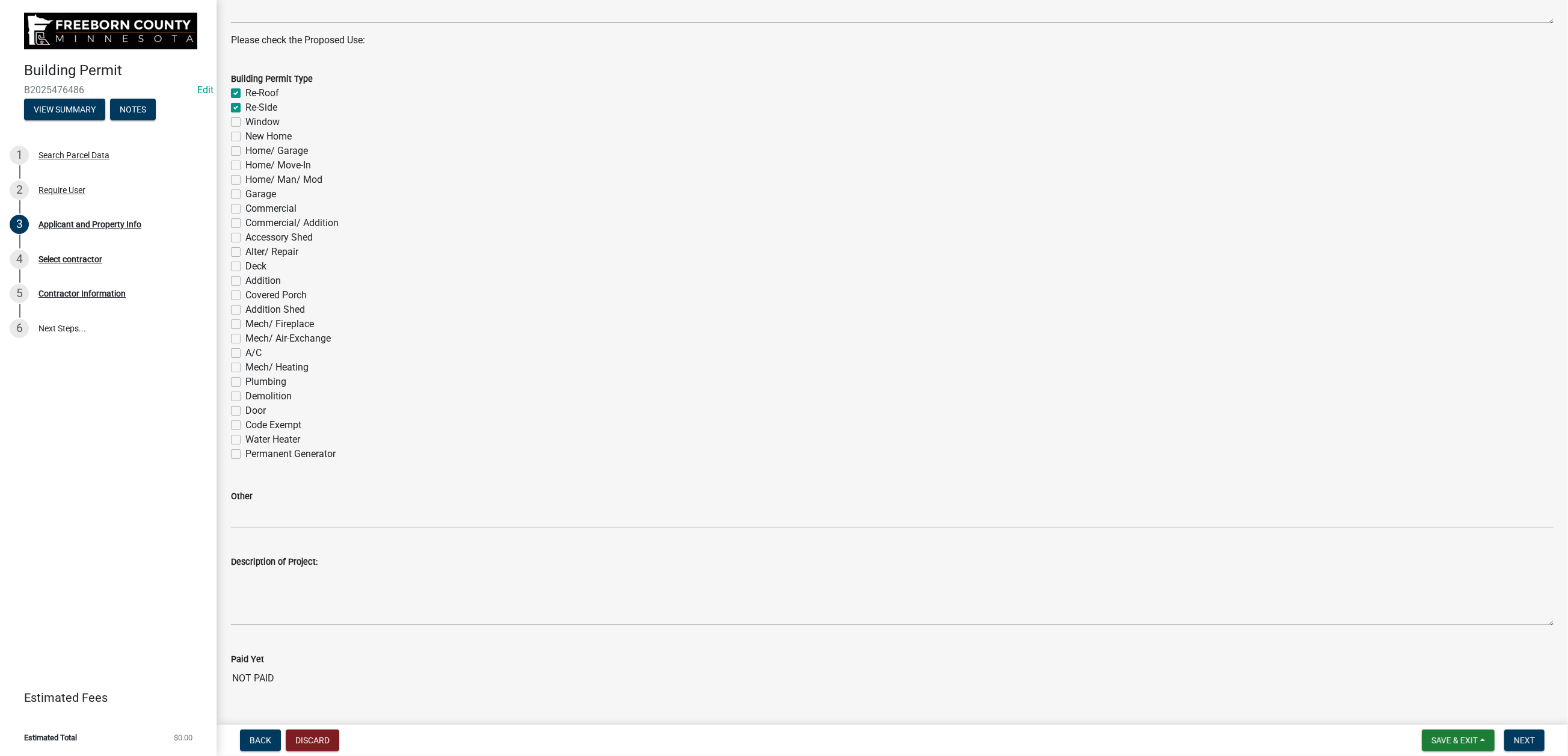
checkbox input "false"
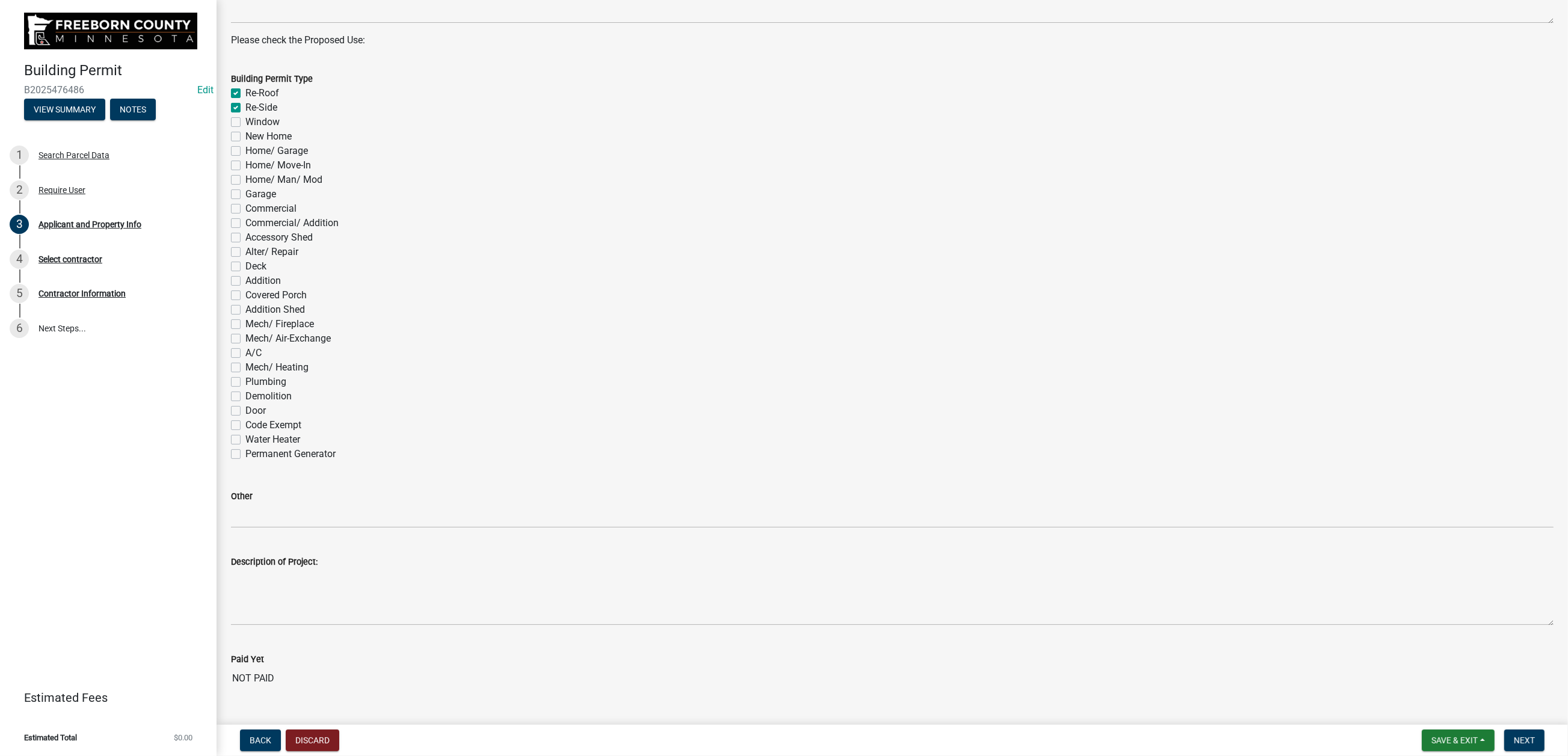
checkbox input "false"
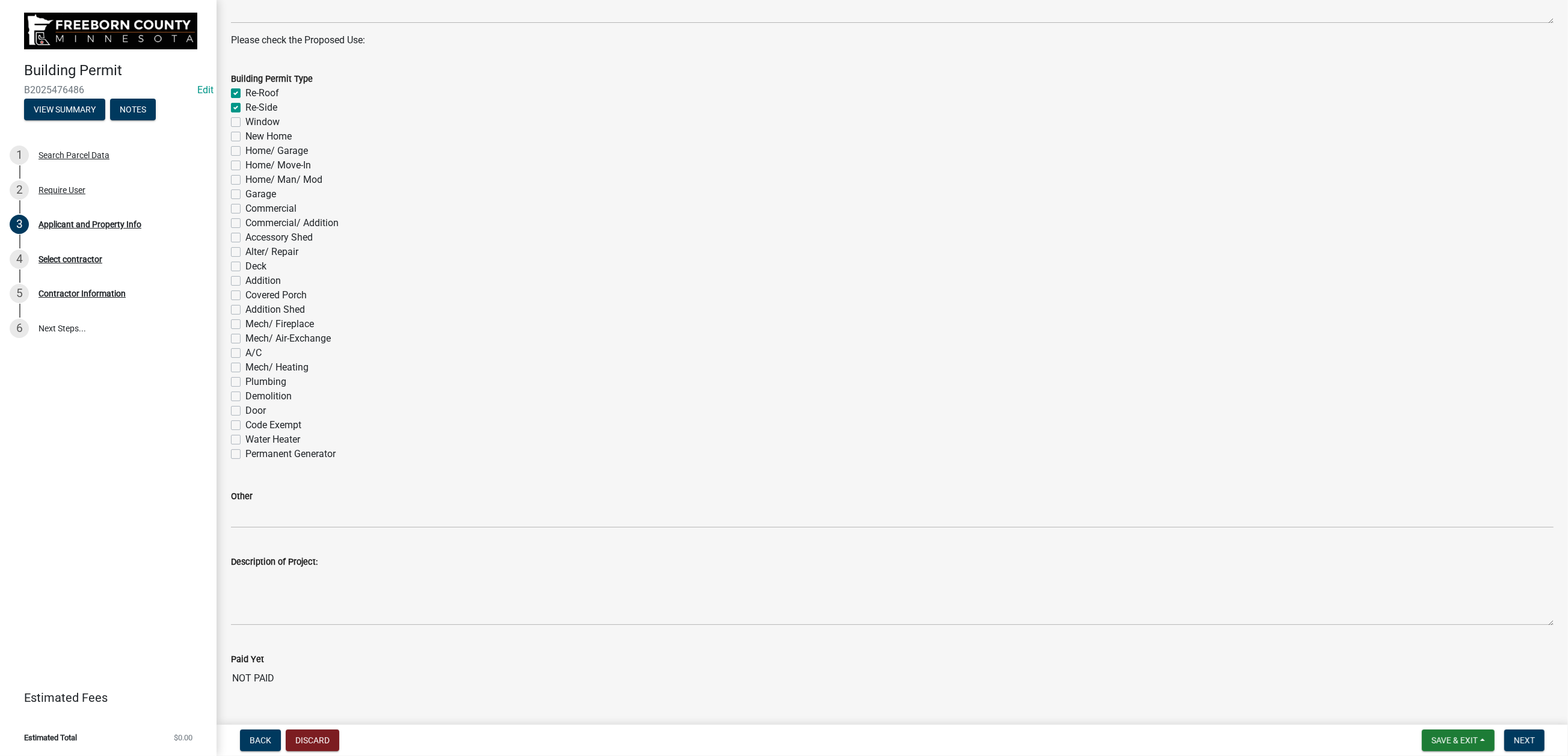
checkbox input "false"
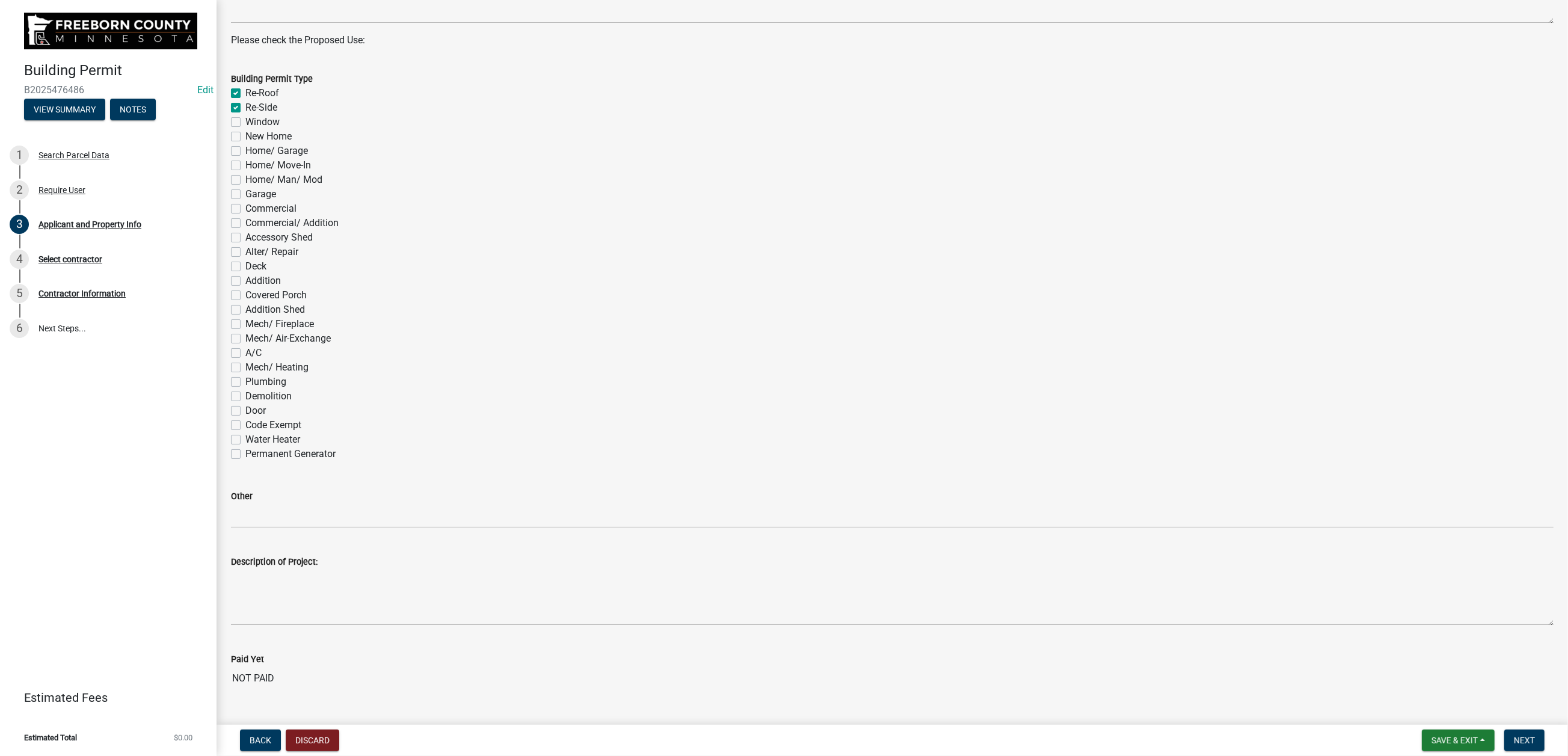
checkbox input "false"
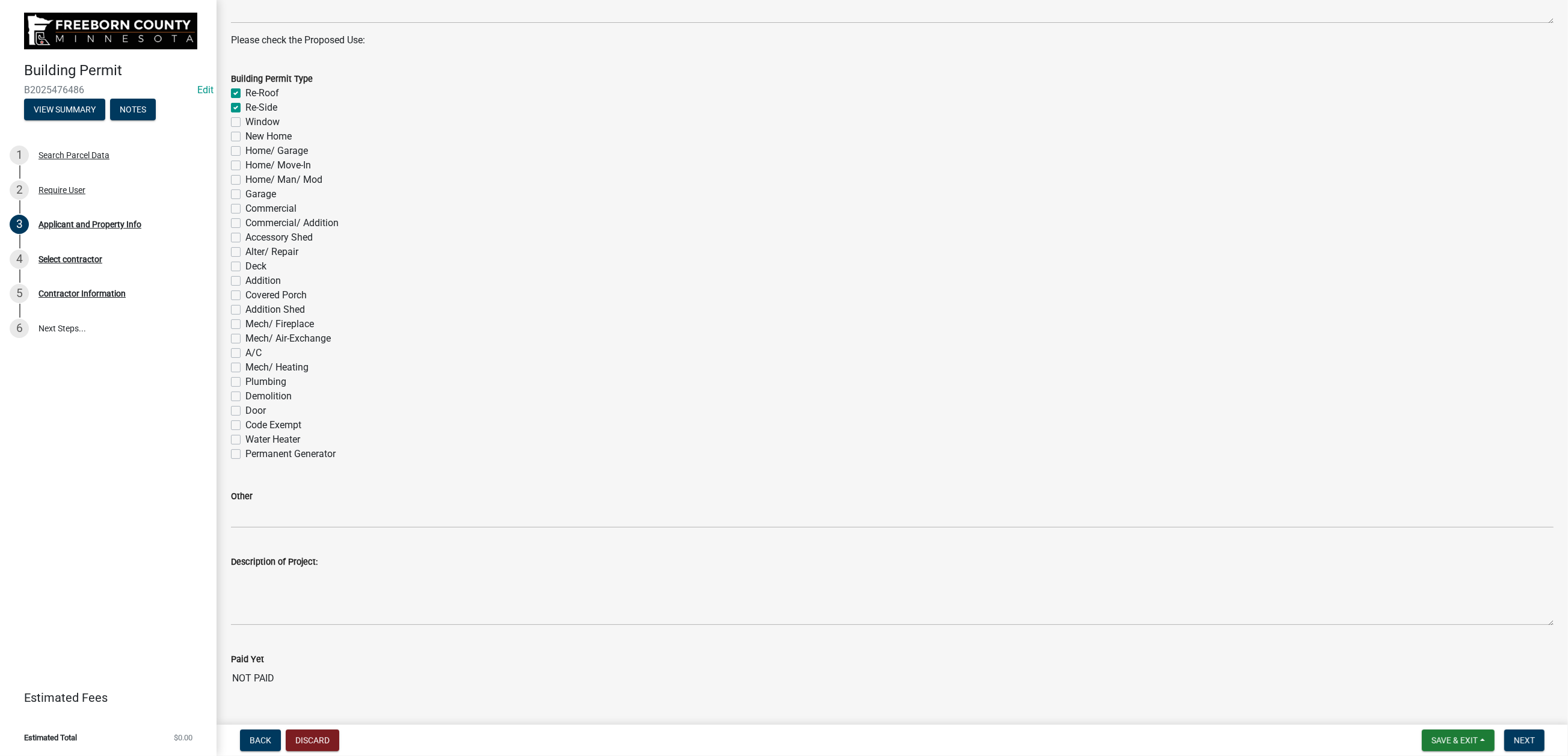
checkbox input "false"
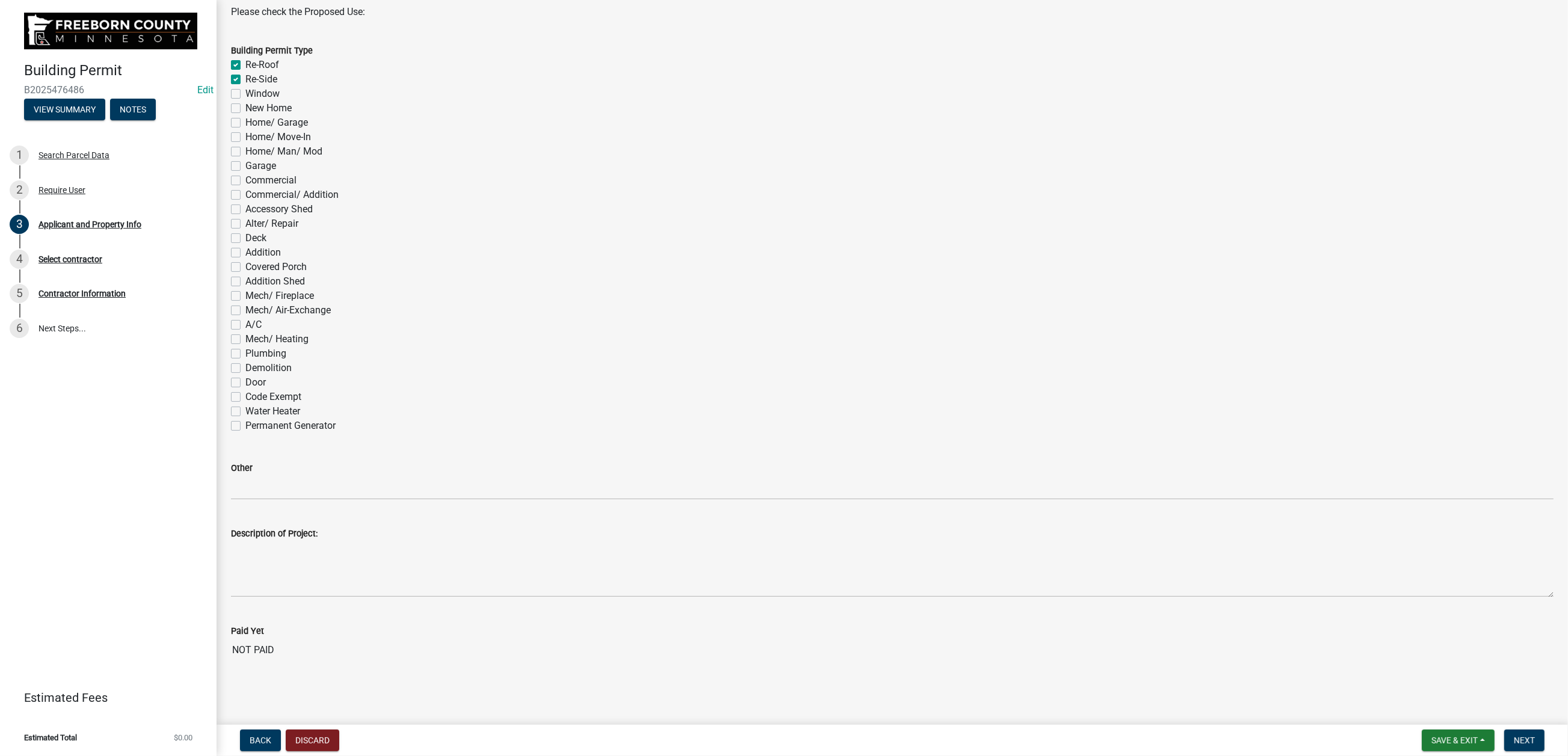
scroll to position [812, 0]
click at [246, 390] on label "Door" at bounding box center [256, 382] width 21 height 15
click at [246, 383] on input "Door" at bounding box center [249, 379] width 8 height 8
checkbox input "true"
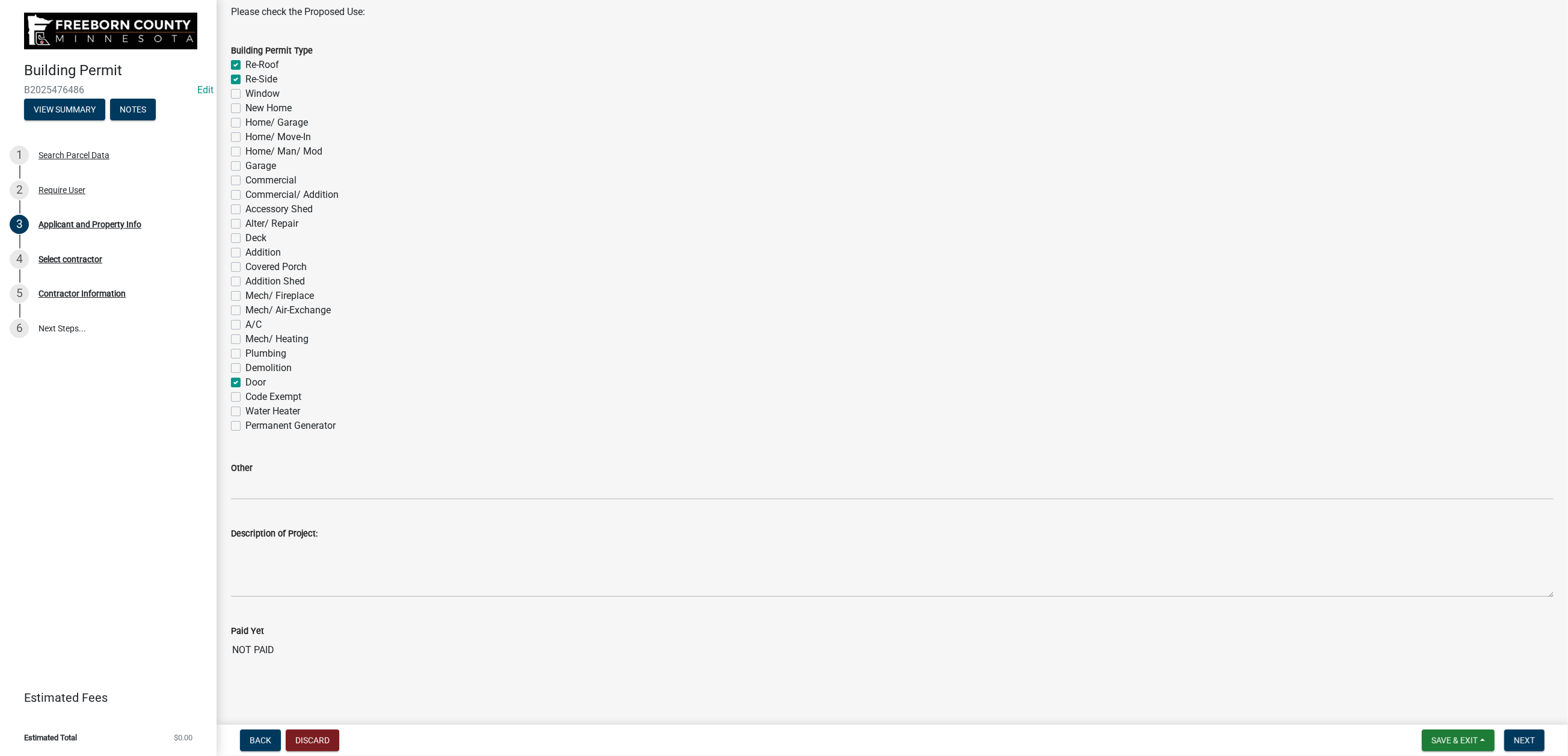
checkbox input "true"
checkbox input "false"
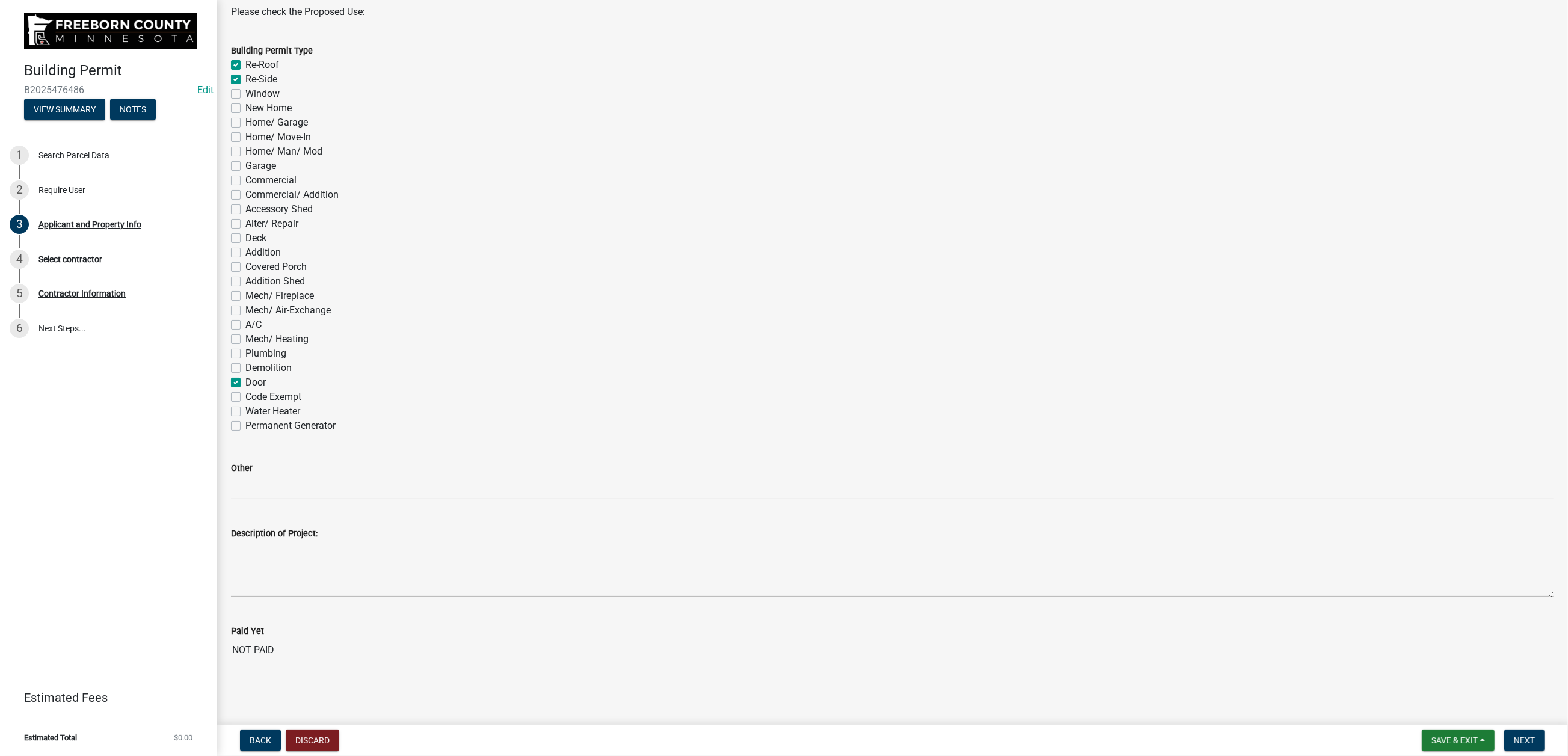
checkbox input "false"
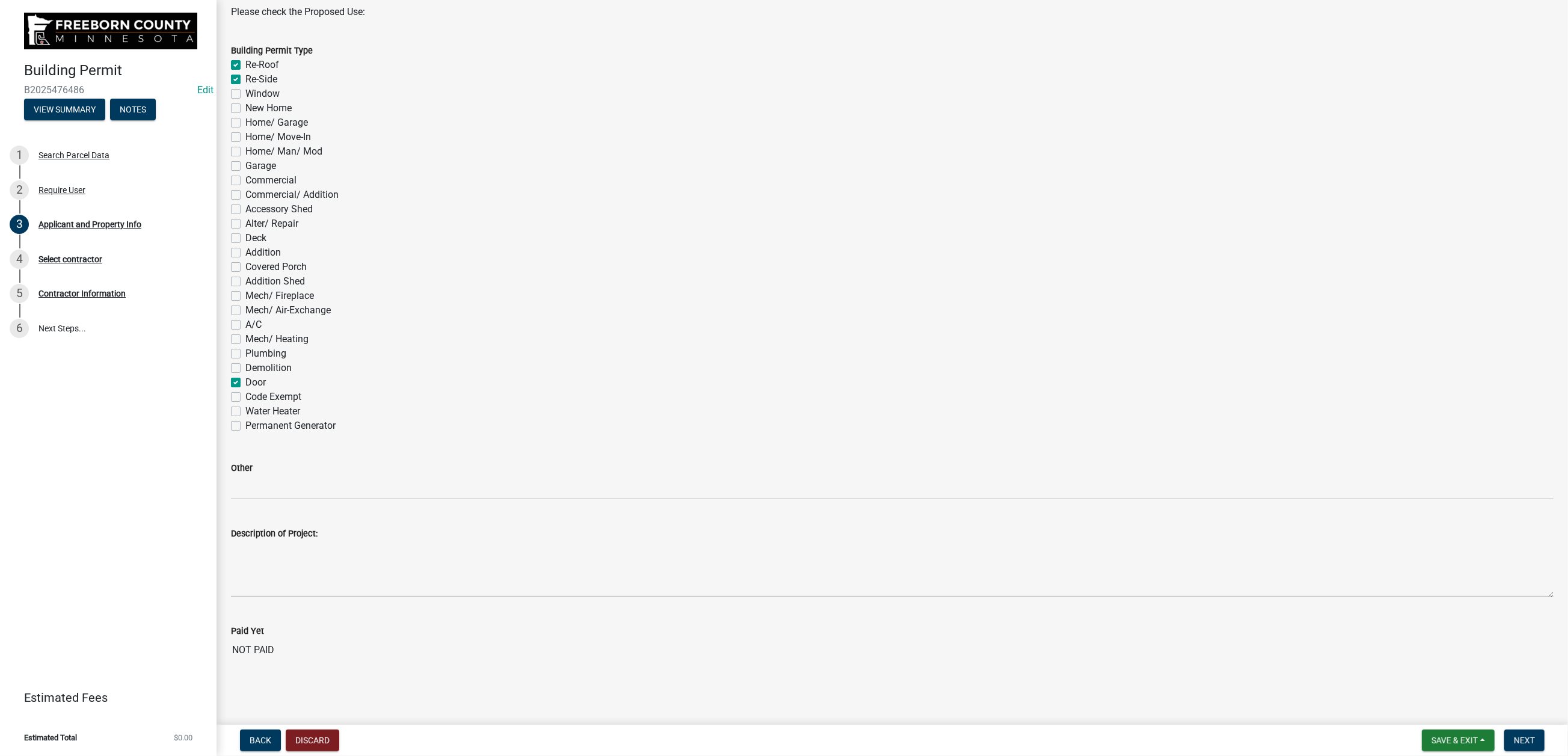
checkbox input "false"
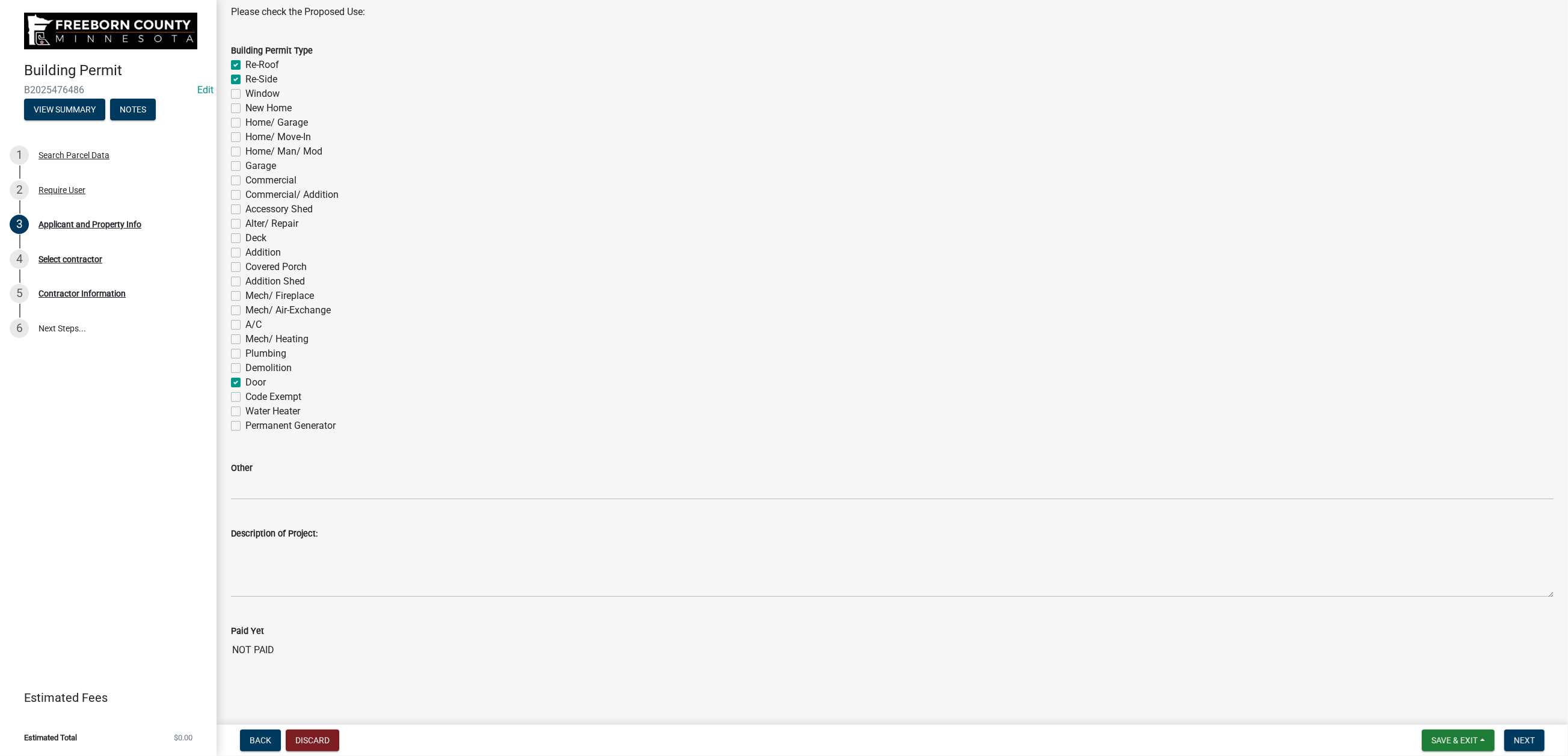
checkbox input "false"
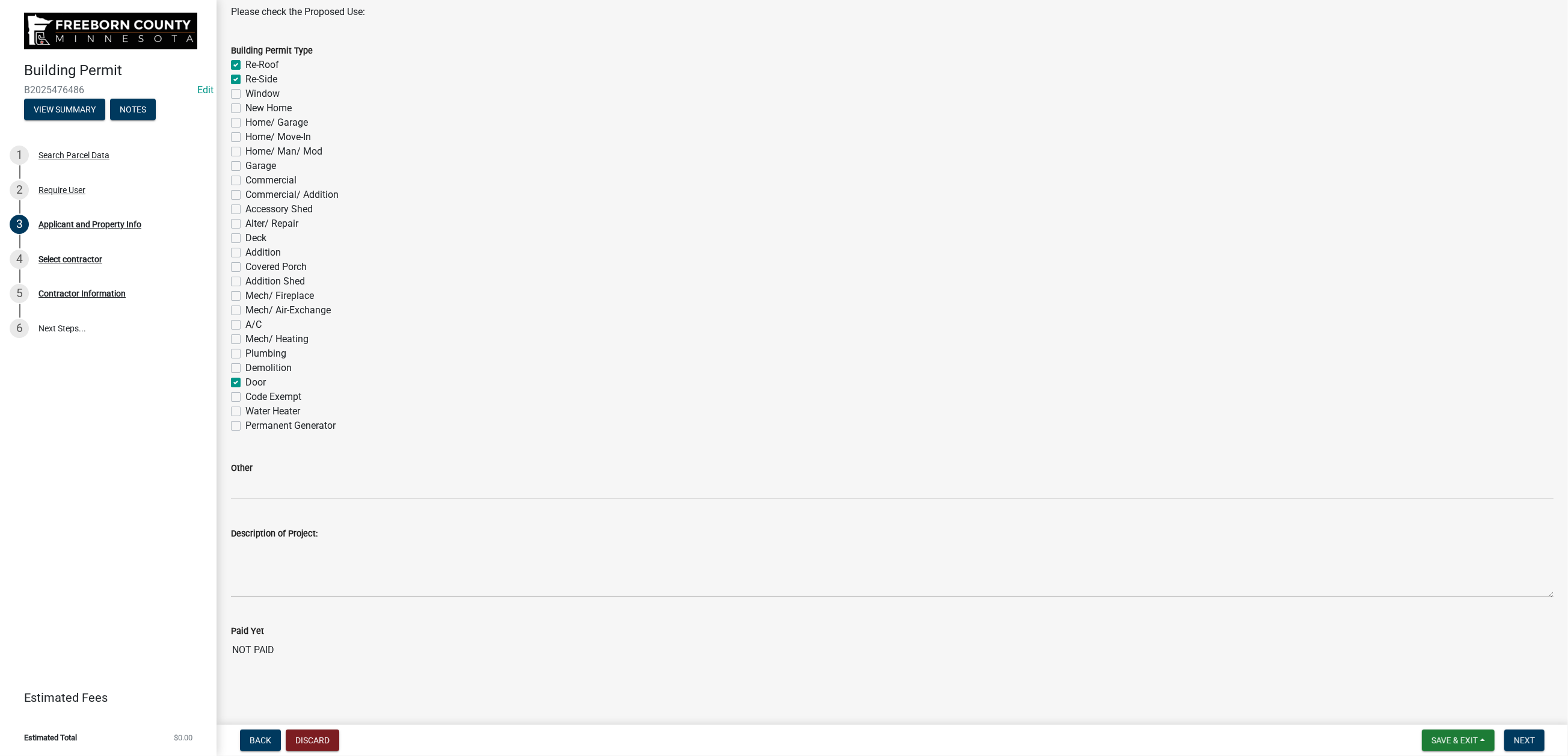
checkbox input "false"
checkbox input "true"
checkbox input "false"
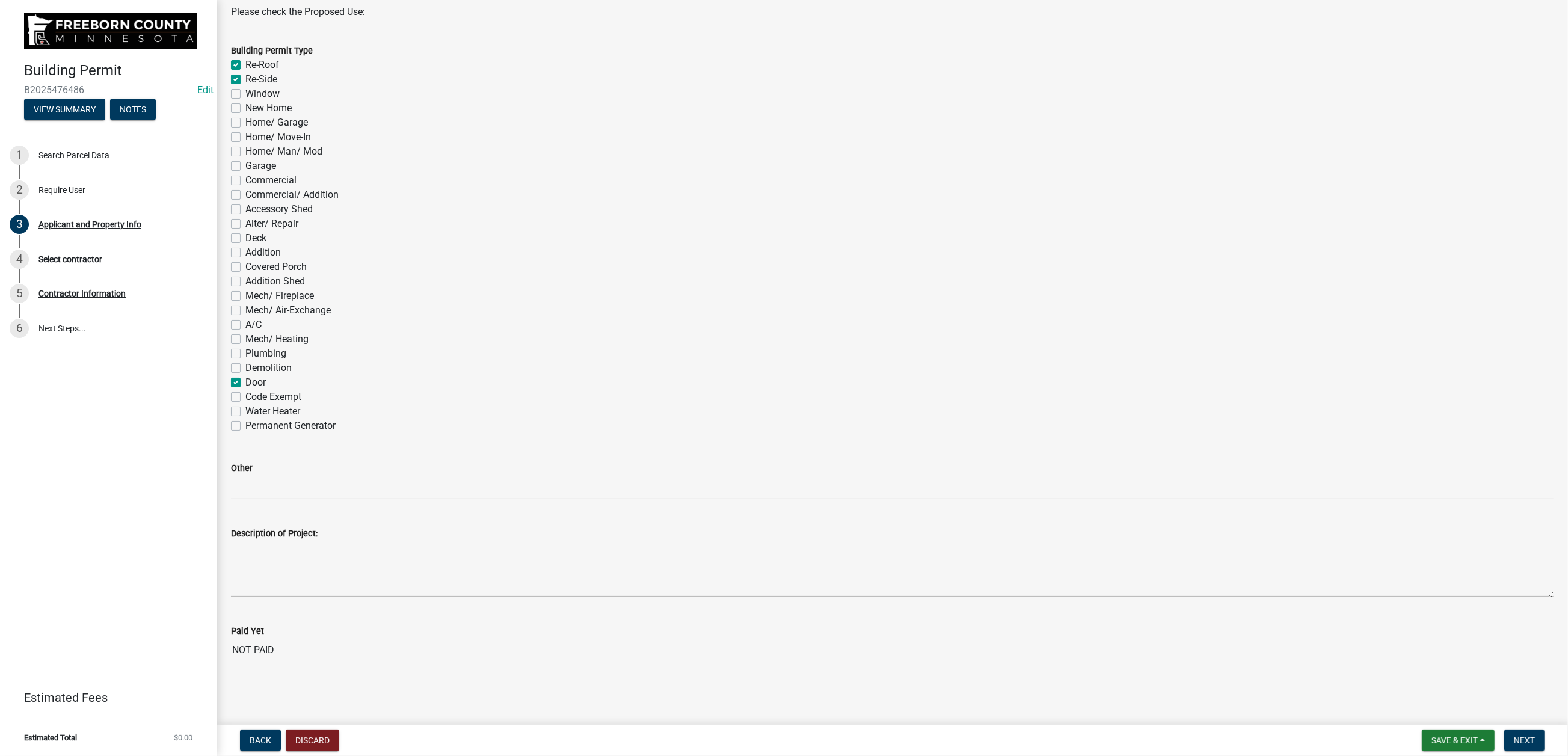
scroll to position [1192, 0]
click at [1291, 607] on span "Next" at bounding box center [1524, 740] width 21 height 9
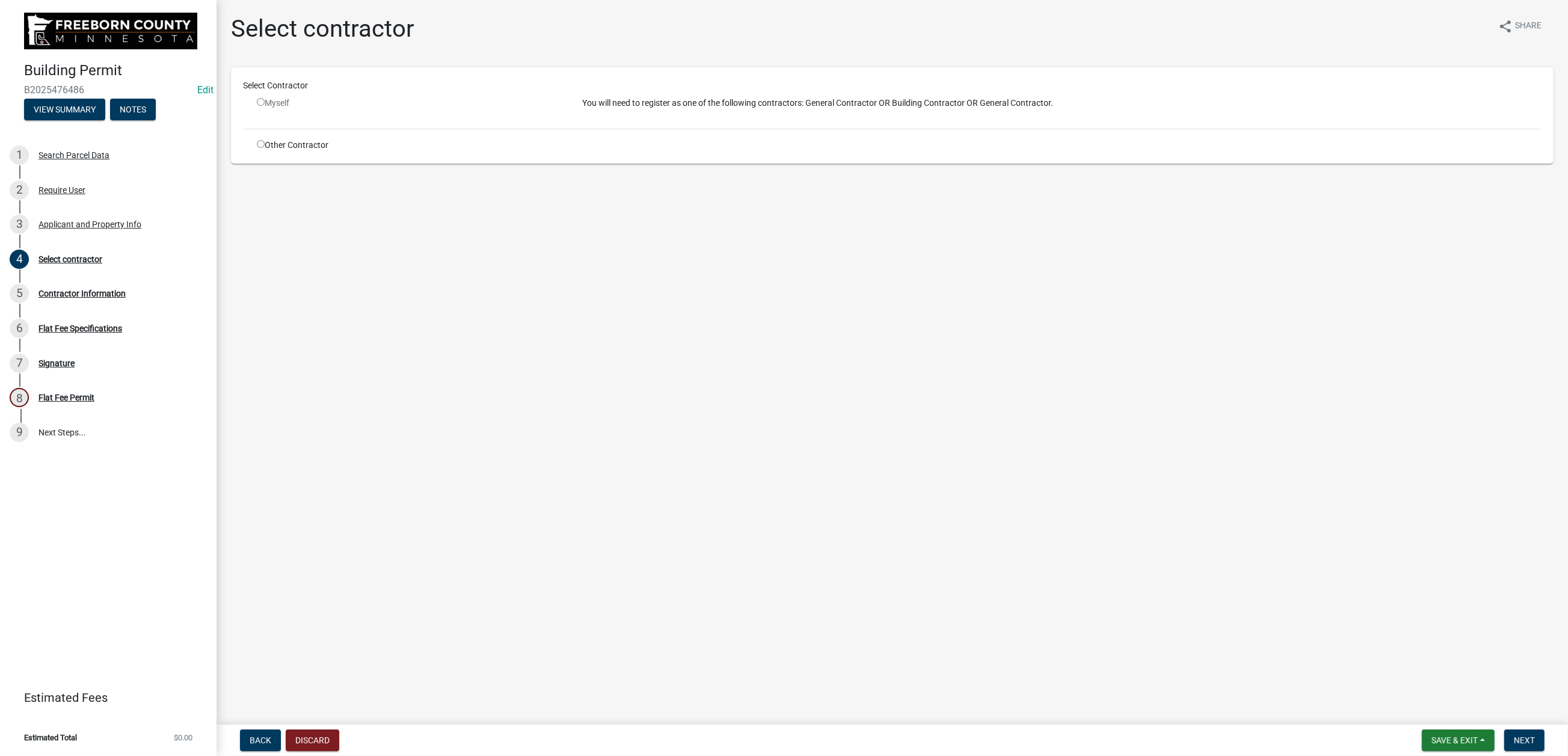
click at [265, 148] on input "radio" at bounding box center [260, 143] width 8 height 8
radio input "true"
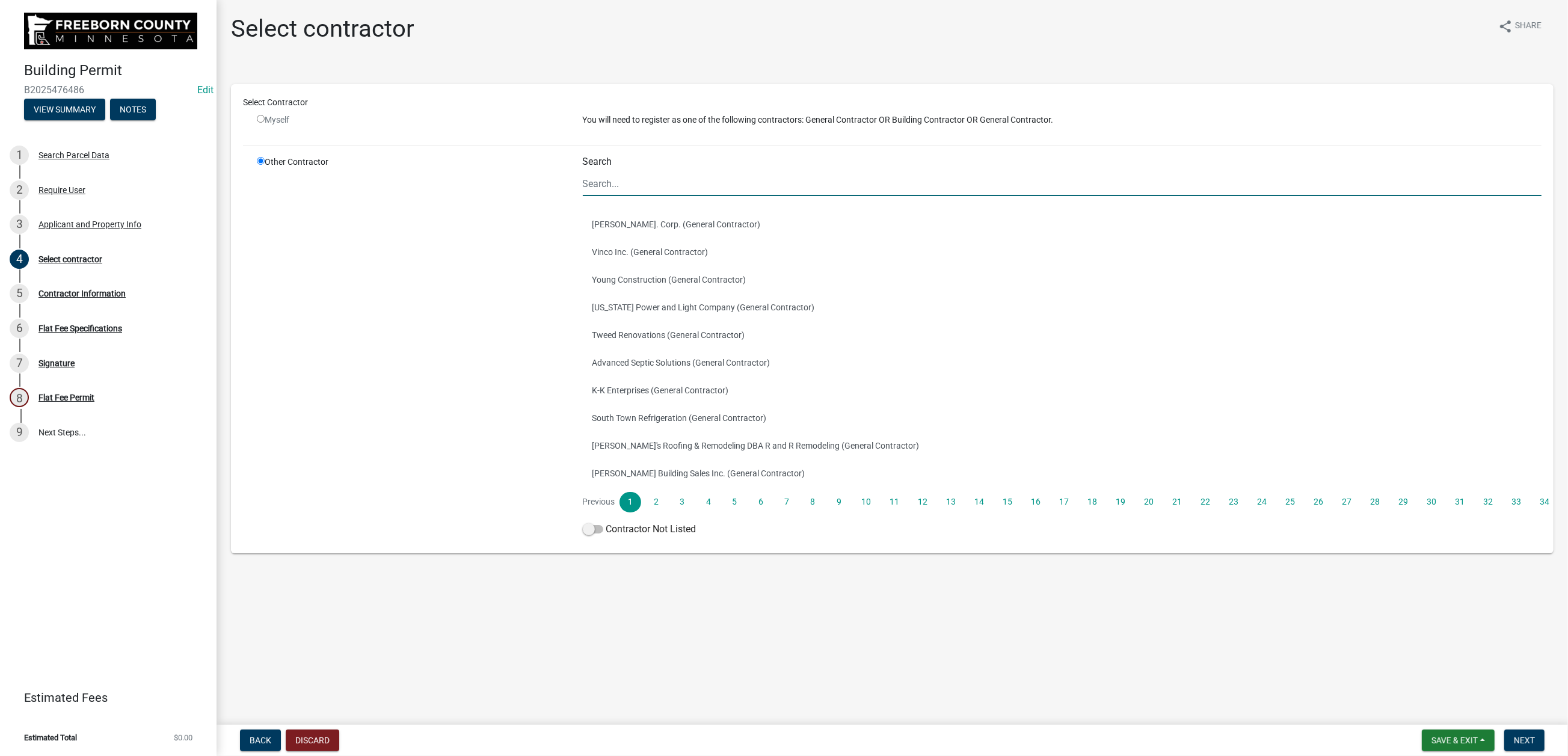
click at [625, 196] on input "Search" at bounding box center [1063, 184] width 960 height 25
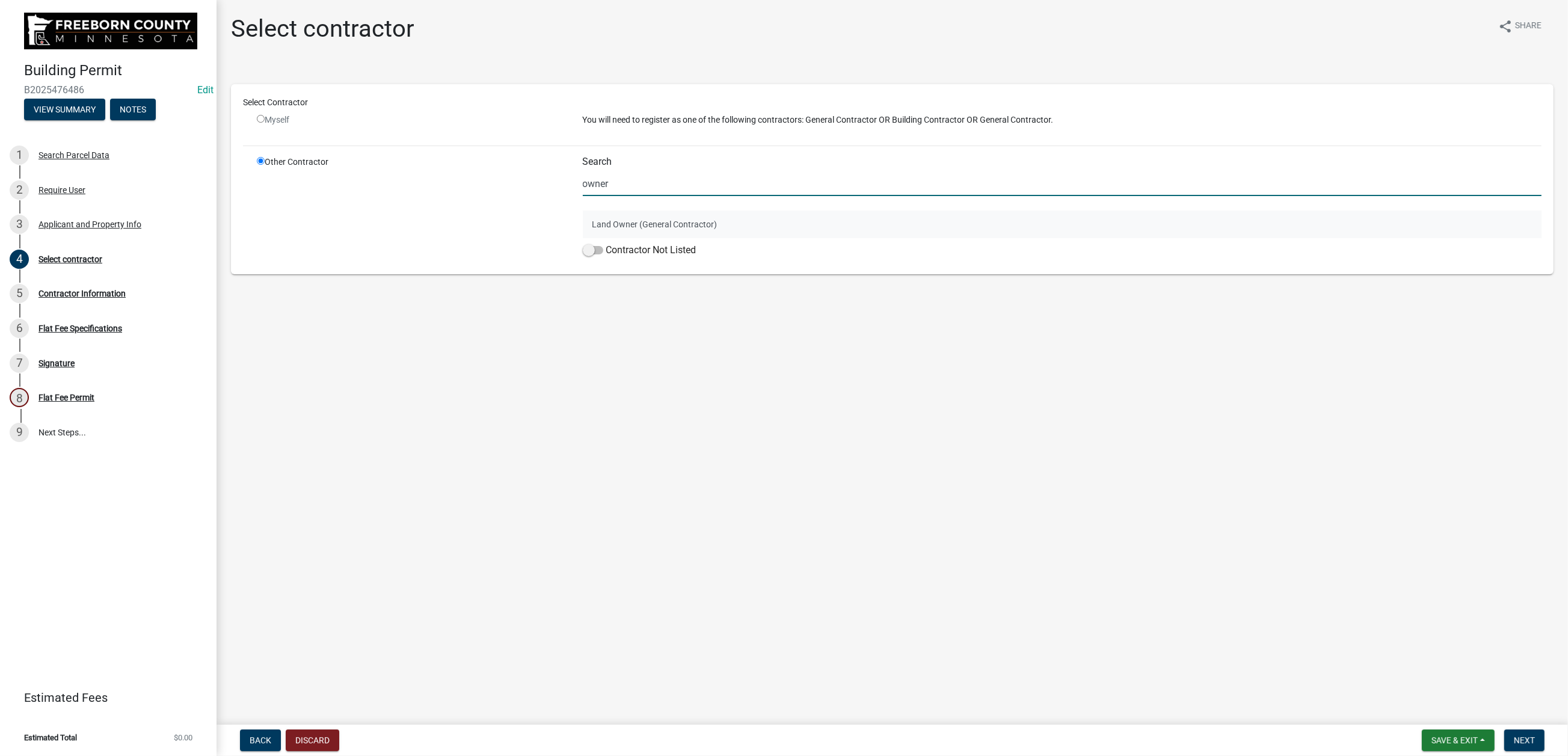
type input "owner"
click at [669, 238] on button "Land Owner (General Contractor)" at bounding box center [1063, 224] width 960 height 27
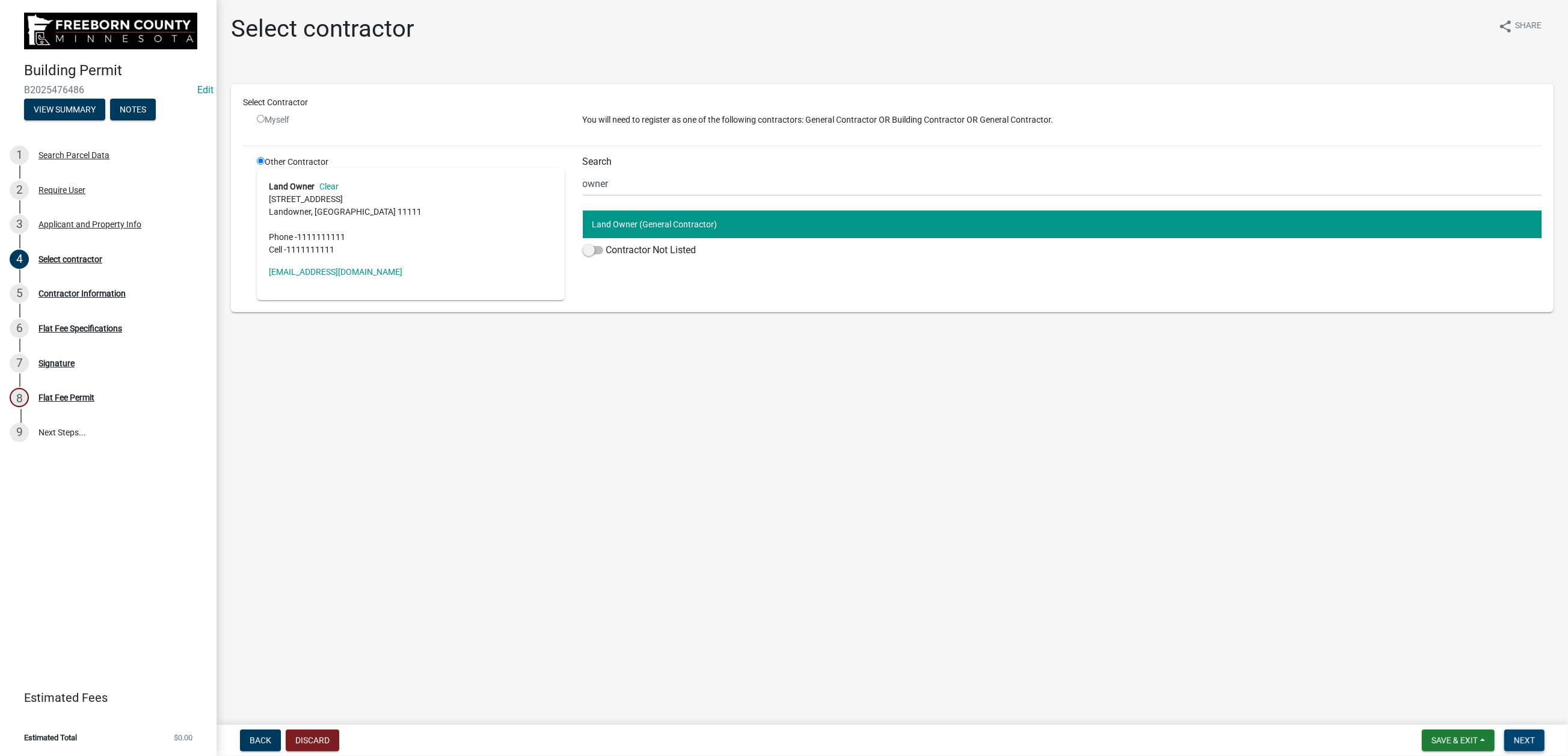
click at [1291, 607] on span "Next" at bounding box center [1524, 740] width 21 height 9
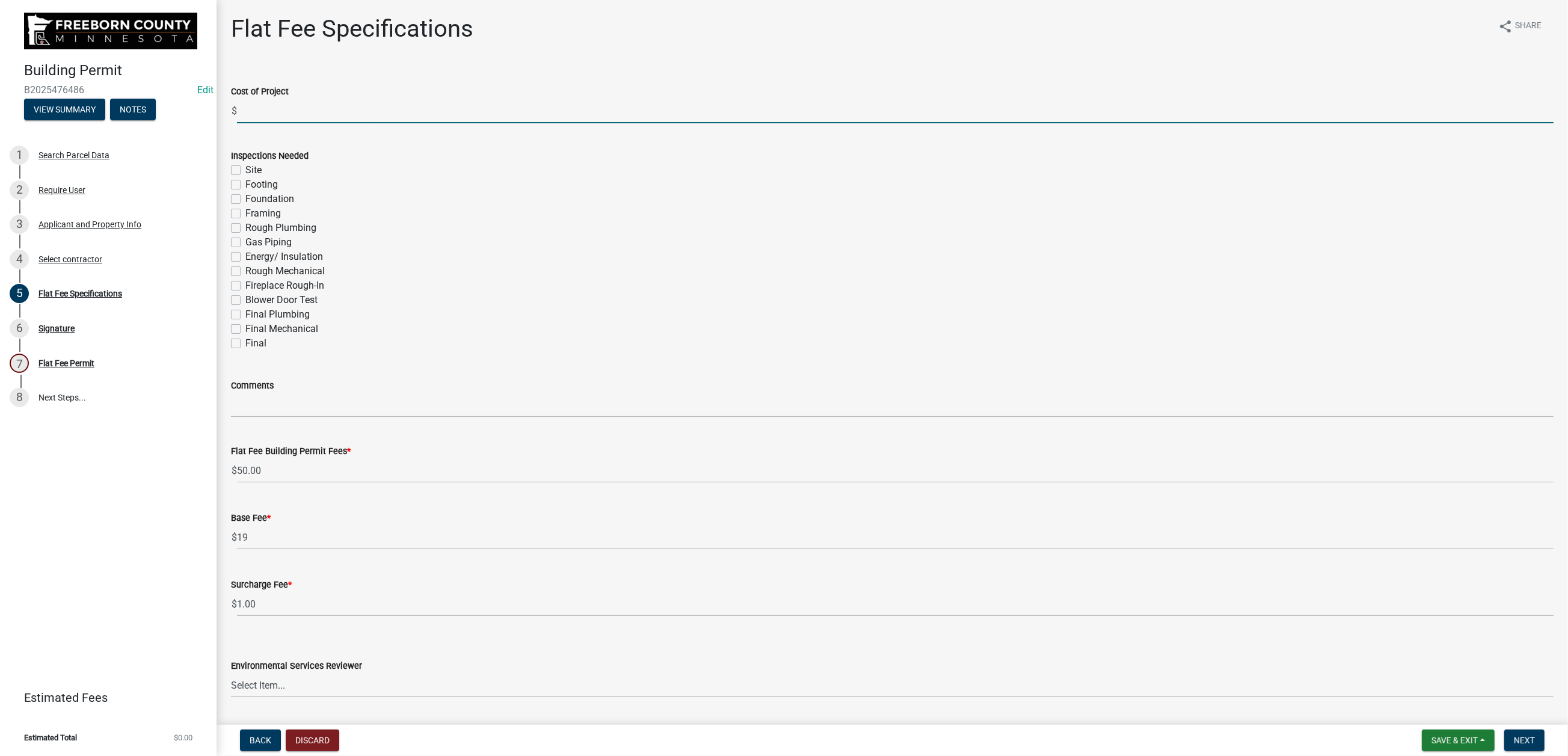
click at [265, 124] on input "text" at bounding box center [895, 111] width 1317 height 25
type input "5000"
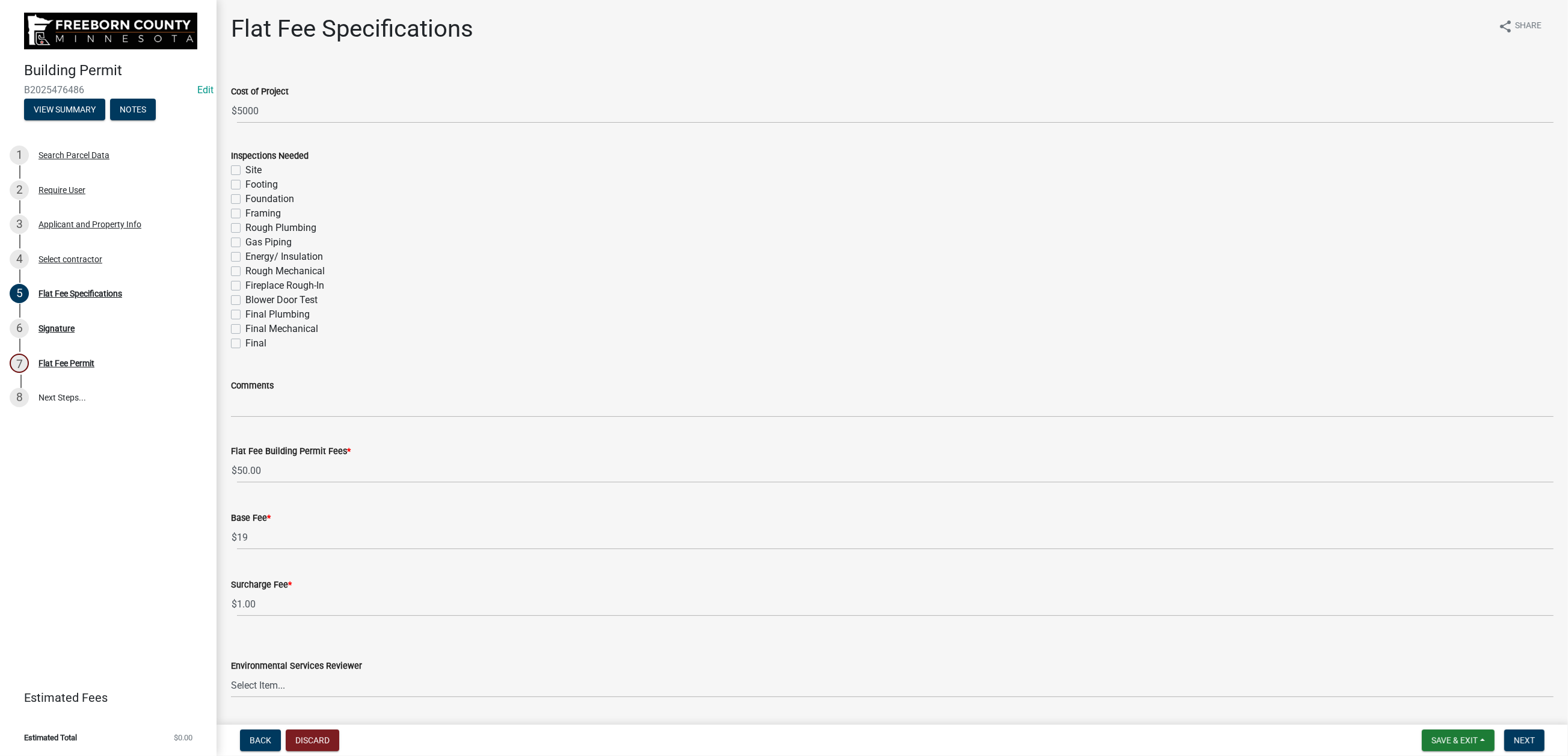
click at [246, 351] on label "Final" at bounding box center [256, 343] width 21 height 15
click at [246, 344] on input "Final" at bounding box center [249, 339] width 8 height 8
checkbox input "true"
checkbox input "false"
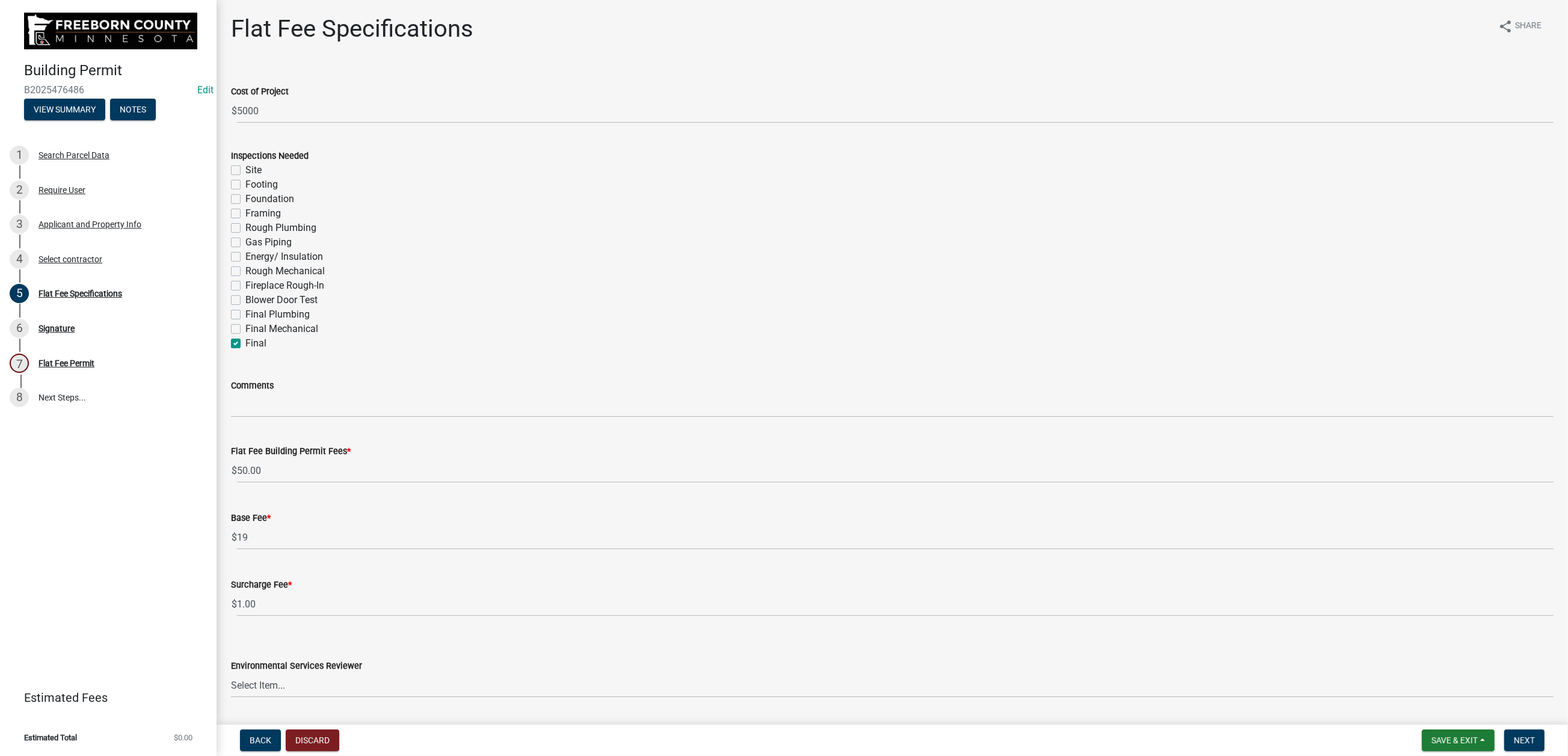
checkbox input "false"
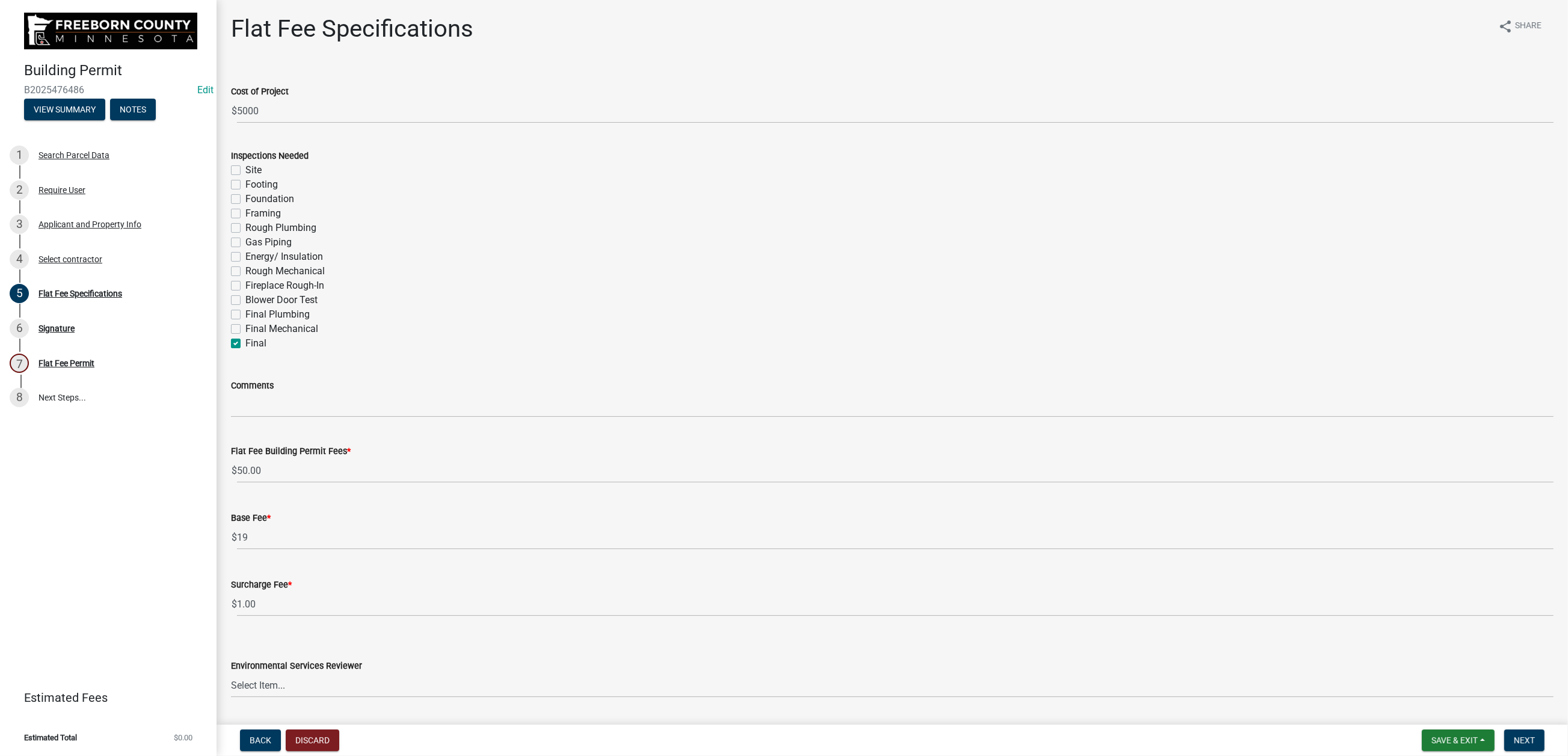
checkbox input "false"
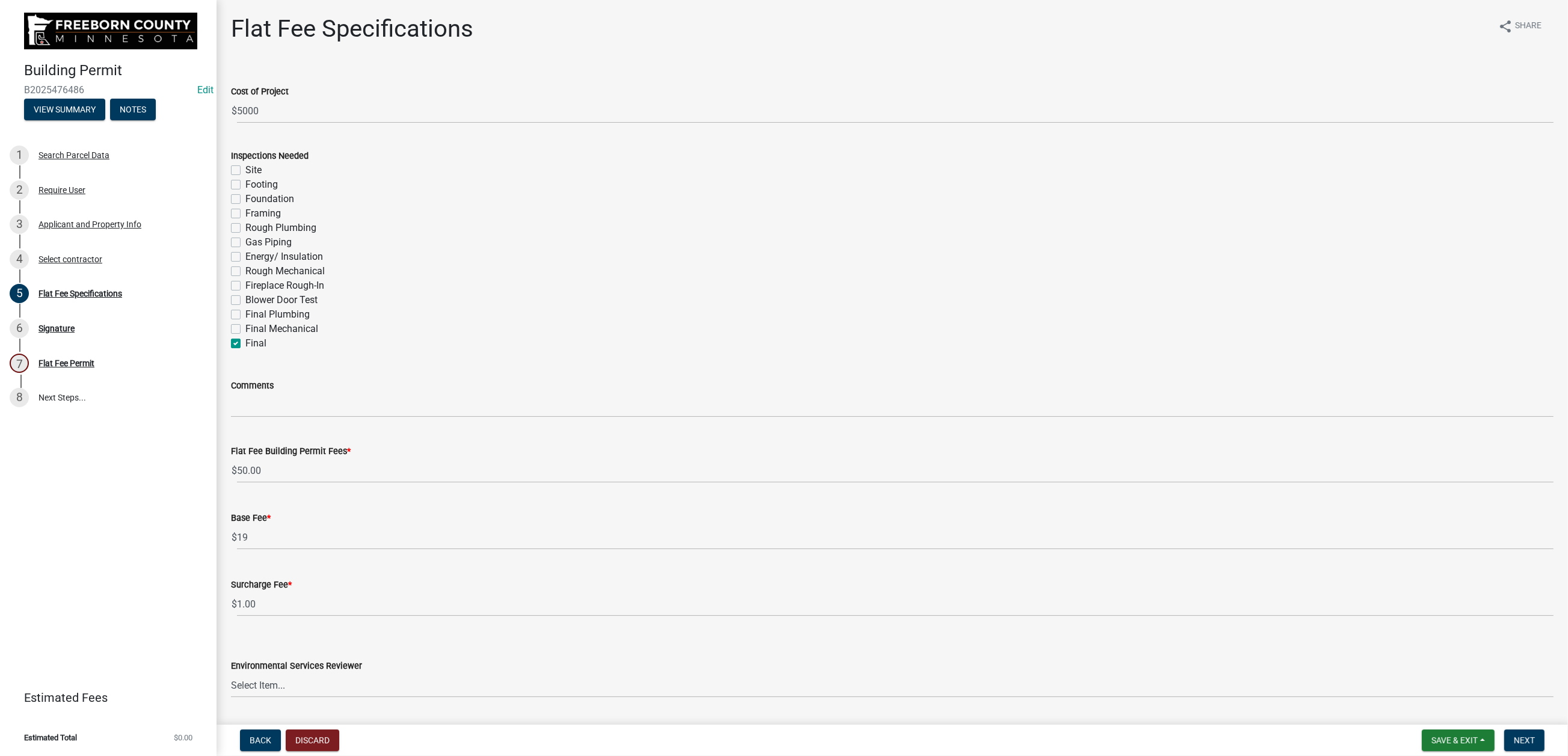
checkbox input "true"
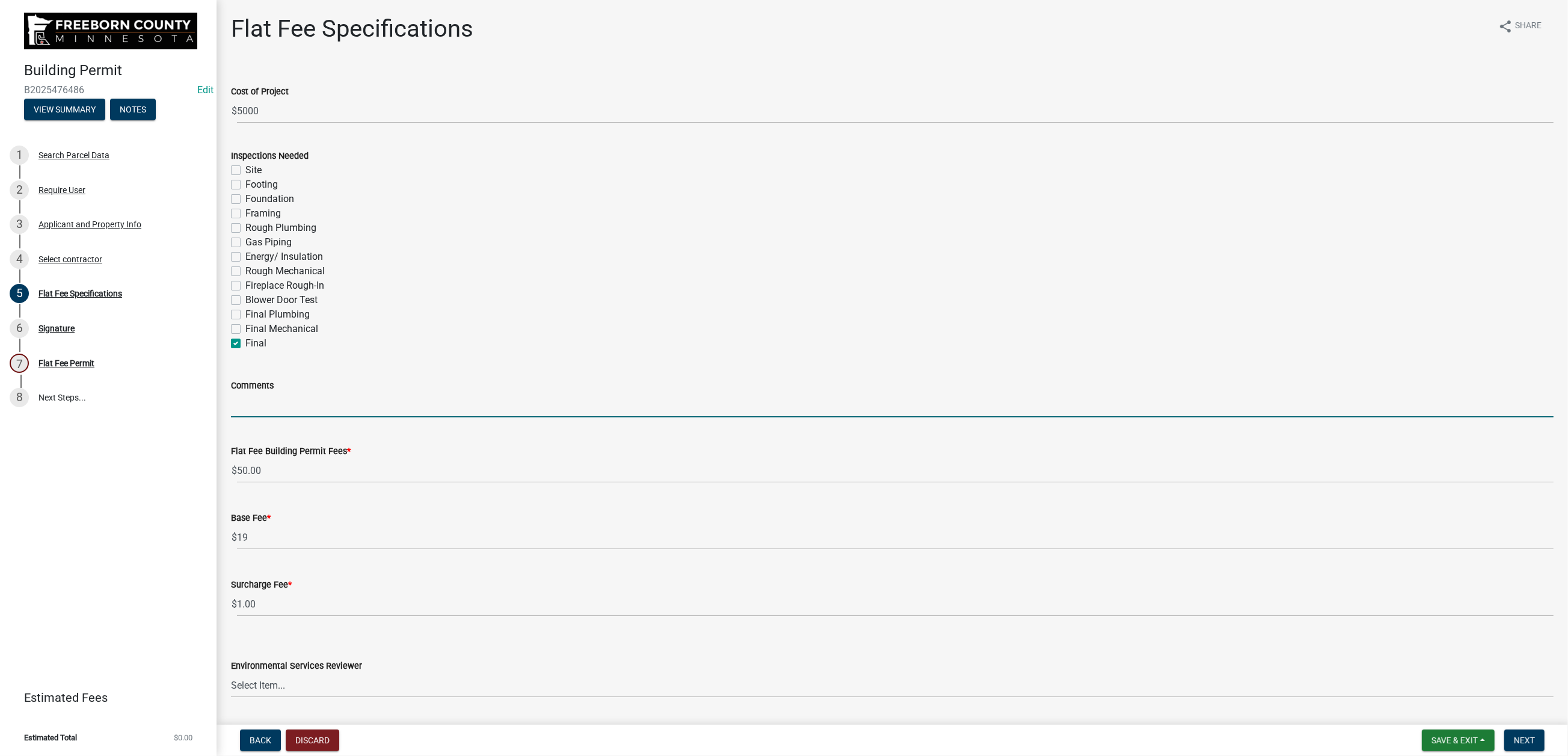
click at [296, 418] on input "Comments" at bounding box center [893, 405] width 1323 height 25
type input "r"
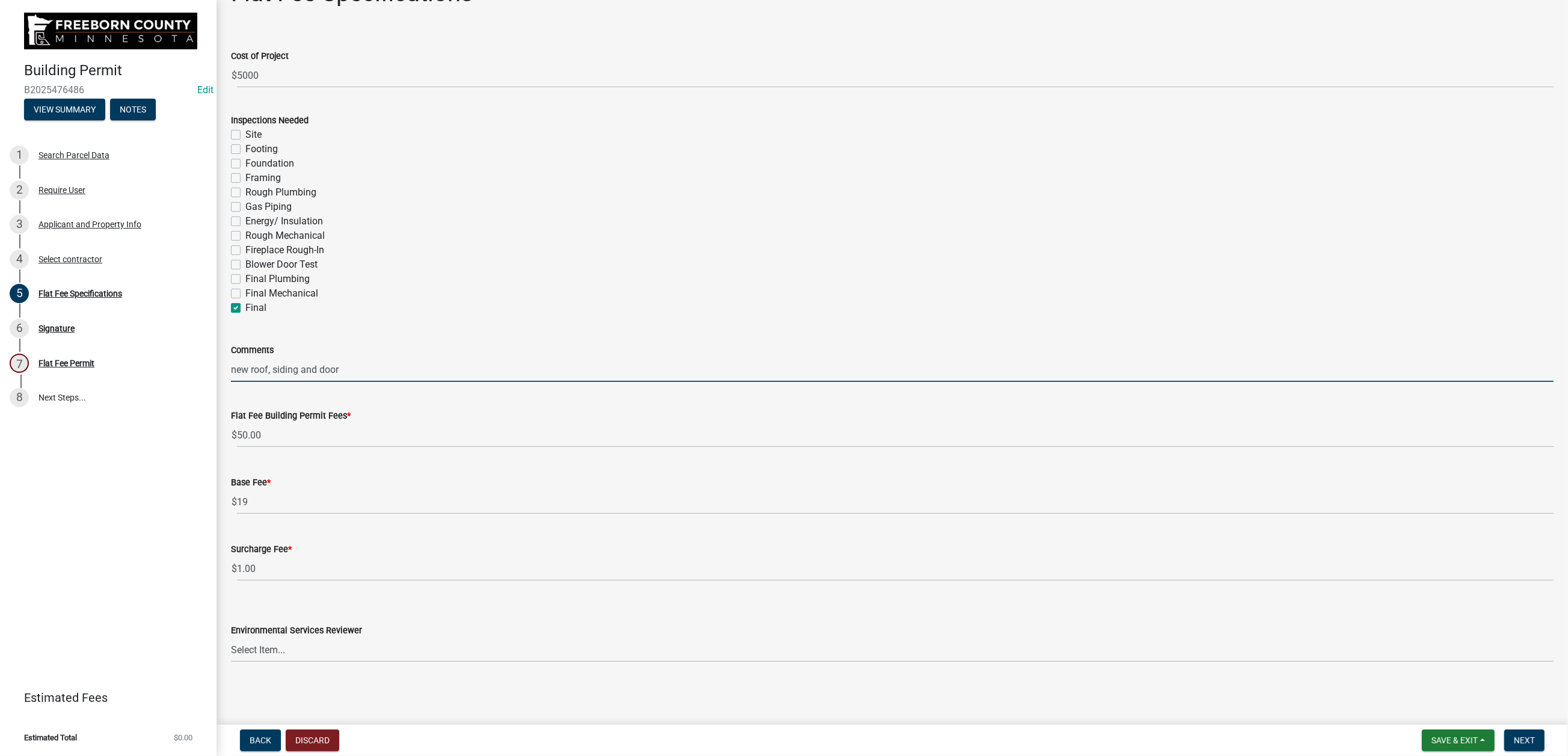
scroll to position [391, 0]
type input "new roof, siding and door"
click at [723, 607] on select "Select Item... [PERSON_NAME] [PERSON_NAME] [PERSON_NAME] [PERSON_NAME] [PERSON_…" at bounding box center [893, 649] width 1323 height 25
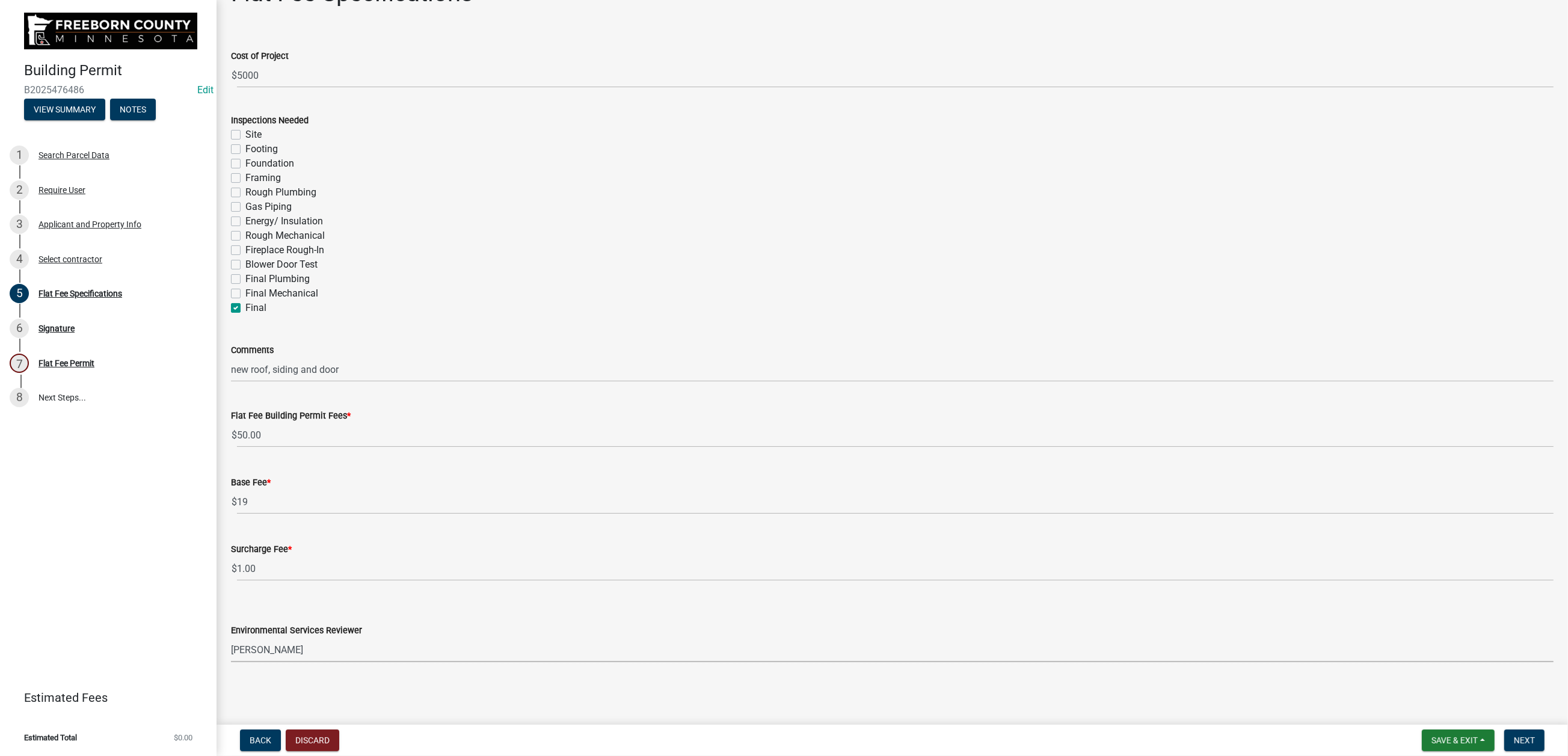
click at [238, 607] on select "Select Item... [PERSON_NAME] [PERSON_NAME] [PERSON_NAME] [PERSON_NAME] [PERSON_…" at bounding box center [893, 649] width 1323 height 25
select select "cf5e982a-8fde-449d-bcd8-be8cdfb99374"
click at [1291, 607] on span "Next" at bounding box center [1524, 740] width 21 height 9
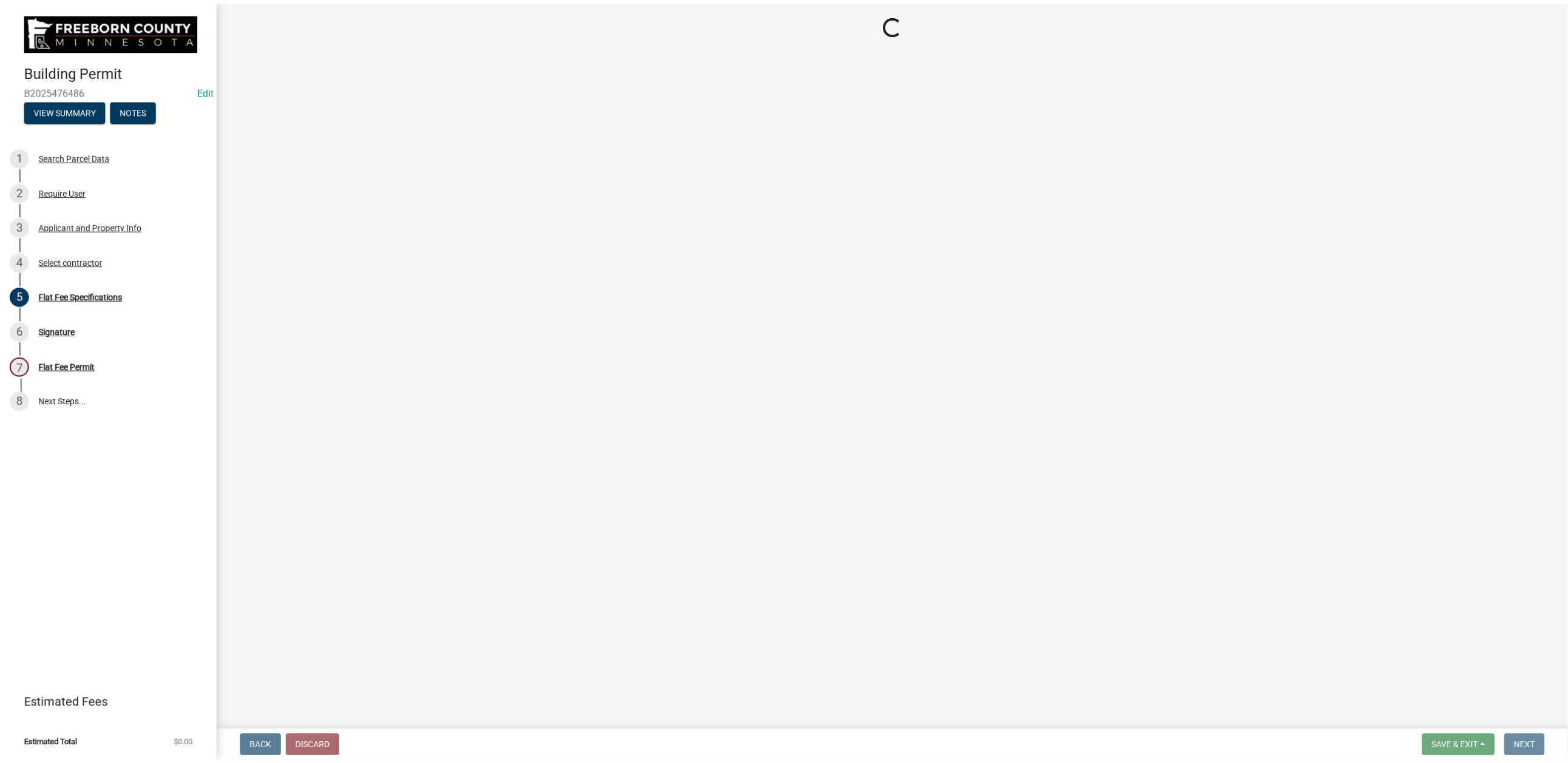
scroll to position [0, 0]
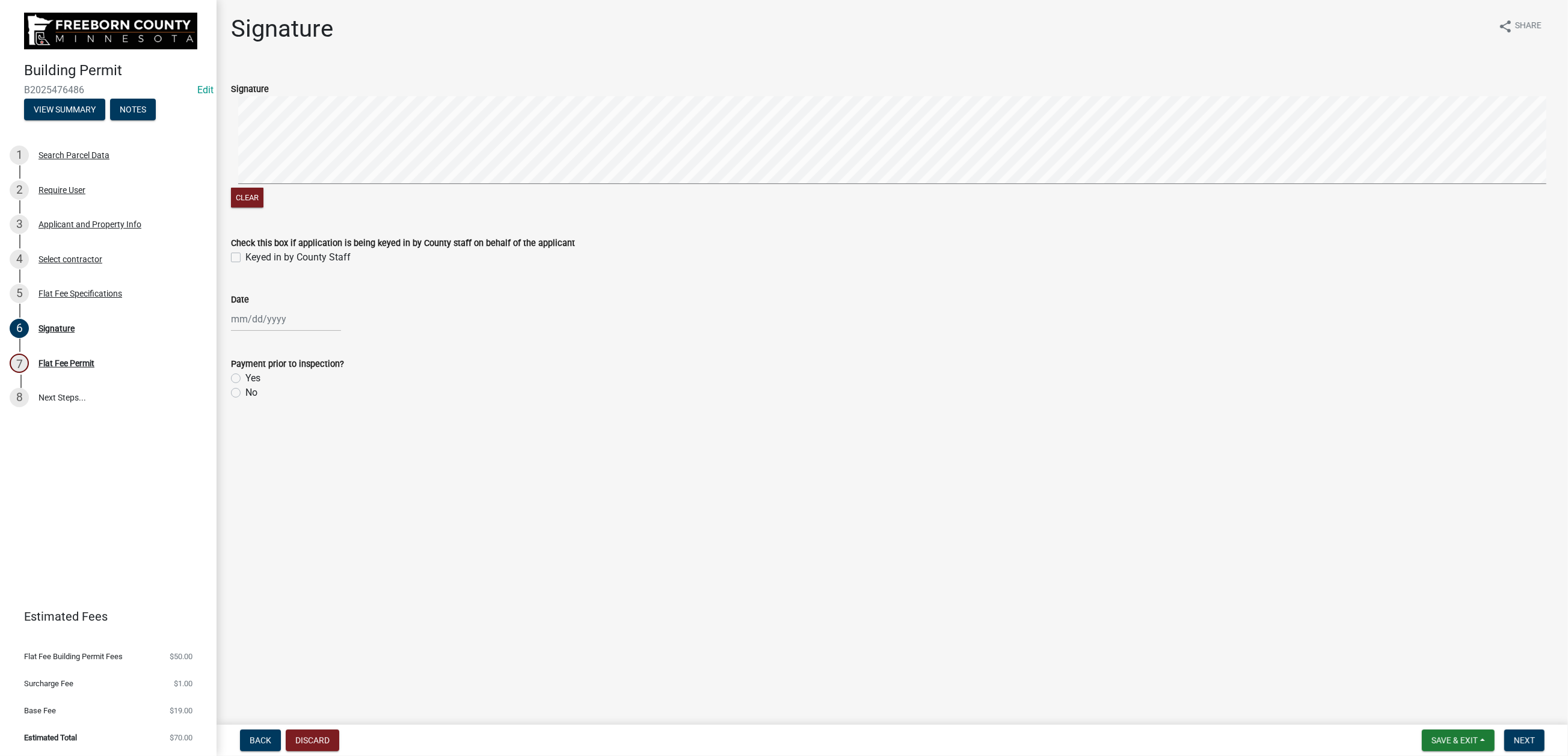
click at [249, 265] on label "Keyed in by County Staff" at bounding box center [298, 257] width 106 height 15
click at [249, 258] on input "Keyed in by County Staff" at bounding box center [249, 253] width 8 height 8
checkbox input "true"
select select "9"
select select "2025"
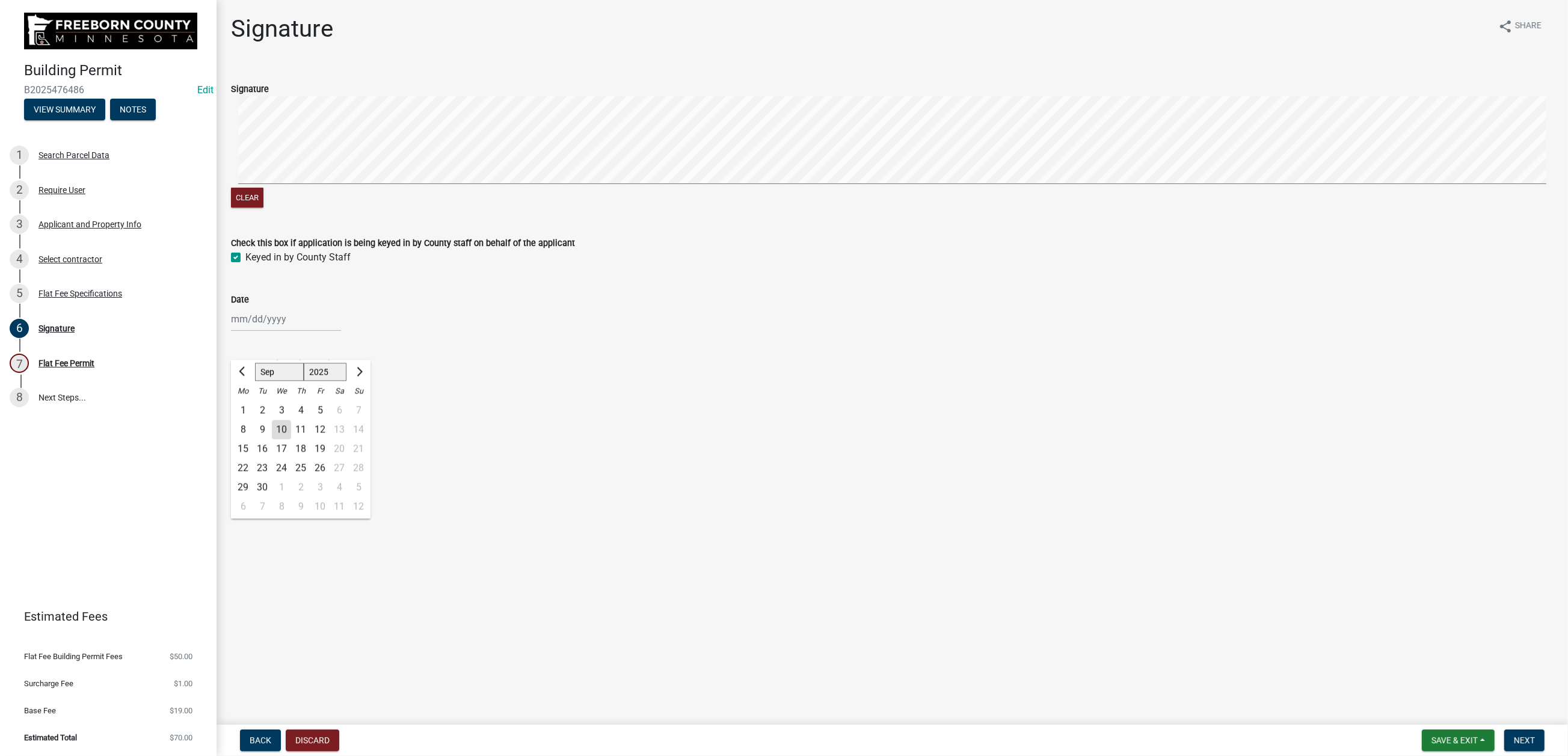
click at [288, 332] on div "Jan Feb Mar Apr May Jun Jul Aug Sep Oct Nov Dec 1525 1526 1527 1528 1529 1530 1…" at bounding box center [286, 319] width 110 height 25
click at [291, 439] on div "10" at bounding box center [281, 430] width 19 height 19
type input "[DATE]"
click at [247, 386] on label "Yes" at bounding box center [253, 378] width 15 height 15
click at [247, 379] on input "Yes" at bounding box center [249, 375] width 8 height 8
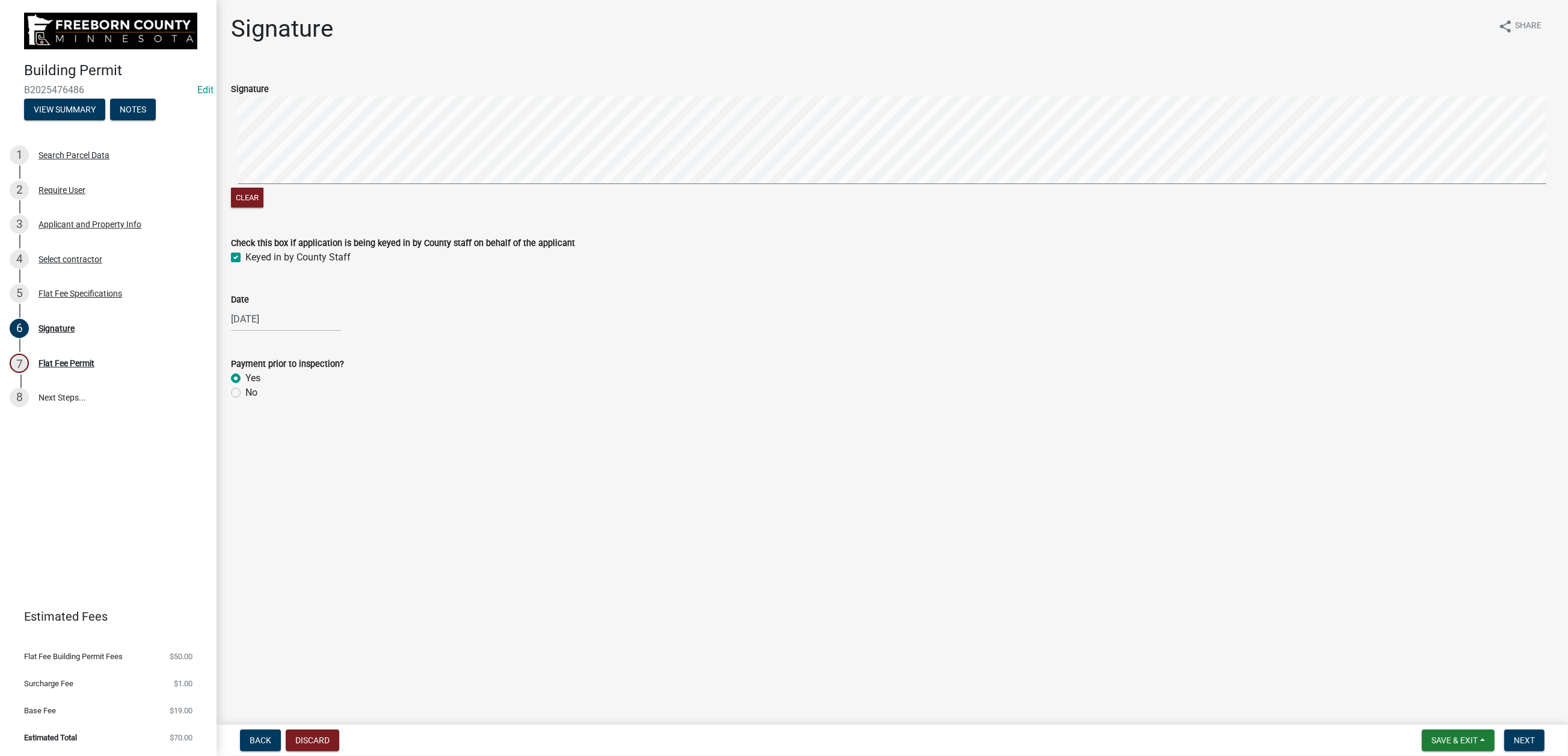
radio input "true"
click at [1291, 607] on span "Next" at bounding box center [1524, 740] width 21 height 9
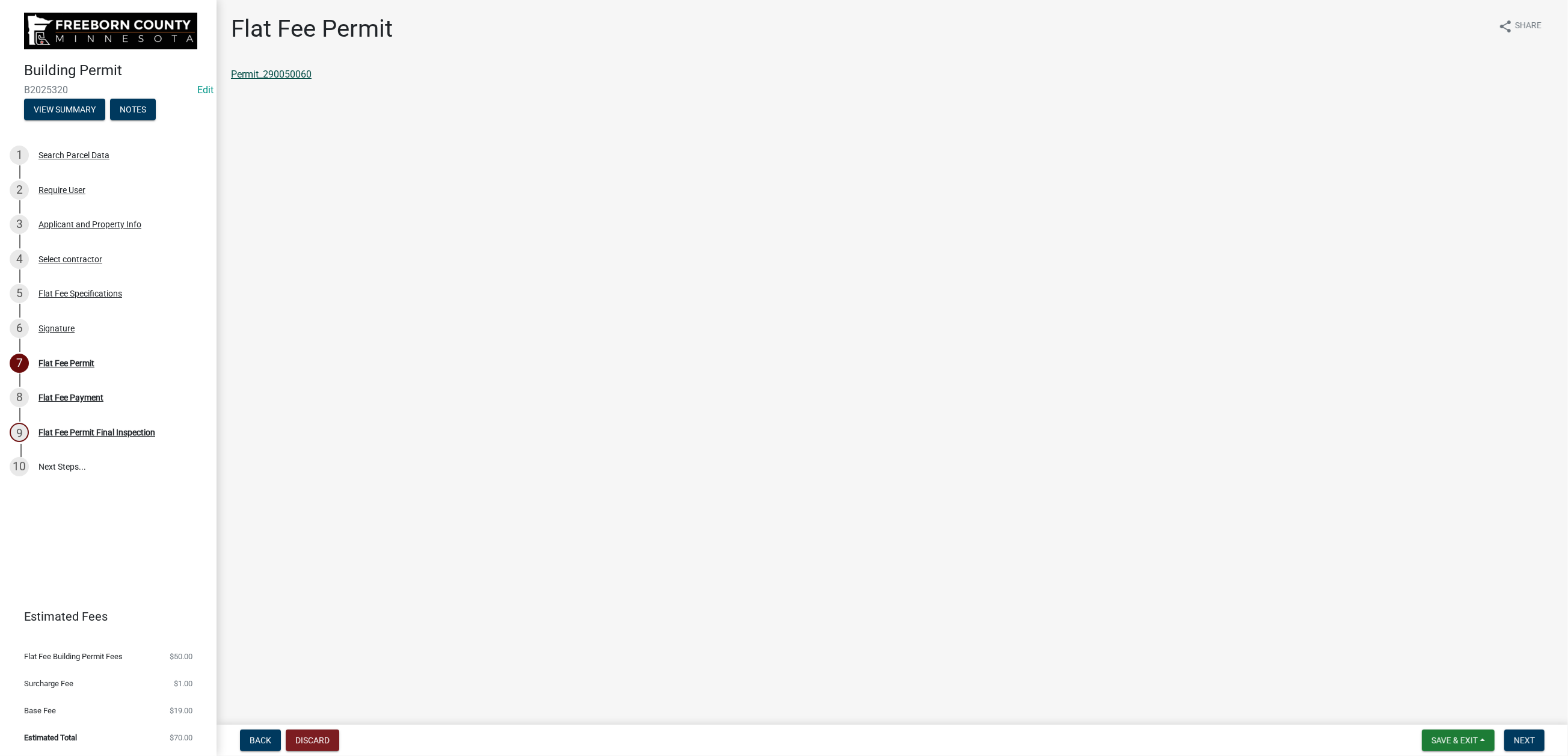
click at [291, 80] on link "Permit_290050060" at bounding box center [272, 74] width 81 height 11
click at [1291, 607] on button "Next" at bounding box center [1524, 740] width 40 height 21
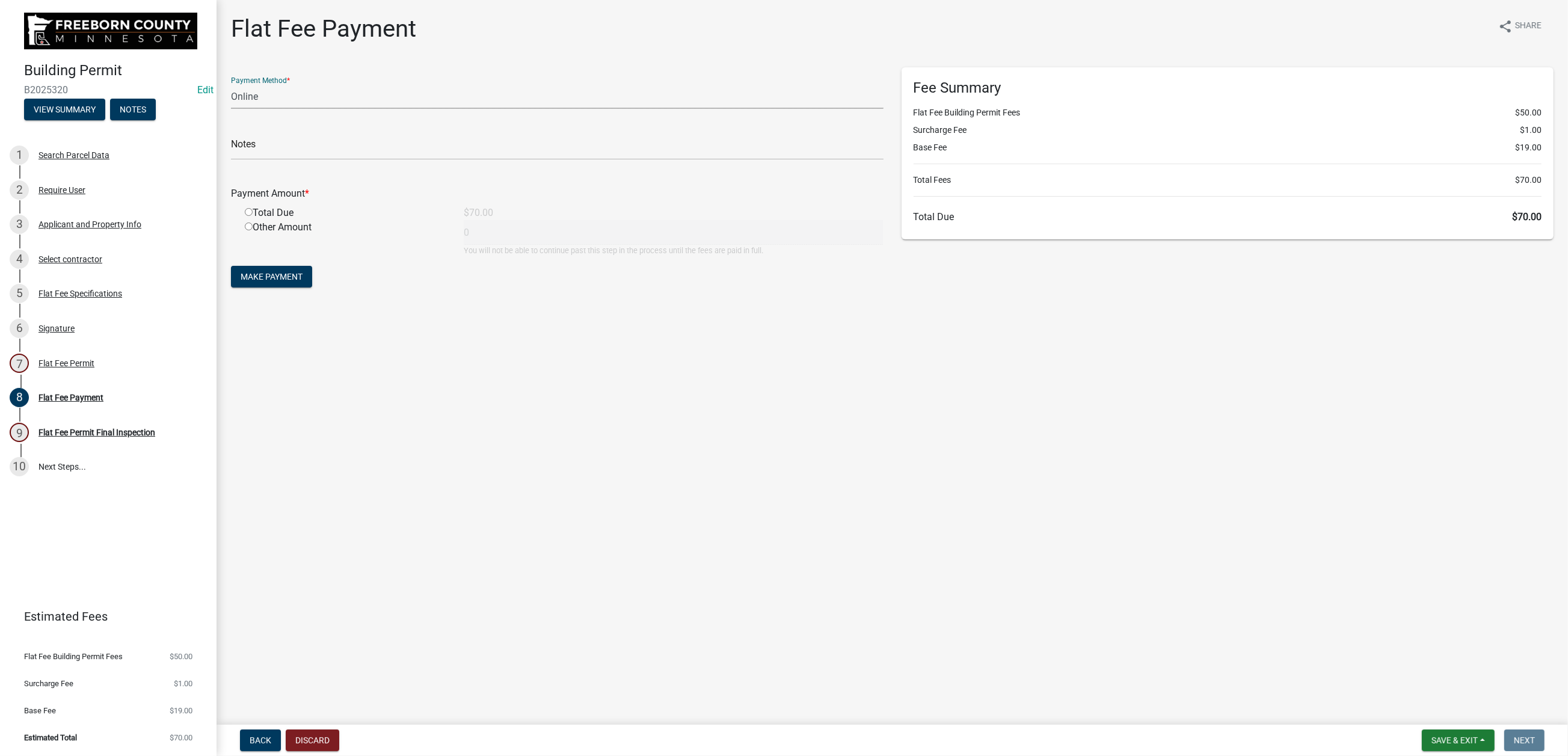
click at [295, 109] on select "Credit Card POS Check Cash Online" at bounding box center [558, 96] width 653 height 25
select select "1: 0"
click at [238, 109] on select "Credit Card POS Check Cash Online" at bounding box center [558, 96] width 653 height 25
click at [276, 160] on input "text" at bounding box center [558, 148] width 653 height 25
click at [253, 216] on input "radio" at bounding box center [248, 211] width 8 height 8
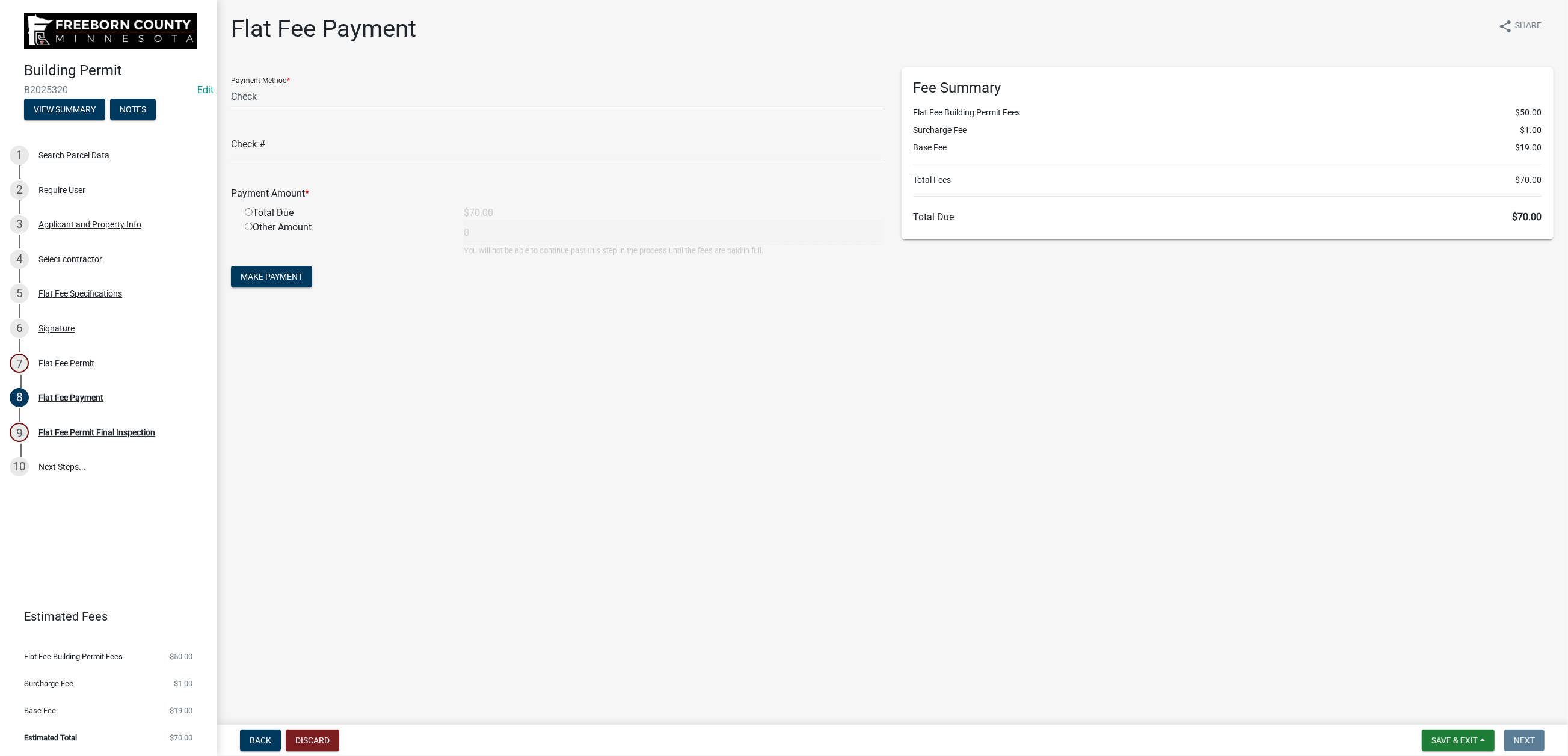
radio input "true"
type input "70"
click at [288, 160] on input "text" at bounding box center [558, 148] width 653 height 25
type input "4026"
click at [302, 282] on span "Make Payment" at bounding box center [272, 276] width 62 height 9
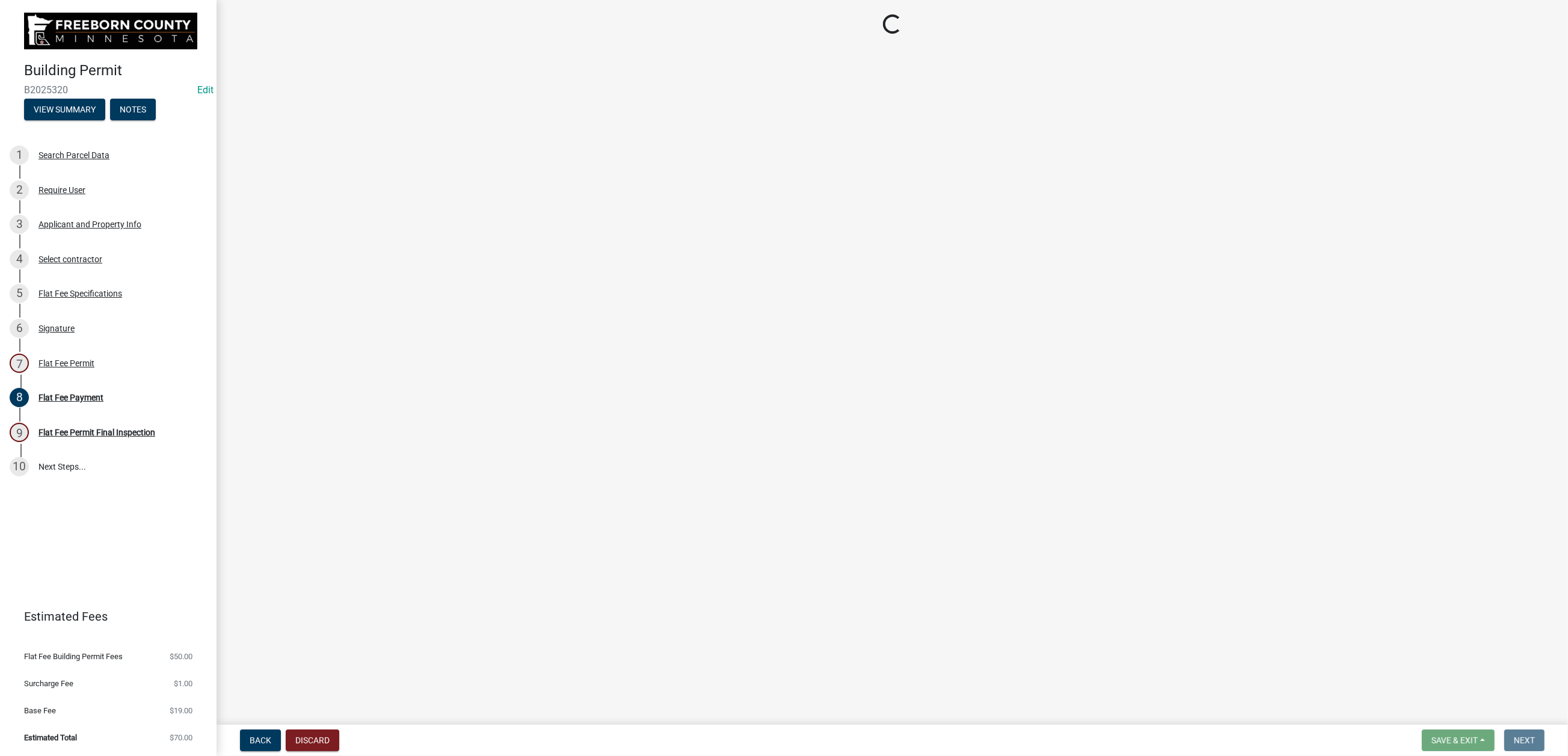
select select "3613e5d6-c0da-40a7-83d4-d5638b2e6124"
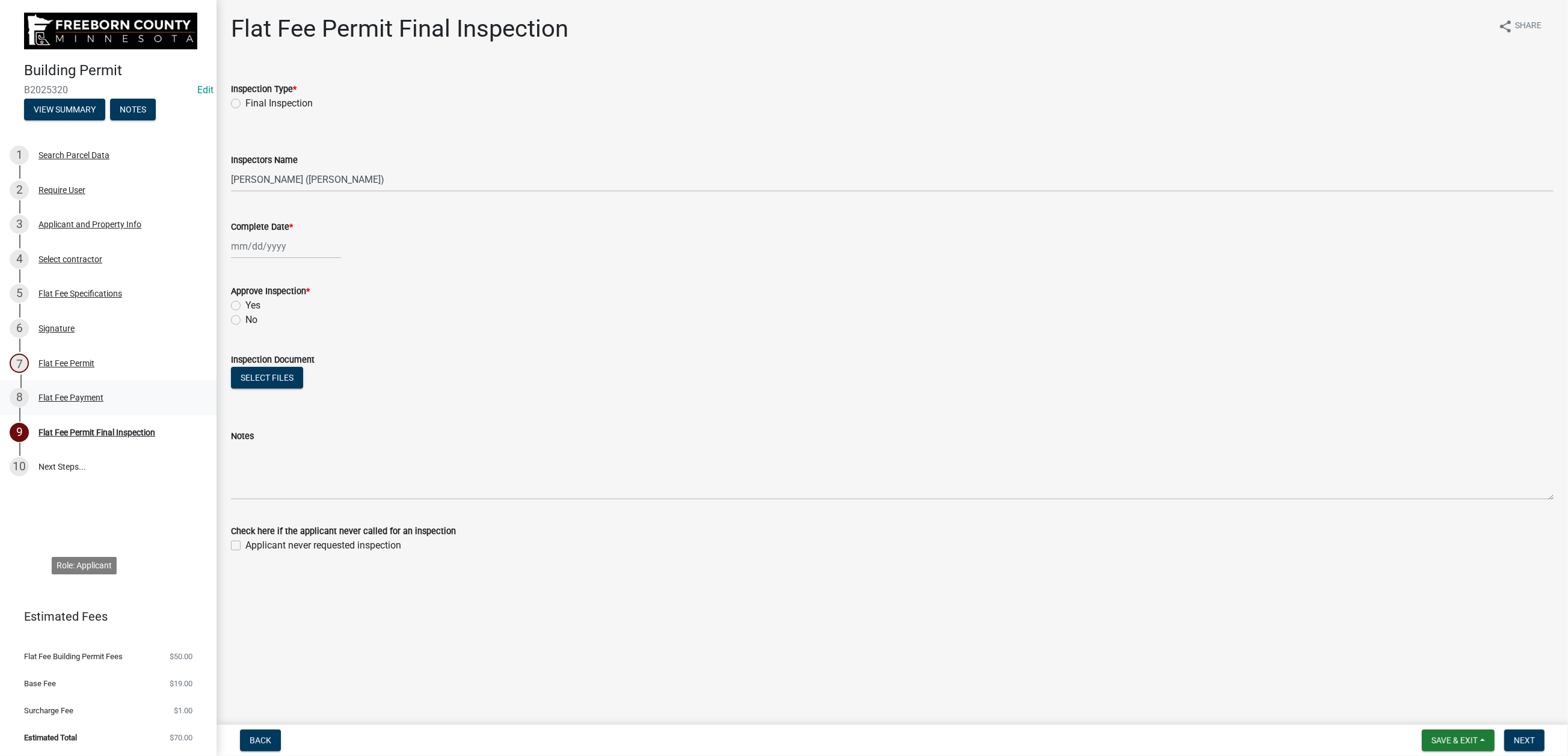
click at [103, 402] on div "Flat Fee Payment" at bounding box center [71, 398] width 65 height 9
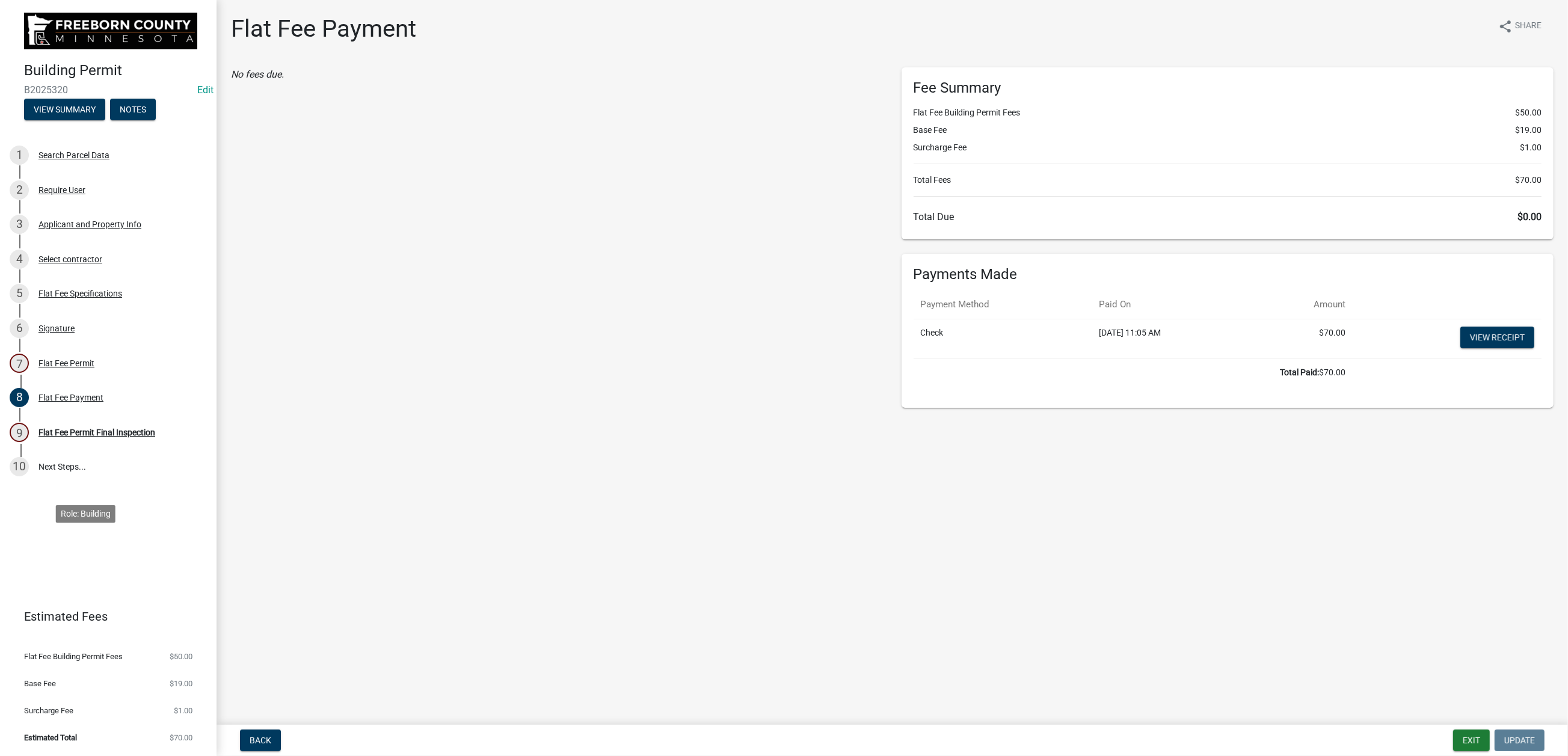
click at [95, 368] on div "Flat Fee Permit" at bounding box center [66, 363] width 56 height 9
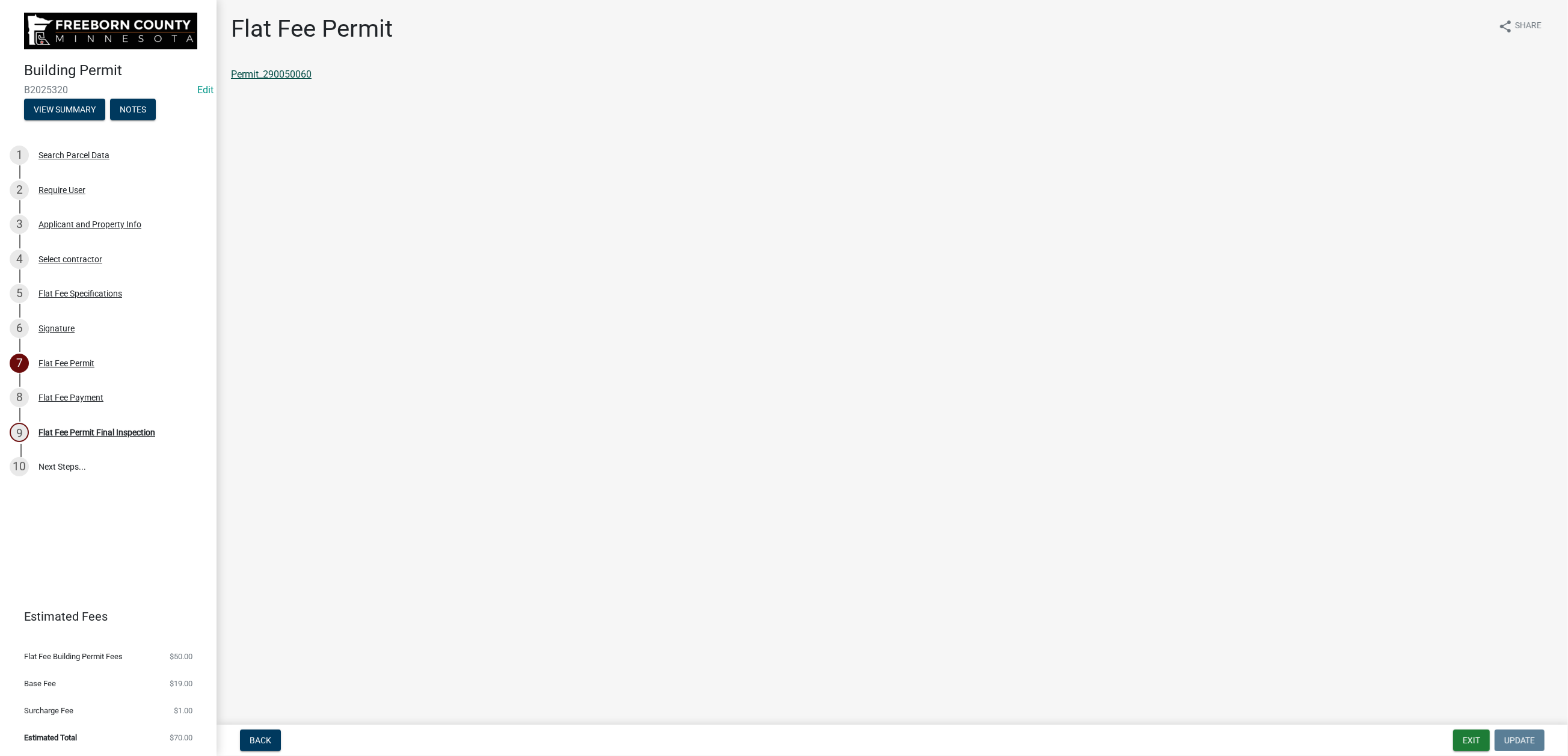
click at [306, 80] on link "Permit_290050060" at bounding box center [272, 74] width 81 height 11
click at [1291, 607] on button "Exit" at bounding box center [1472, 740] width 37 height 21
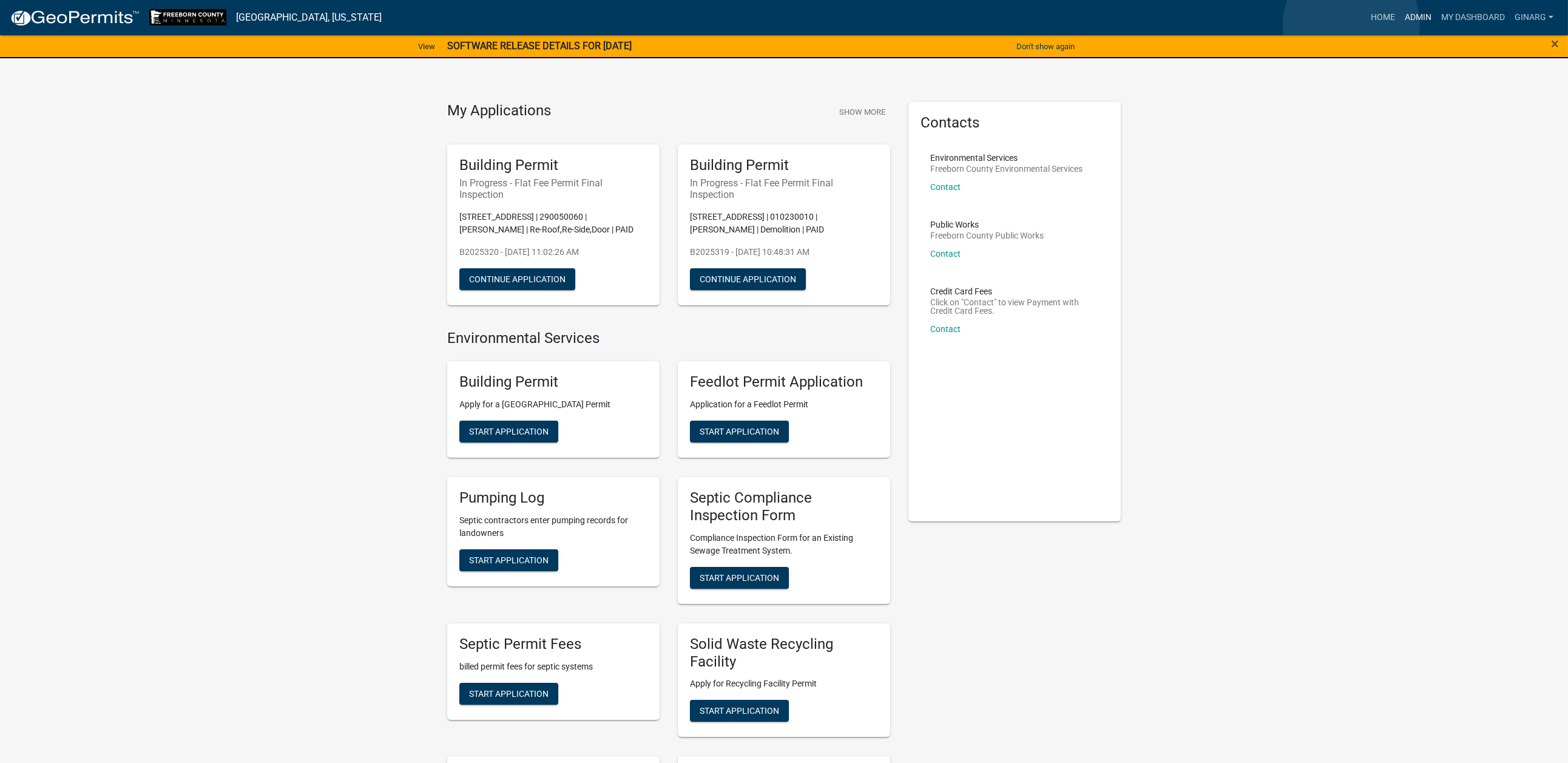
click at [1303, 24] on link "Admin" at bounding box center [1418, 17] width 36 height 23
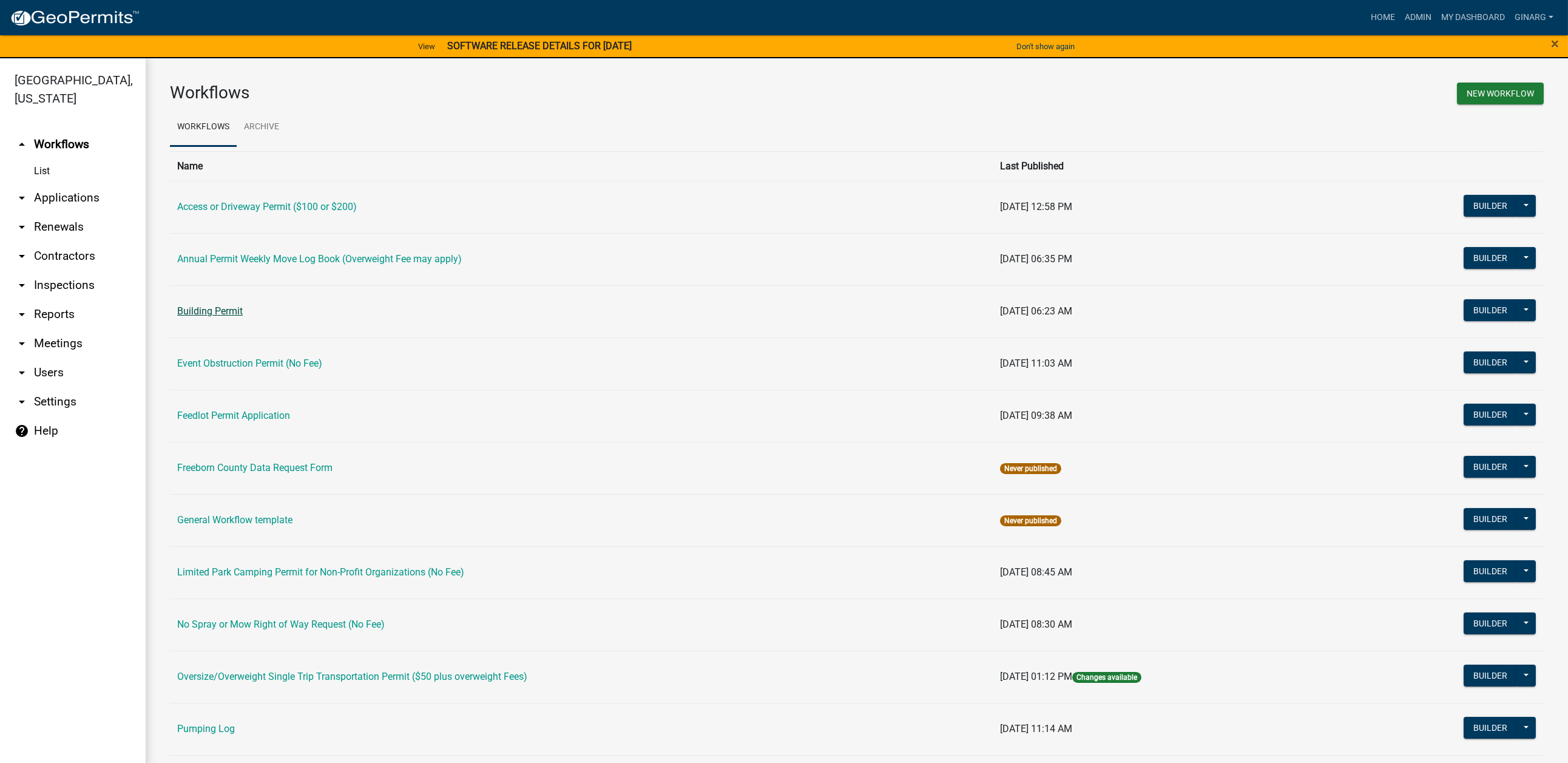
click at [231, 317] on link "Building Permit" at bounding box center [210, 310] width 66 height 11
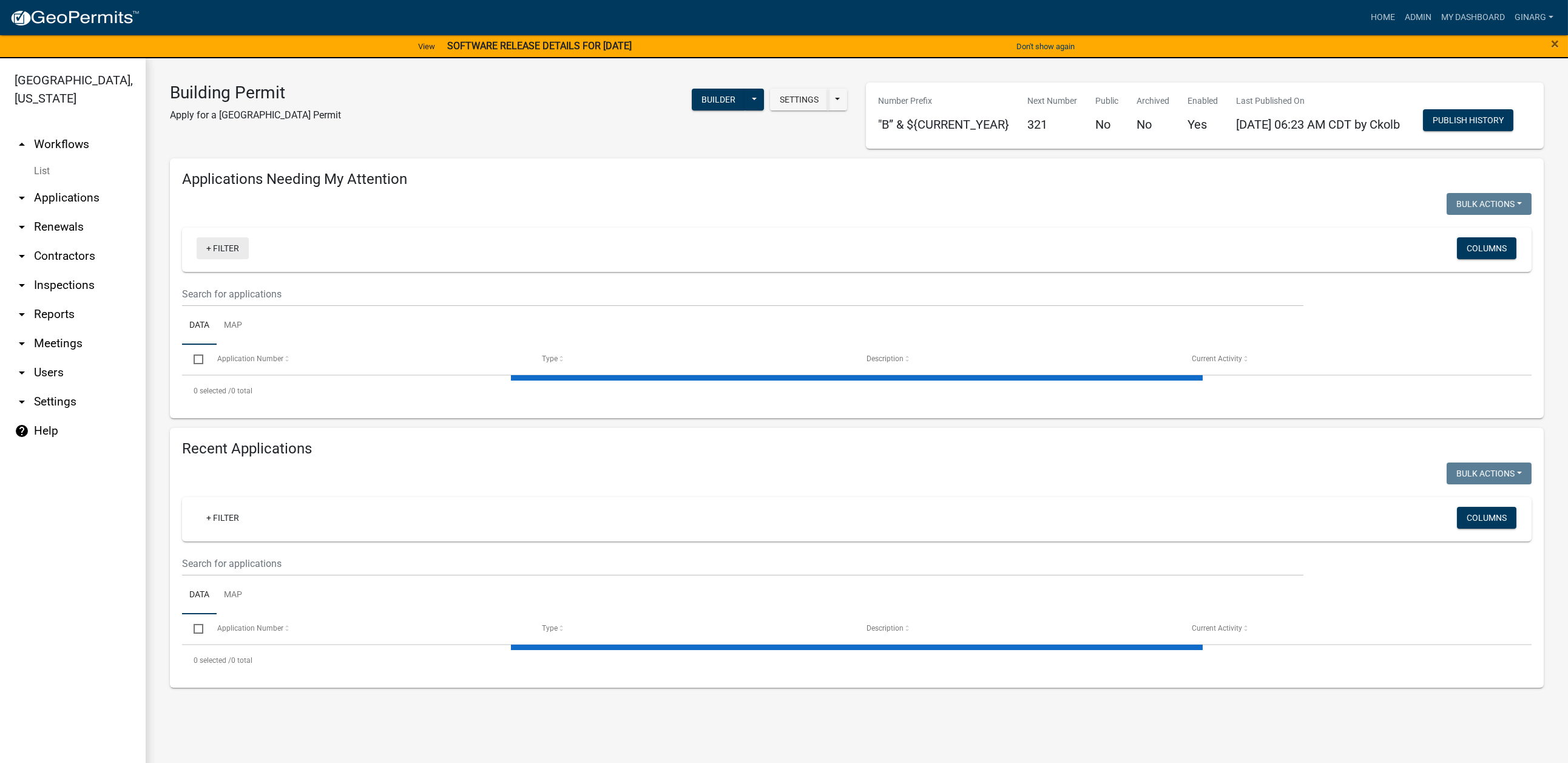
select select "3: 100"
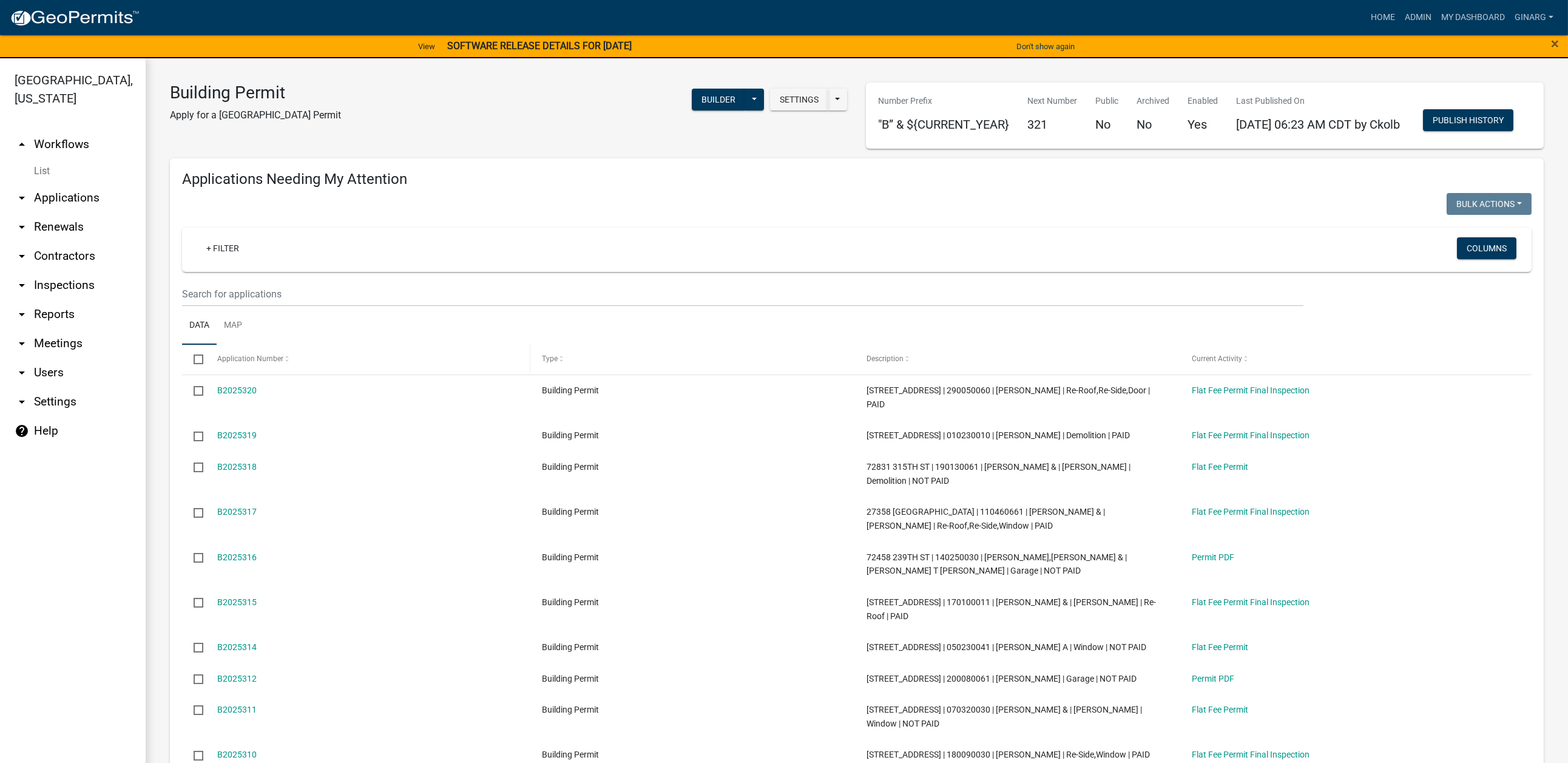
scroll to position [91, 0]
